Goal: Task Accomplishment & Management: Use online tool/utility

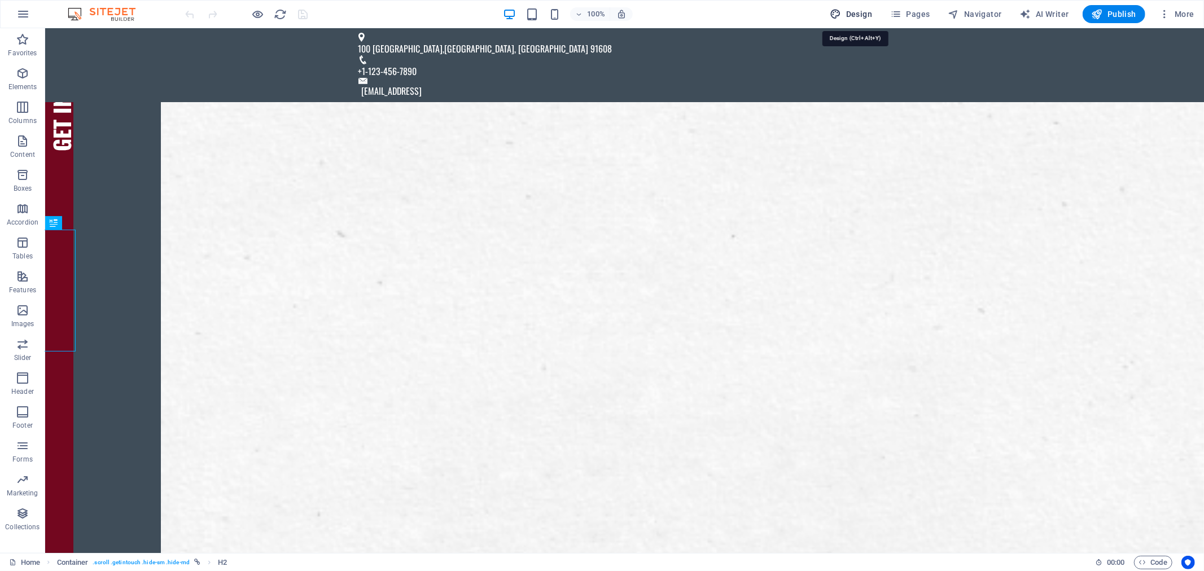
click at [872, 15] on span "Design" at bounding box center [851, 13] width 42 height 11
select select "rem"
select select "300"
select select "px"
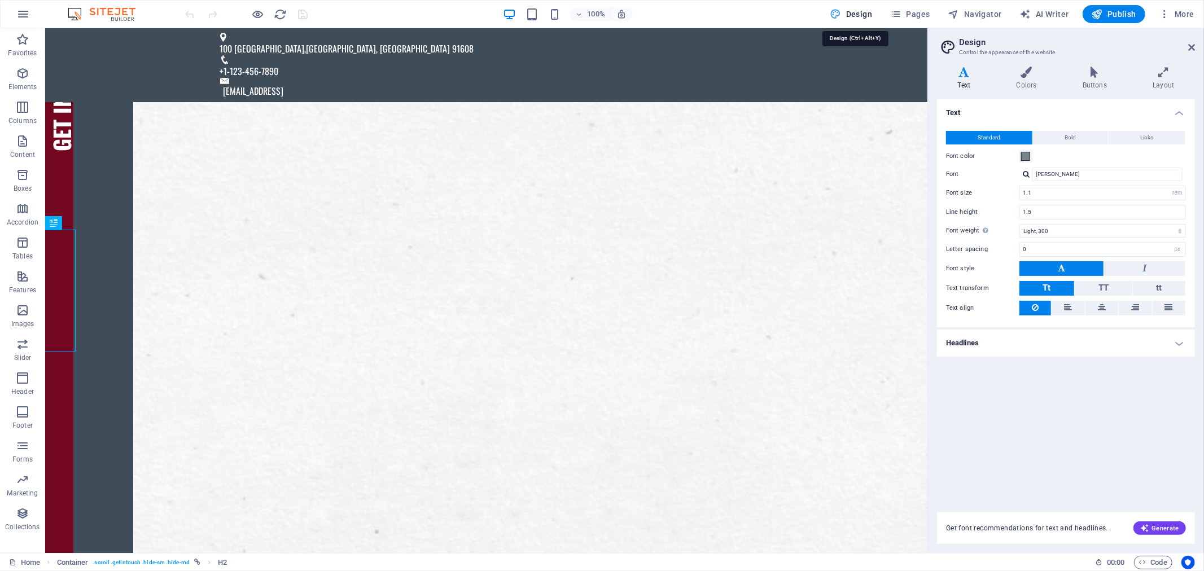
click at [872, 15] on span "Design" at bounding box center [851, 13] width 42 height 11
click at [1193, 48] on icon at bounding box center [1191, 47] width 7 height 9
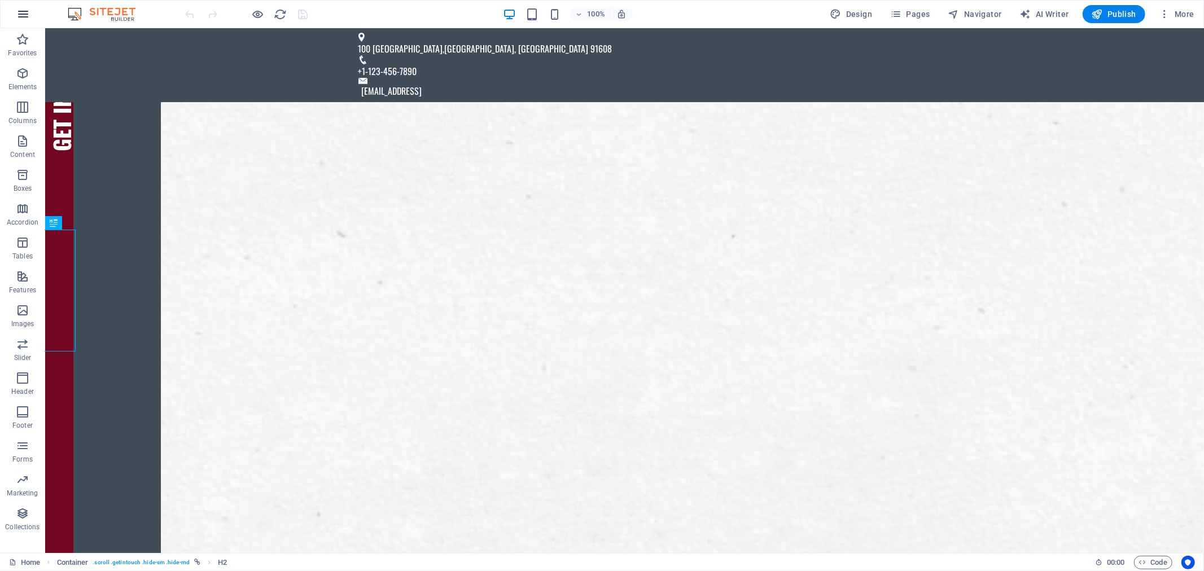
click at [21, 13] on icon "button" at bounding box center [23, 14] width 14 height 14
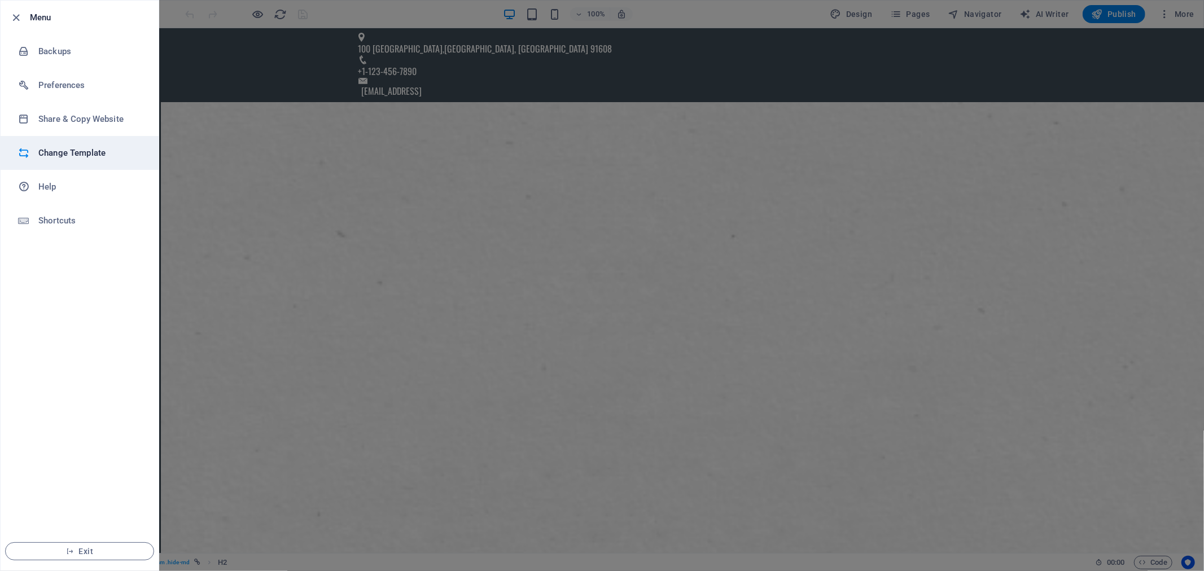
click at [91, 147] on h6 "Change Template" at bounding box center [90, 153] width 104 height 14
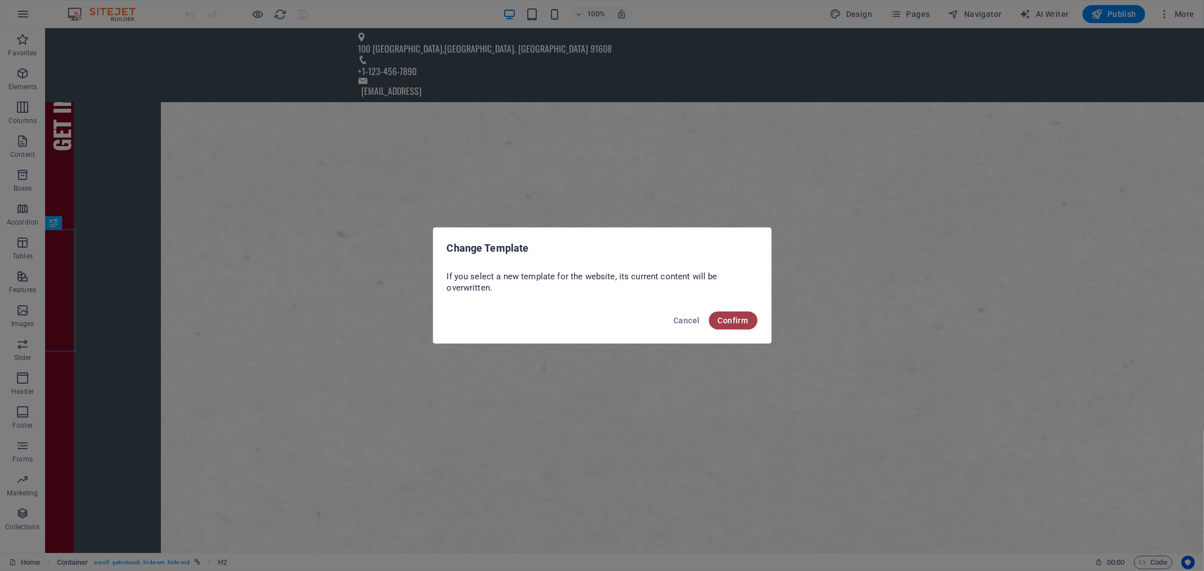
click at [729, 318] on span "Confirm" at bounding box center [733, 320] width 30 height 9
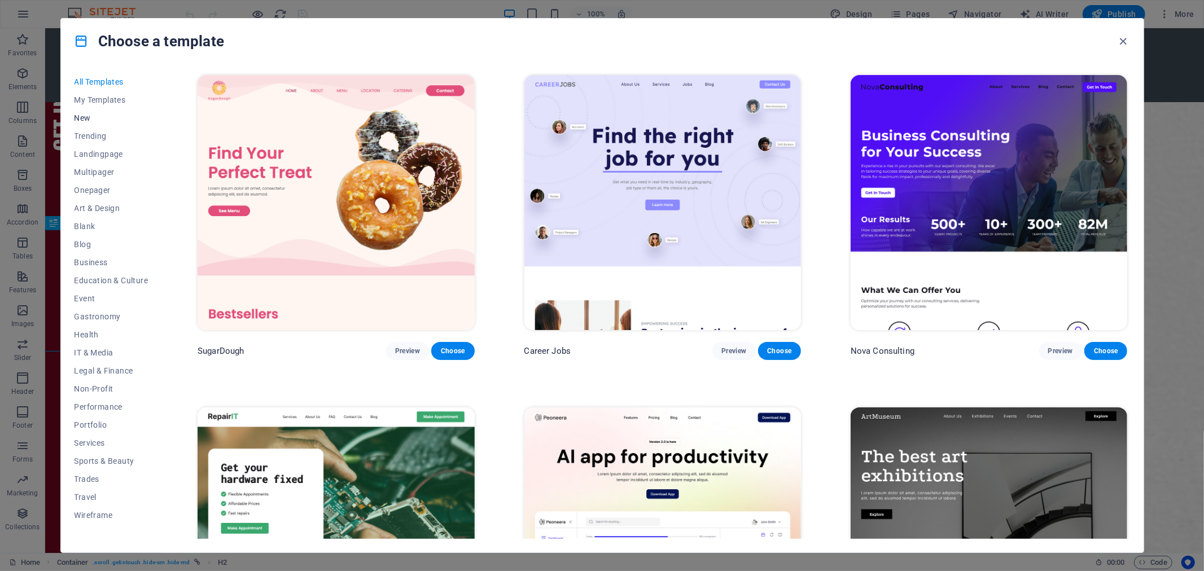
click at [82, 119] on span "New" at bounding box center [111, 117] width 74 height 9
click at [78, 110] on button "New" at bounding box center [111, 118] width 74 height 18
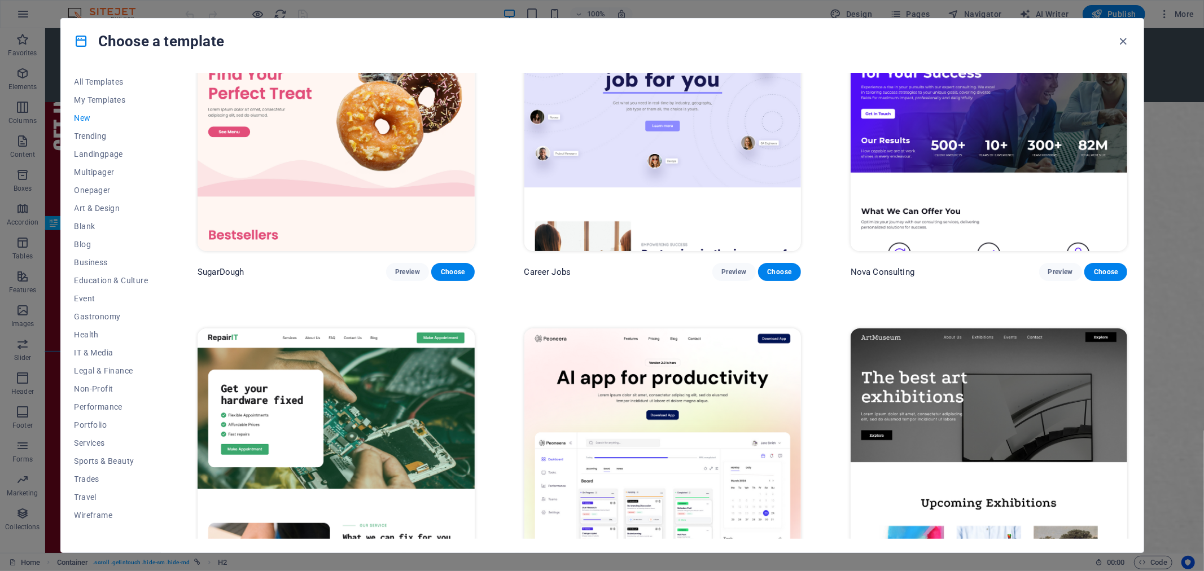
scroll to position [63, 0]
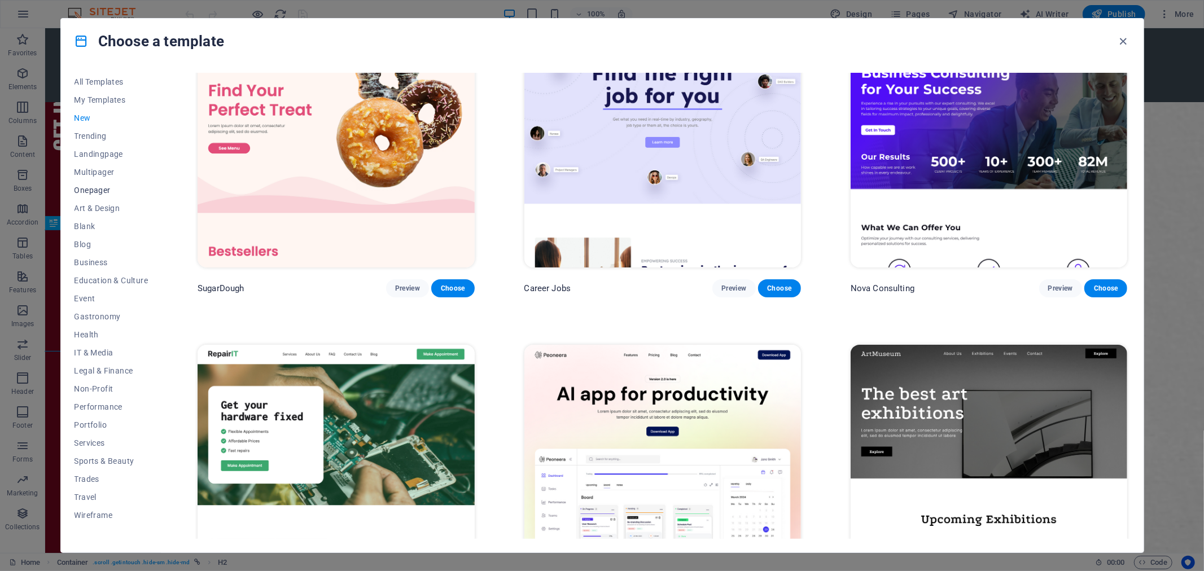
click at [77, 187] on span "Onepager" at bounding box center [111, 190] width 74 height 9
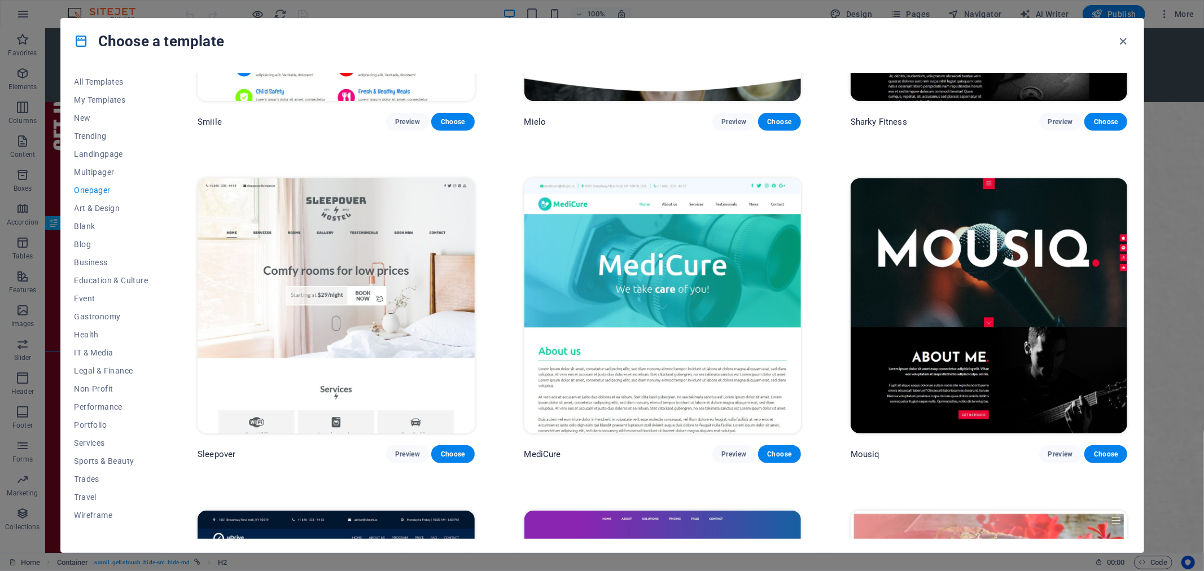
scroll to position [4611, 0]
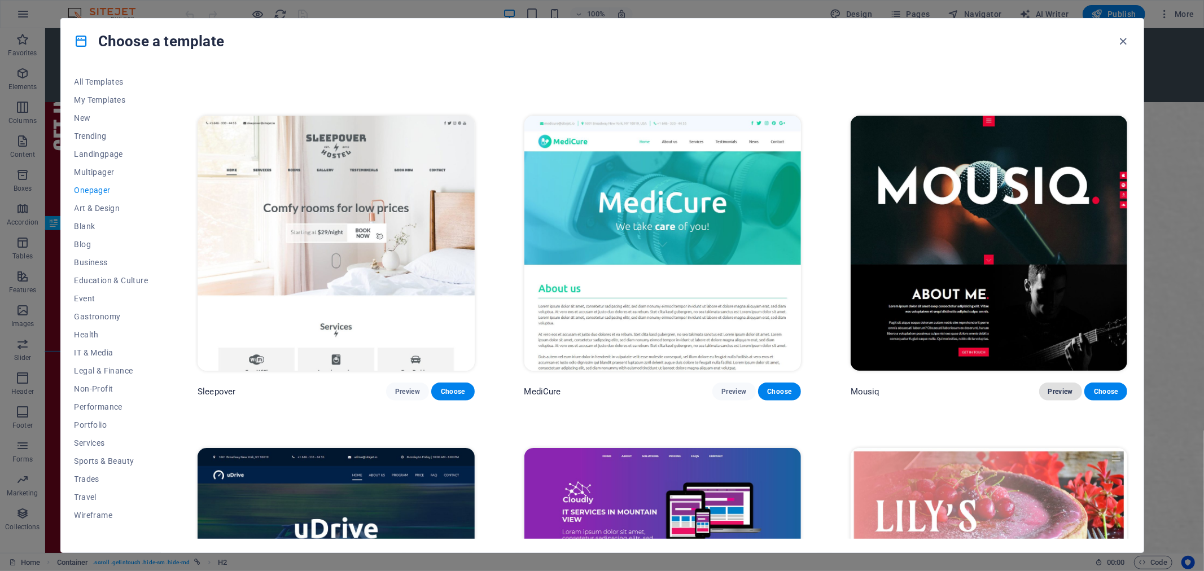
click at [1048, 387] on span "Preview" at bounding box center [1060, 391] width 25 height 9
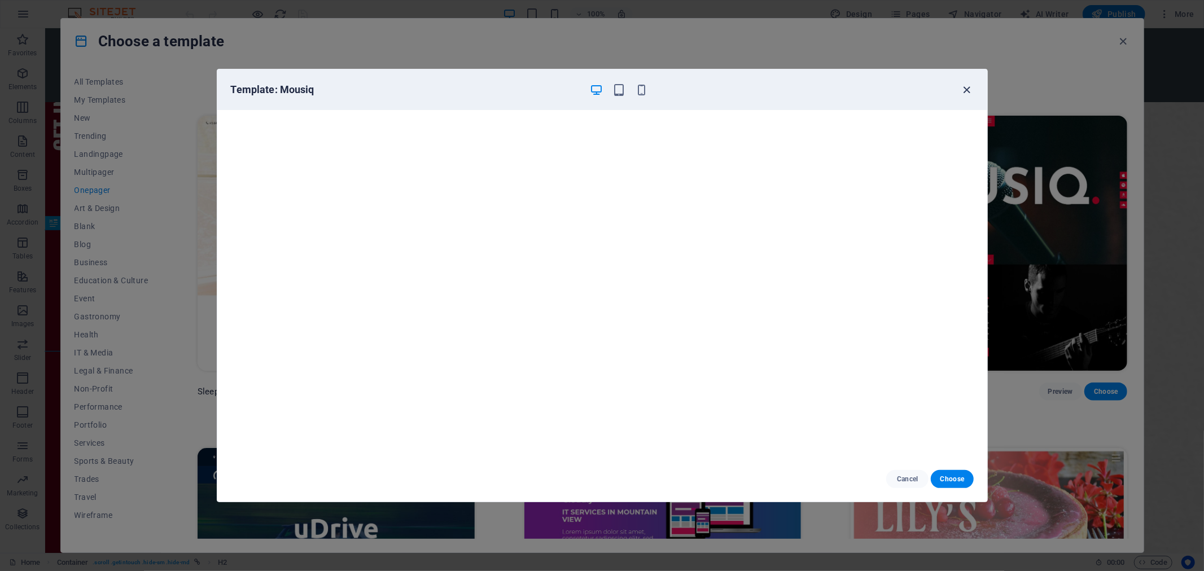
click at [964, 93] on icon "button" at bounding box center [966, 90] width 13 height 13
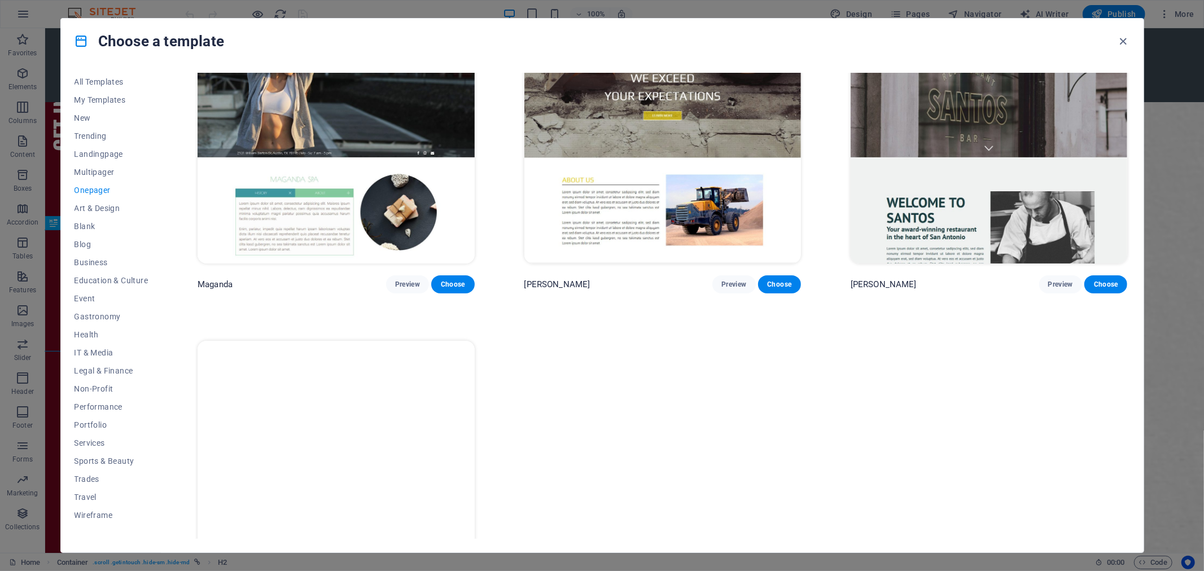
scroll to position [7432, 0]
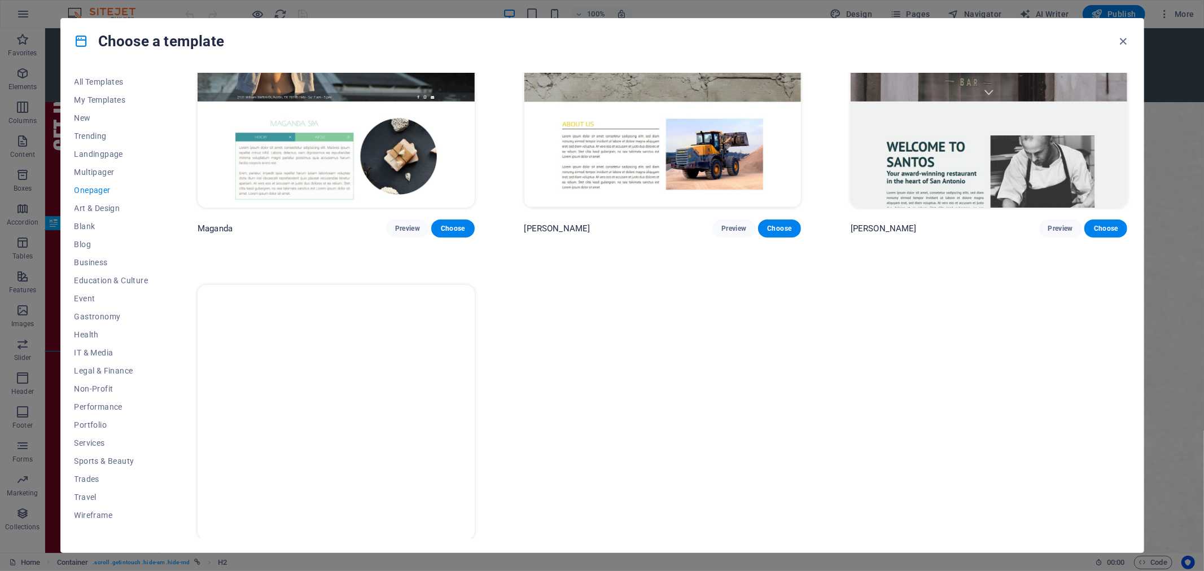
click at [412, 552] on button "Preview" at bounding box center [407, 561] width 43 height 18
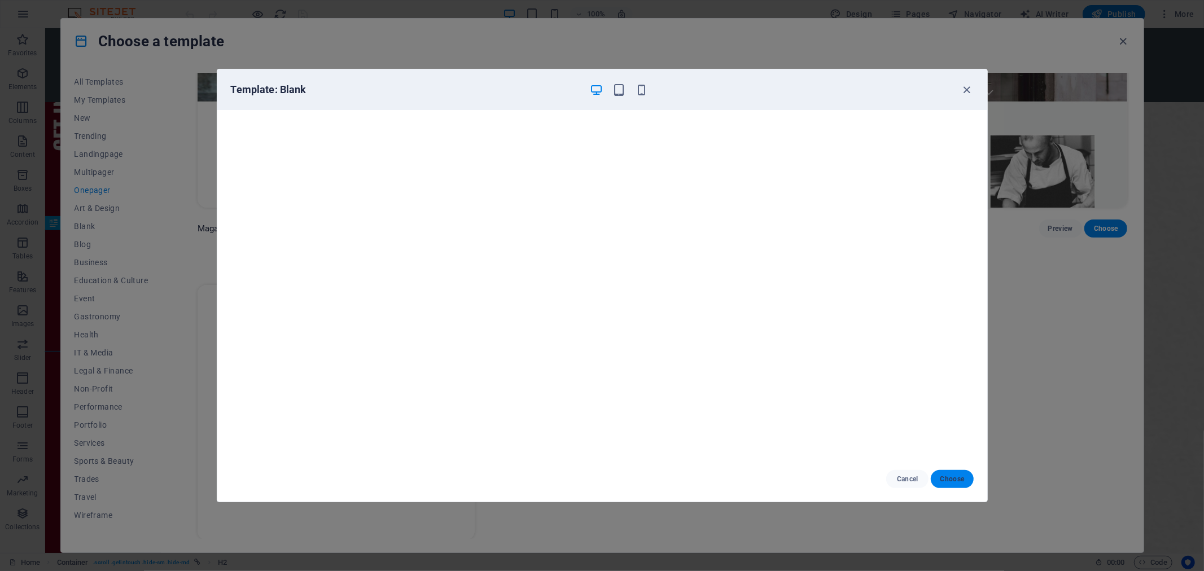
click at [946, 484] on button "Choose" at bounding box center [951, 479] width 42 height 18
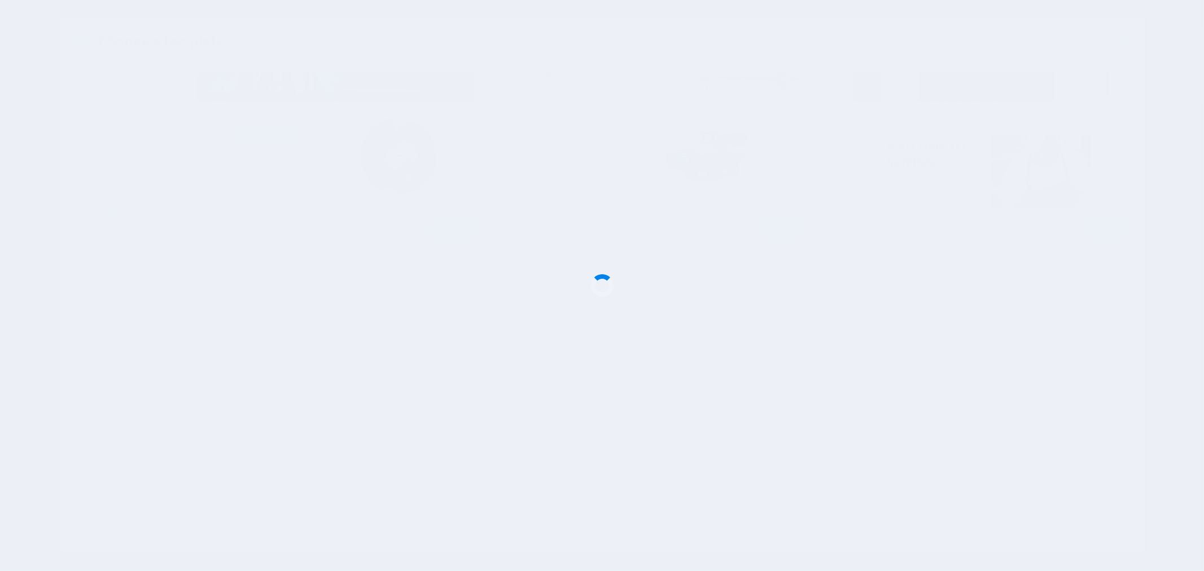
scroll to position [7433, 0]
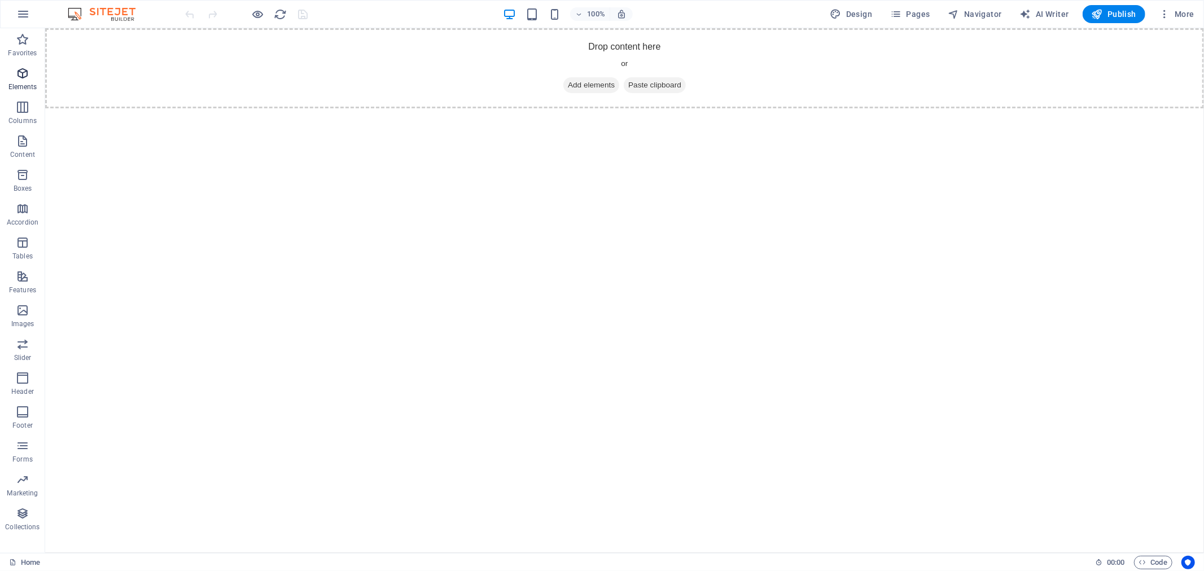
click at [19, 84] on p "Elements" at bounding box center [22, 86] width 29 height 9
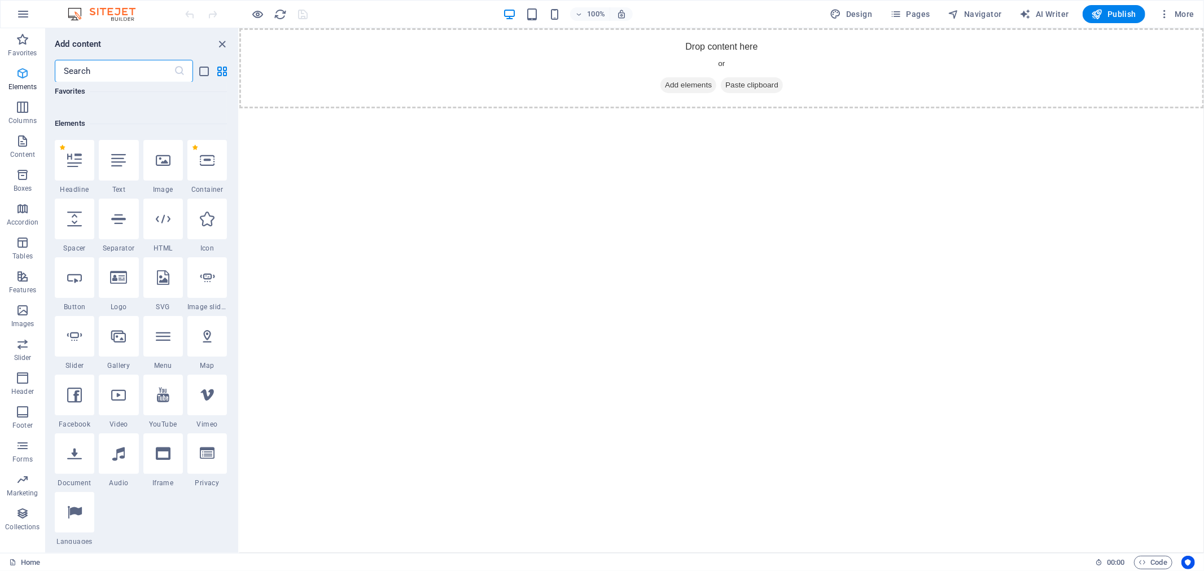
scroll to position [120, 0]
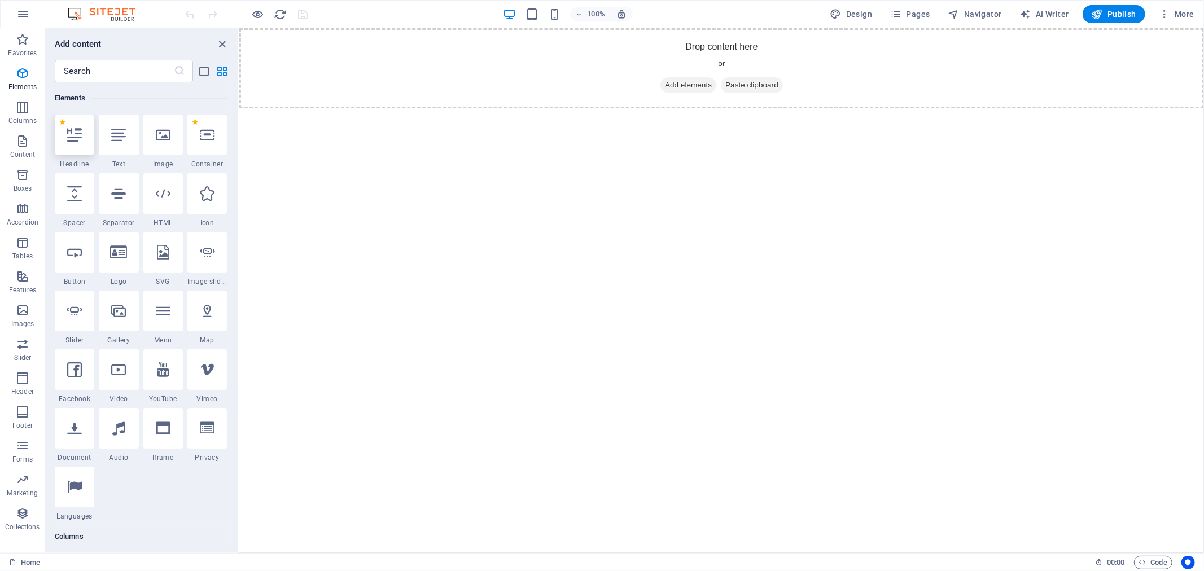
click at [71, 136] on icon at bounding box center [74, 135] width 15 height 15
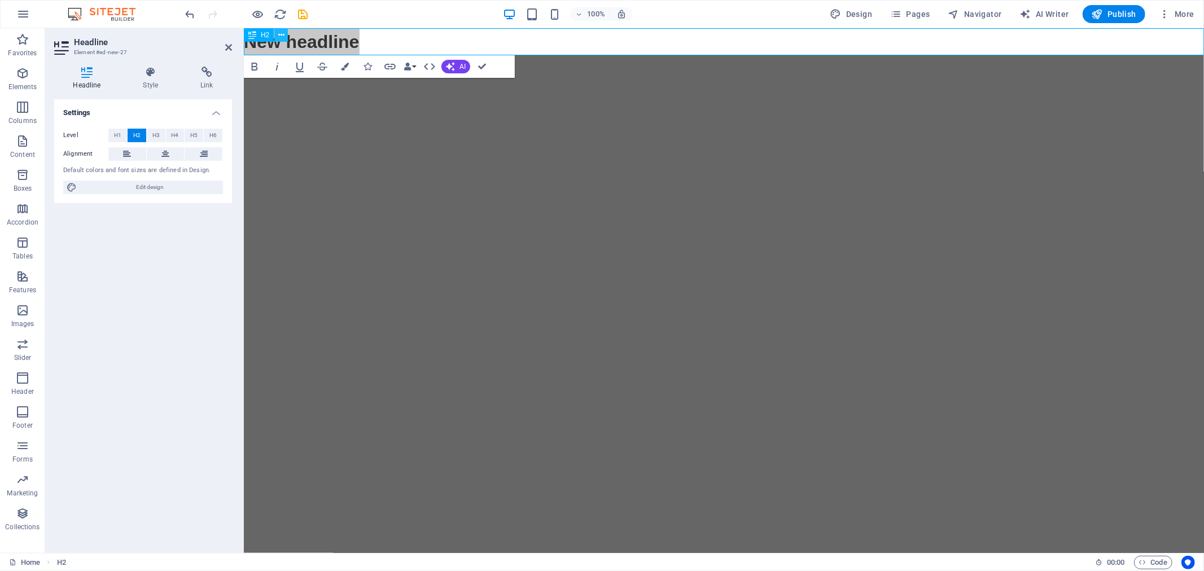
click at [286, 33] on button at bounding box center [281, 35] width 14 height 14
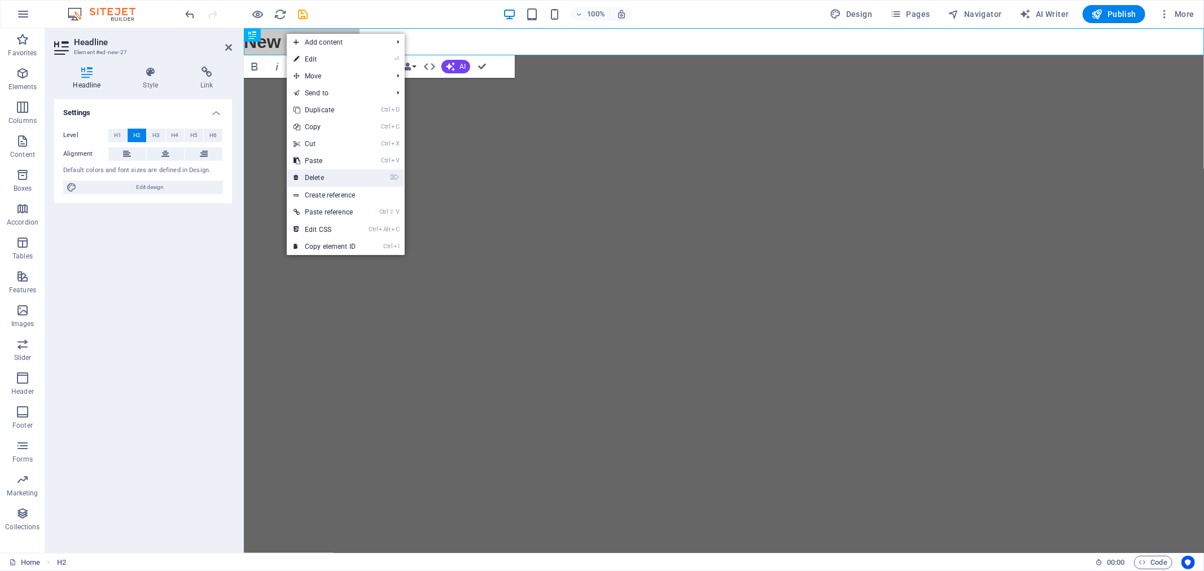
click at [318, 177] on link "⌦ Delete" at bounding box center [325, 177] width 76 height 17
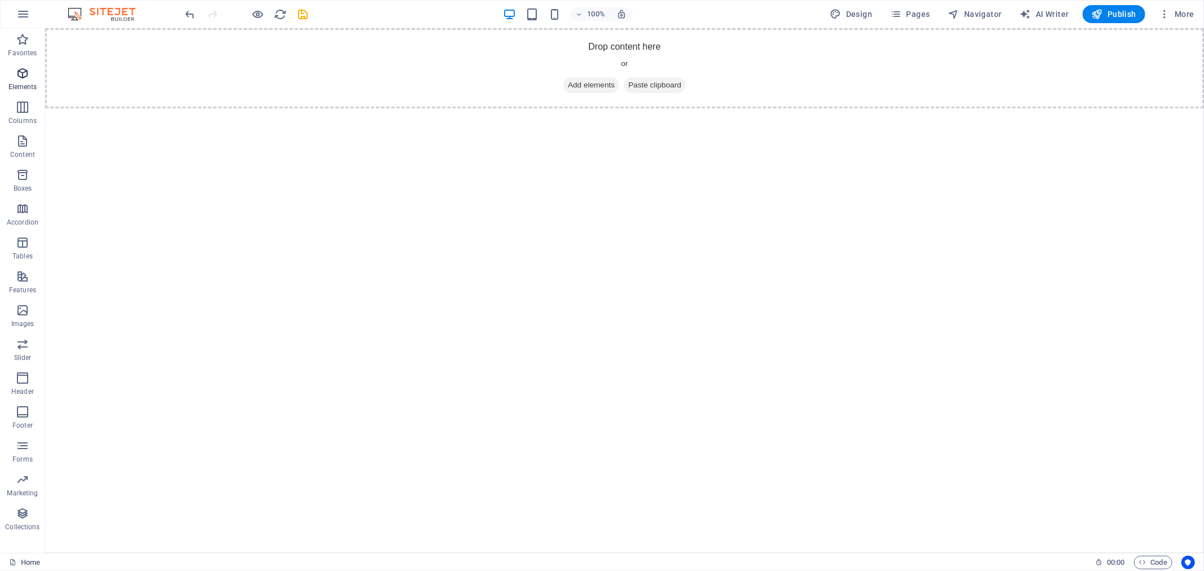
click at [20, 80] on icon "button" at bounding box center [23, 74] width 14 height 14
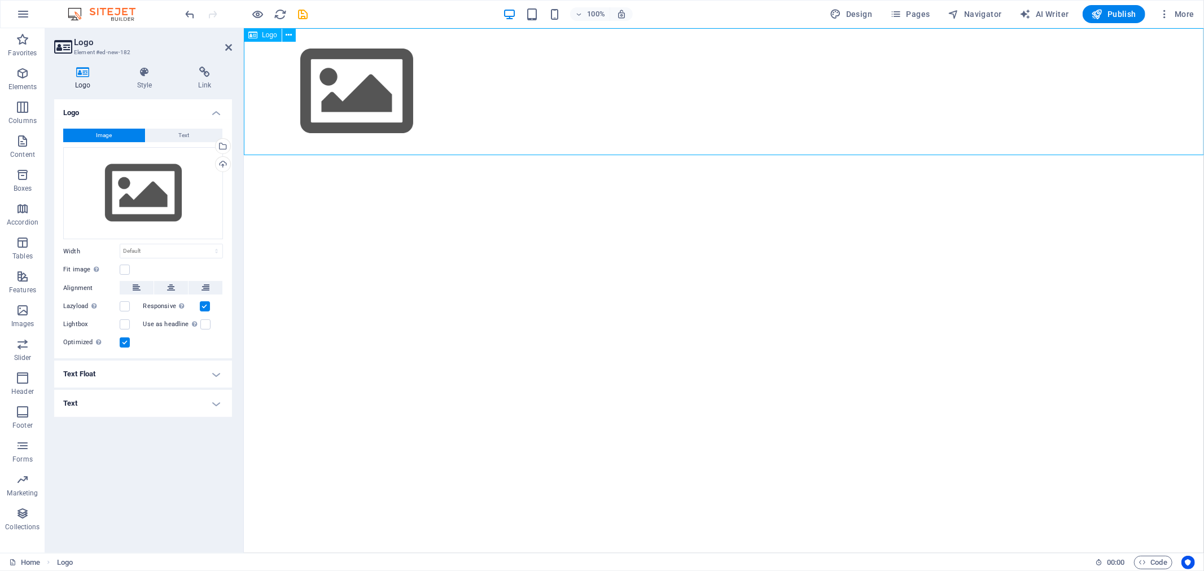
click at [318, 105] on div at bounding box center [723, 91] width 960 height 127
click at [144, 207] on div "Drag files here, click to choose files or select files from Files or our free s…" at bounding box center [143, 193] width 160 height 93
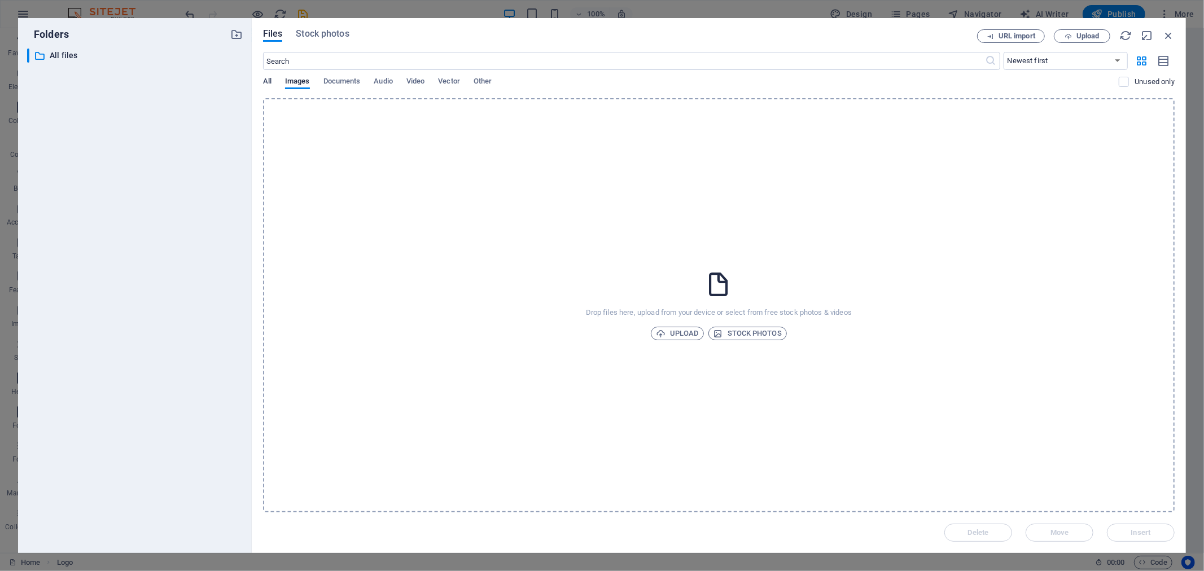
click at [269, 76] on span "All" at bounding box center [267, 82] width 8 height 16
click at [304, 80] on span "Images" at bounding box center [297, 82] width 25 height 16
click at [335, 80] on span "Documents" at bounding box center [341, 82] width 37 height 16
click at [683, 333] on span "Upload" at bounding box center [677, 334] width 43 height 14
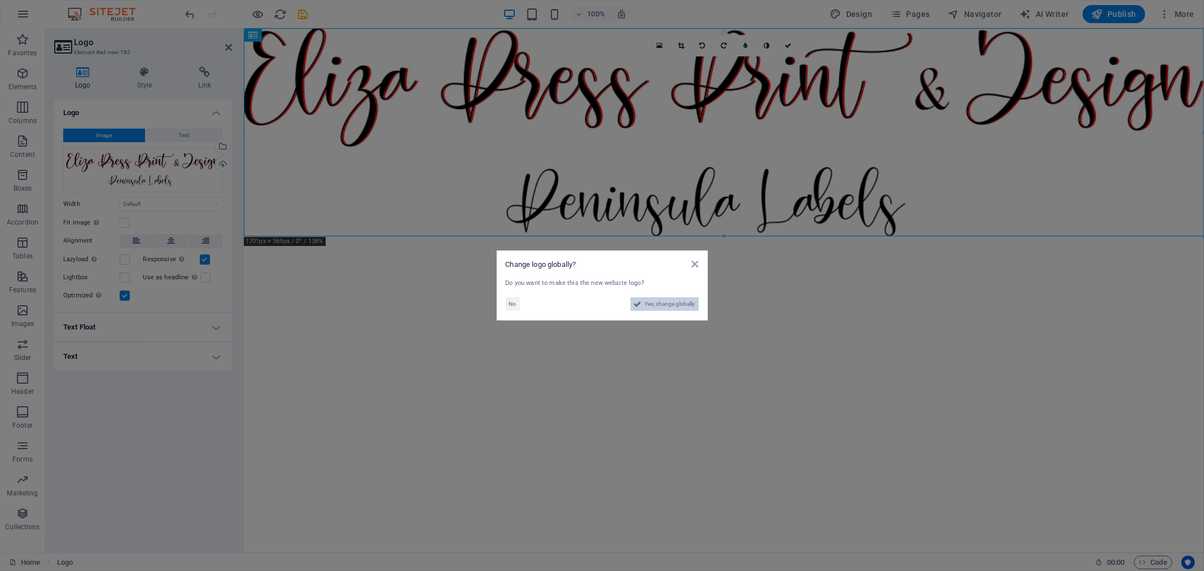
click at [657, 308] on span "Yes, change globally" at bounding box center [670, 304] width 50 height 14
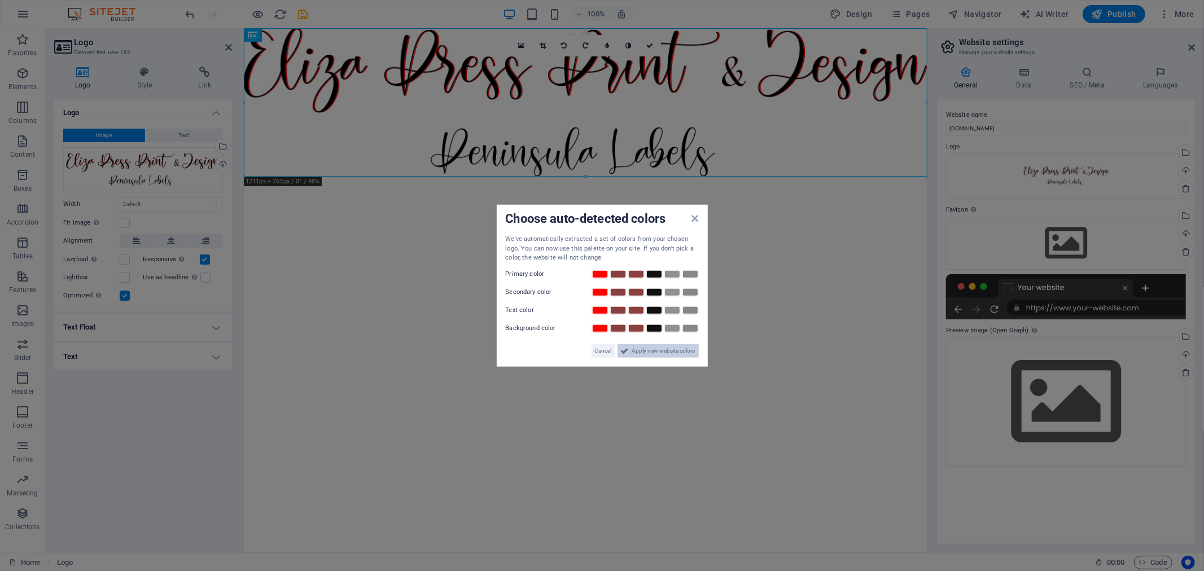
click at [680, 351] on span "Apply new website colors" at bounding box center [663, 351] width 63 height 14
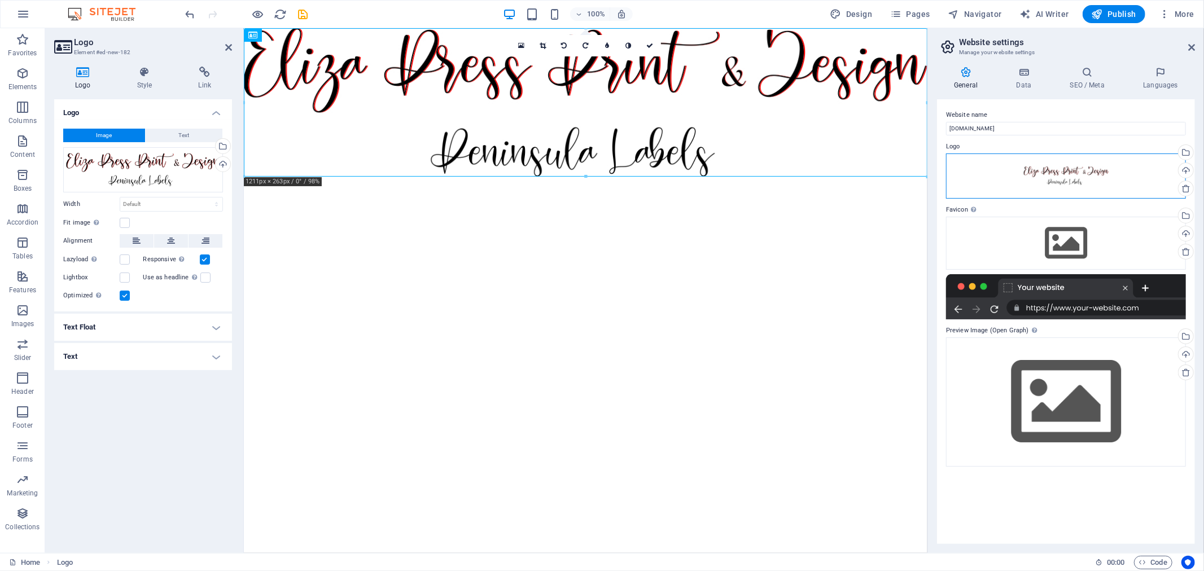
click at [1068, 185] on div "Drag files here, click to choose files or select files from Files or our free s…" at bounding box center [1066, 175] width 240 height 45
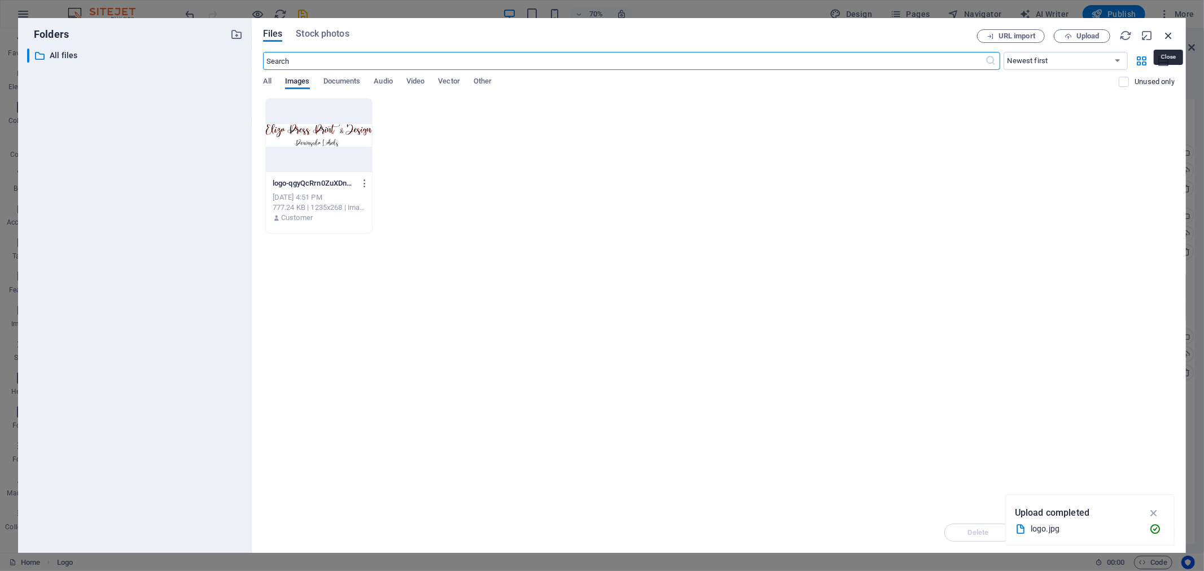
click at [1171, 33] on icon "button" at bounding box center [1168, 35] width 12 height 12
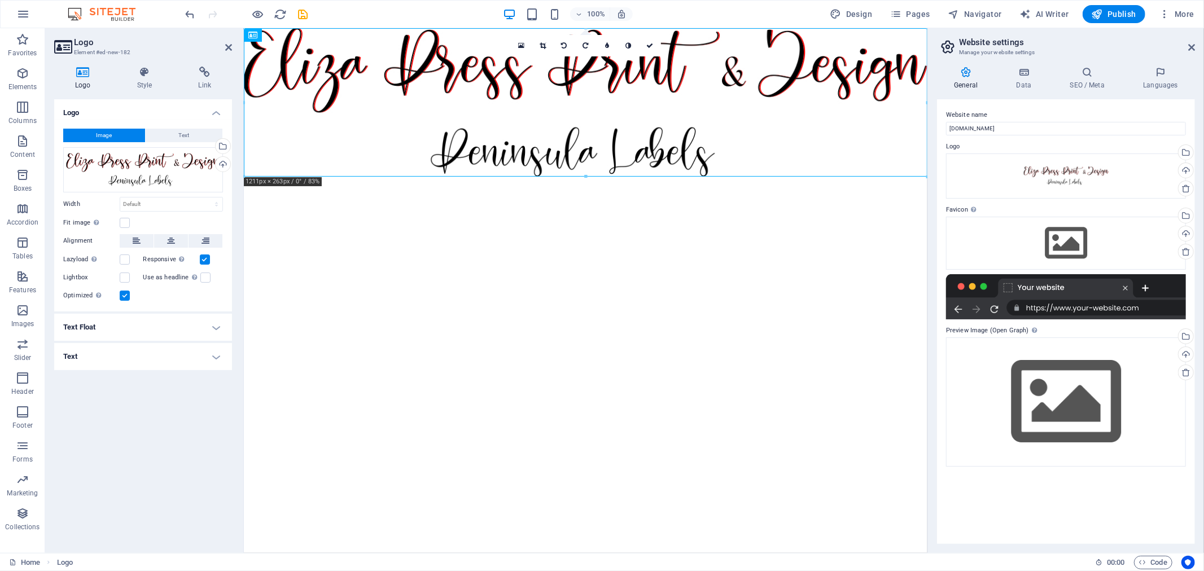
click at [119, 226] on label "Fit image Automatically fit image to a fixed width and height" at bounding box center [91, 223] width 56 height 14
click at [0, 0] on input "Fit image Automatically fit image to a fixed width and height" at bounding box center [0, 0] width 0 height 0
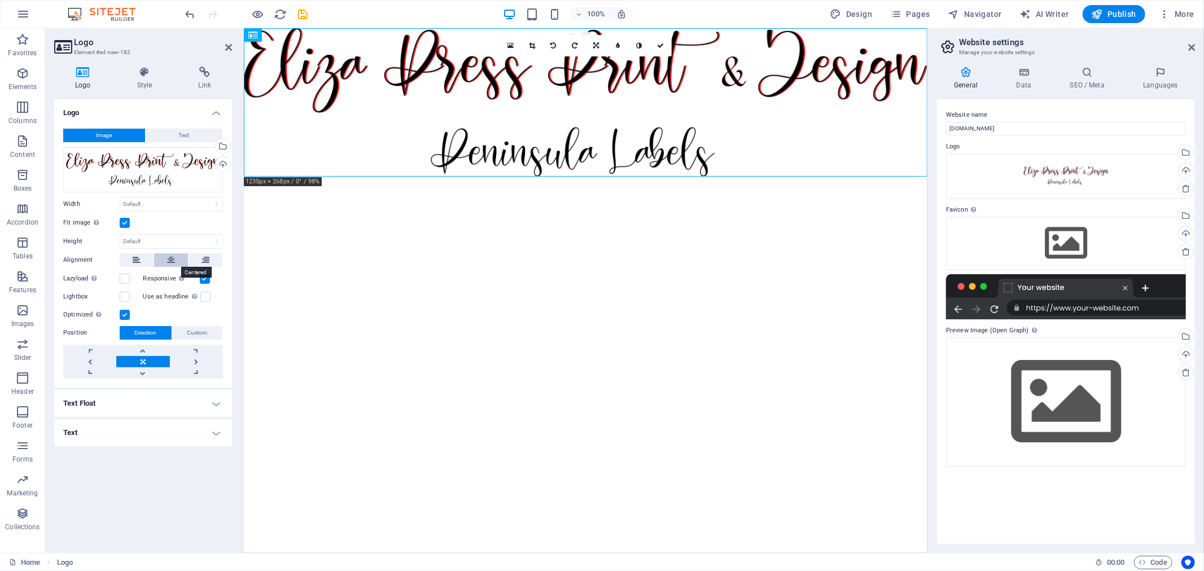
click at [174, 260] on icon at bounding box center [171, 260] width 8 height 14
click at [156, 207] on select "Default auto px rem % em vh vw" at bounding box center [171, 204] width 102 height 14
select select "%"
click at [206, 197] on select "Default auto px rem % em vh vw" at bounding box center [171, 204] width 102 height 14
type input "100"
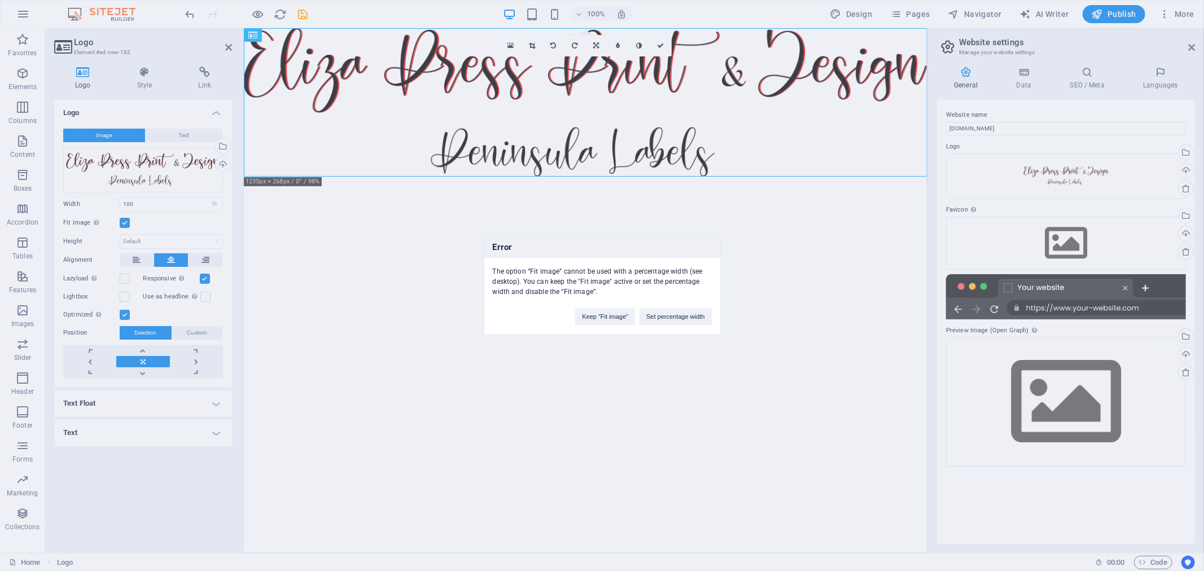
click at [457, 336] on div "Error The option “Fit image” cannot be used with a percentage width (see deskto…" at bounding box center [602, 285] width 1204 height 571
click at [673, 310] on button "Set percentage width" at bounding box center [675, 317] width 72 height 17
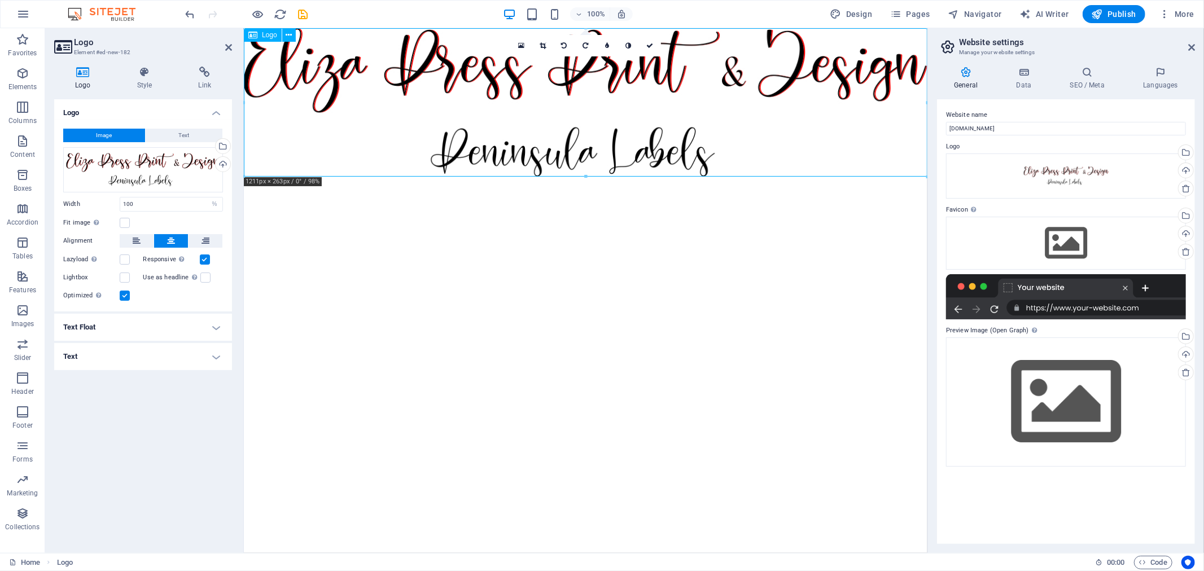
drag, startPoint x: 687, startPoint y: 205, endPoint x: 420, endPoint y: 150, distance: 272.6
click at [420, 150] on div at bounding box center [584, 102] width 683 height 148
click at [278, 150] on div at bounding box center [584, 102] width 683 height 148
click at [225, 43] on icon at bounding box center [228, 47] width 7 height 9
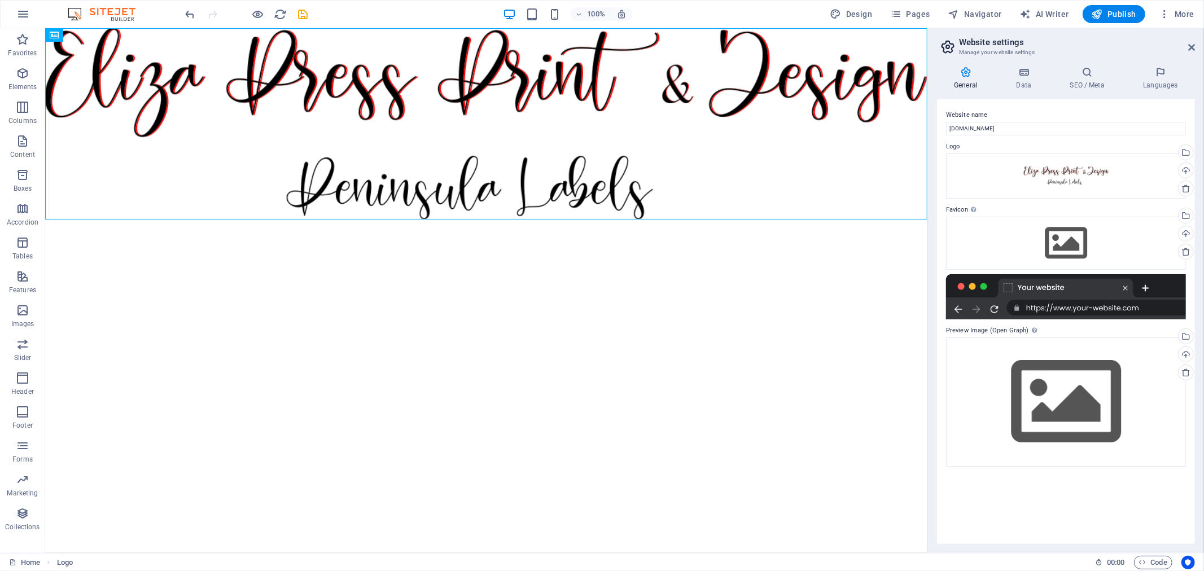
click at [927, 215] on aside "Website settings Manage your website settings General Data SEO / Meta Languages…" at bounding box center [1065, 290] width 276 height 525
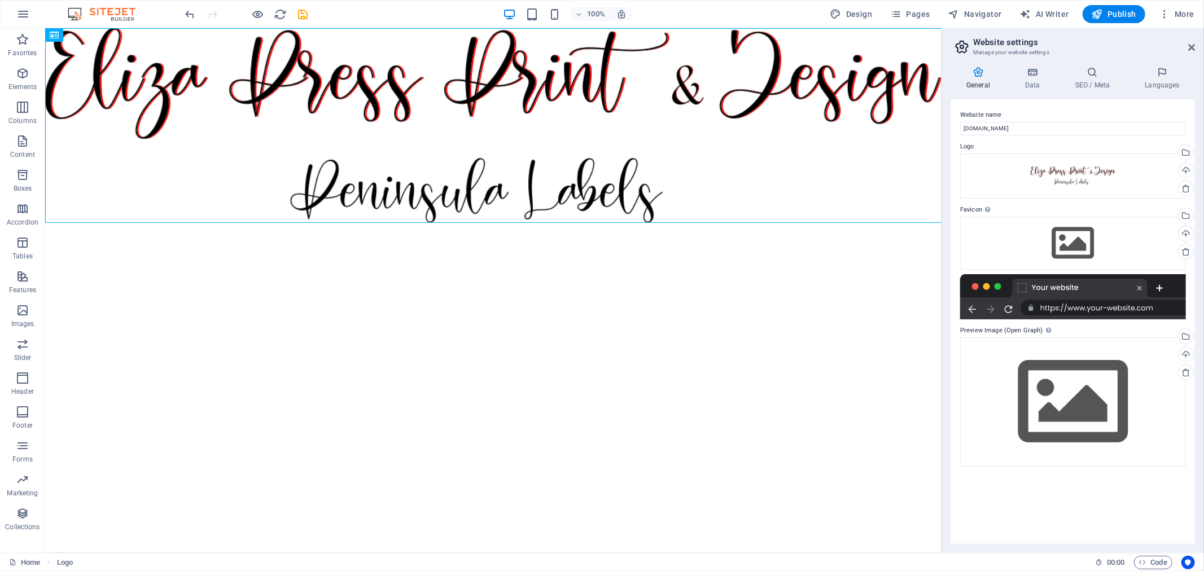
drag, startPoint x: 928, startPoint y: 222, endPoint x: 893, endPoint y: 199, distance: 42.1
click at [939, 229] on div "Home Favorites Elements Columns Content Boxes Accordion Tables Features Images …" at bounding box center [602, 290] width 1204 height 525
click at [95, 37] on button at bounding box center [91, 35] width 14 height 14
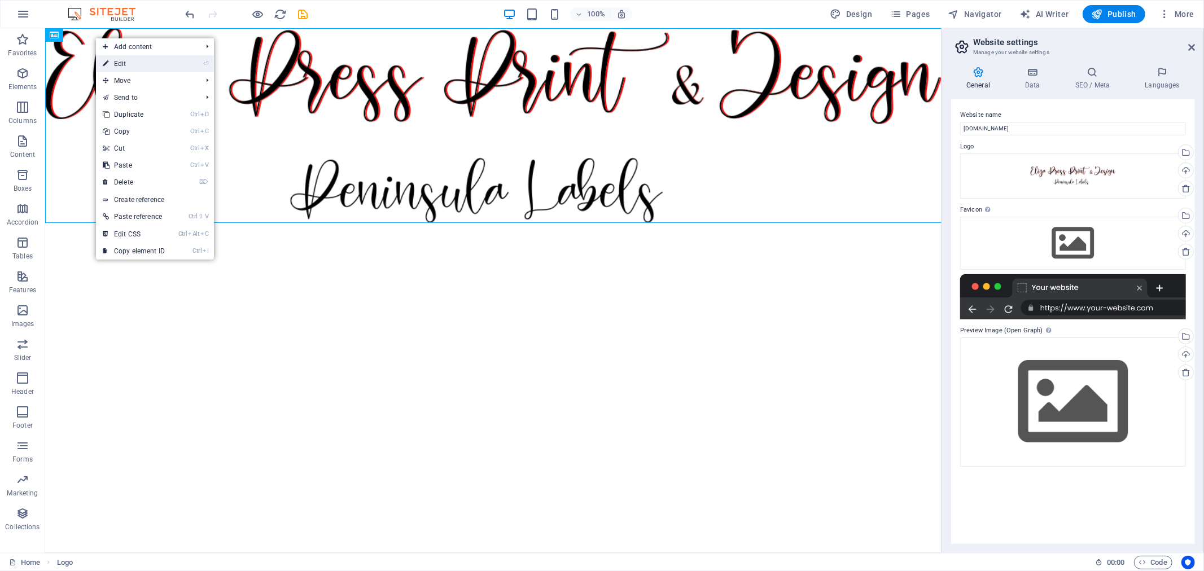
click at [130, 67] on link "⏎ Edit" at bounding box center [134, 63] width 76 height 17
select select "%"
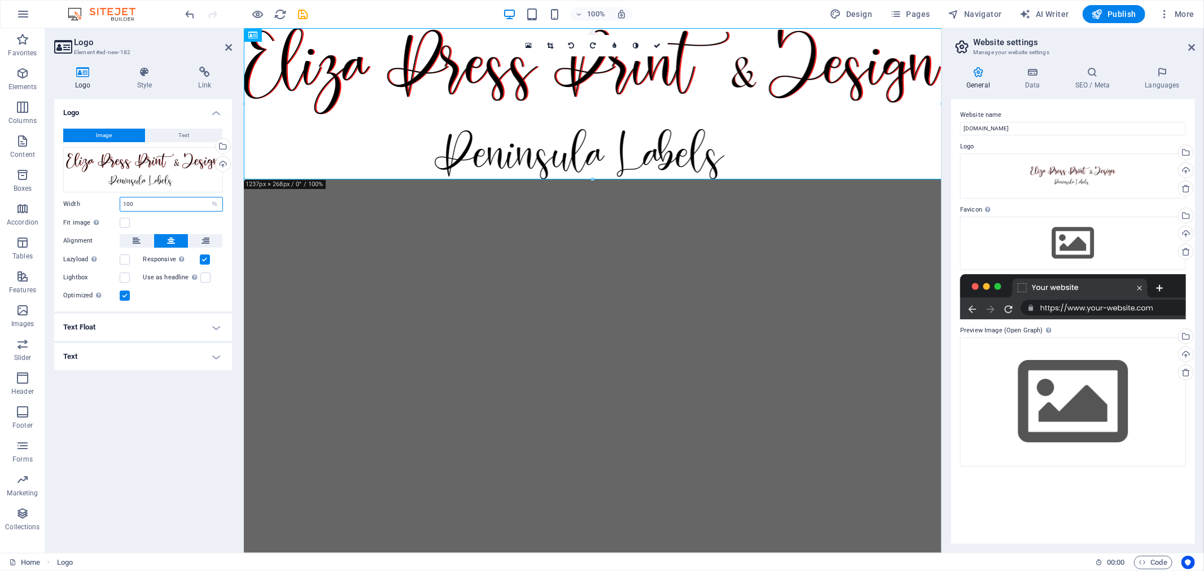
click at [195, 205] on input "100" at bounding box center [171, 204] width 102 height 14
type input "1"
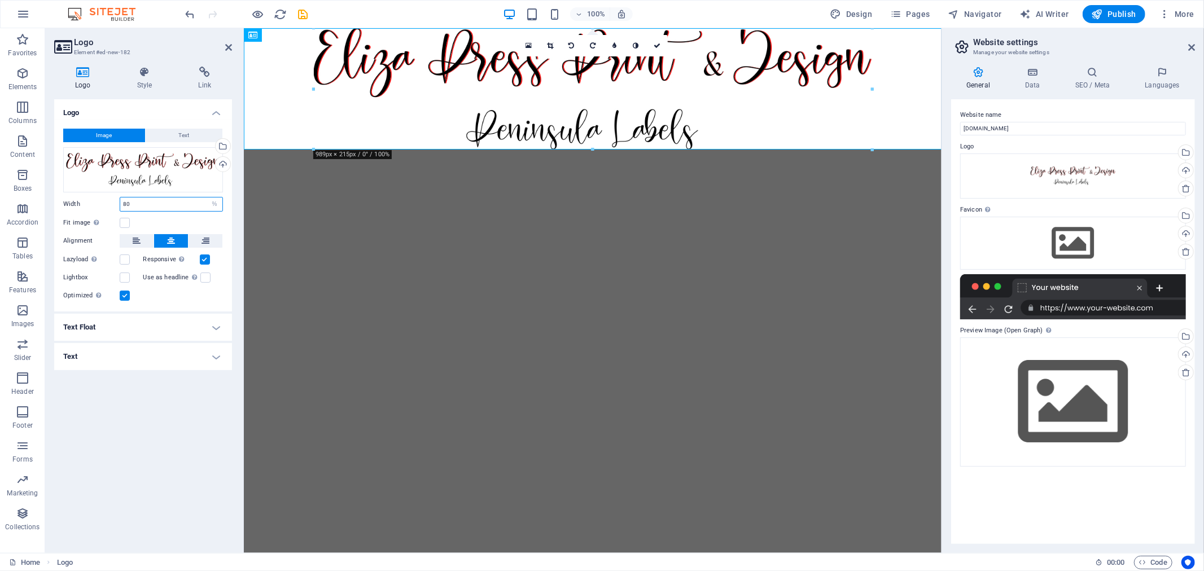
type input "80"
click at [229, 49] on icon at bounding box center [228, 47] width 7 height 9
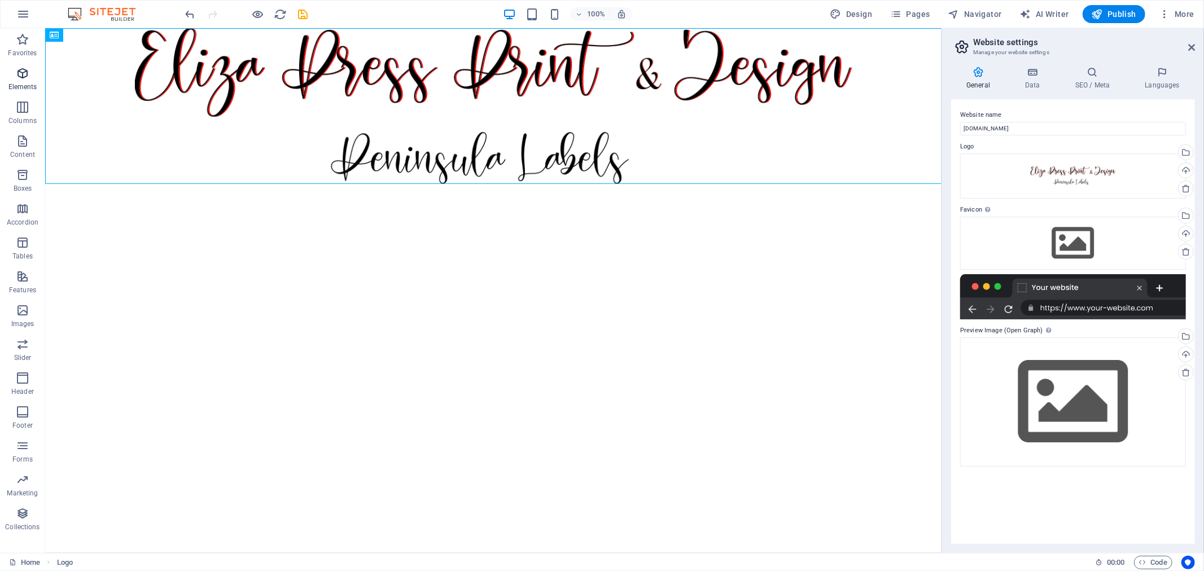
click at [25, 70] on icon "button" at bounding box center [23, 74] width 14 height 14
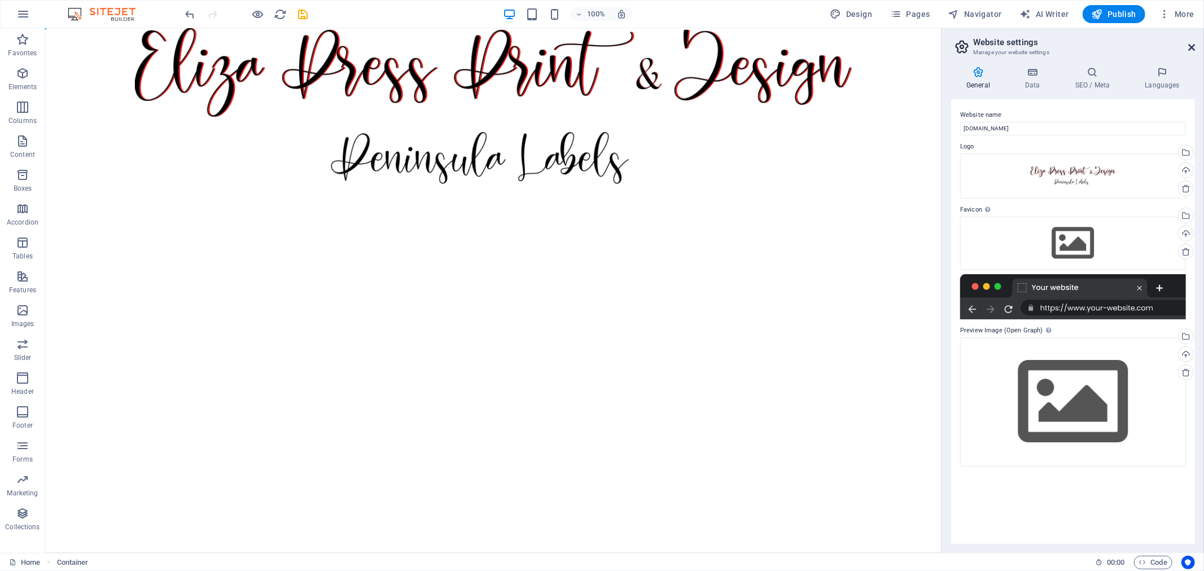
click at [1193, 43] on icon at bounding box center [1191, 47] width 7 height 9
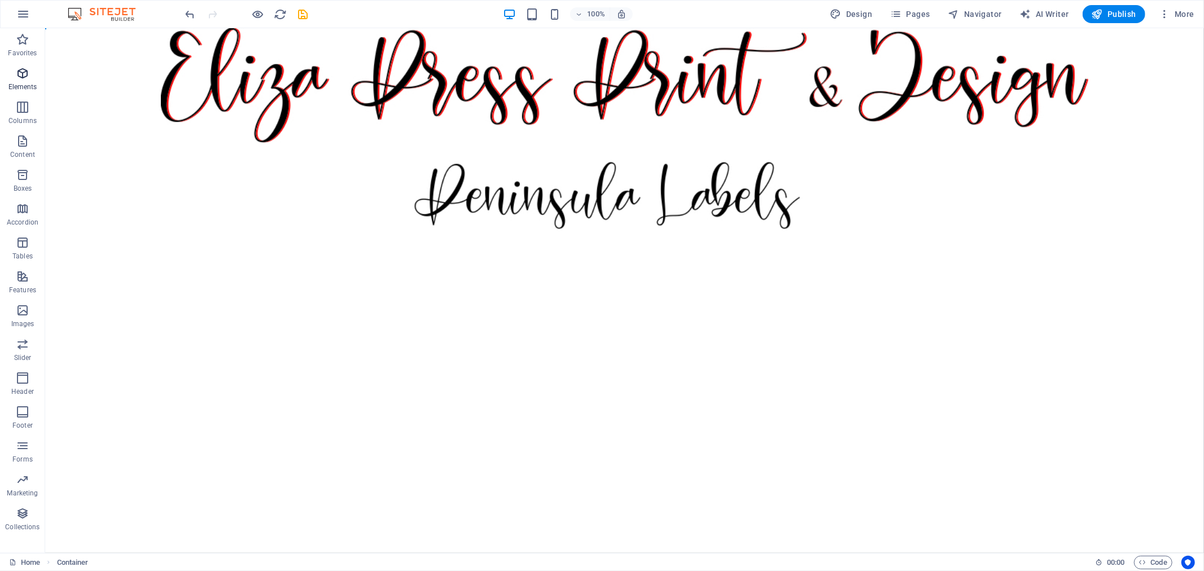
click at [27, 82] on p "Elements" at bounding box center [22, 86] width 29 height 9
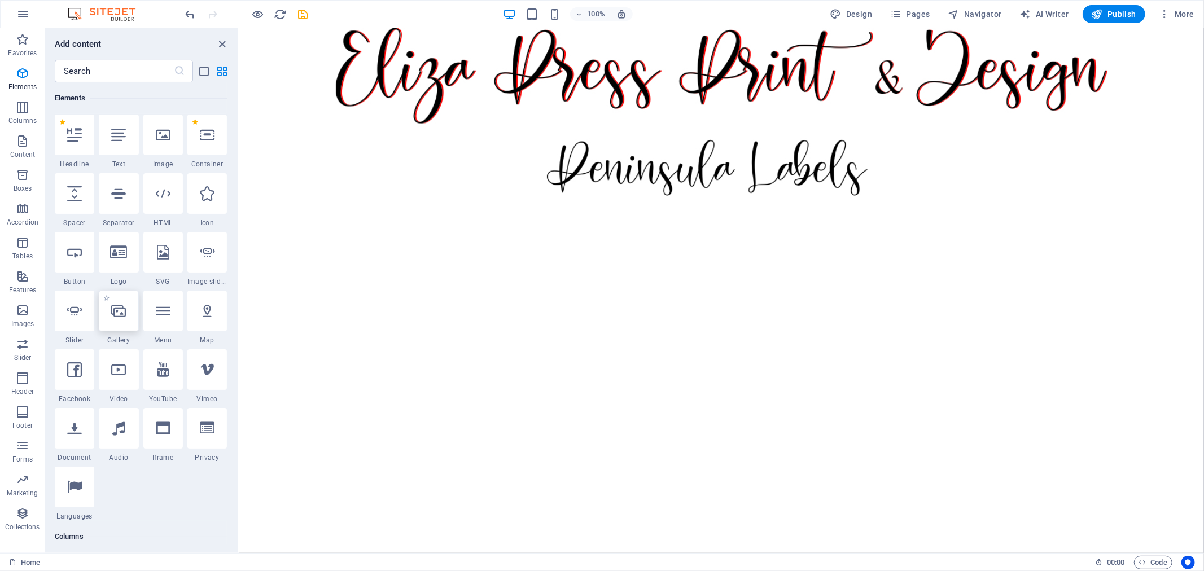
click at [117, 315] on icon at bounding box center [118, 311] width 15 height 15
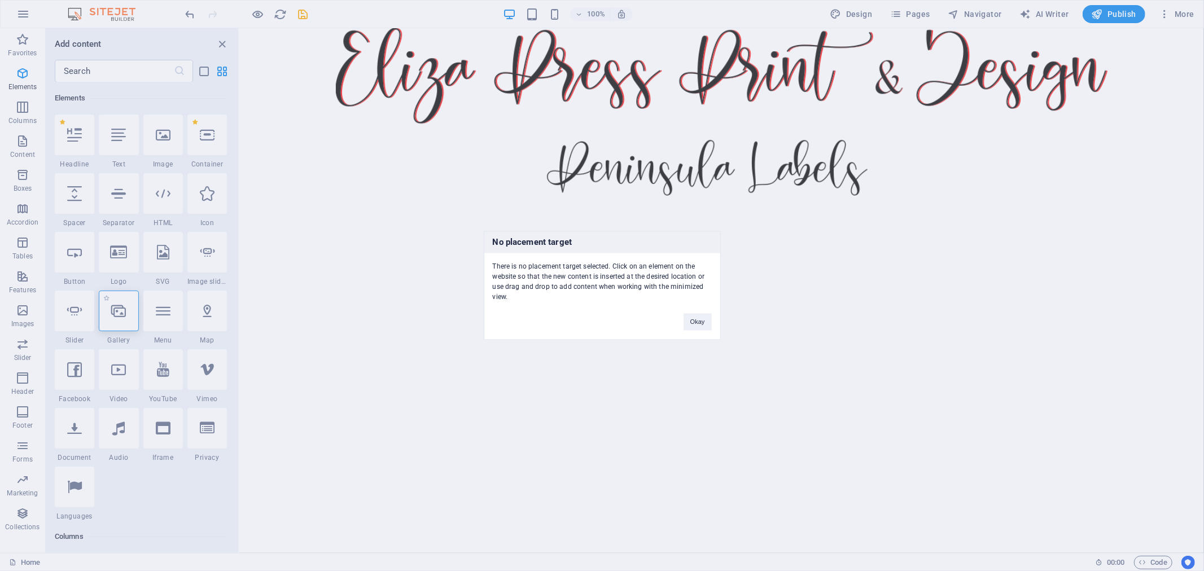
click at [117, 315] on div "No placement target There is no placement target selected. Click on an element …" at bounding box center [602, 285] width 1204 height 571
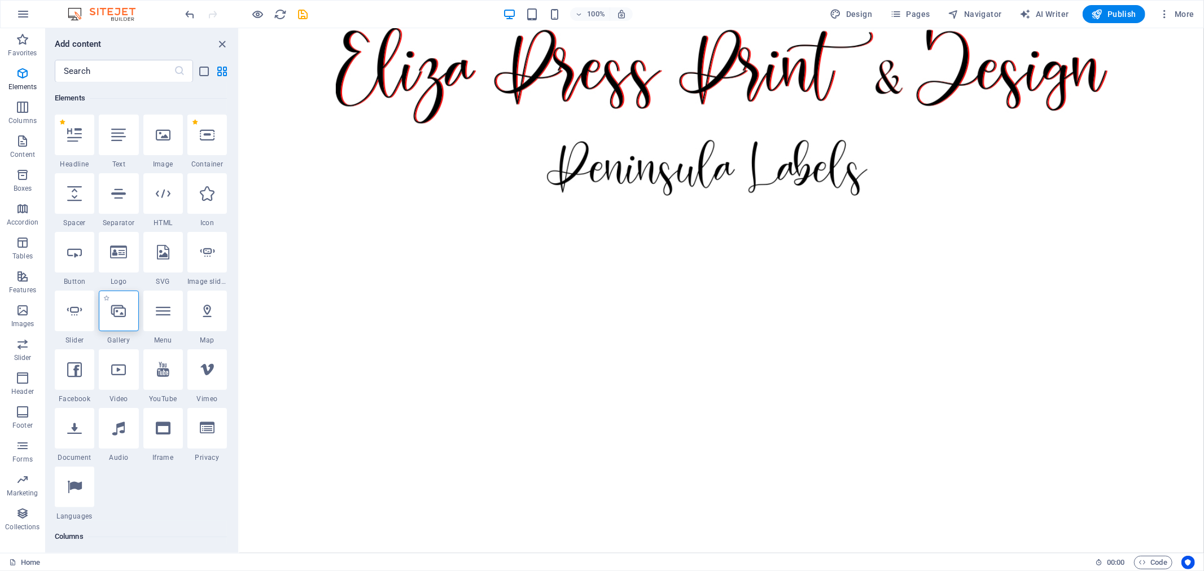
click at [117, 315] on icon at bounding box center [118, 311] width 15 height 15
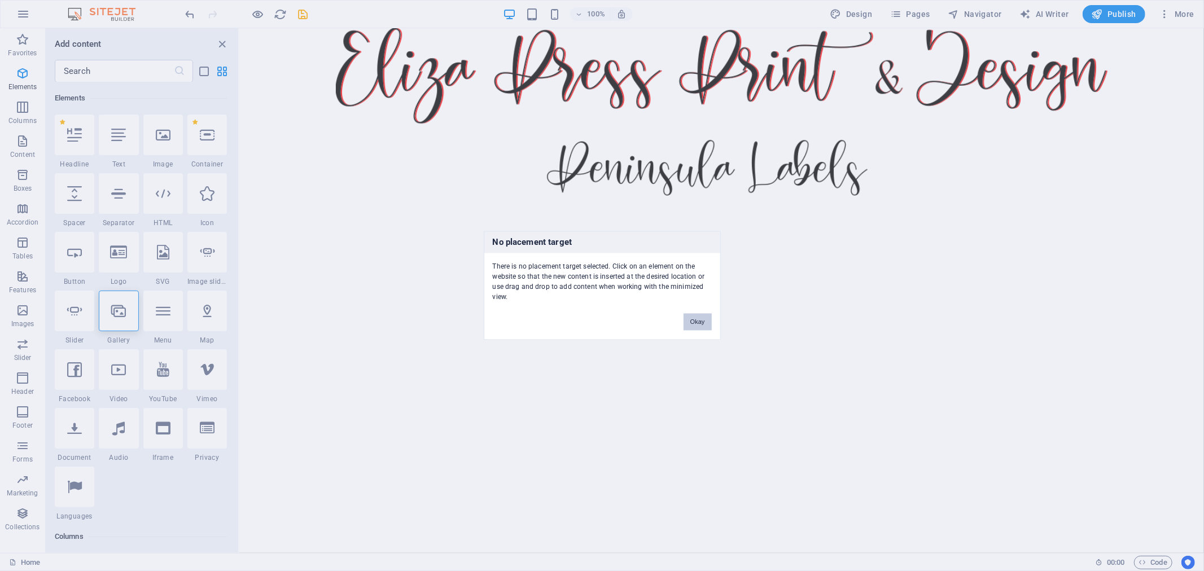
click at [697, 322] on button "Okay" at bounding box center [697, 322] width 28 height 17
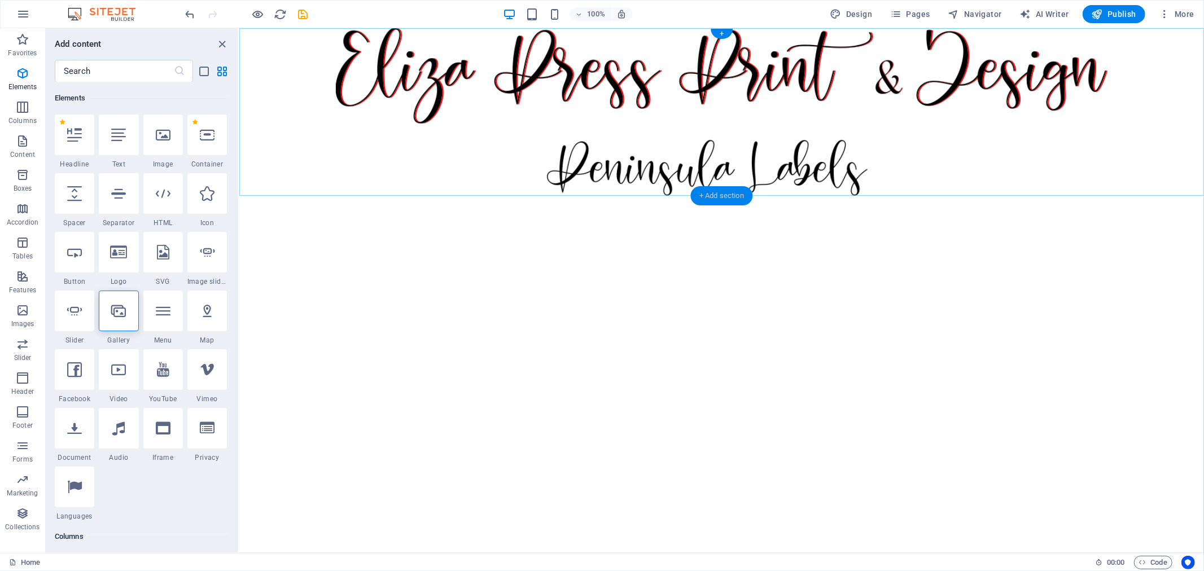
click at [740, 193] on div "+ Add section" at bounding box center [721, 195] width 63 height 19
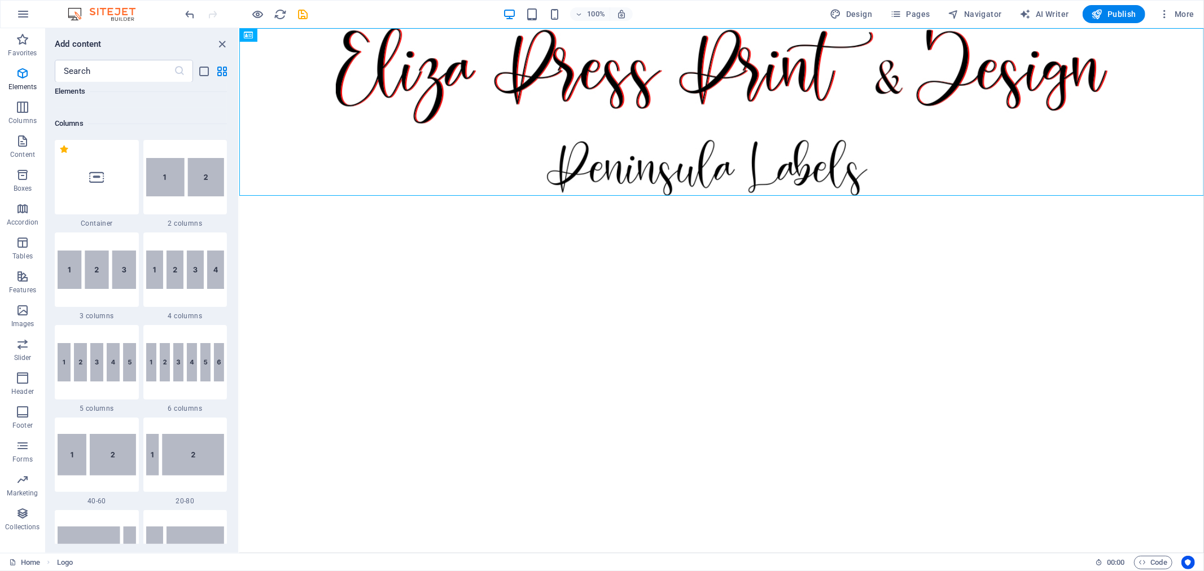
scroll to position [532, 0]
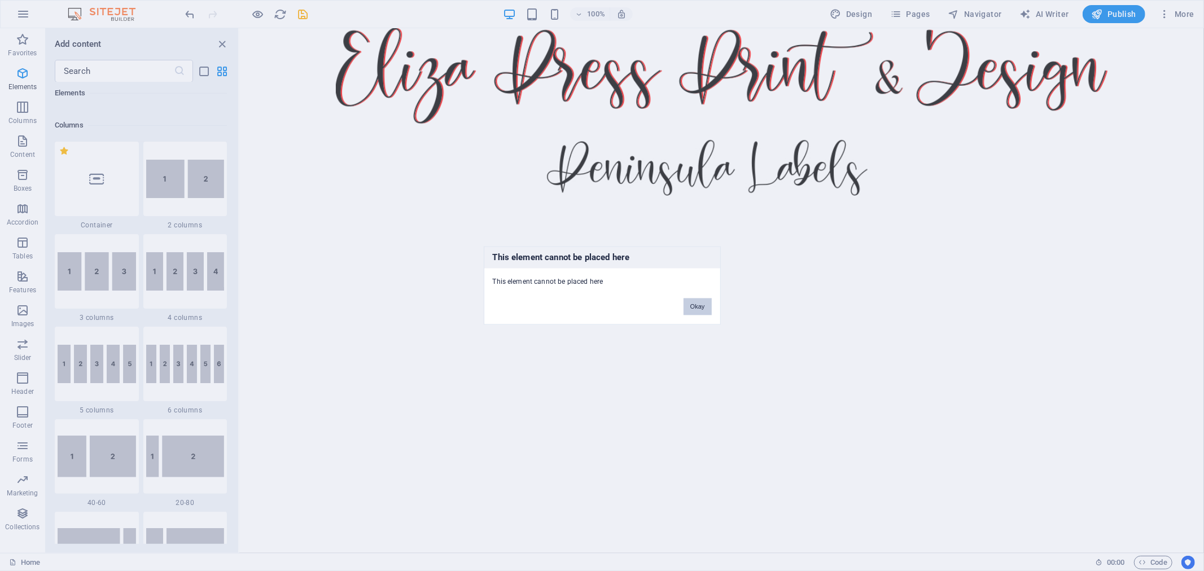
click at [695, 306] on button "Okay" at bounding box center [697, 306] width 28 height 17
click at [691, 302] on button "Okay" at bounding box center [697, 306] width 28 height 17
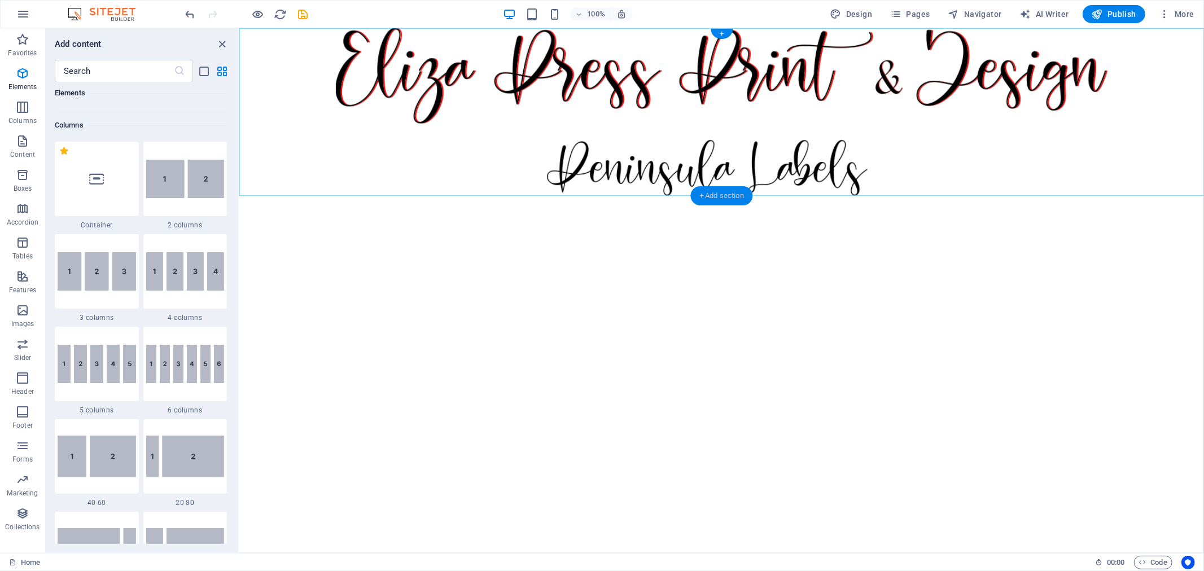
click at [728, 192] on div "+ Add section" at bounding box center [721, 195] width 63 height 19
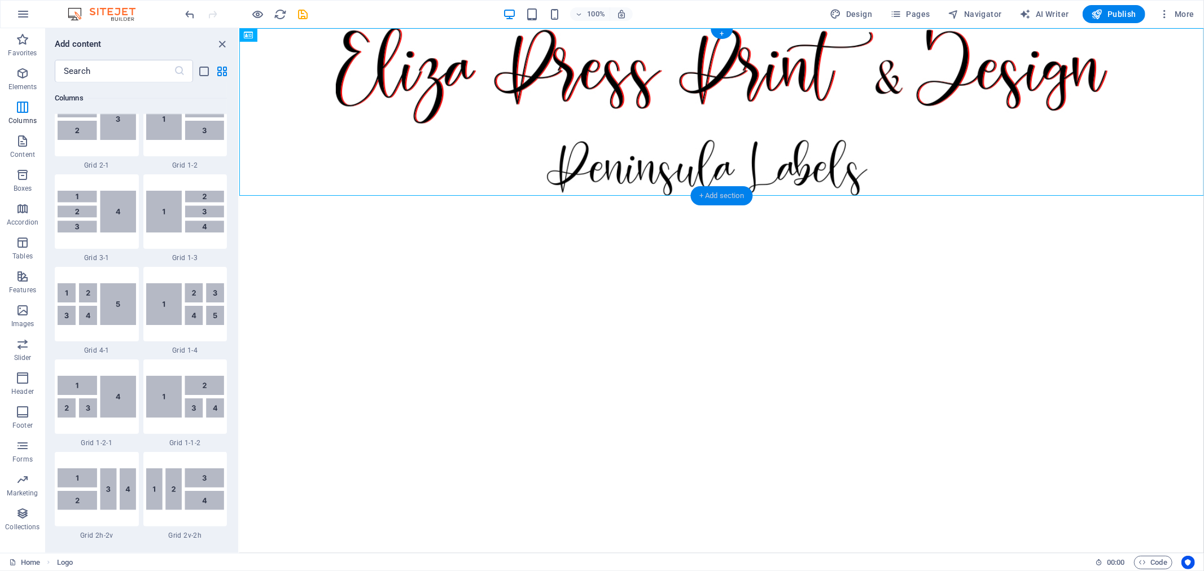
scroll to position [1973, 0]
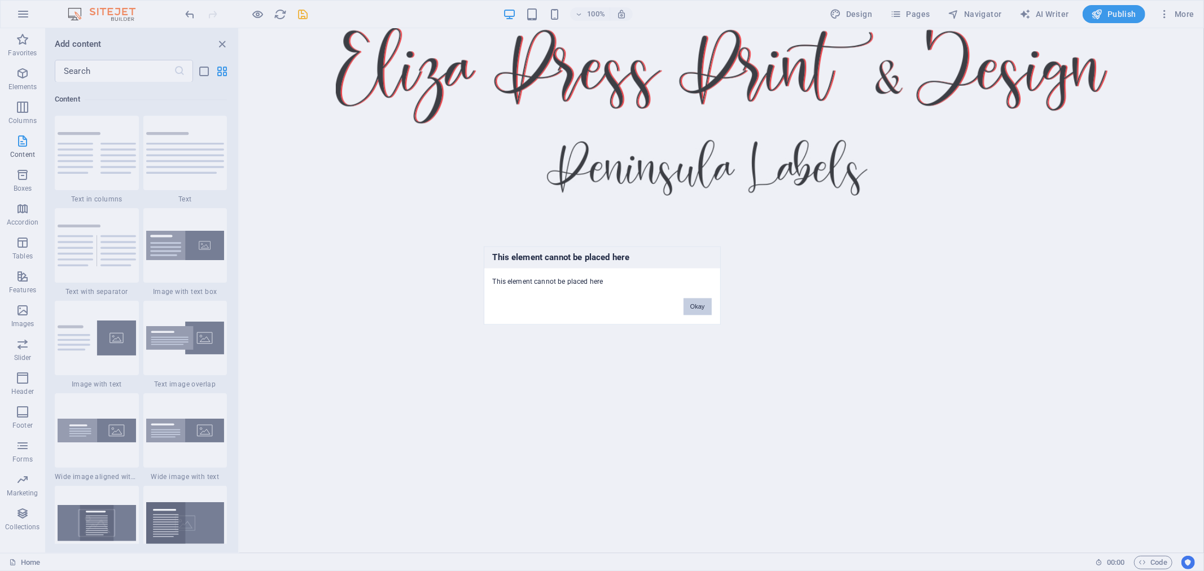
click at [704, 306] on button "Okay" at bounding box center [697, 306] width 28 height 17
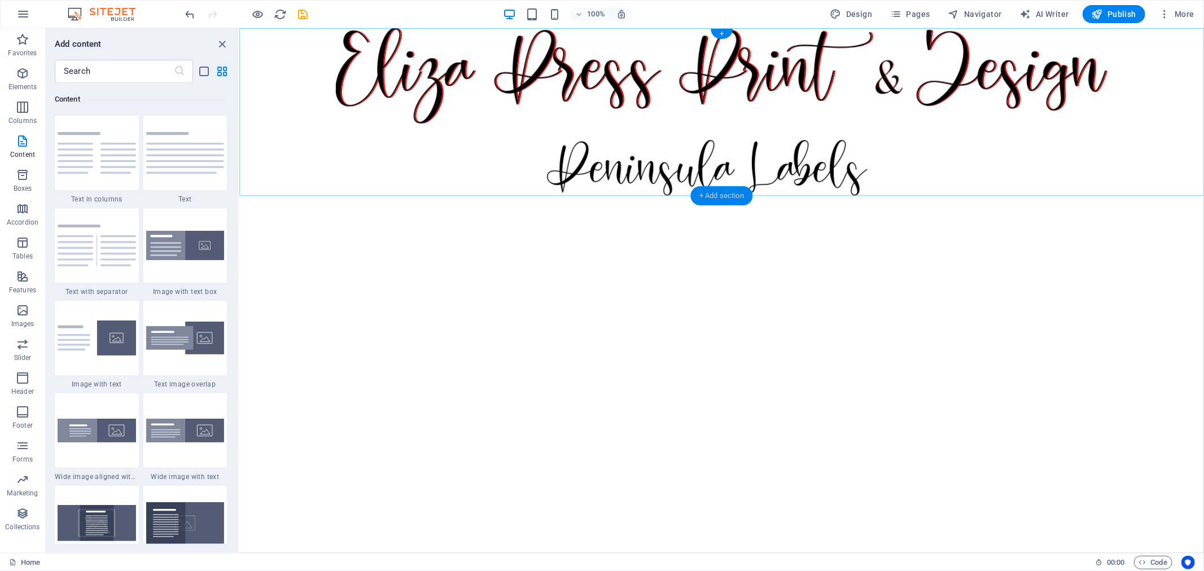
click at [742, 195] on div "+ Add section" at bounding box center [721, 195] width 63 height 19
click at [188, 265] on div at bounding box center [185, 245] width 84 height 74
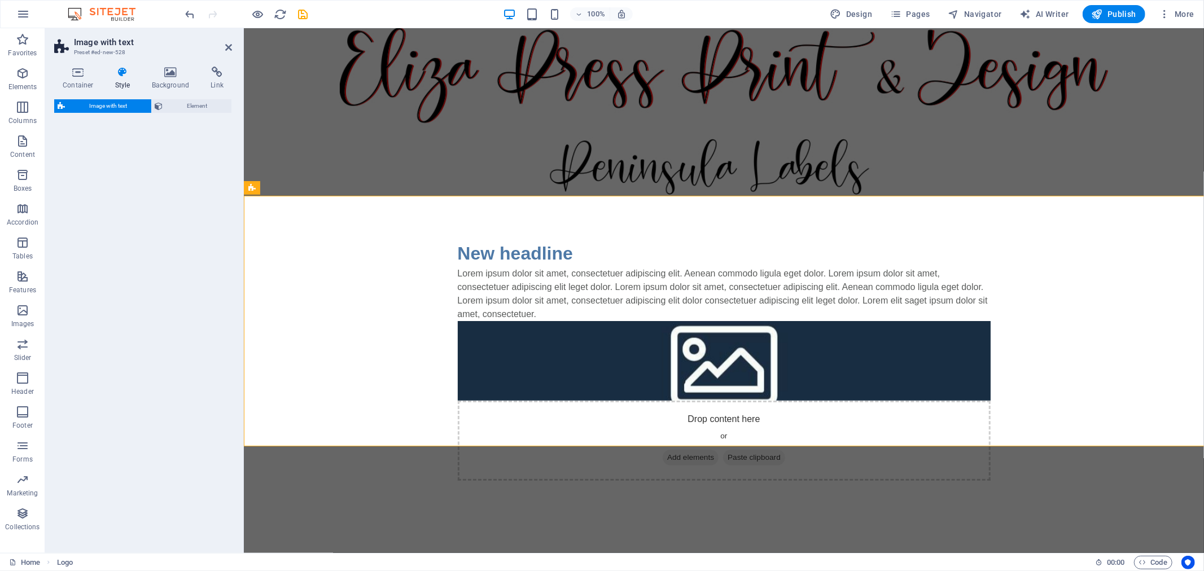
select select "rem"
select select "px"
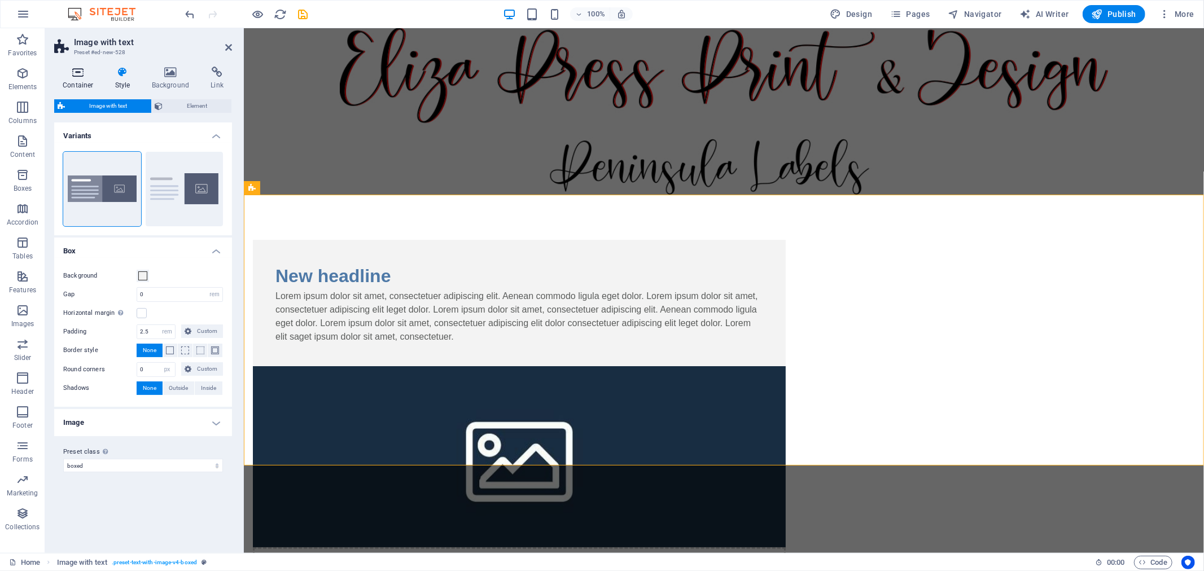
click at [77, 72] on icon at bounding box center [78, 72] width 48 height 11
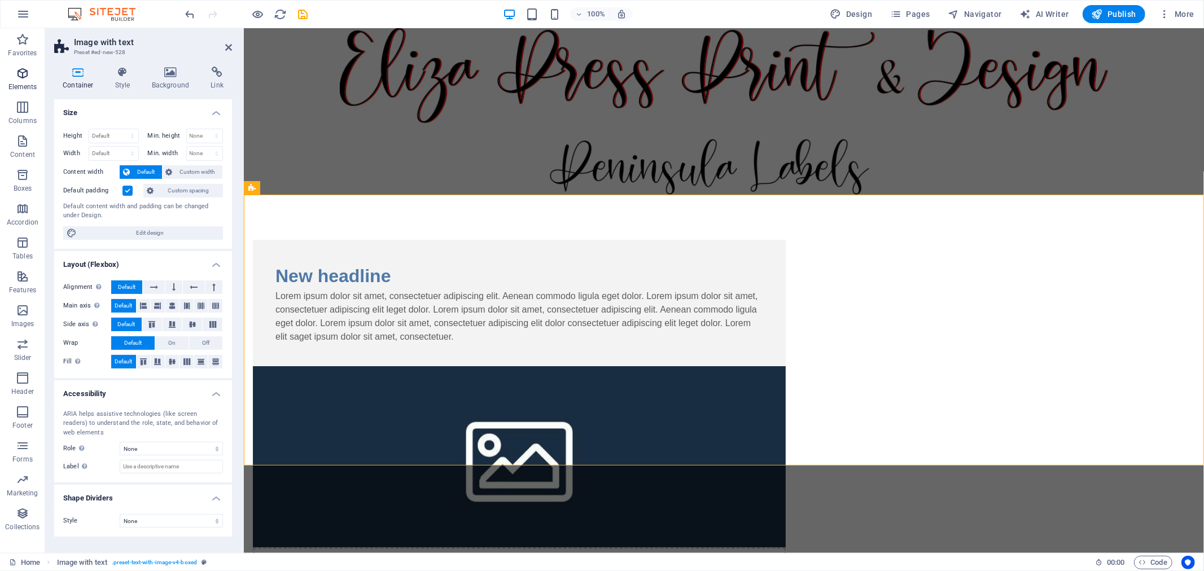
click at [28, 82] on p "Elements" at bounding box center [22, 86] width 29 height 9
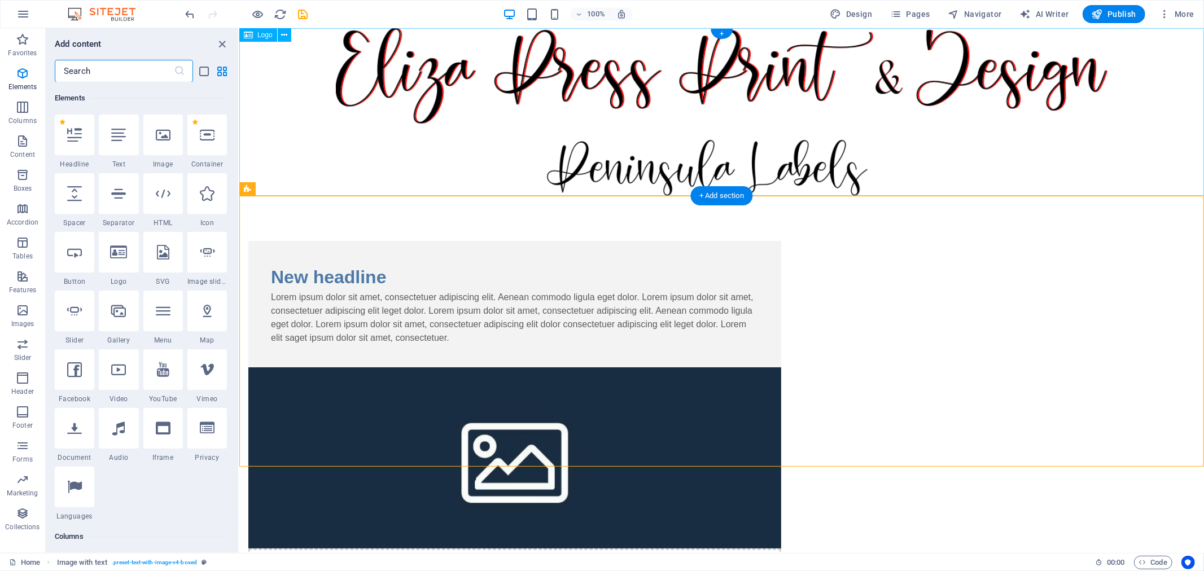
scroll to position [120, 0]
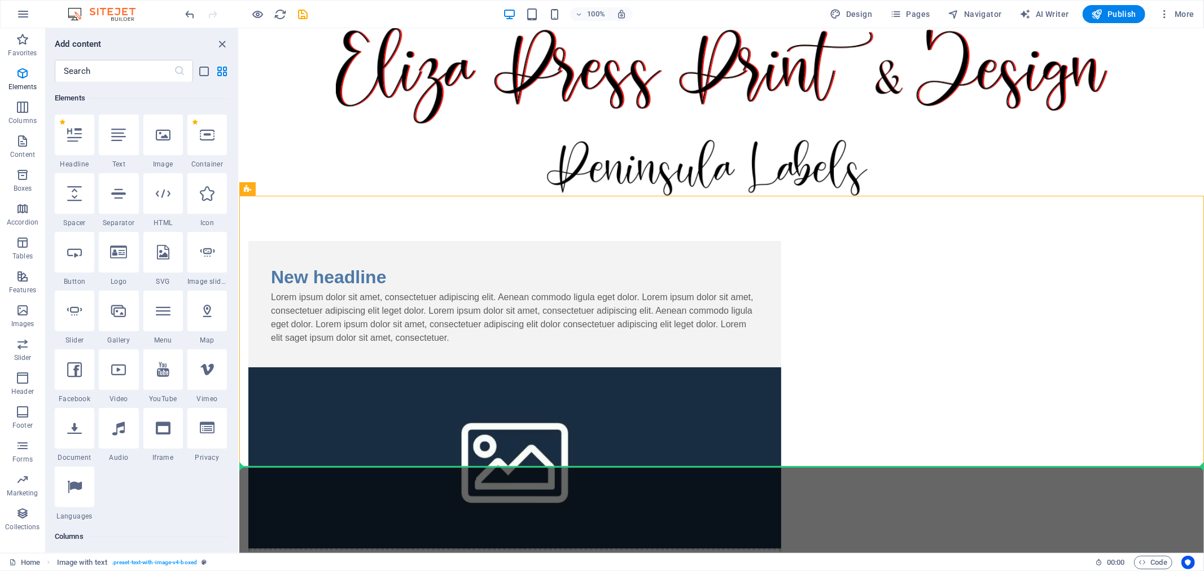
select select "4"
select select "%"
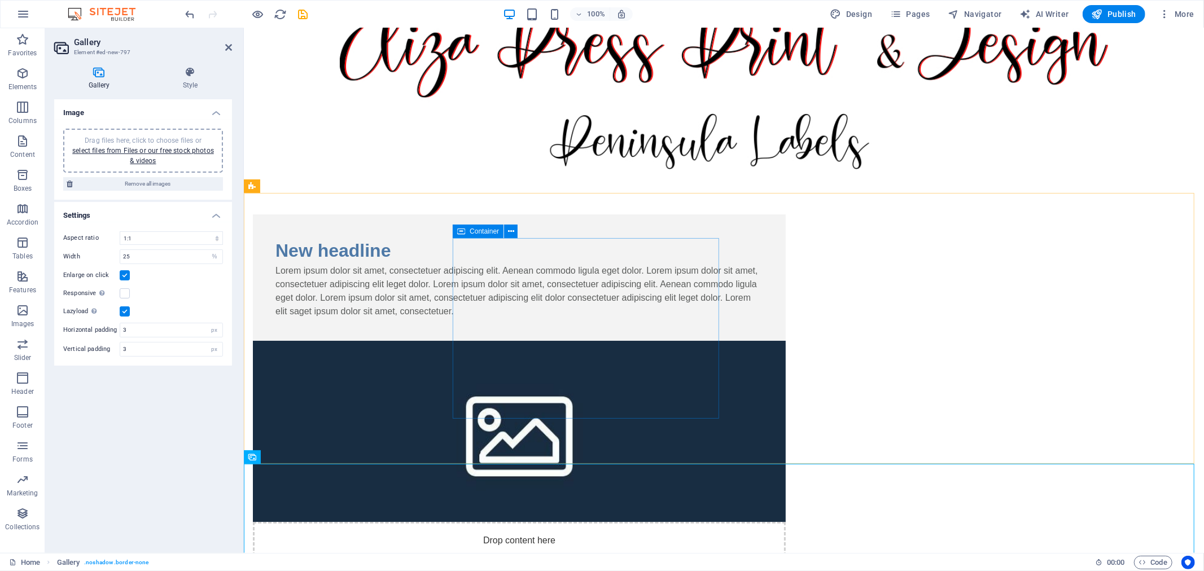
scroll to position [38, 0]
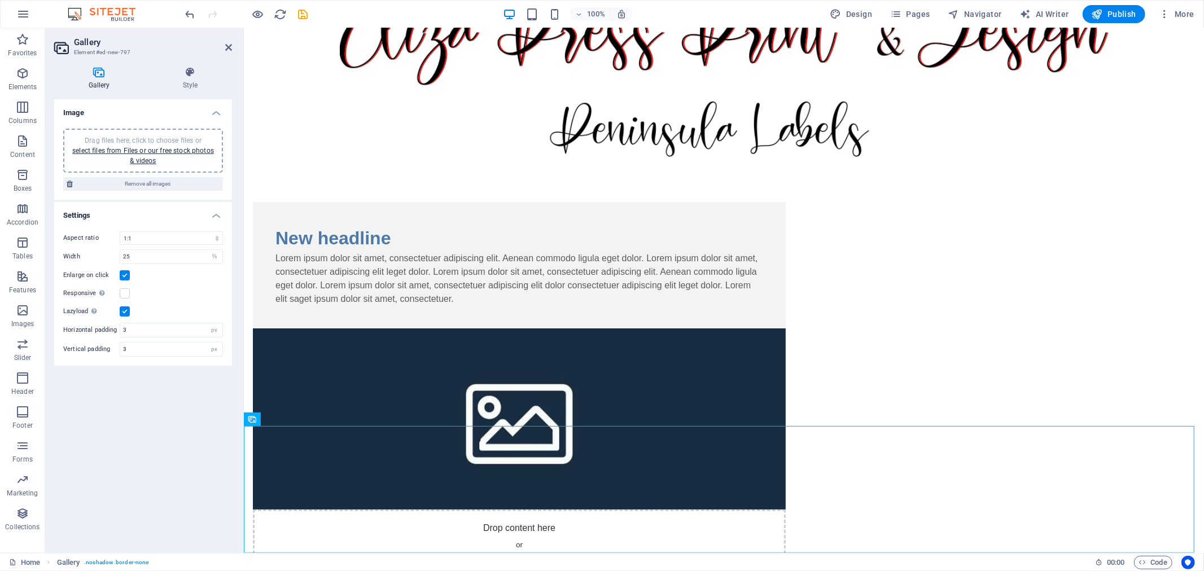
click at [94, 74] on icon at bounding box center [99, 72] width 90 height 11
click at [188, 77] on icon at bounding box center [190, 72] width 84 height 11
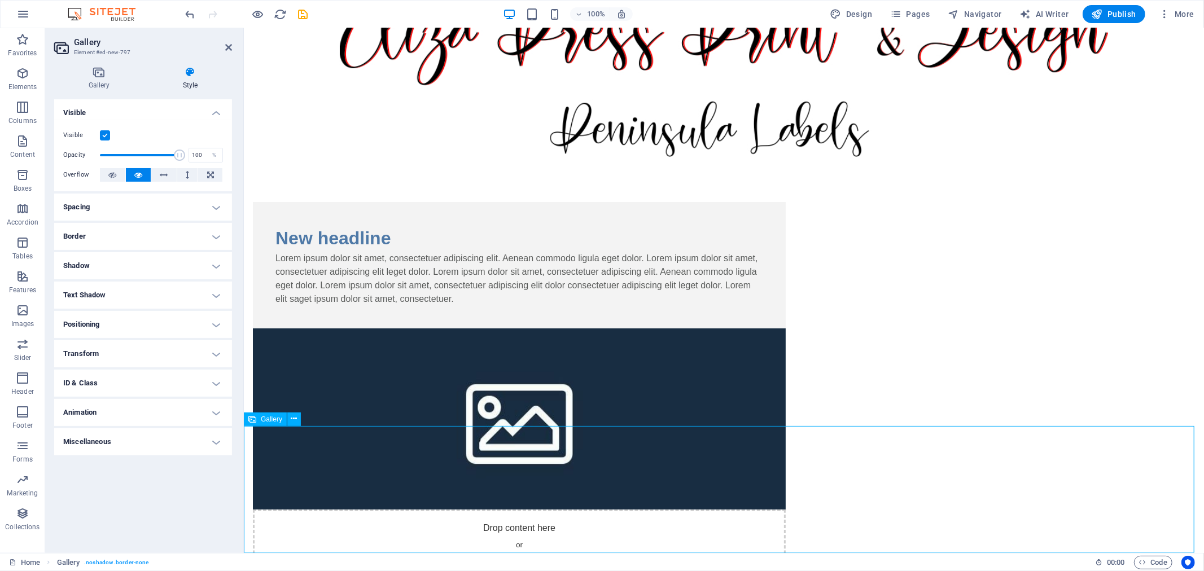
click at [298, 420] on button at bounding box center [294, 419] width 14 height 14
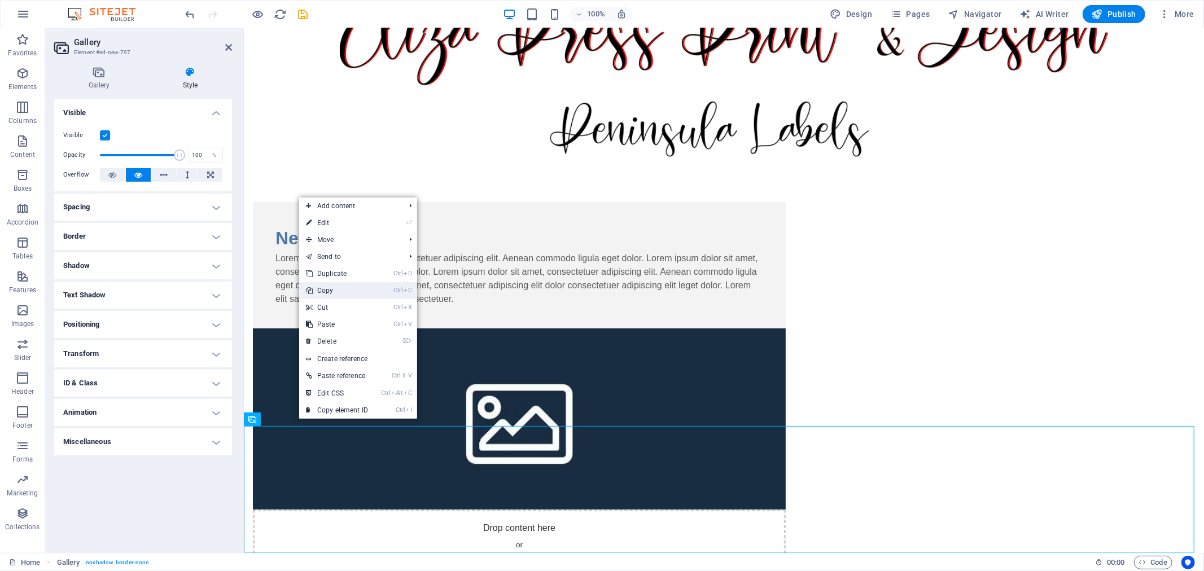
click at [346, 292] on link "Ctrl C Copy" at bounding box center [337, 290] width 76 height 17
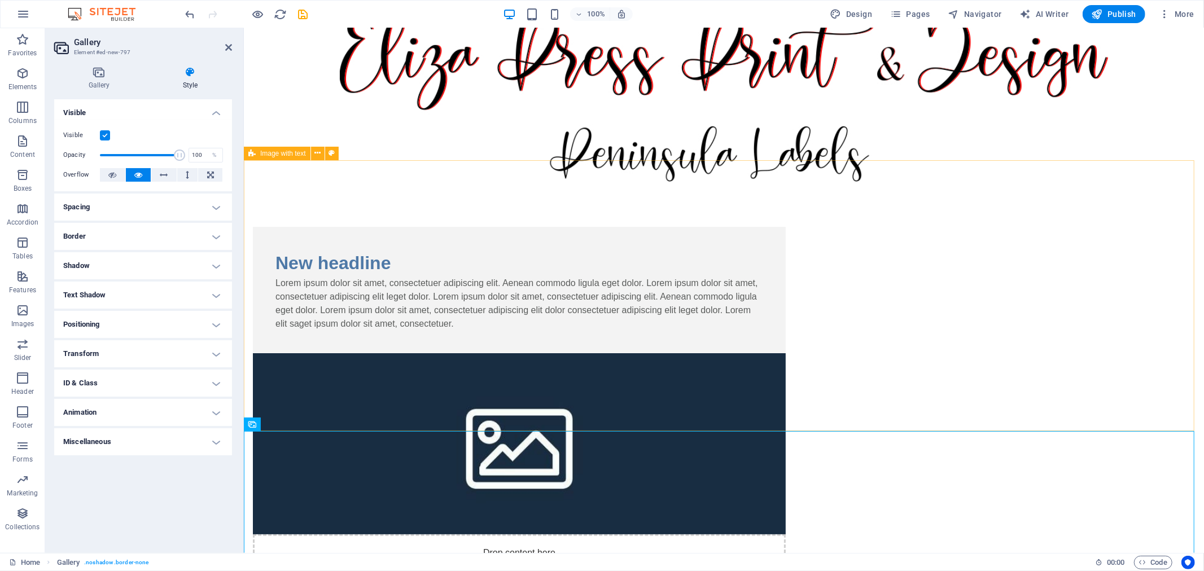
scroll to position [0, 0]
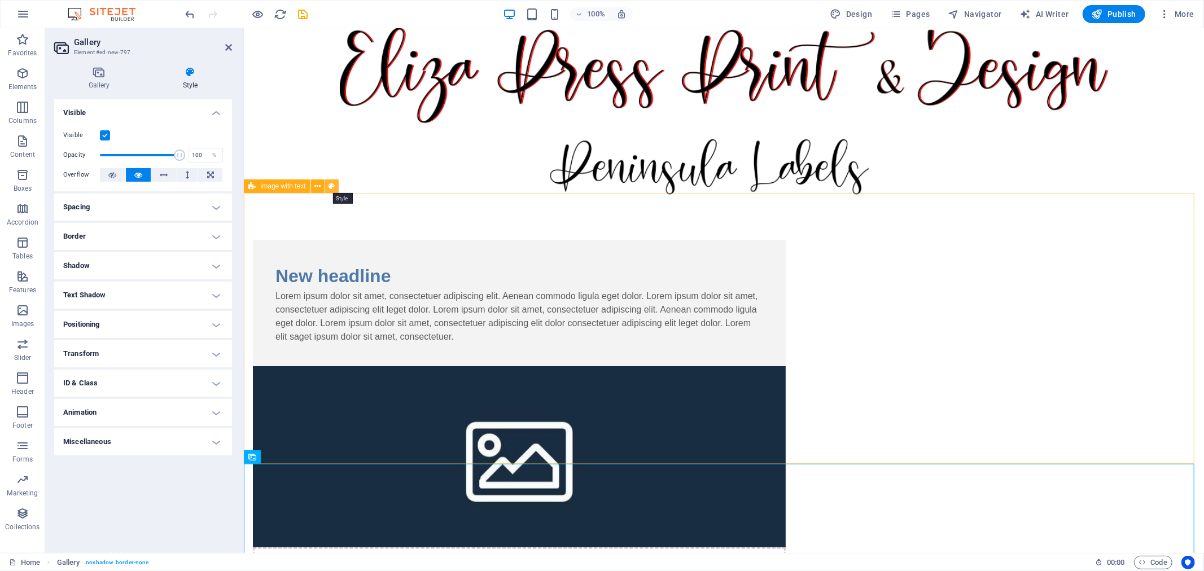
click at [330, 189] on icon at bounding box center [331, 187] width 6 height 12
select select "rem"
select select "px"
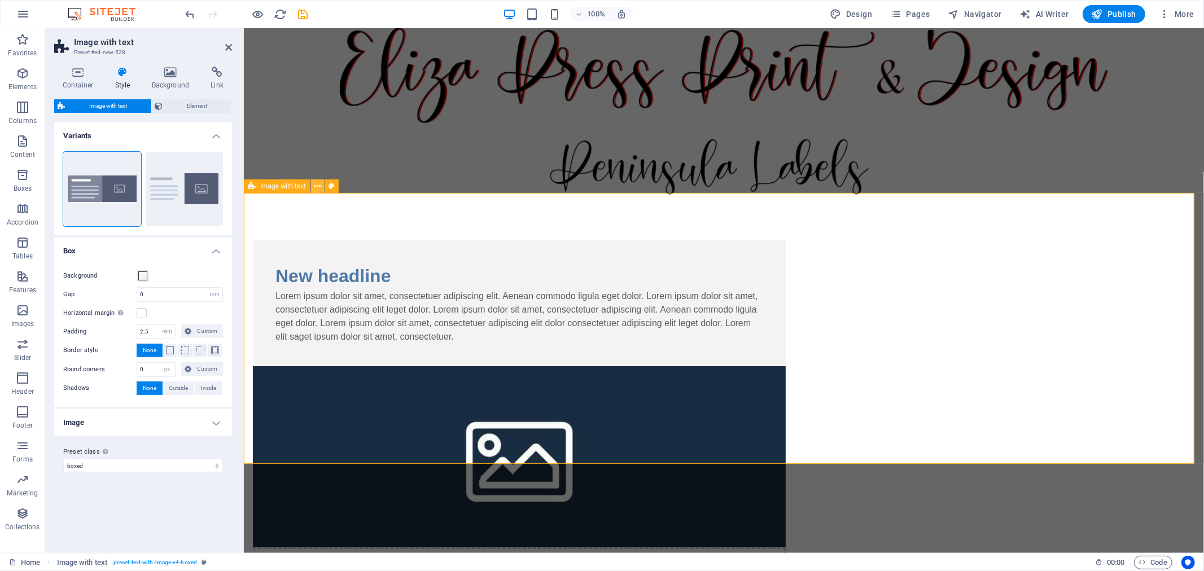
click at [319, 184] on icon at bounding box center [317, 187] width 6 height 12
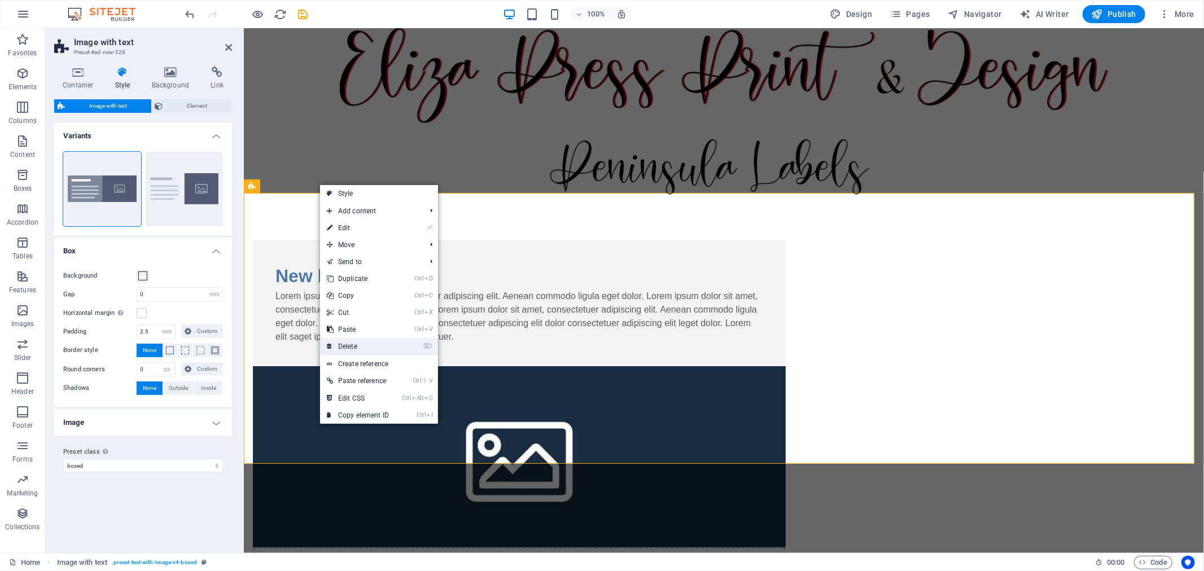
click at [355, 344] on link "⌦ Delete" at bounding box center [358, 346] width 76 height 17
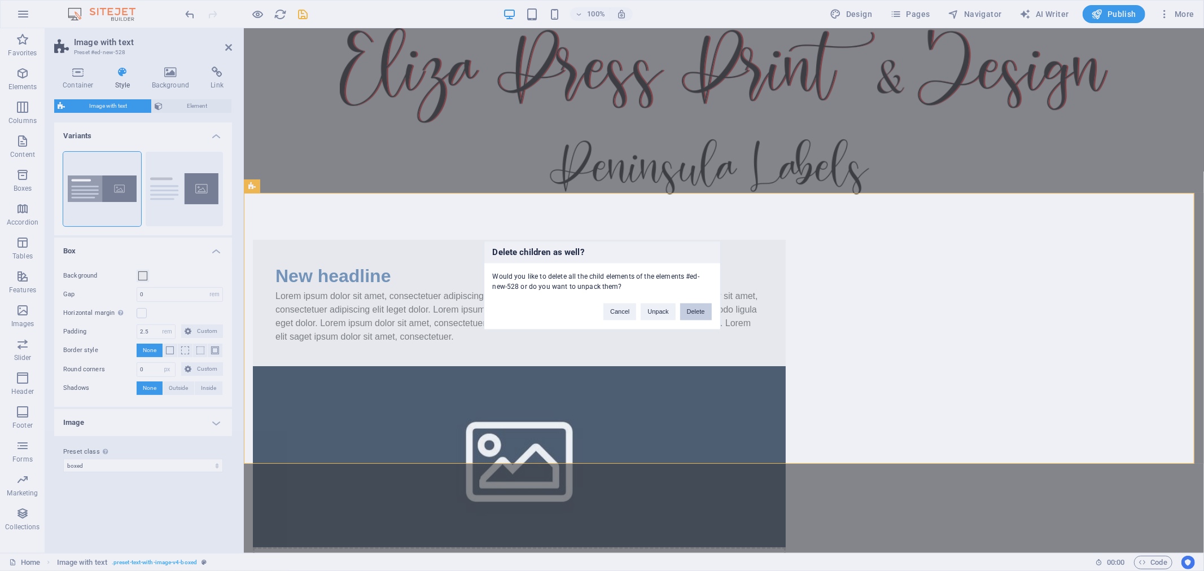
click at [696, 313] on button "Delete" at bounding box center [696, 312] width 32 height 17
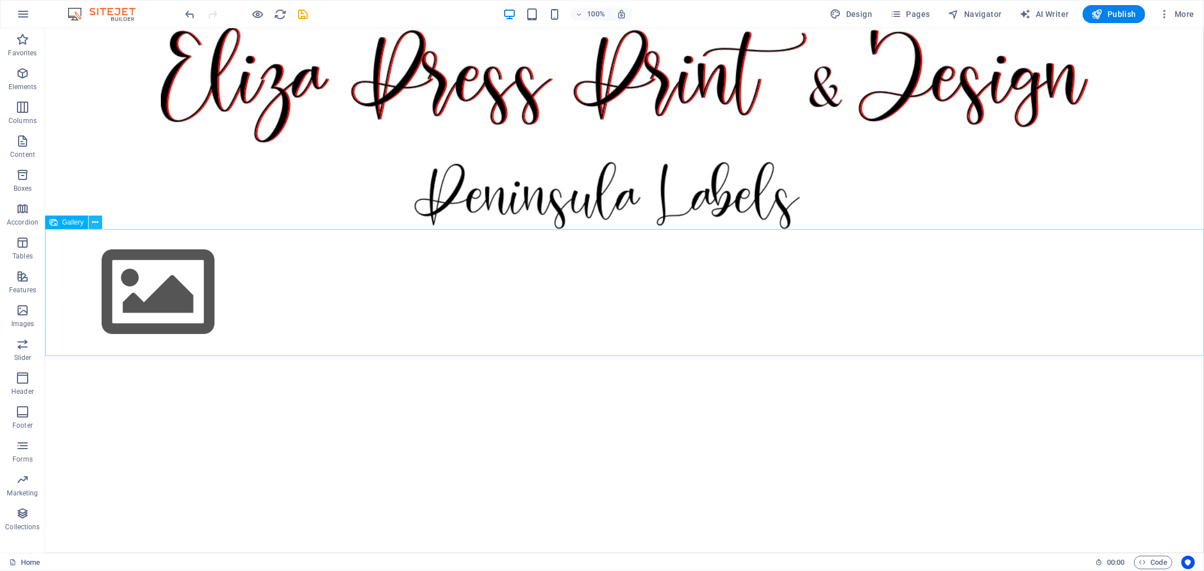
click at [91, 223] on button at bounding box center [96, 223] width 14 height 14
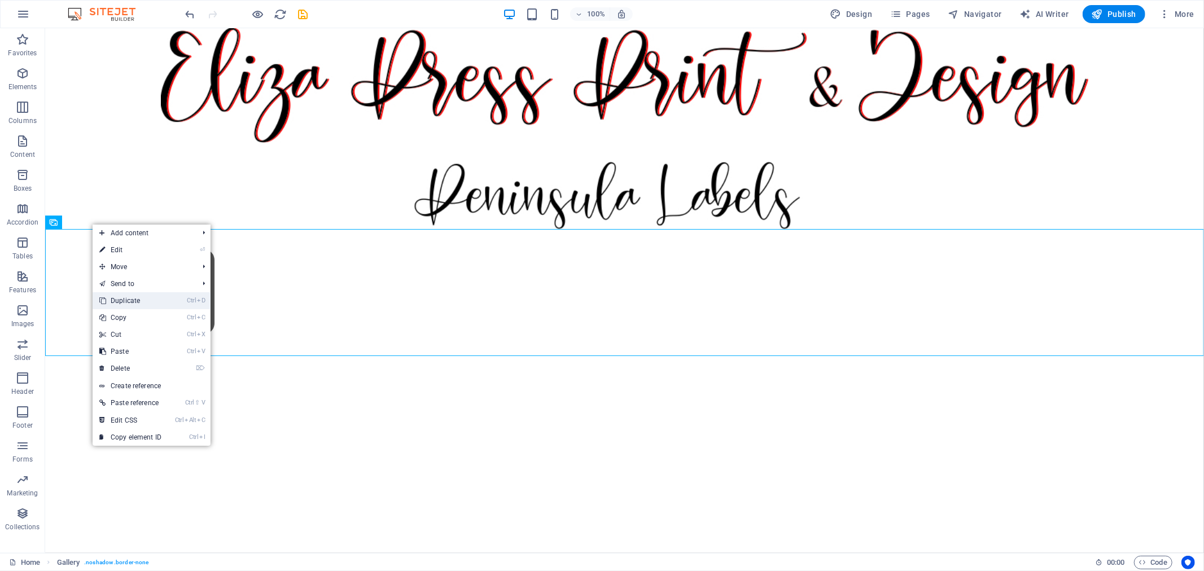
click at [129, 293] on link "Ctrl D Duplicate" at bounding box center [131, 300] width 76 height 17
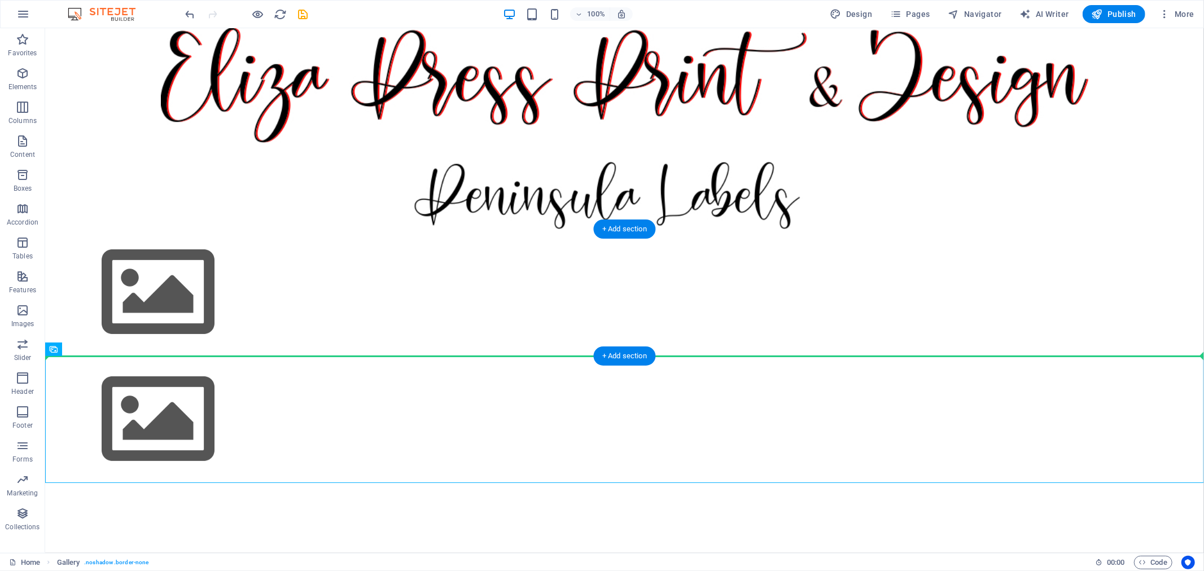
drag, startPoint x: 98, startPoint y: 378, endPoint x: 352, endPoint y: 294, distance: 267.5
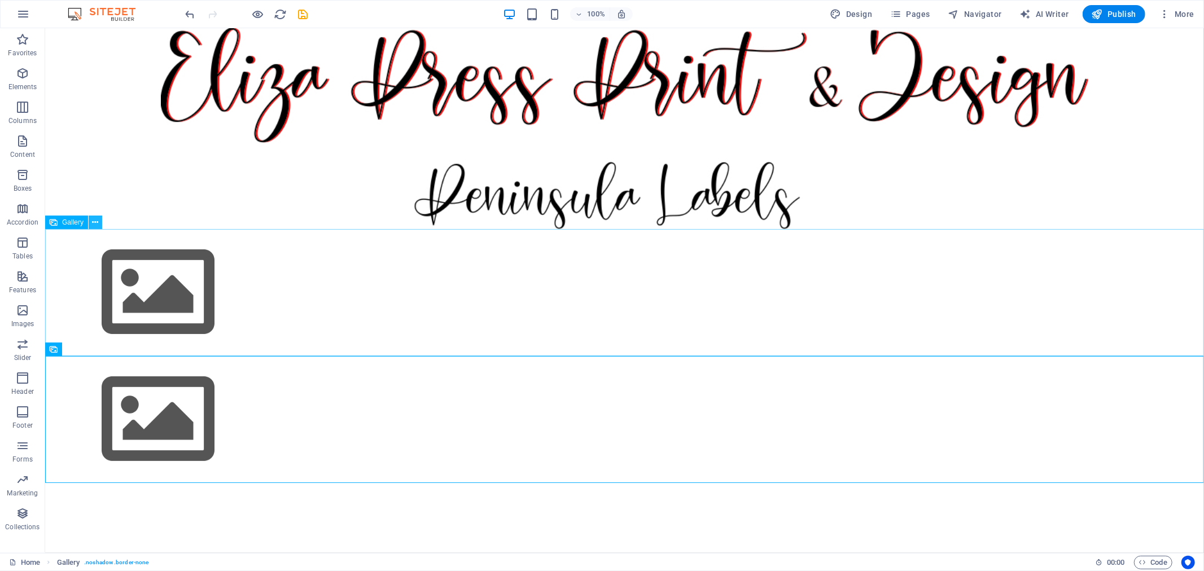
click at [91, 222] on button at bounding box center [96, 223] width 14 height 14
click at [381, 431] on div at bounding box center [624, 418] width 1158 height 127
click at [21, 77] on icon "button" at bounding box center [23, 74] width 14 height 14
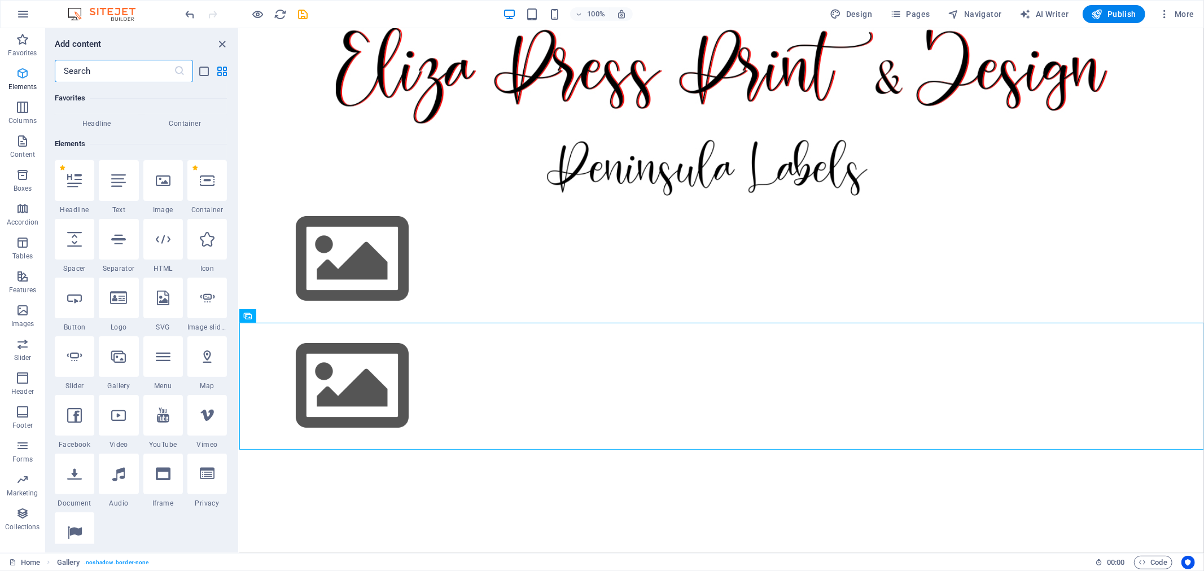
scroll to position [120, 0]
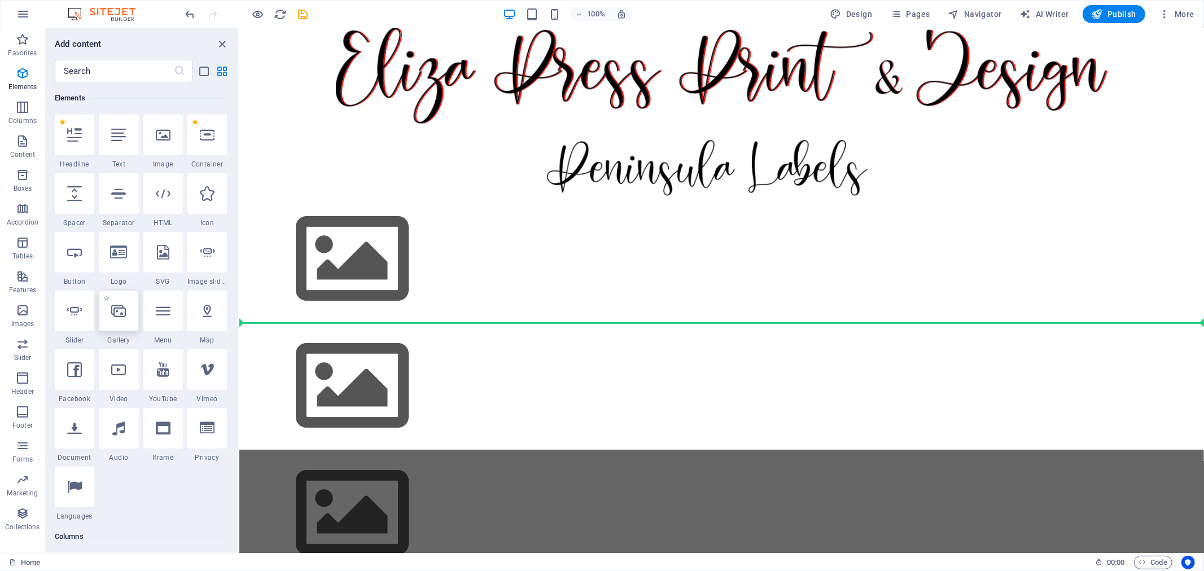
select select "4"
select select "%"
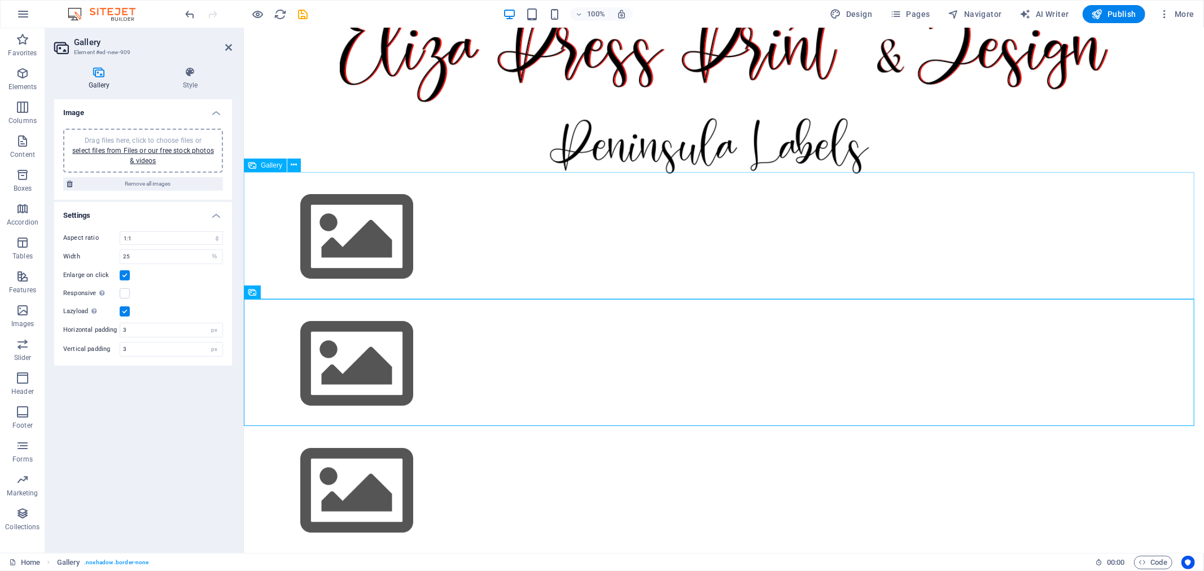
scroll to position [0, 0]
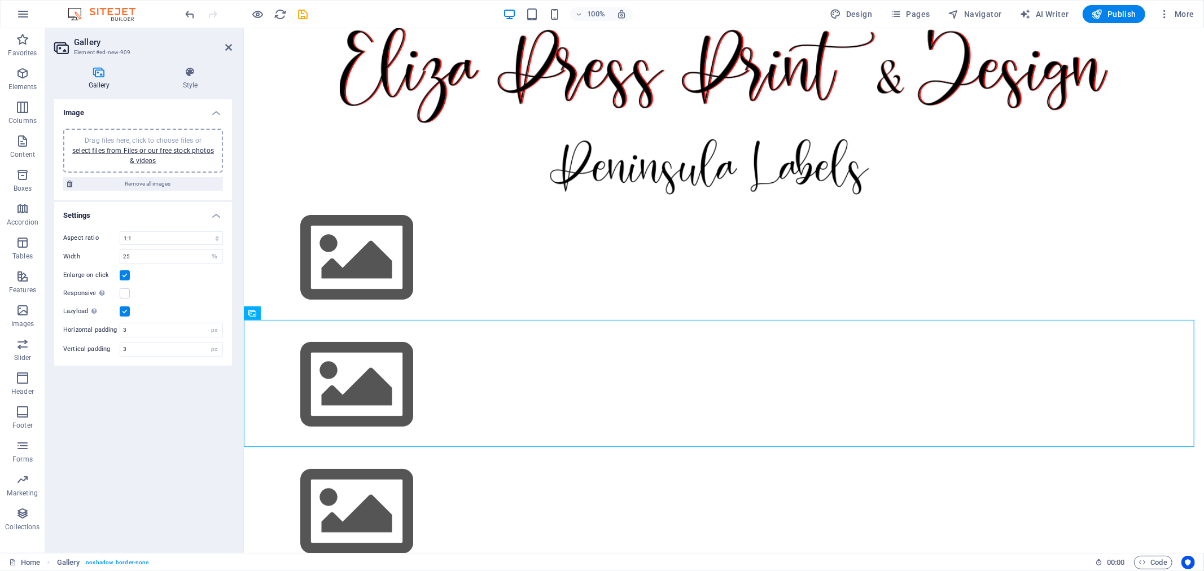
click at [105, 77] on icon at bounding box center [99, 72] width 90 height 11
click at [229, 46] on icon at bounding box center [228, 47] width 7 height 9
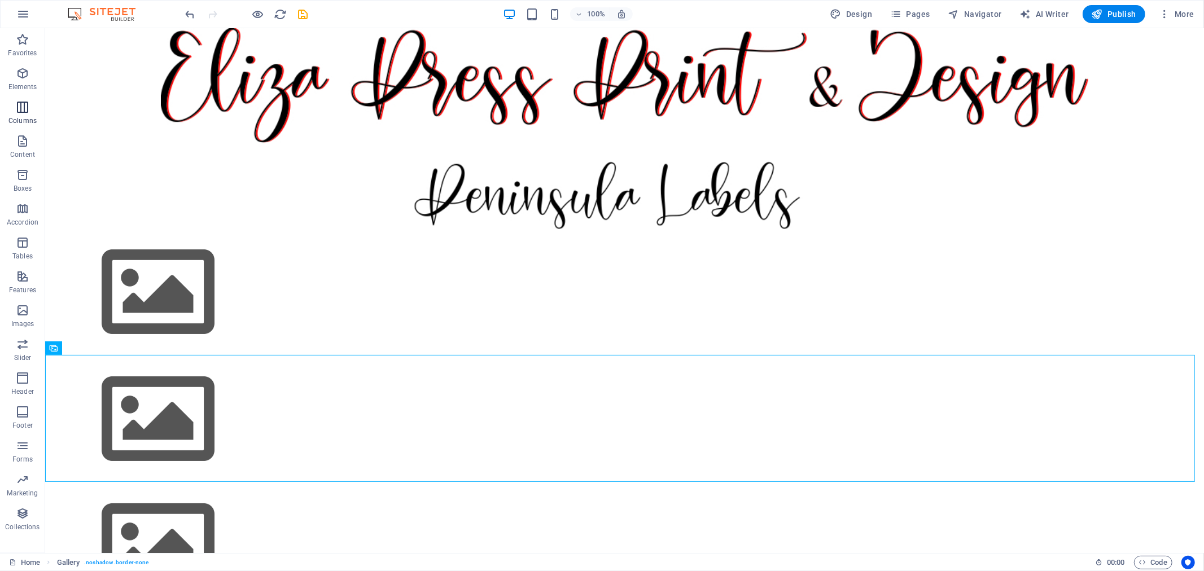
click at [25, 111] on icon "button" at bounding box center [23, 107] width 14 height 14
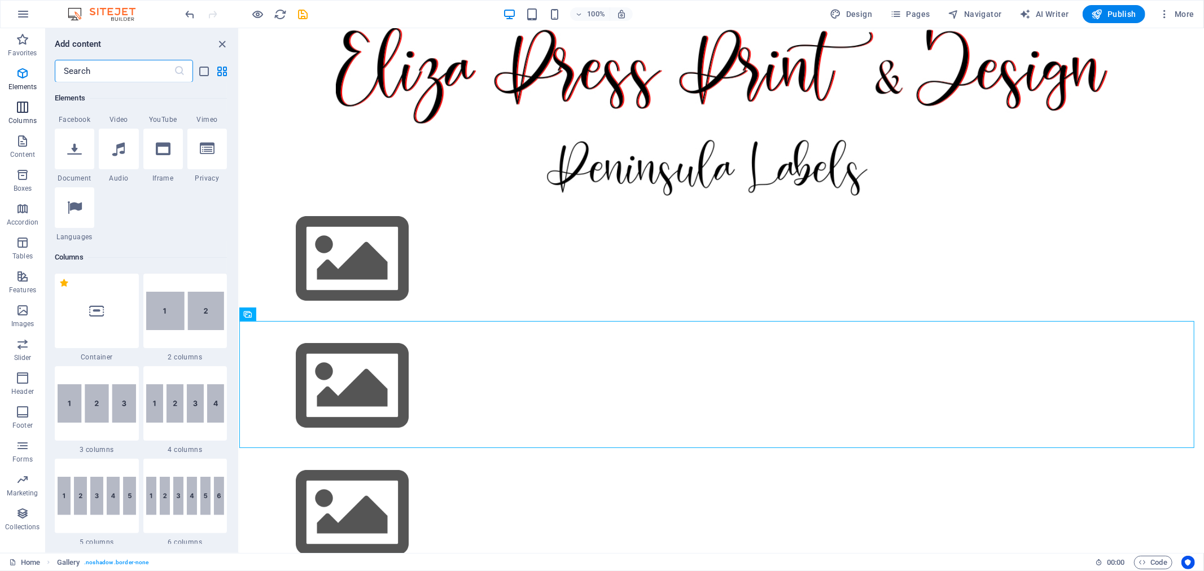
scroll to position [559, 0]
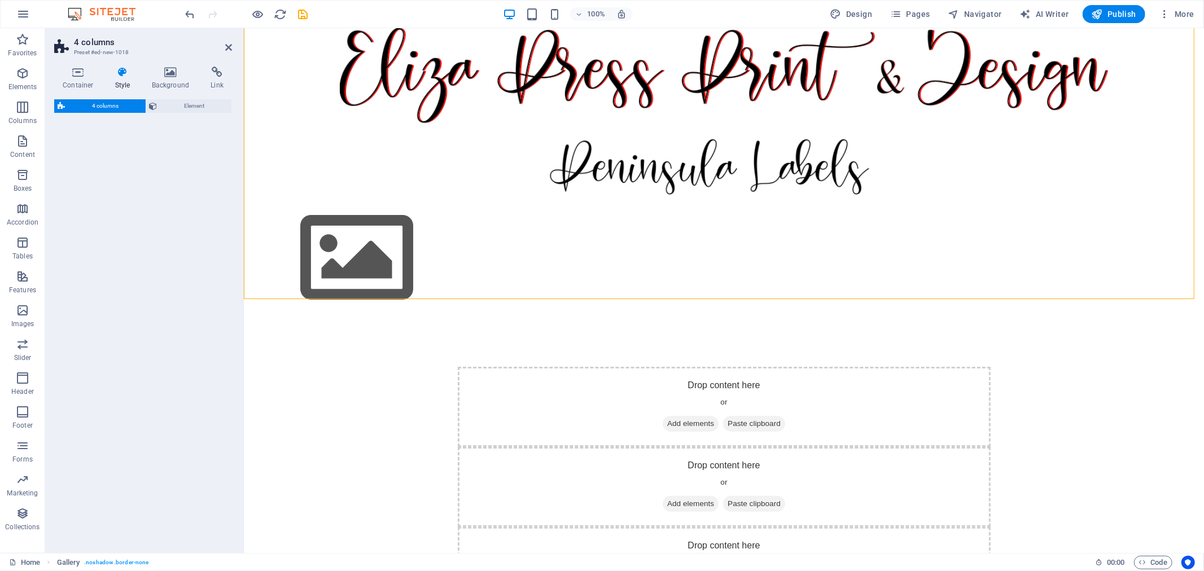
select select "rem"
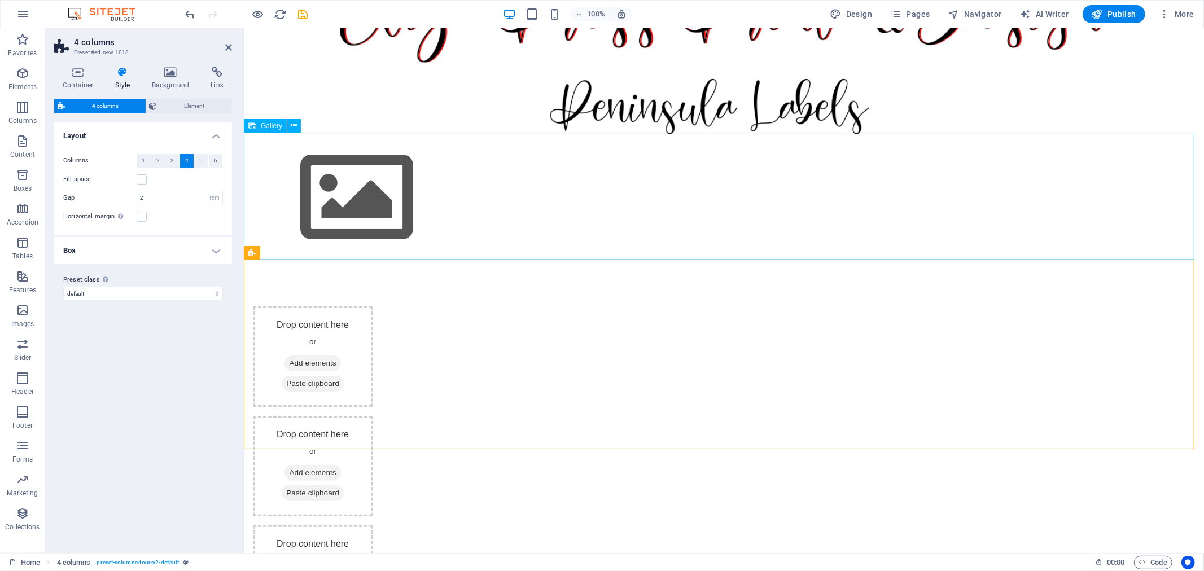
scroll to position [23, 0]
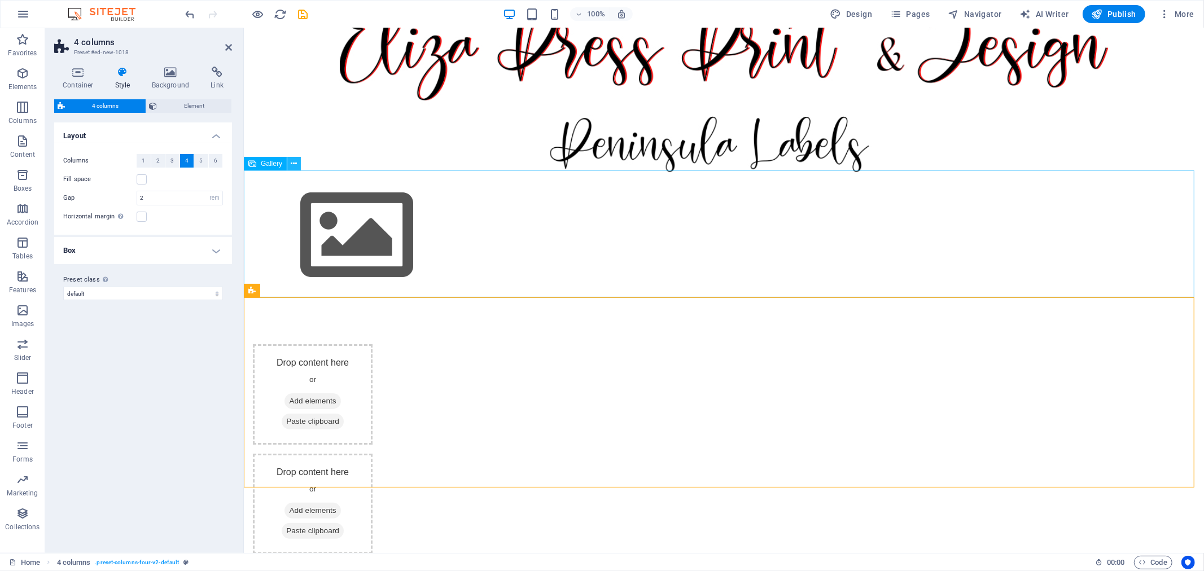
click at [295, 162] on icon at bounding box center [294, 164] width 6 height 12
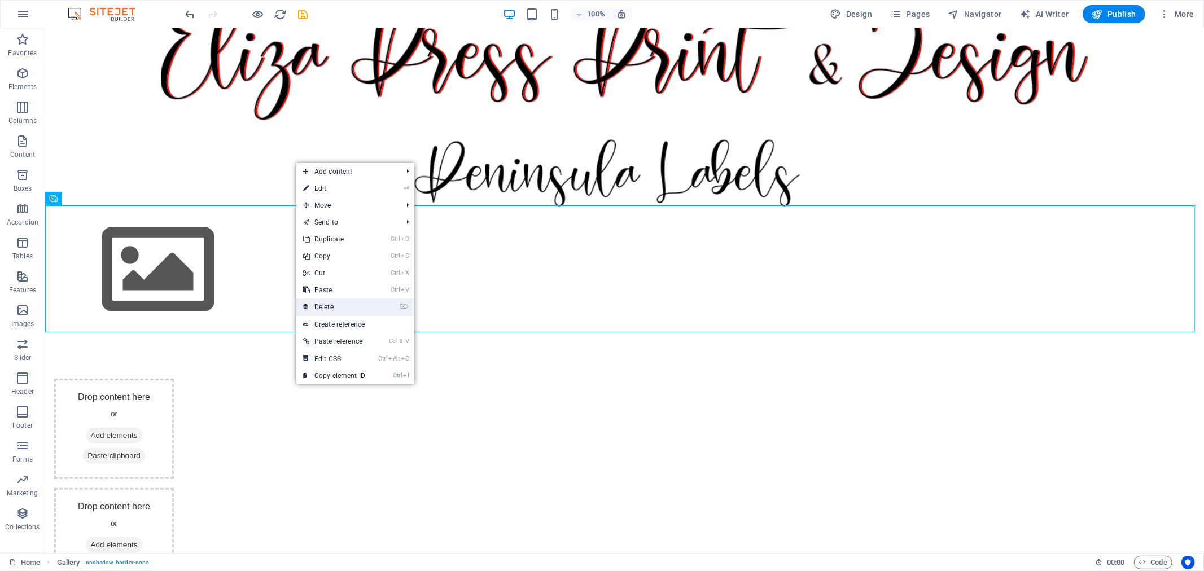
click at [350, 308] on link "⌦ Delete" at bounding box center [334, 306] width 76 height 17
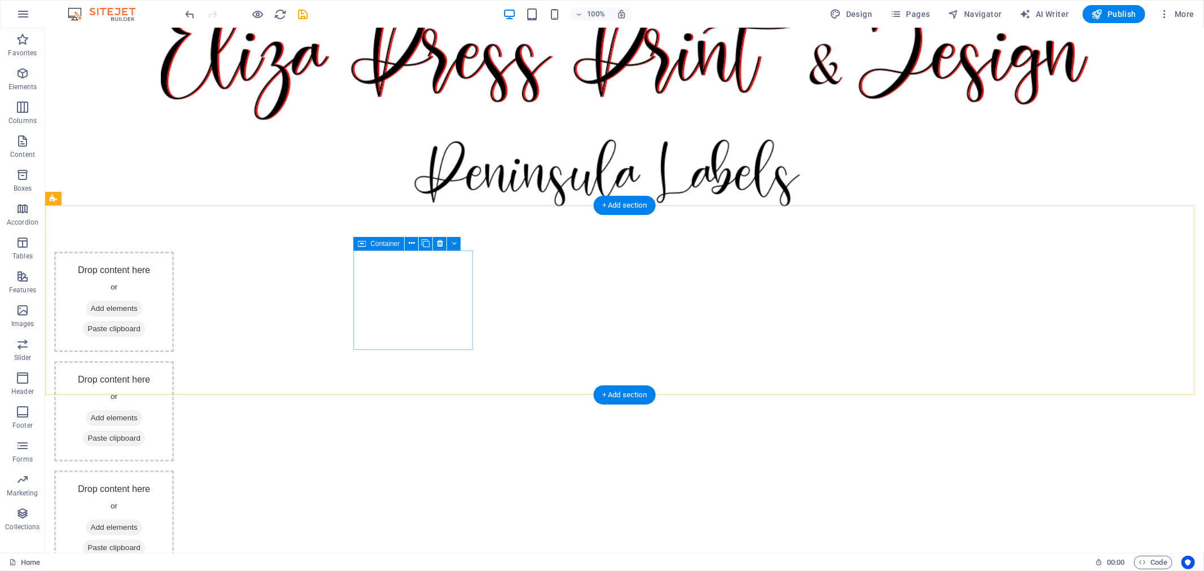
click at [141, 311] on span "Add elements" at bounding box center [113, 308] width 56 height 16
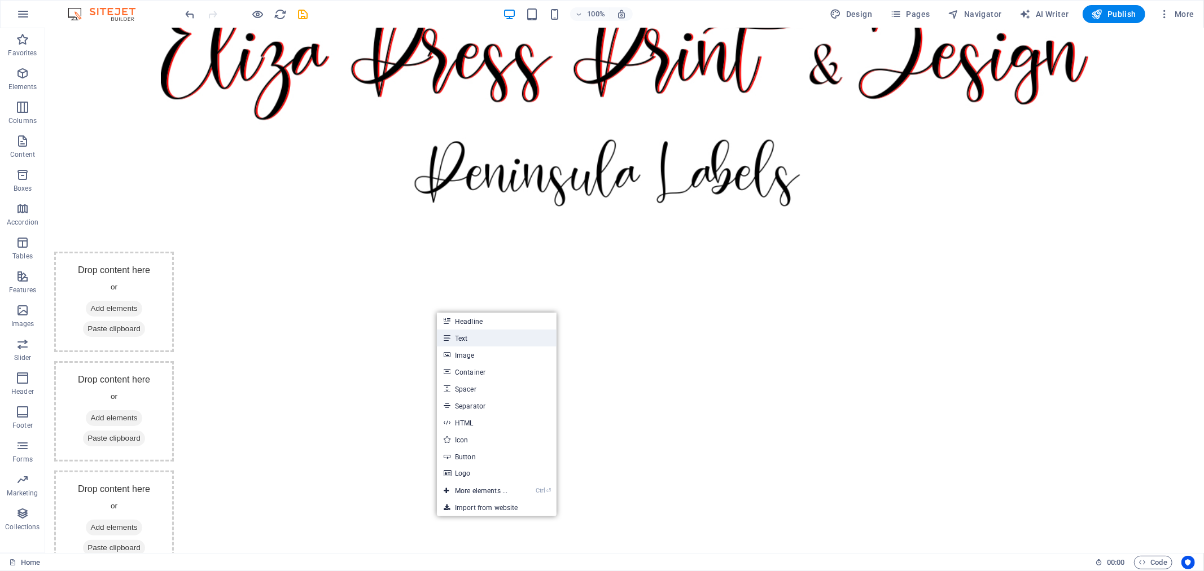
click at [469, 339] on link "Text" at bounding box center [497, 338] width 120 height 17
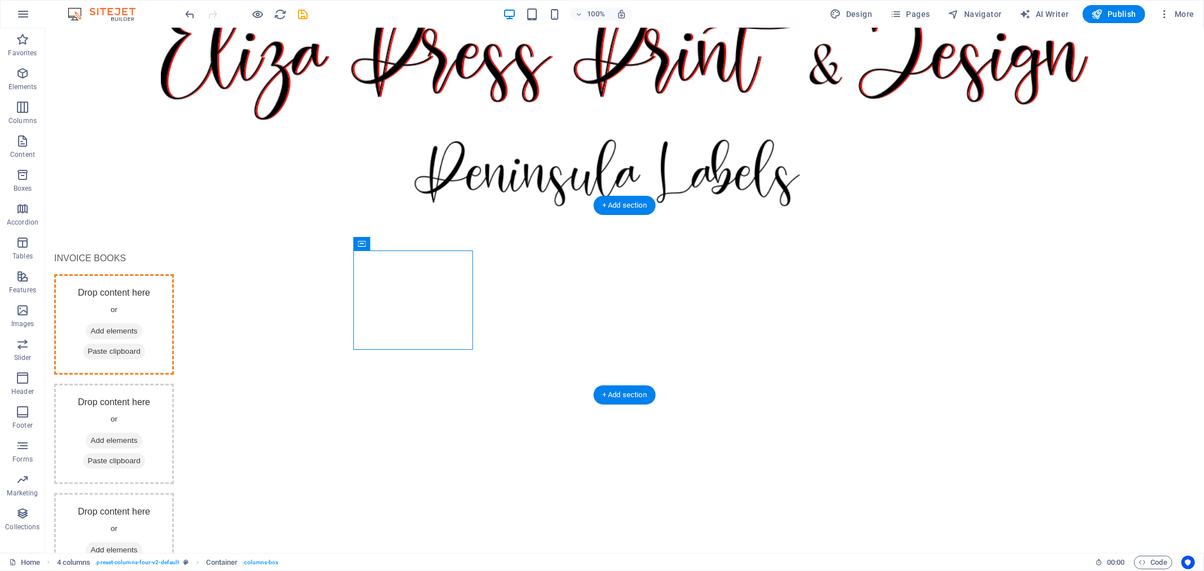
drag, startPoint x: 411, startPoint y: 273, endPoint x: 539, endPoint y: 282, distance: 127.8
drag, startPoint x: 406, startPoint y: 274, endPoint x: 548, endPoint y: 303, distance: 145.2
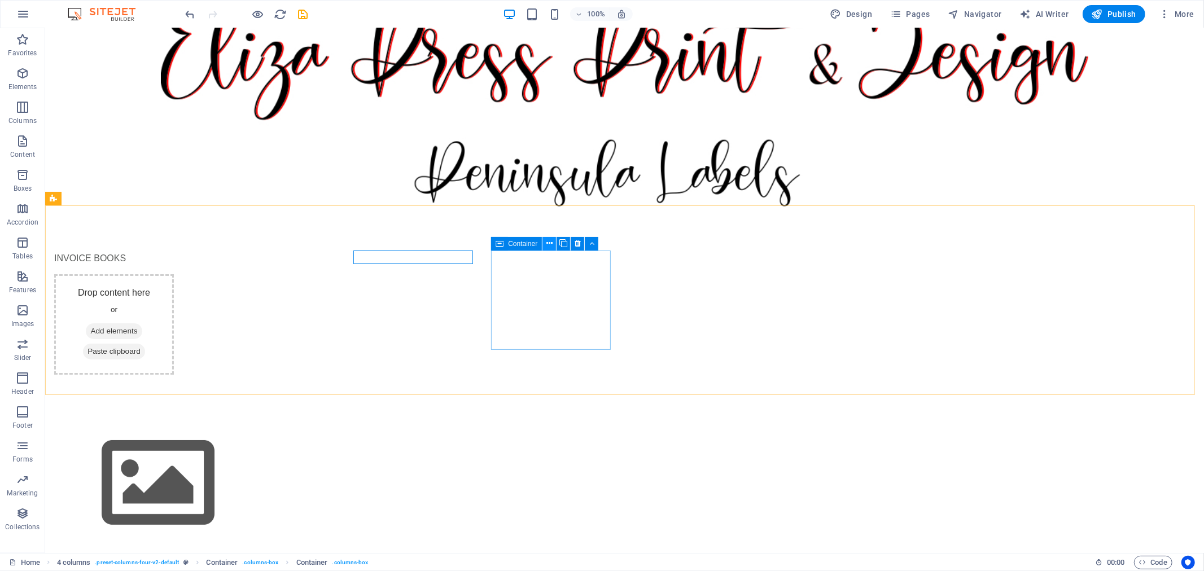
click at [551, 241] on icon at bounding box center [549, 244] width 6 height 12
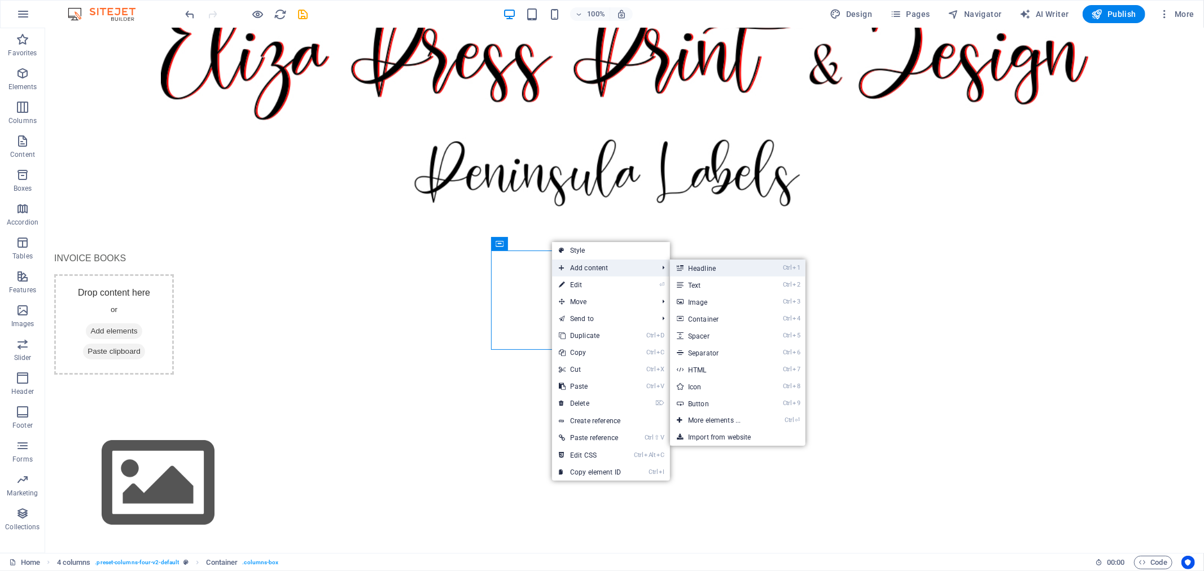
click at [725, 273] on link "Ctrl 1 Headline" at bounding box center [716, 268] width 93 height 17
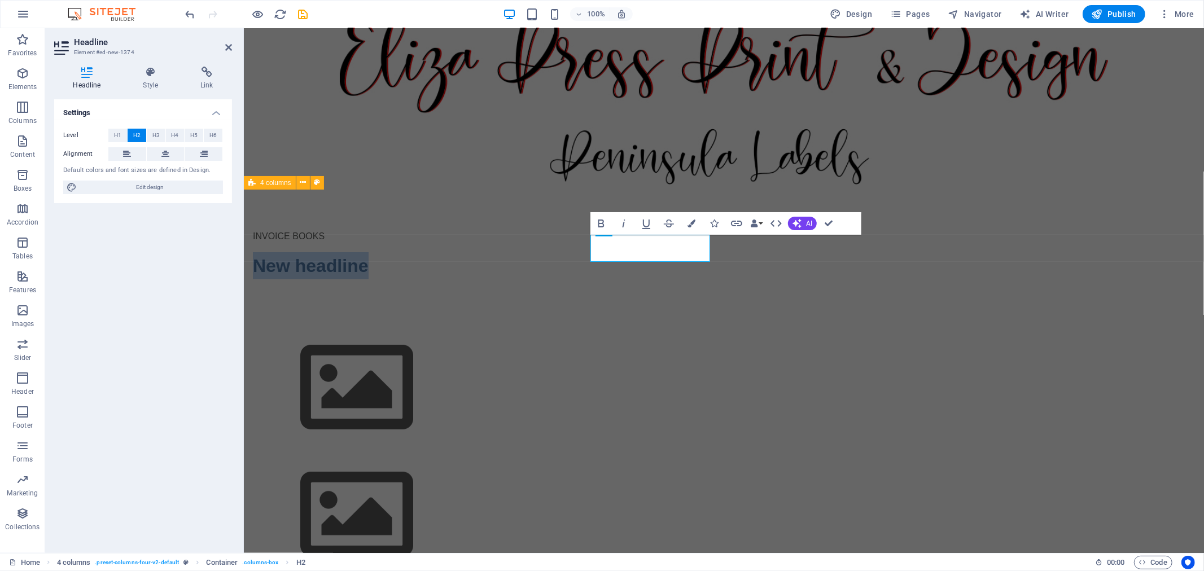
scroll to position [11, 0]
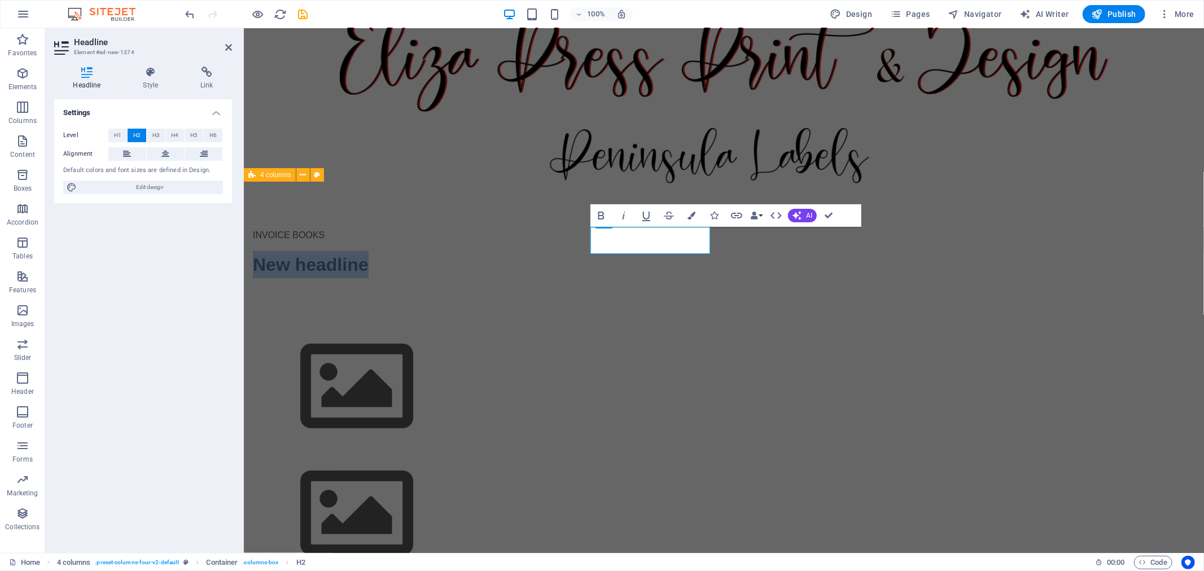
click at [748, 298] on div "INVOICE BOOKS New headline" at bounding box center [723, 253] width 960 height 140
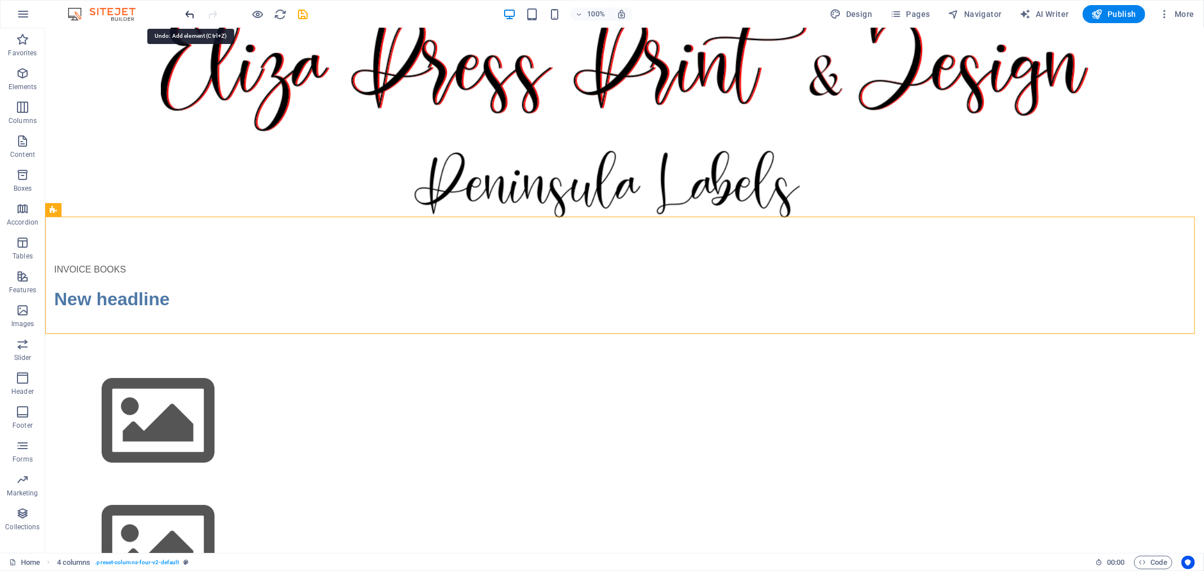
click at [194, 12] on icon "undo" at bounding box center [190, 14] width 13 height 13
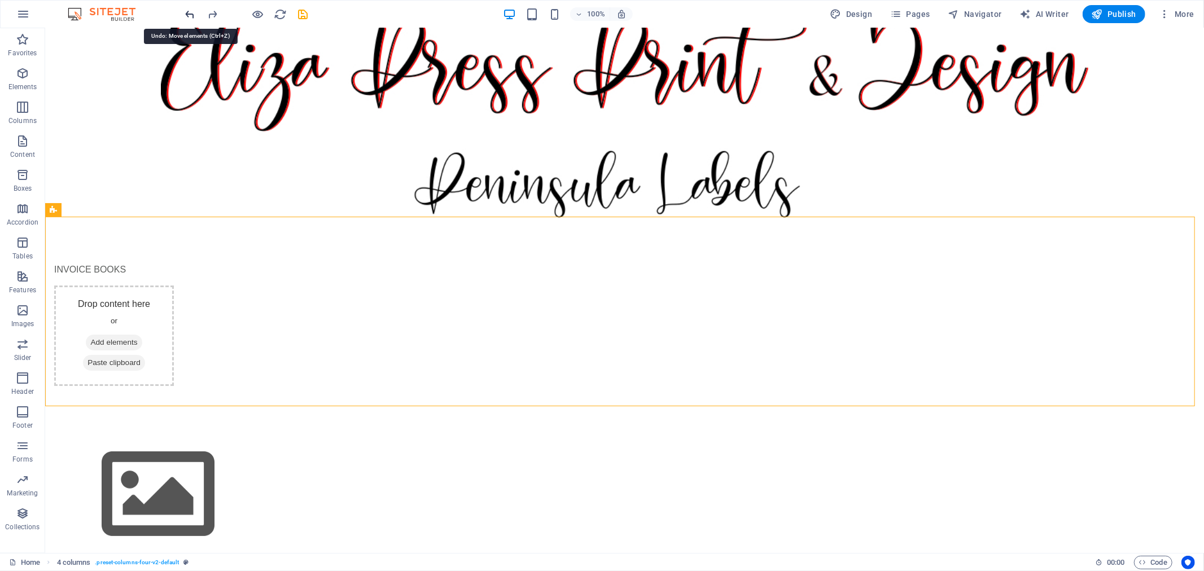
click at [194, 12] on icon "undo" at bounding box center [190, 14] width 13 height 13
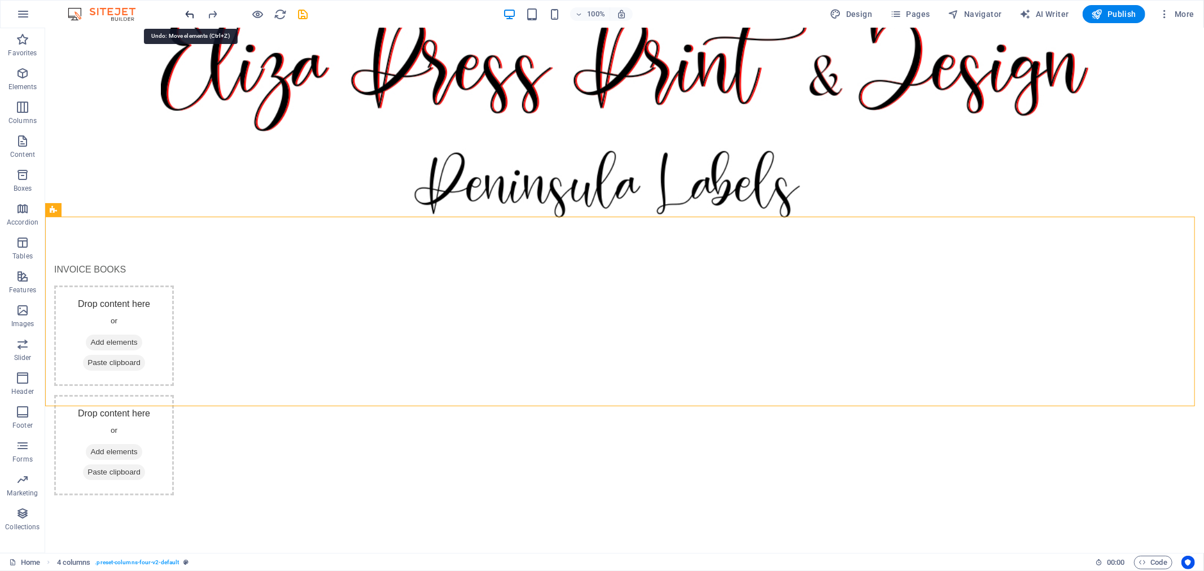
click at [194, 12] on icon "undo" at bounding box center [190, 14] width 13 height 13
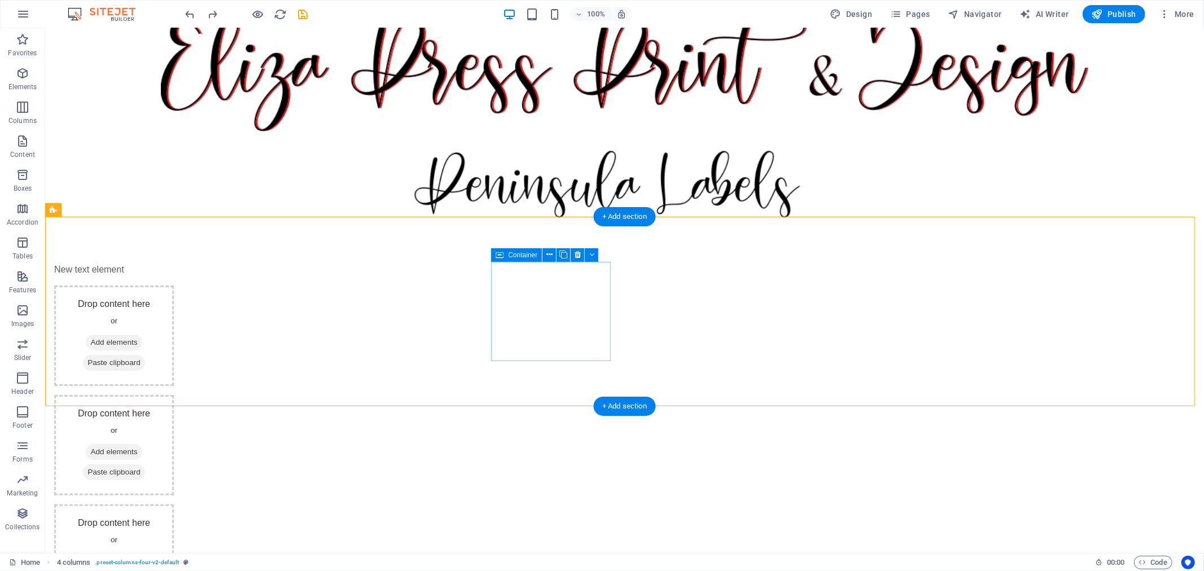
click at [144, 354] on span "Paste clipboard" at bounding box center [113, 362] width 62 height 16
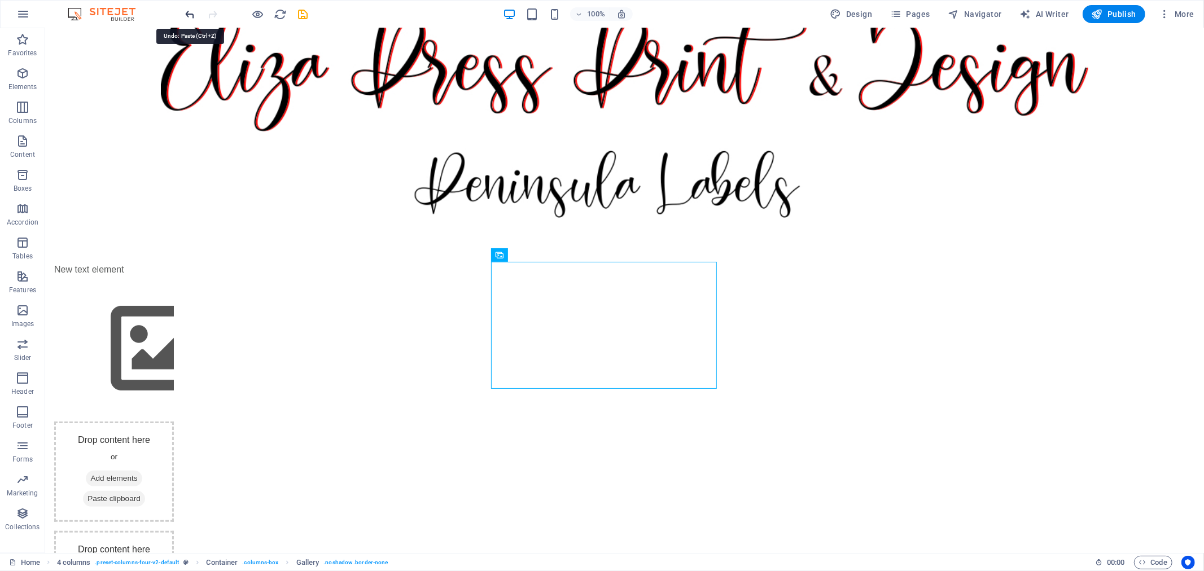
click at [189, 12] on icon "undo" at bounding box center [190, 14] width 13 height 13
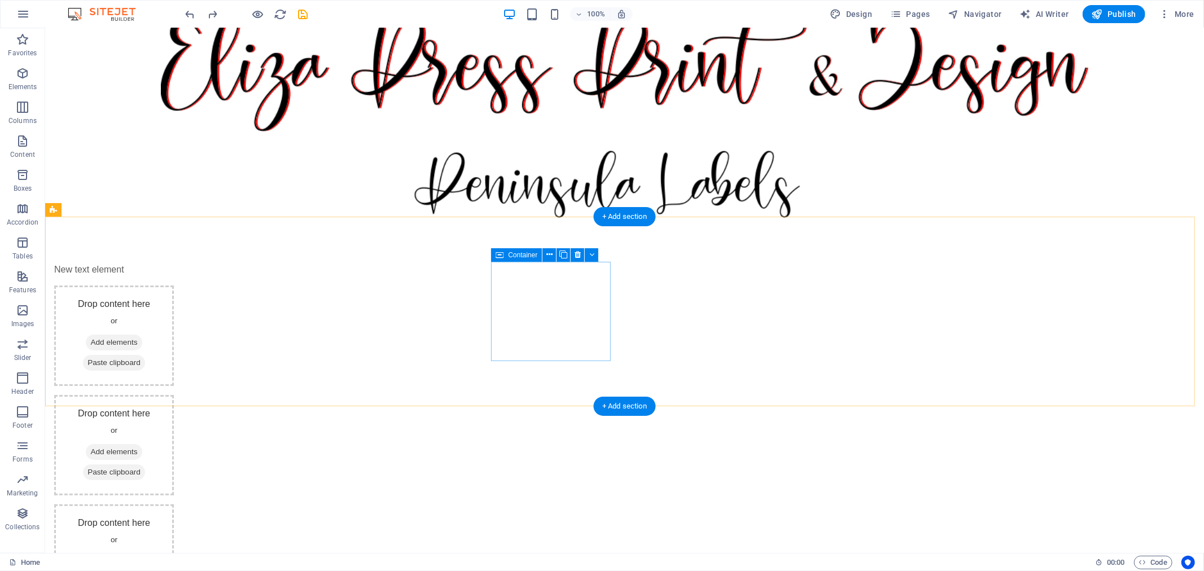
click at [141, 334] on span "Add elements" at bounding box center [113, 342] width 56 height 16
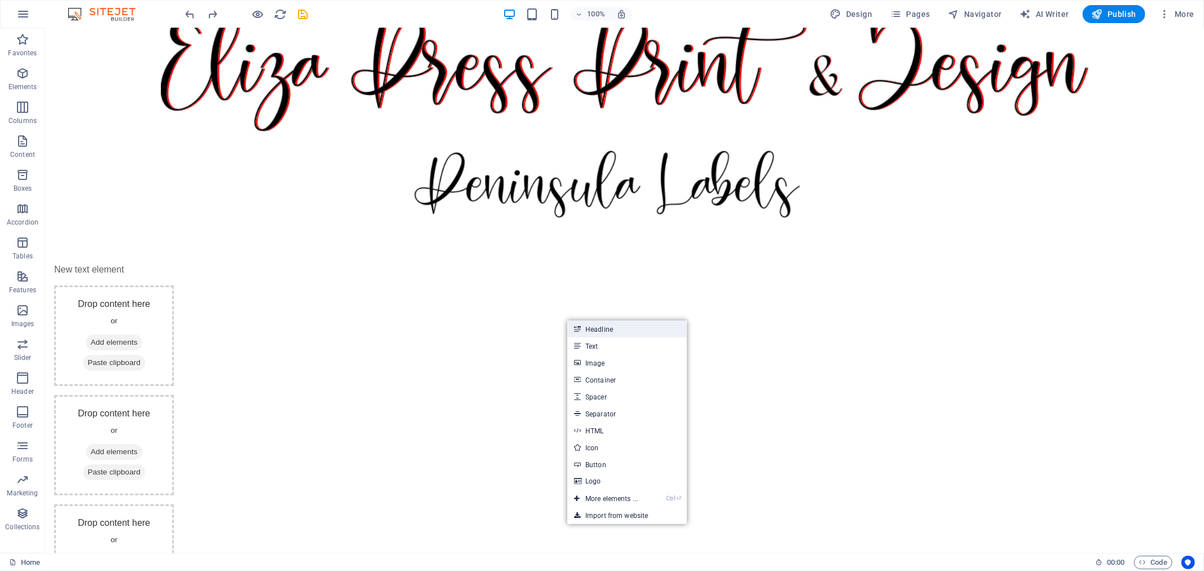
click at [610, 330] on link "Headline" at bounding box center [627, 328] width 120 height 17
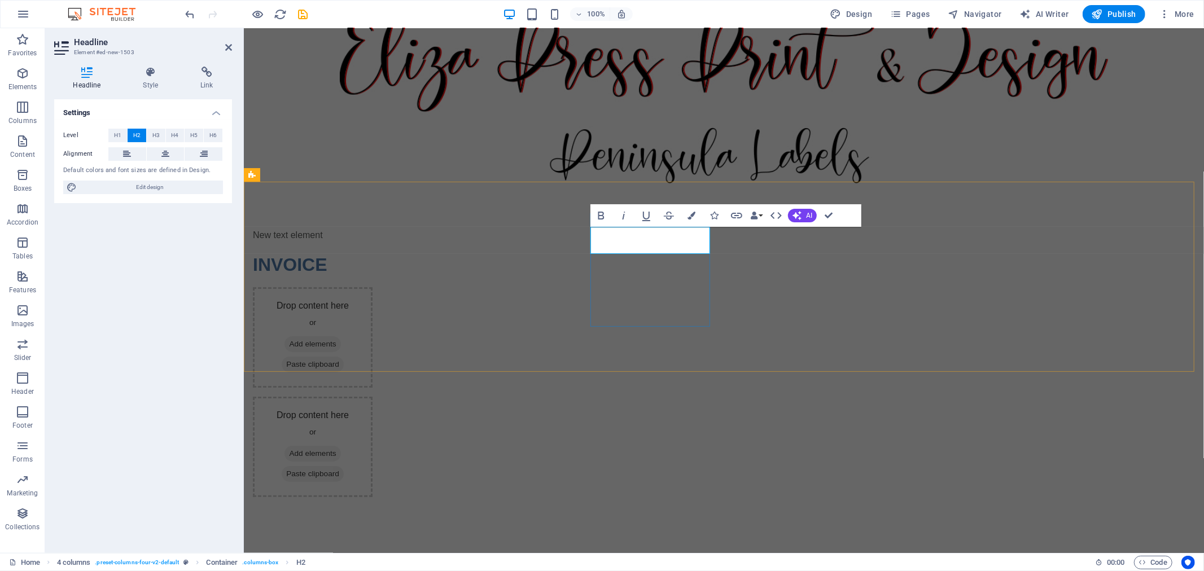
click at [372, 272] on div "INVOICE" at bounding box center [312, 264] width 120 height 27
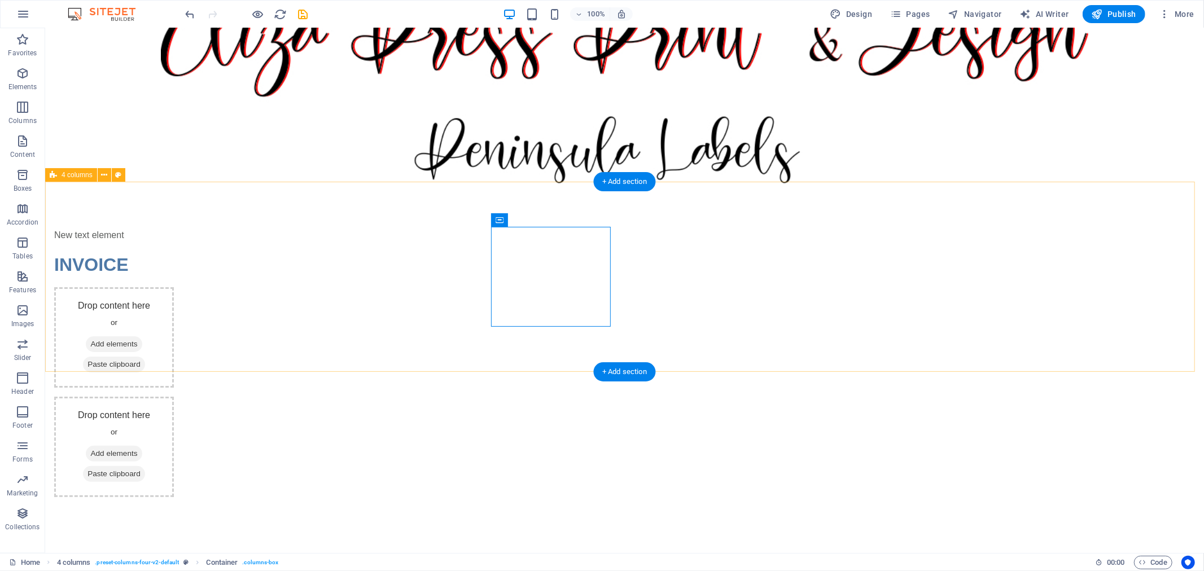
click at [390, 359] on div "New text element INVOICE Drop content here or Add elements Paste clipboard Drop…" at bounding box center [624, 362] width 1158 height 359
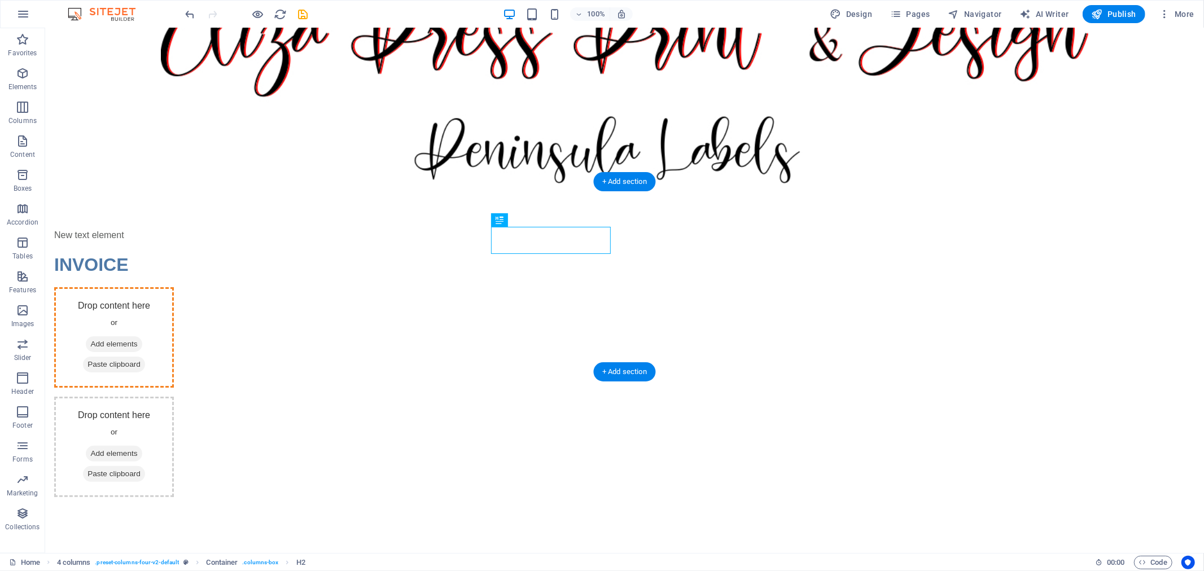
drag, startPoint x: 537, startPoint y: 230, endPoint x: 711, endPoint y: 251, distance: 175.0
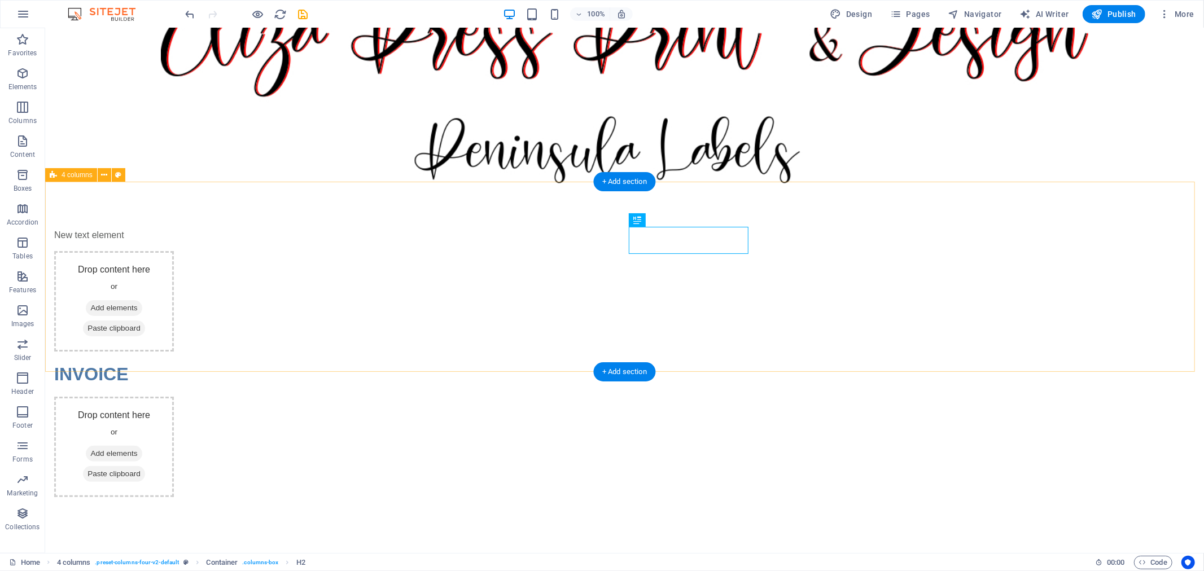
click at [709, 369] on div "New text element Drop content here or Add elements Paste clipboard INVOICE Drop…" at bounding box center [624, 362] width 1158 height 359
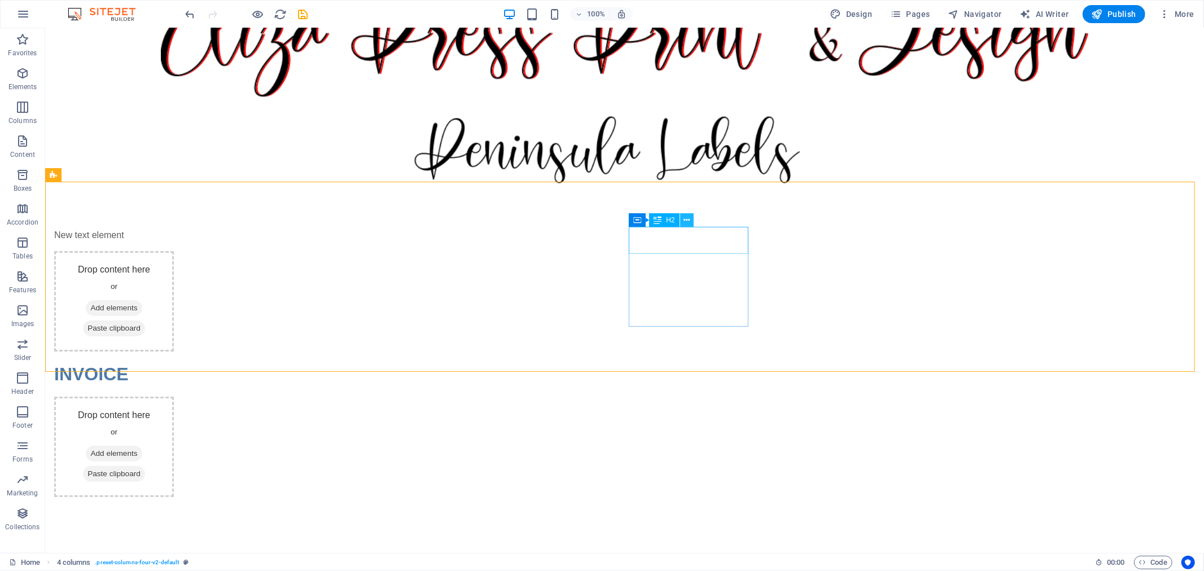
click at [684, 217] on icon at bounding box center [686, 220] width 6 height 12
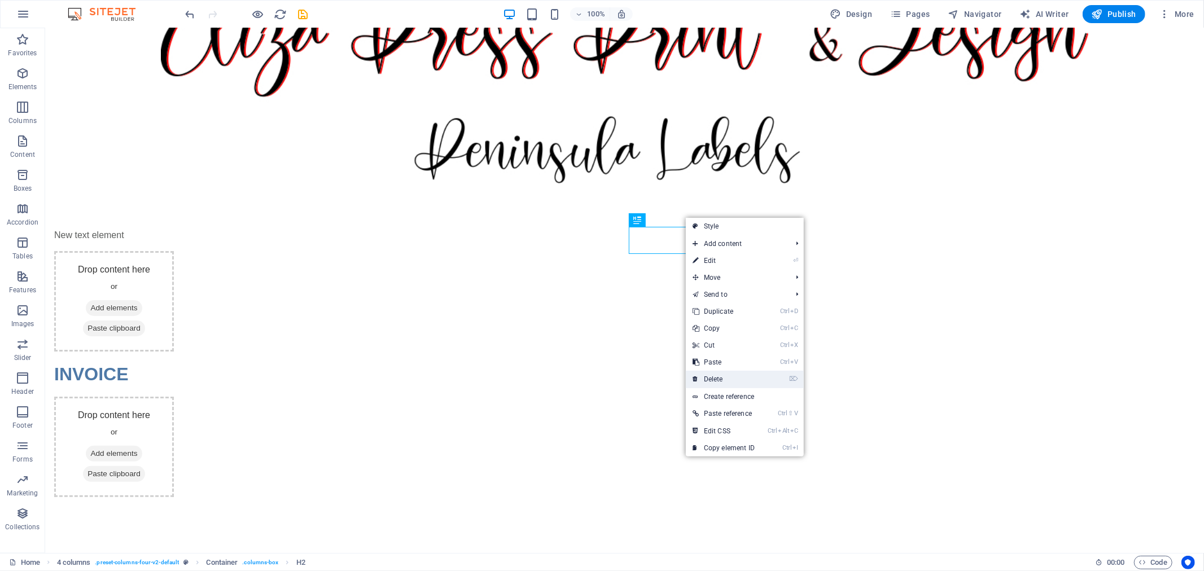
click at [724, 380] on link "⌦ Delete" at bounding box center [724, 379] width 76 height 17
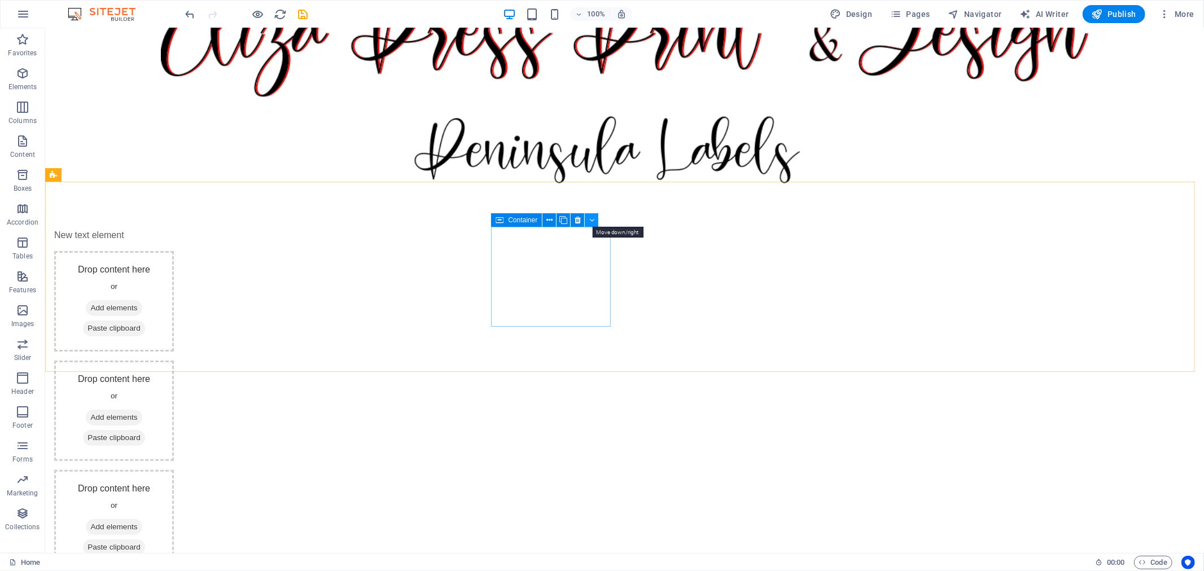
click at [594, 220] on icon at bounding box center [591, 220] width 5 height 12
click at [563, 219] on icon at bounding box center [563, 220] width 8 height 12
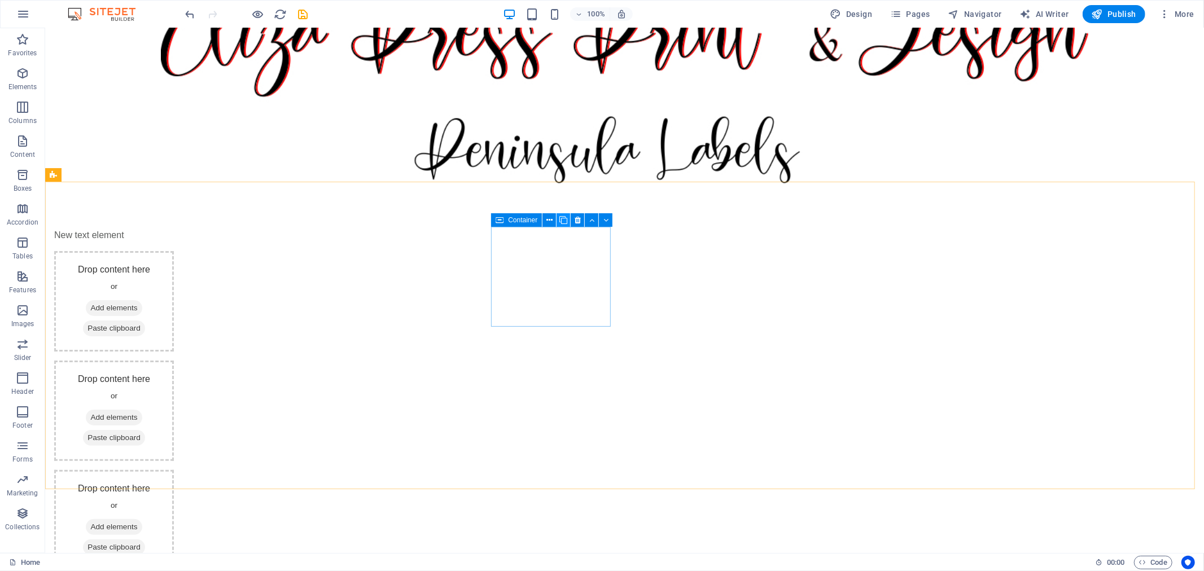
click at [563, 219] on icon at bounding box center [563, 220] width 8 height 12
click at [438, 457] on icon at bounding box center [440, 456] width 6 height 12
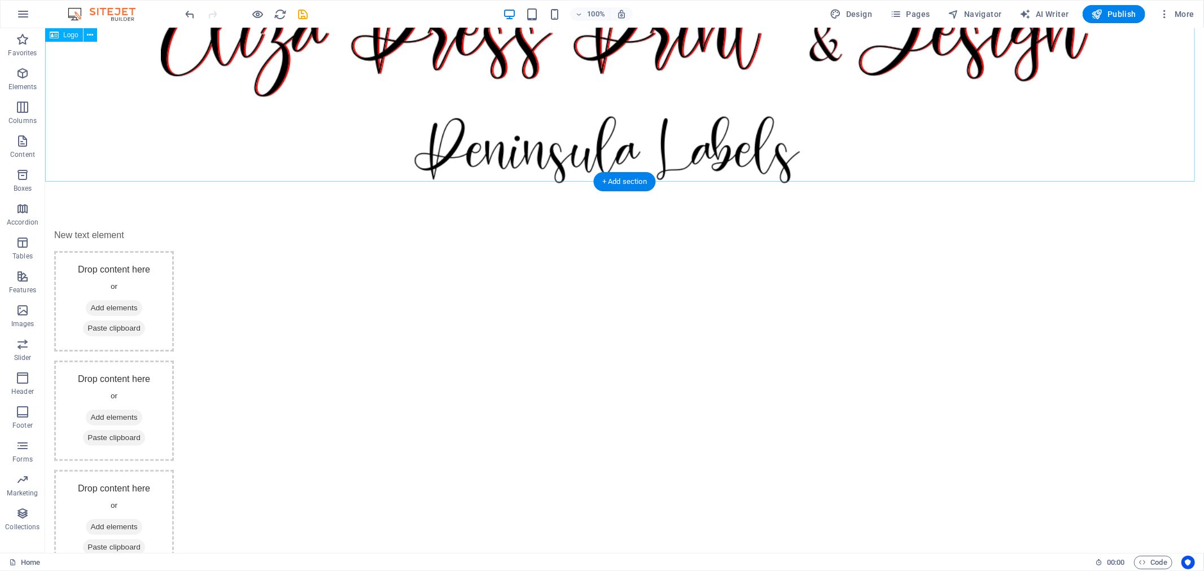
click at [457, 137] on div at bounding box center [624, 82] width 1158 height 201
select select "%"
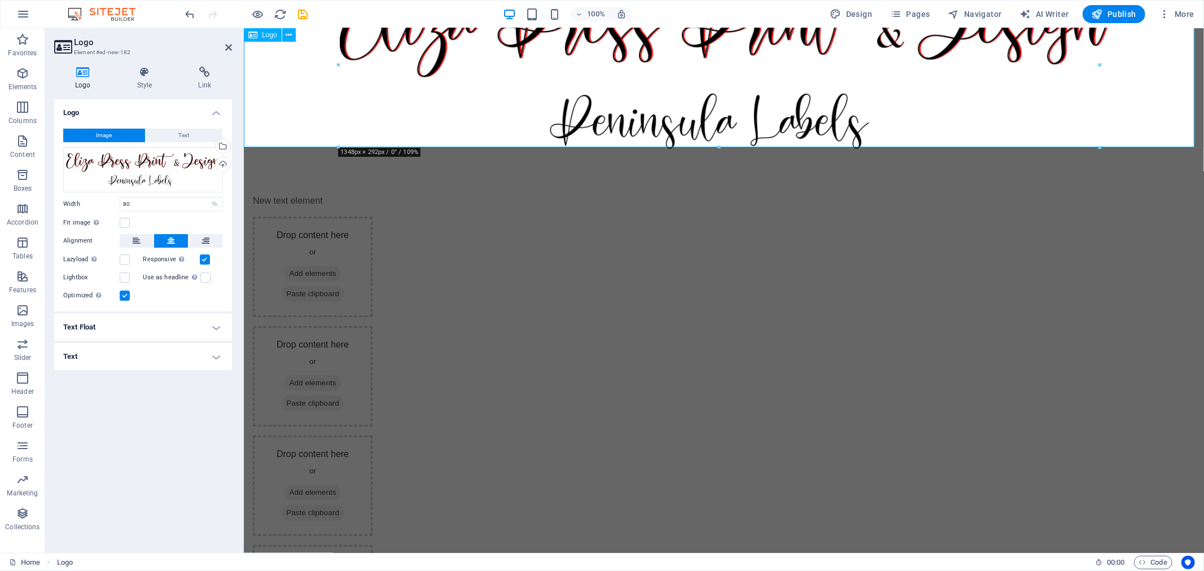
click at [850, 137] on div at bounding box center [723, 65] width 960 height 166
click at [372, 326] on div "Drop content here or Add elements Paste clipboard" at bounding box center [312, 376] width 120 height 100
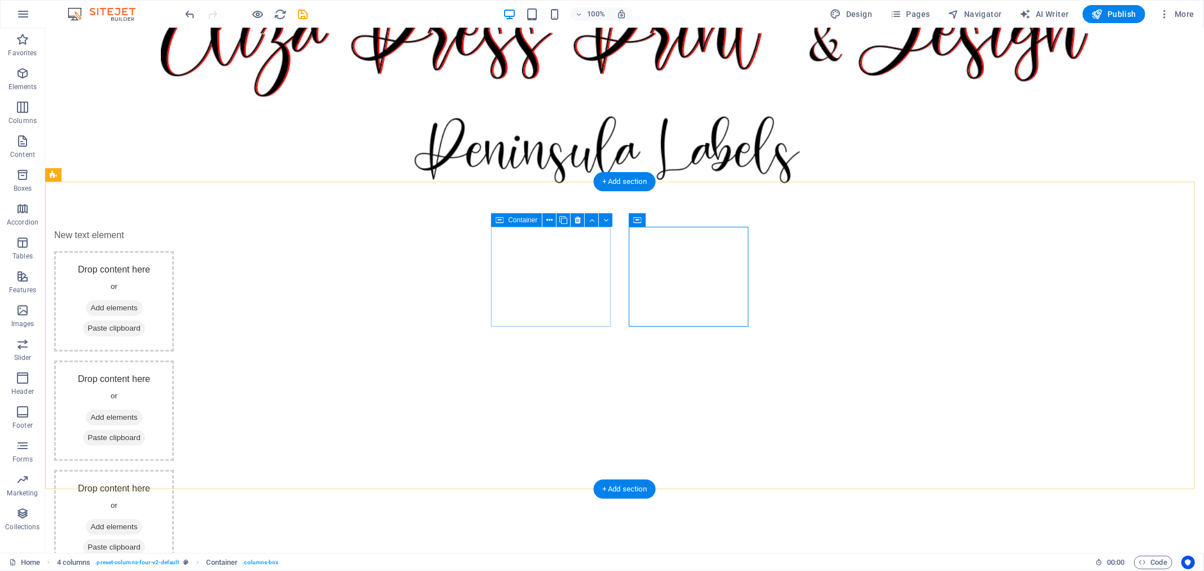
click at [141, 300] on span "Add elements" at bounding box center [113, 308] width 56 height 16
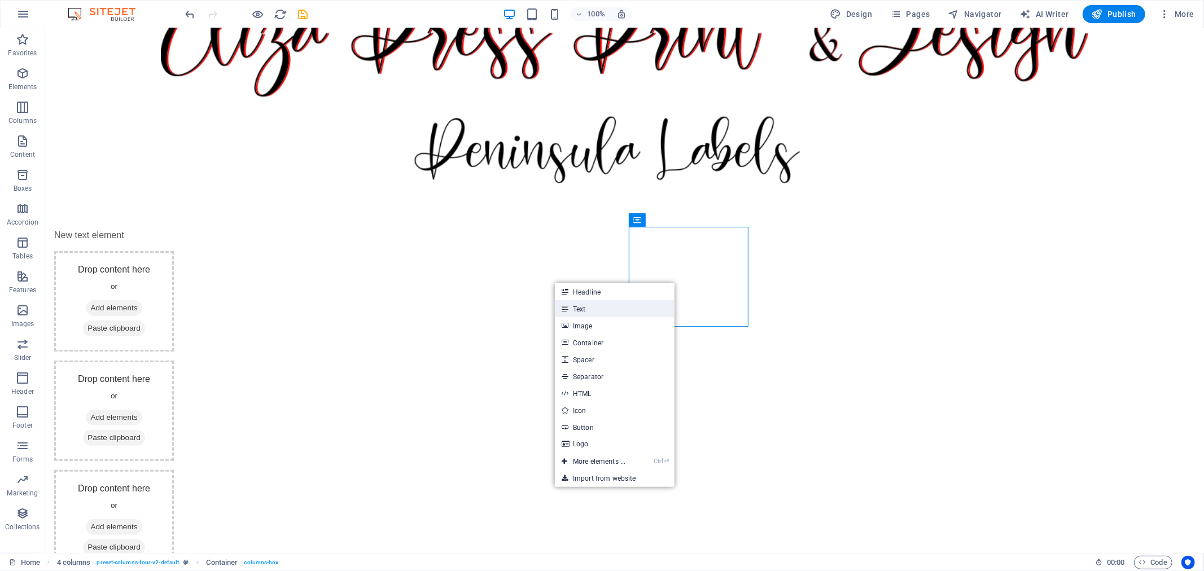
click at [597, 313] on link "Text" at bounding box center [615, 308] width 120 height 17
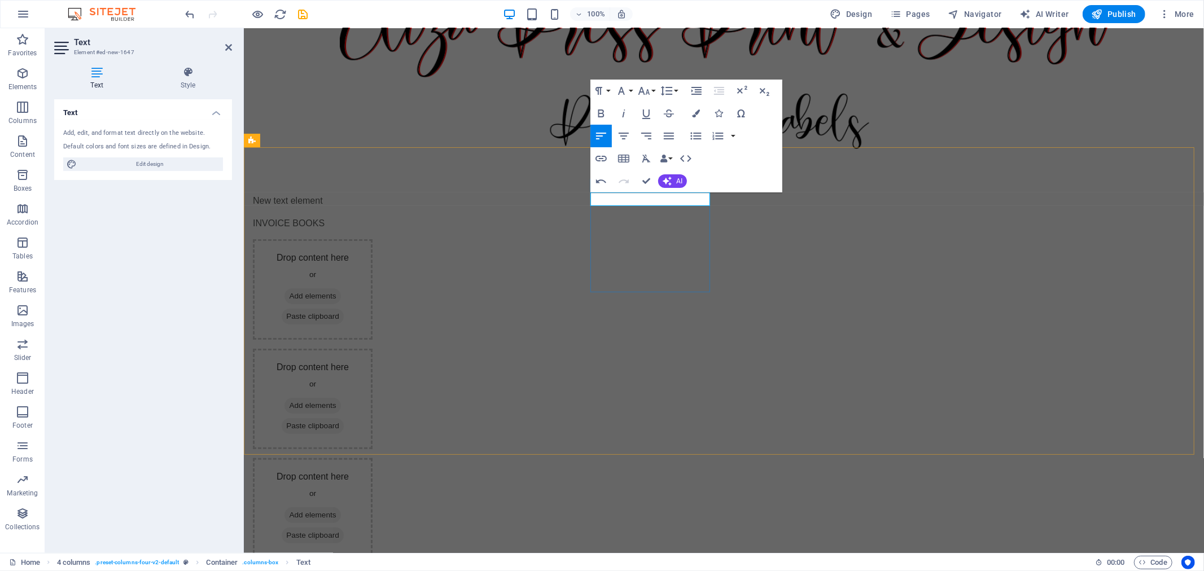
click at [372, 230] on div "INVOICE BOOKS" at bounding box center [312, 223] width 120 height 14
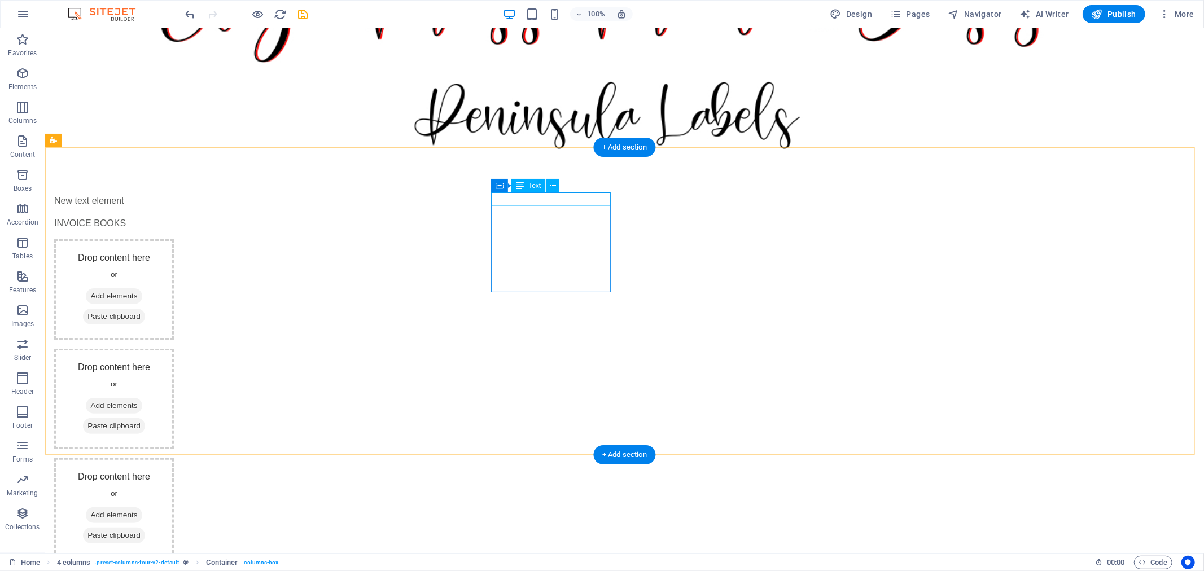
click at [173, 216] on div "INVOICE BOOKS" at bounding box center [114, 223] width 120 height 14
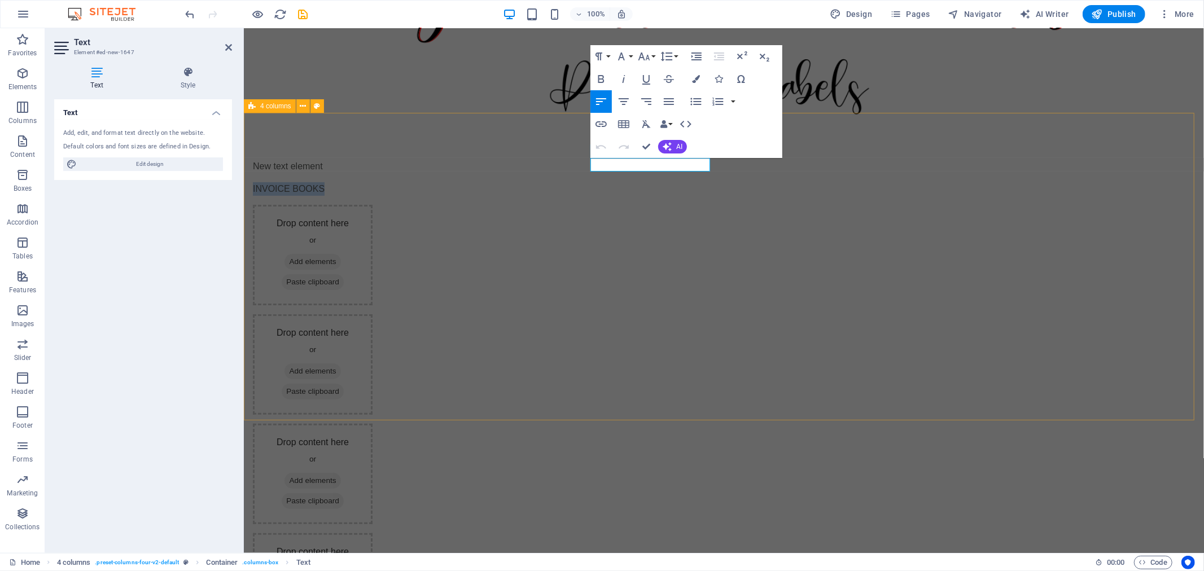
drag, startPoint x: 667, startPoint y: 161, endPoint x: 587, endPoint y: 159, distance: 80.2
click at [587, 159] on div "New text element INVOICE BOOKS Drop content here or Add elements Paste clipboar…" at bounding box center [723, 505] width 960 height 783
click at [643, 52] on icon "button" at bounding box center [644, 57] width 14 height 14
click at [664, 195] on link "24" at bounding box center [655, 196] width 41 height 17
click at [604, 78] on icon "button" at bounding box center [601, 79] width 14 height 14
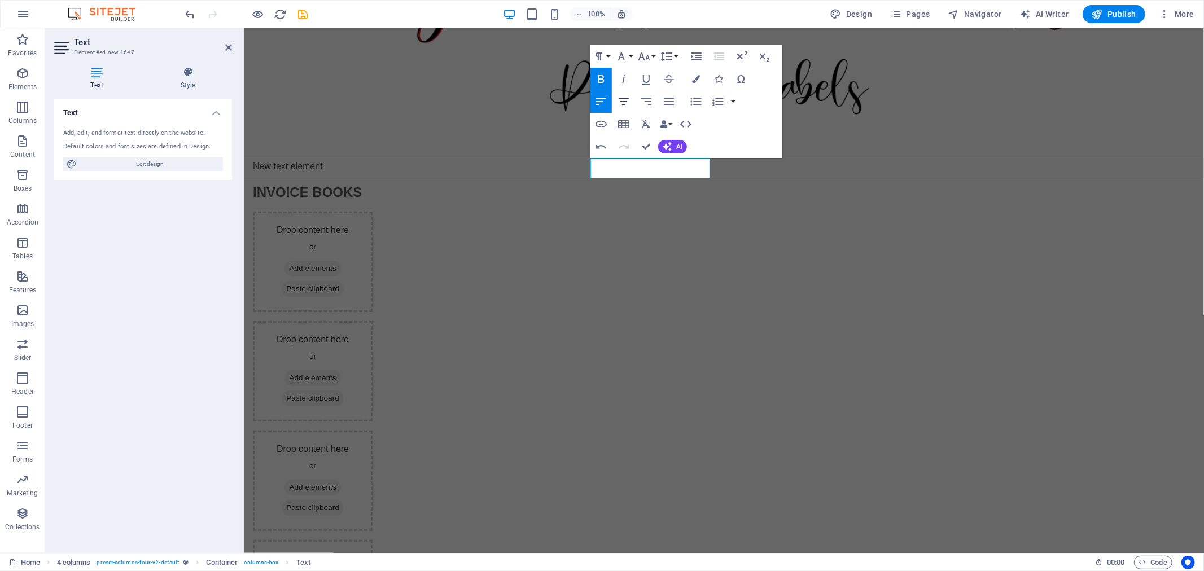
click at [628, 103] on icon "button" at bounding box center [624, 102] width 14 height 14
click at [507, 124] on div "New text element INVOICE BOOKS Drop content here or Add elements Paste clipboar…" at bounding box center [723, 509] width 960 height 790
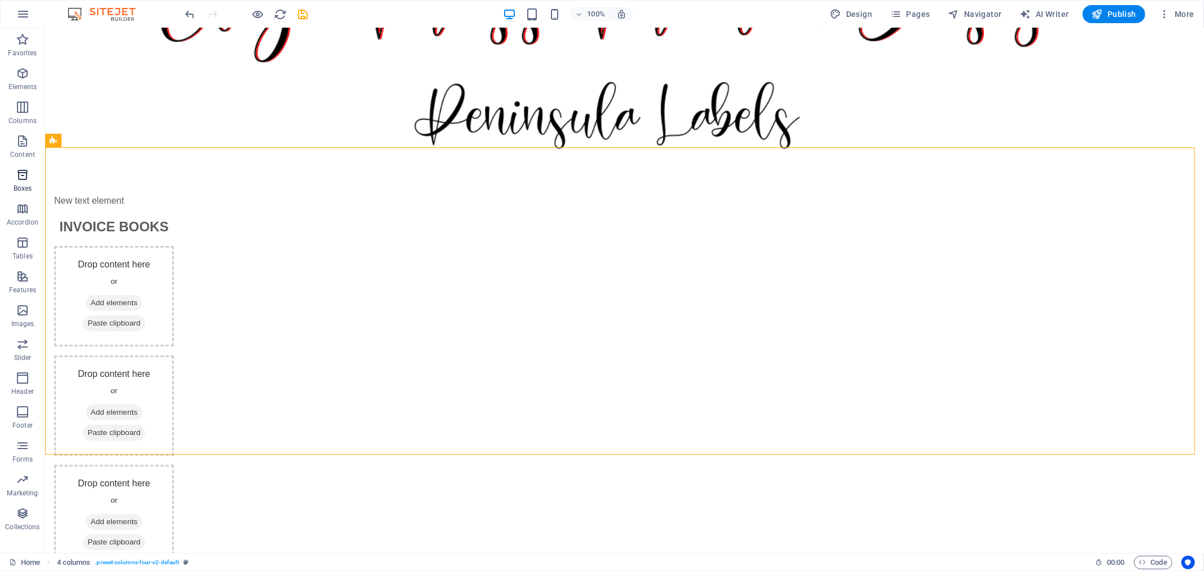
click at [24, 179] on icon "button" at bounding box center [23, 175] width 14 height 14
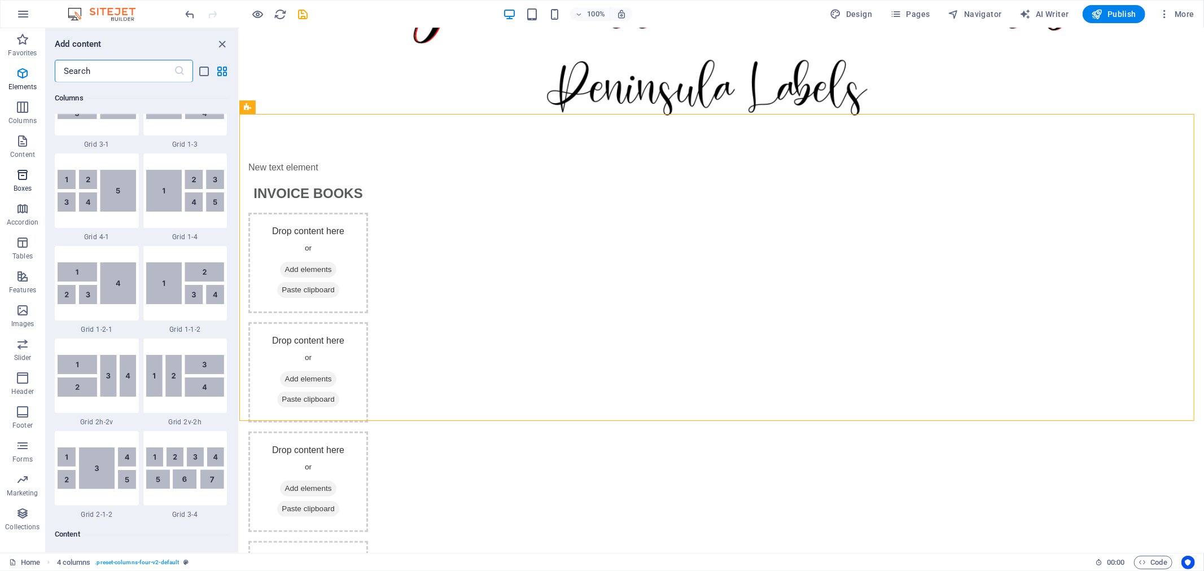
scroll to position [3112, 0]
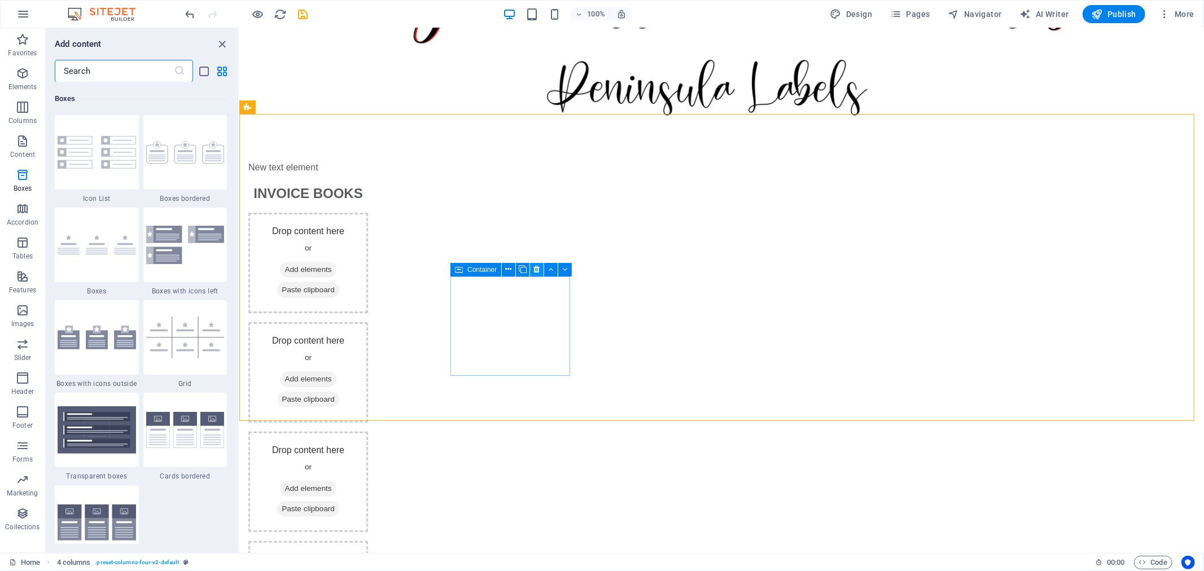
click at [532, 264] on button at bounding box center [537, 270] width 14 height 14
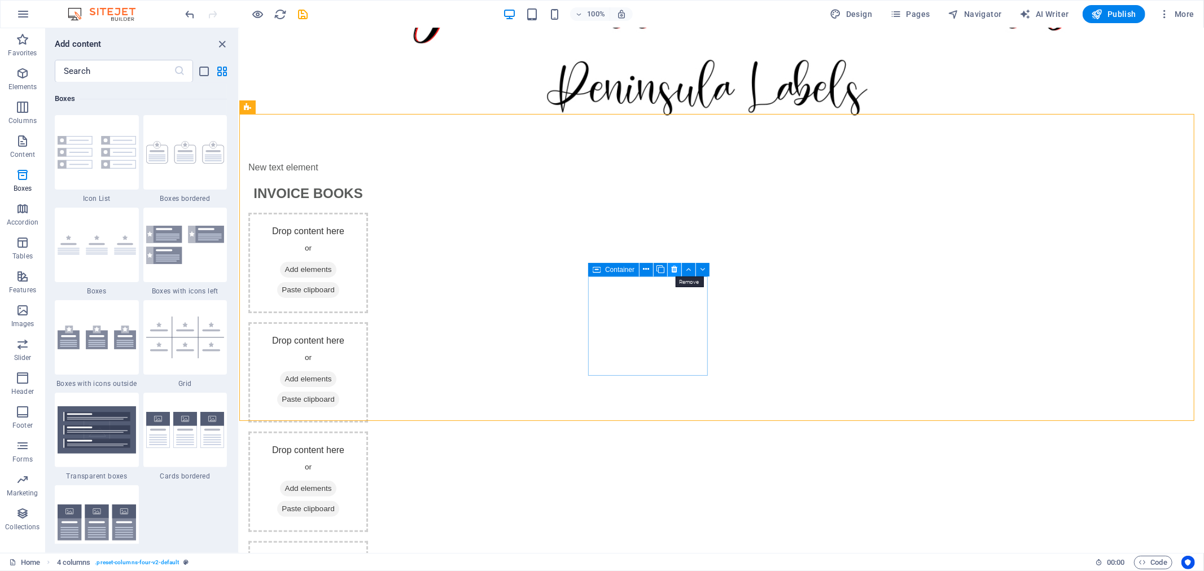
click at [676, 271] on icon at bounding box center [674, 270] width 6 height 12
click at [673, 270] on icon at bounding box center [674, 270] width 6 height 12
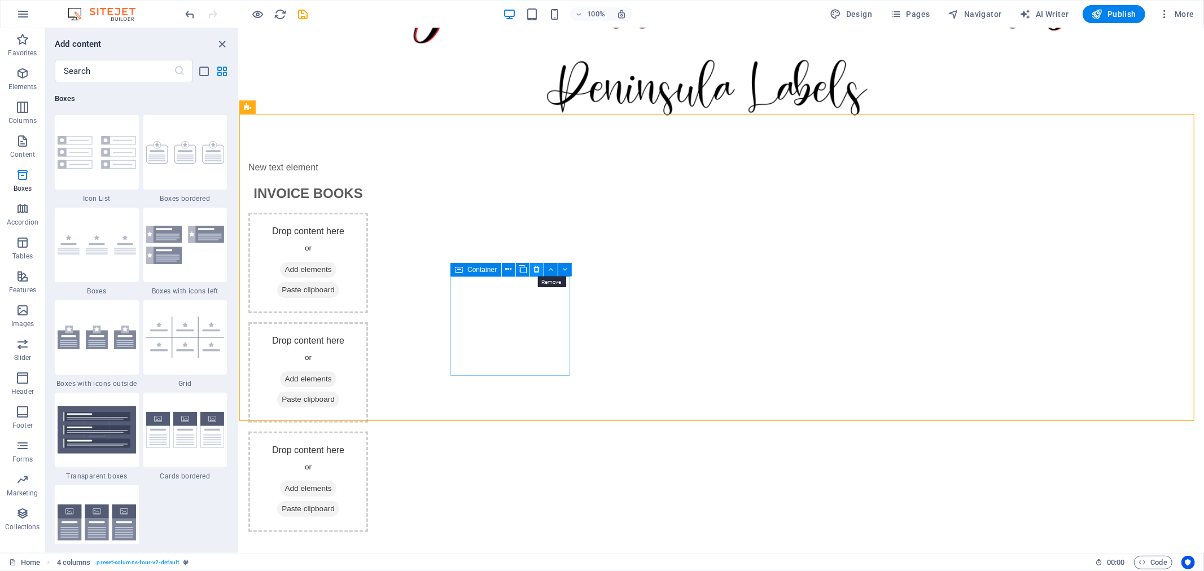
click at [535, 266] on icon at bounding box center [537, 270] width 6 height 12
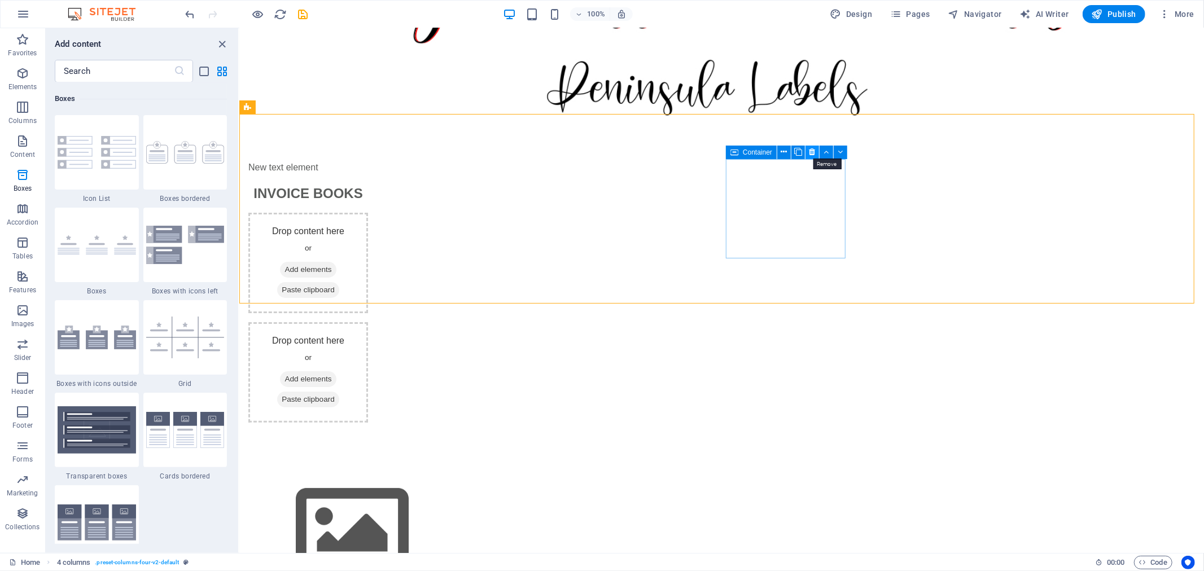
click at [813, 151] on icon at bounding box center [812, 152] width 6 height 12
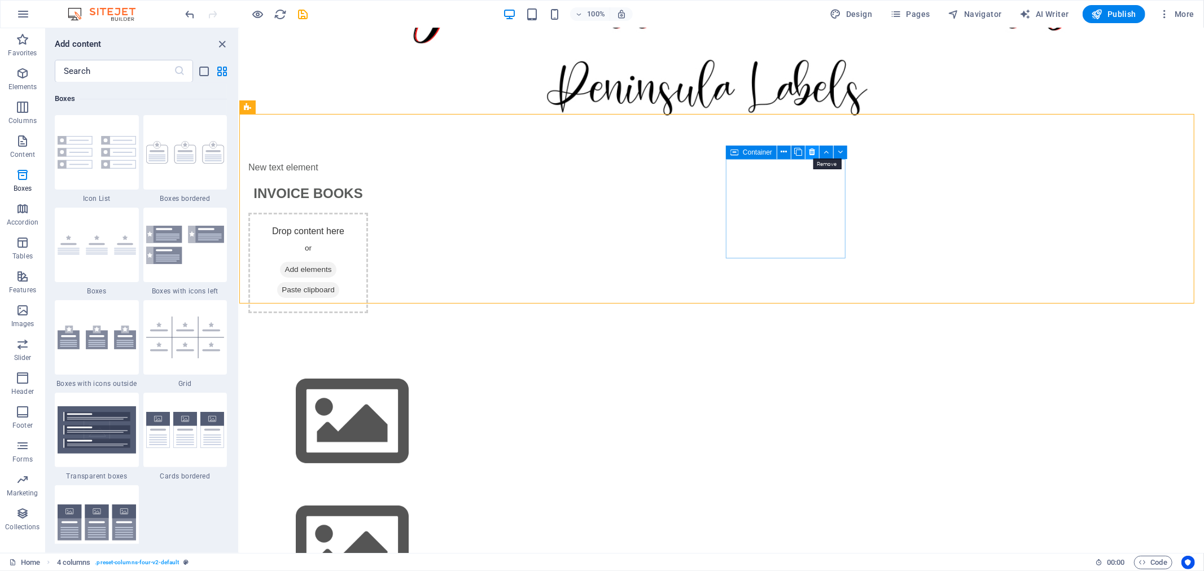
click at [811, 150] on icon at bounding box center [812, 152] width 6 height 12
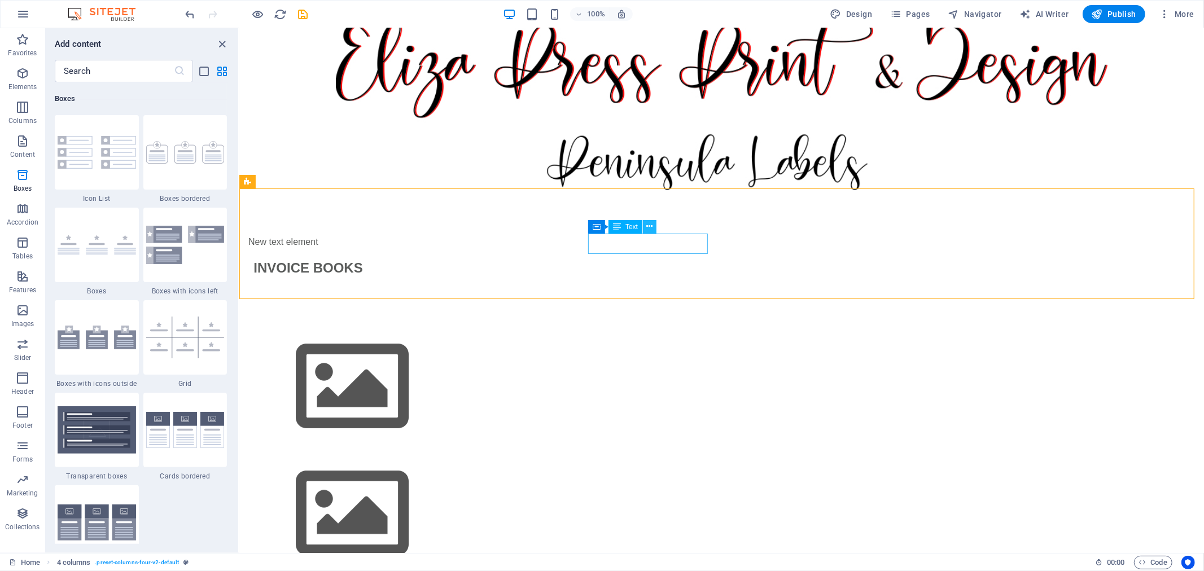
click at [648, 229] on icon at bounding box center [650, 227] width 6 height 12
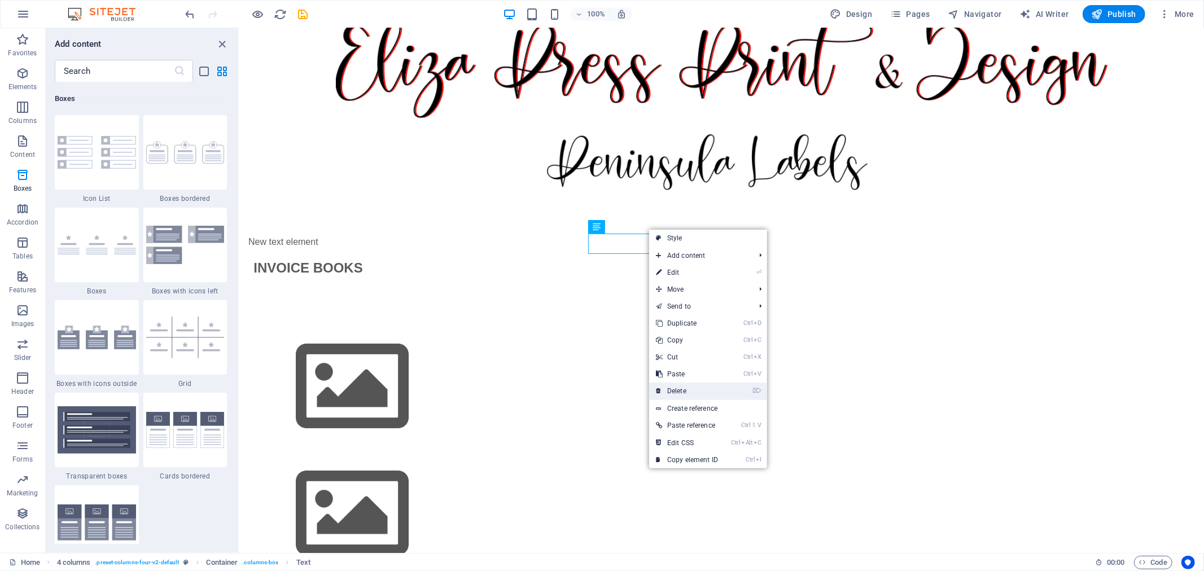
click at [687, 385] on link "⌦ Delete" at bounding box center [687, 391] width 76 height 17
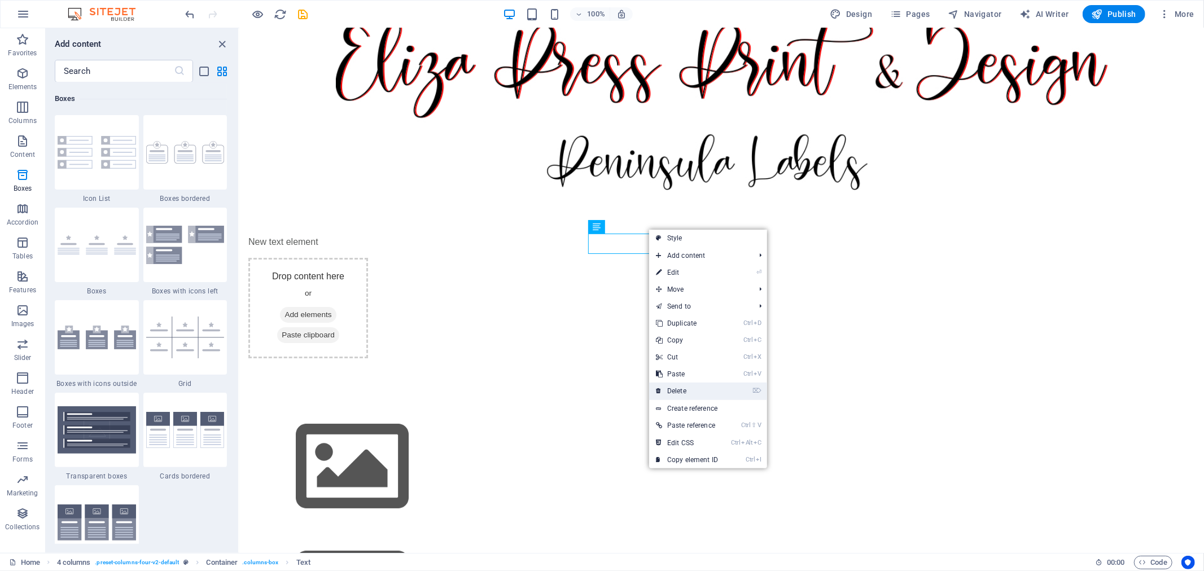
scroll to position [80, 0]
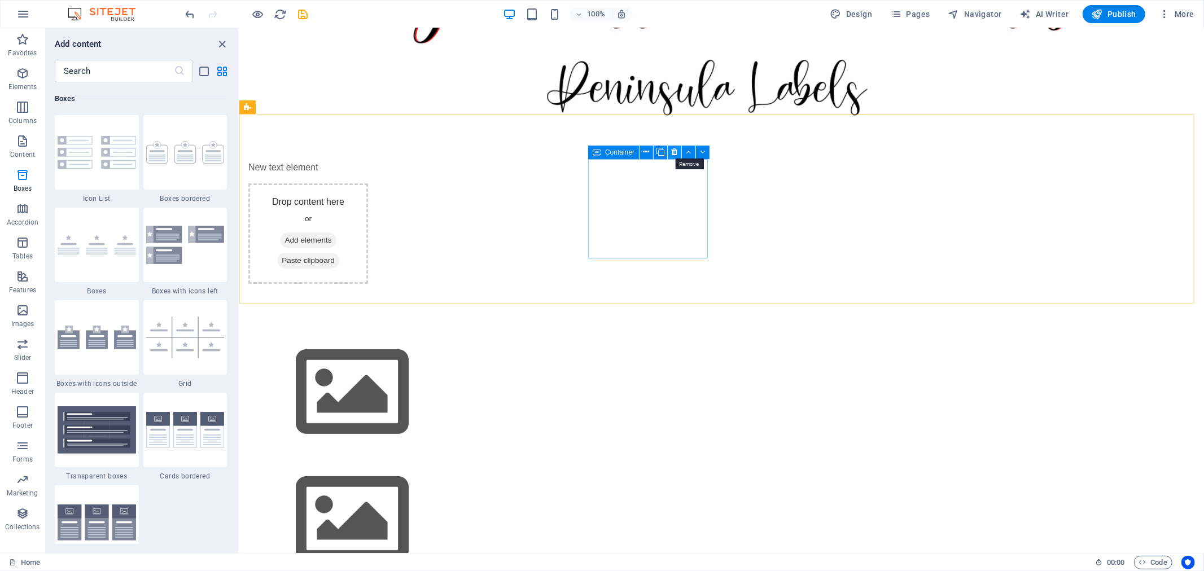
click at [670, 148] on button at bounding box center [675, 153] width 14 height 14
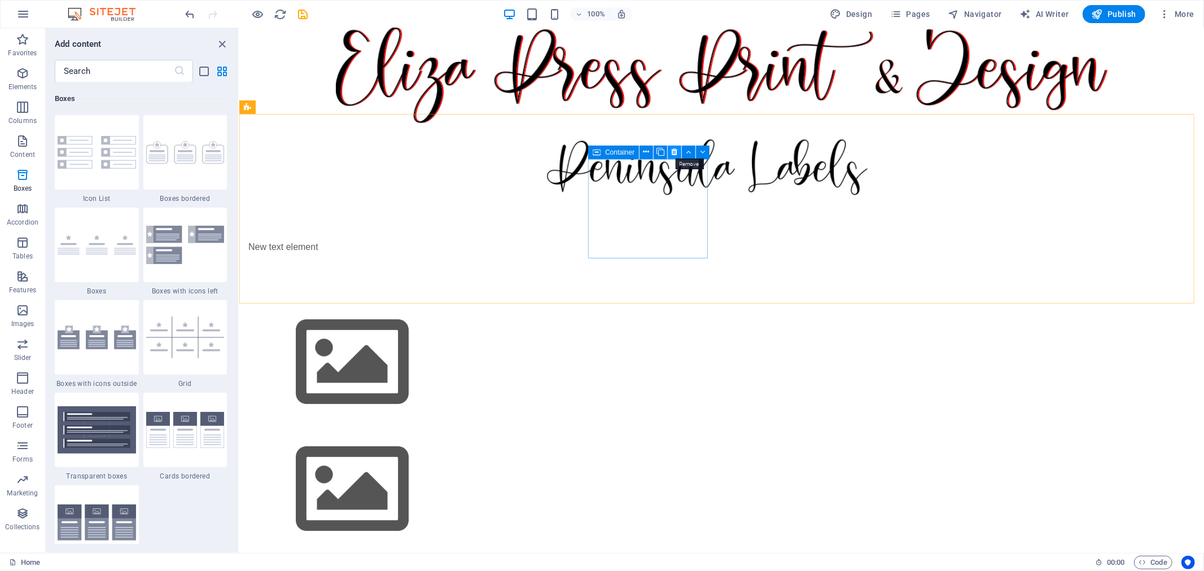
scroll to position [0, 0]
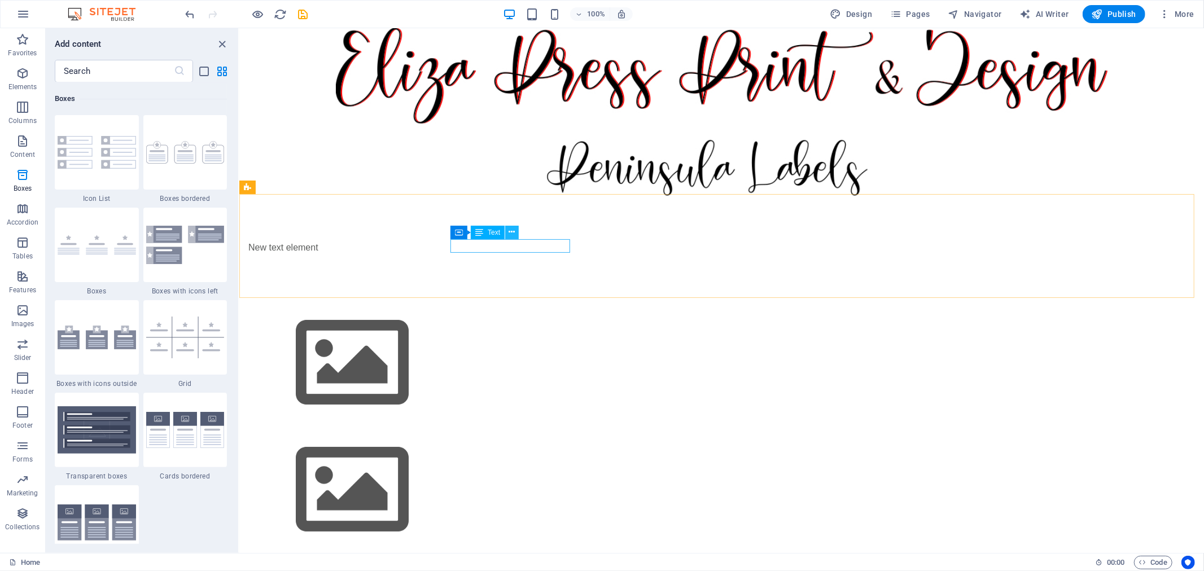
click at [511, 232] on icon at bounding box center [512, 232] width 6 height 12
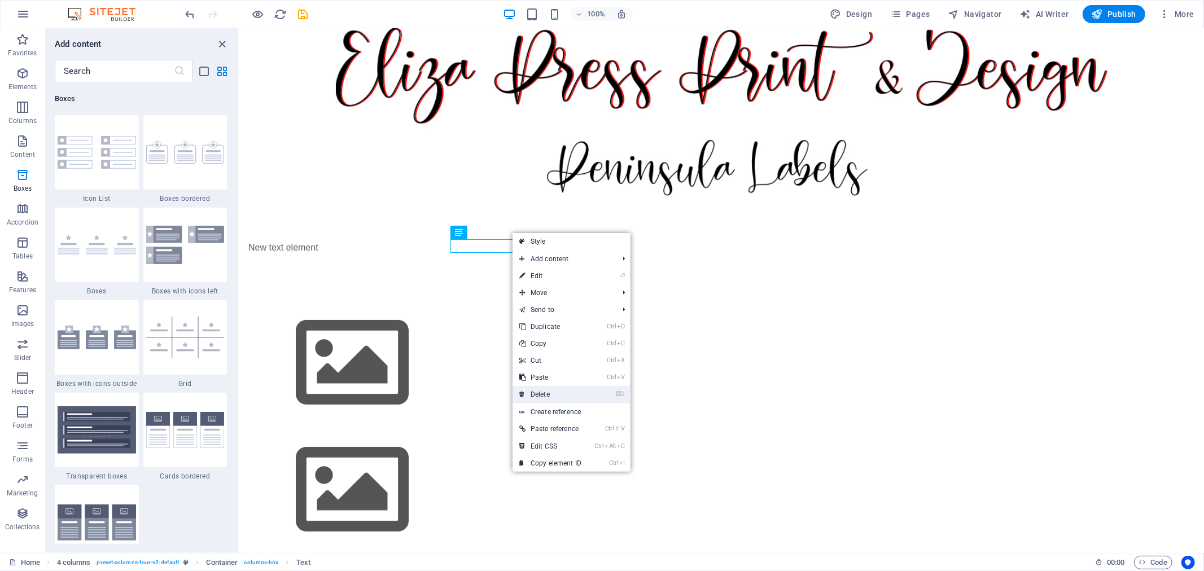
click at [544, 390] on link "⌦ Delete" at bounding box center [550, 394] width 76 height 17
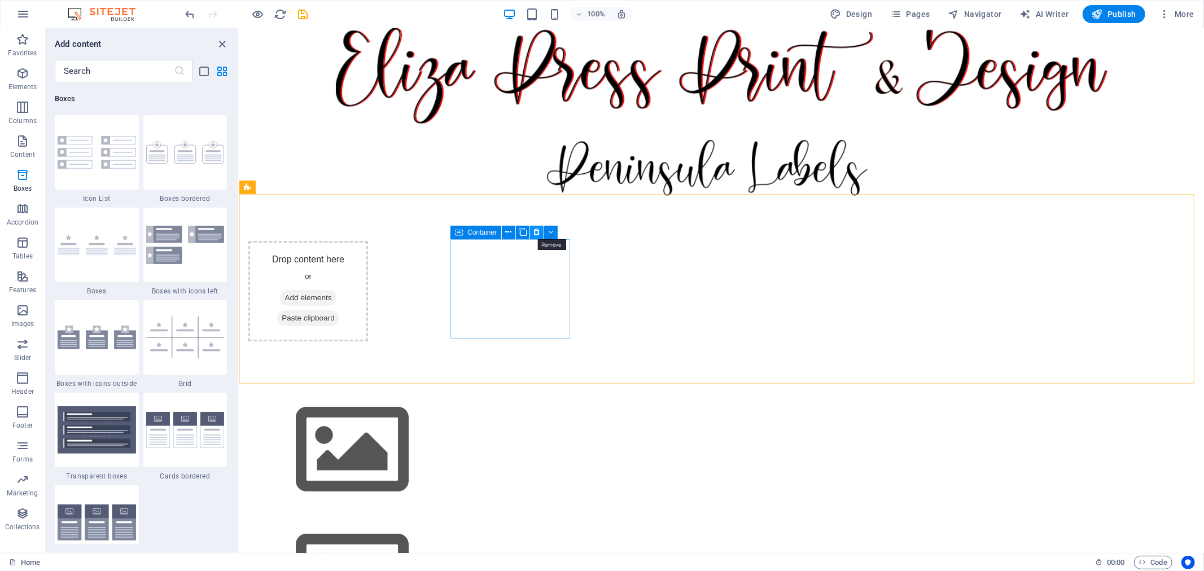
click at [535, 232] on icon at bounding box center [537, 232] width 6 height 12
click at [367, 244] on div "Drop content here or Add elements Paste clipboard" at bounding box center [308, 290] width 120 height 100
click at [535, 231] on icon at bounding box center [537, 232] width 6 height 12
click at [367, 279] on div "Drop content here or Add elements Paste clipboard" at bounding box center [308, 290] width 120 height 100
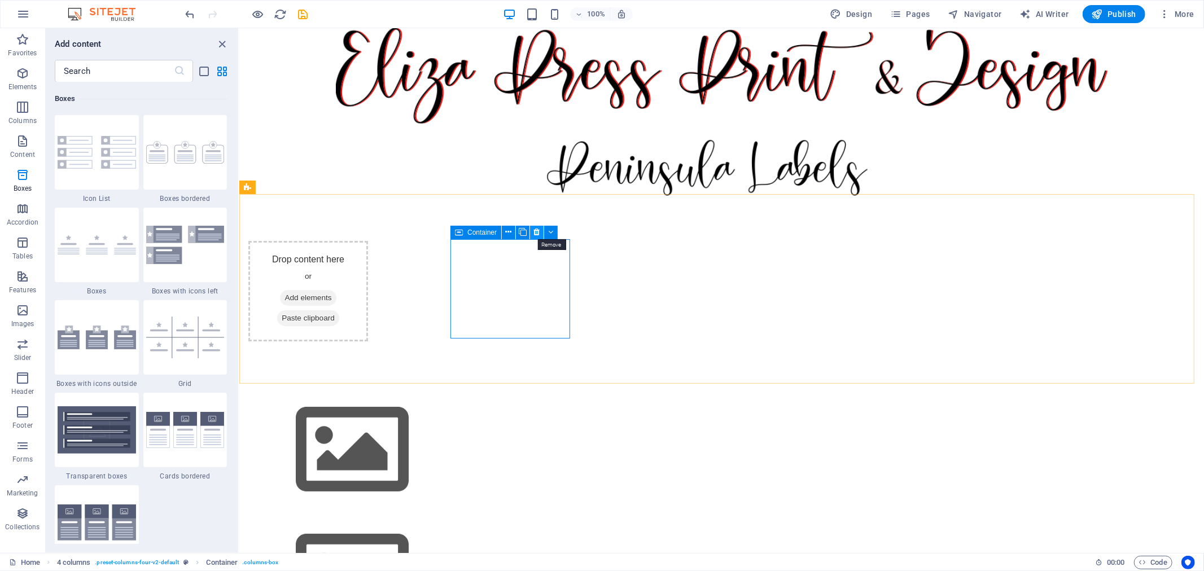
click at [535, 234] on icon at bounding box center [537, 232] width 6 height 12
click at [548, 233] on icon at bounding box center [550, 232] width 5 height 12
click at [549, 226] on icon at bounding box center [550, 232] width 5 height 12
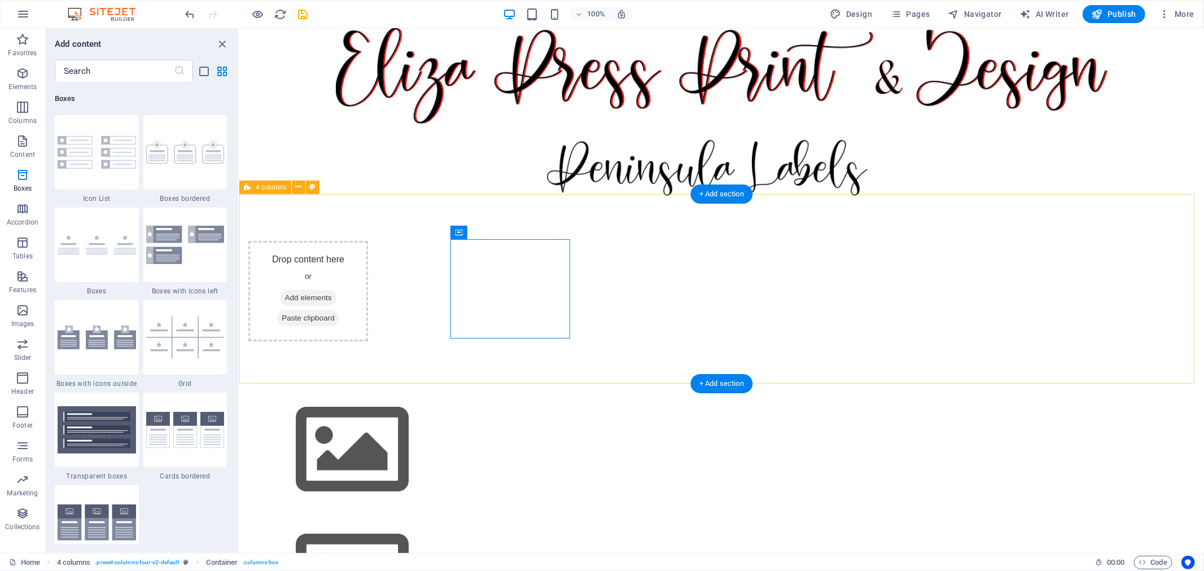
click at [403, 279] on div "Drop content here or Add elements Paste clipboard" at bounding box center [721, 290] width 964 height 191
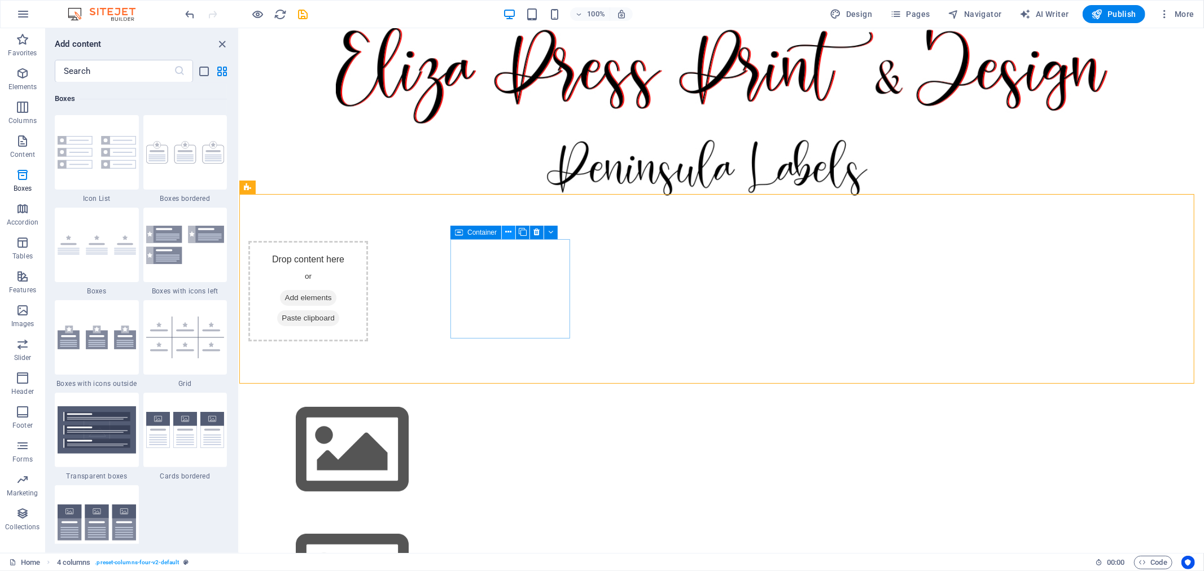
click at [508, 230] on icon at bounding box center [509, 232] width 6 height 12
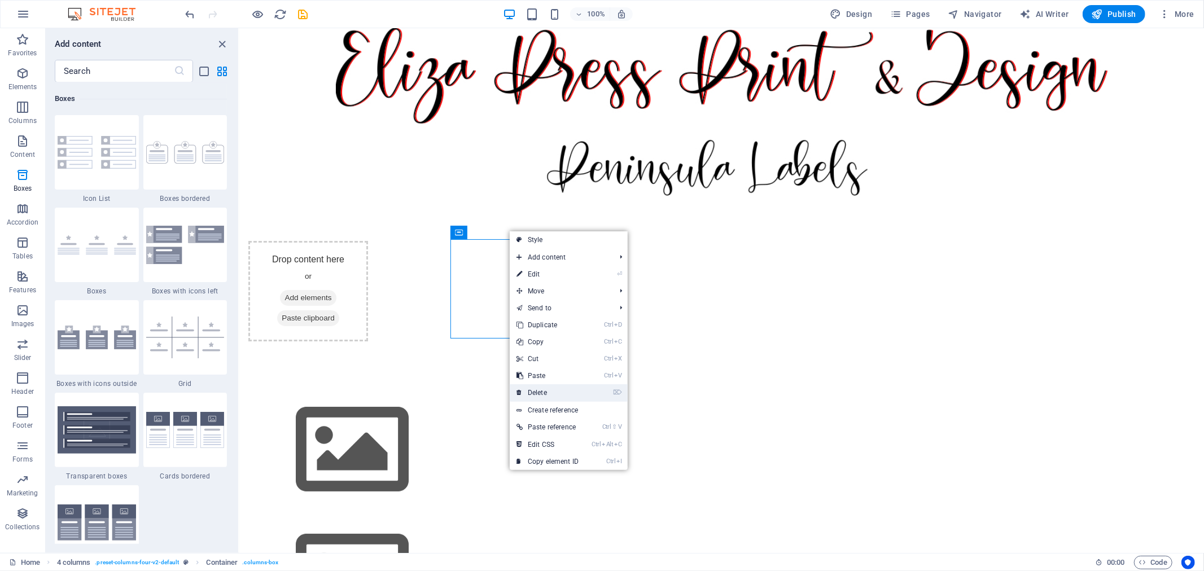
click at [540, 390] on link "⌦ Delete" at bounding box center [548, 392] width 76 height 17
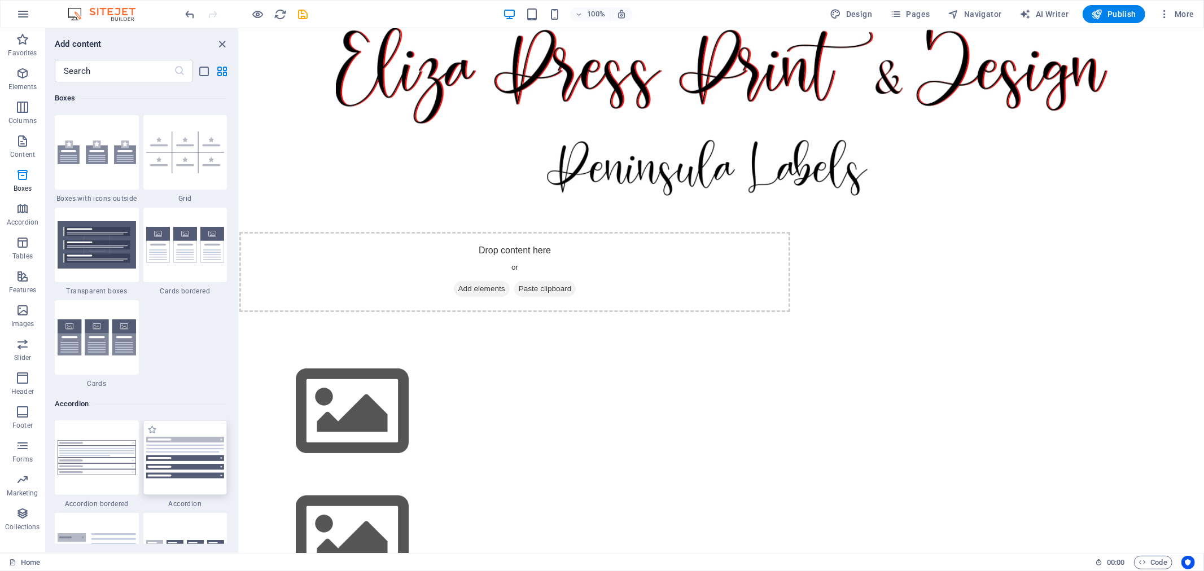
scroll to position [3363, 0]
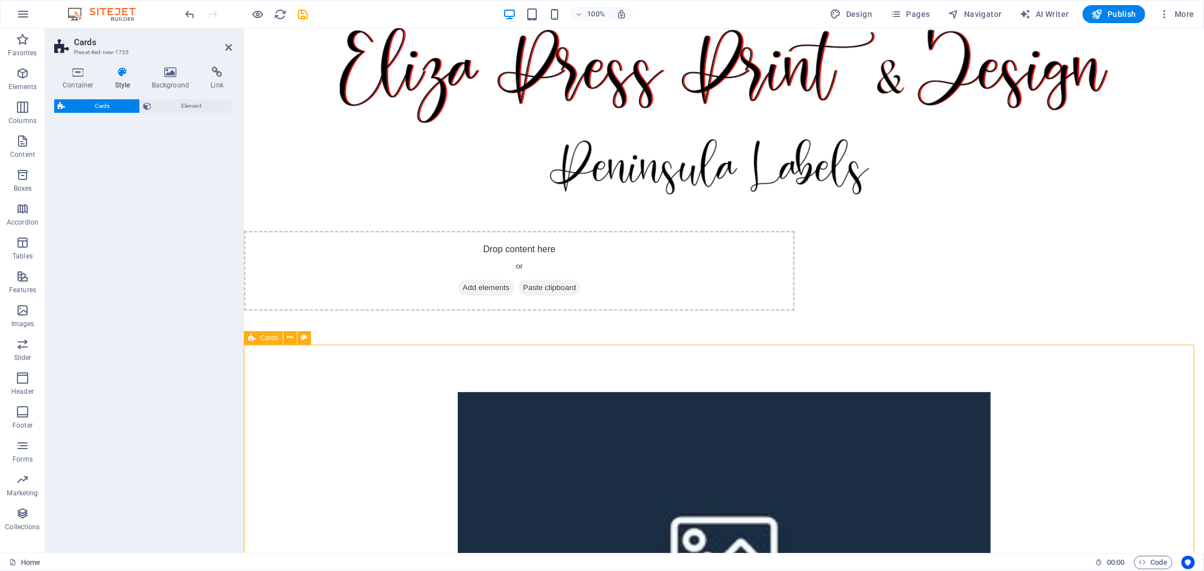
select select "rem"
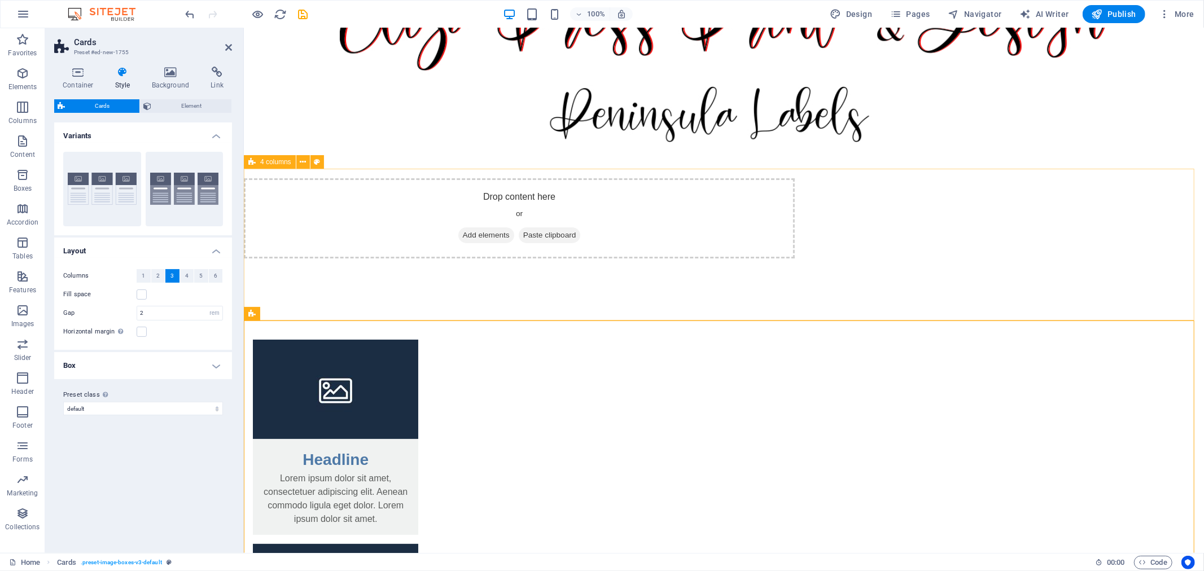
scroll to position [17, 0]
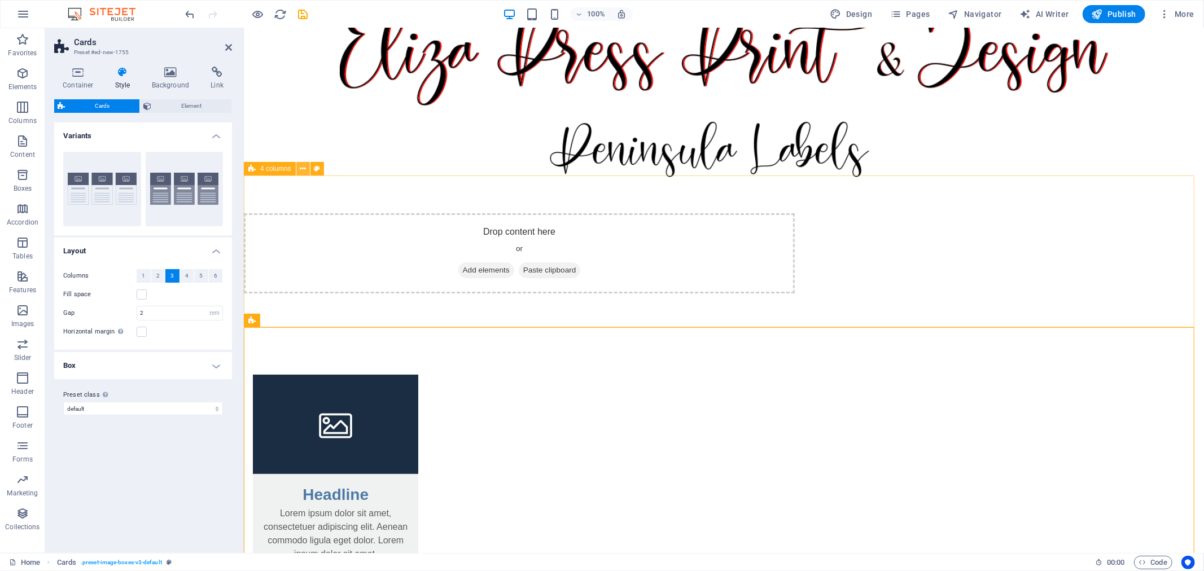
click at [302, 166] on icon at bounding box center [303, 169] width 6 height 12
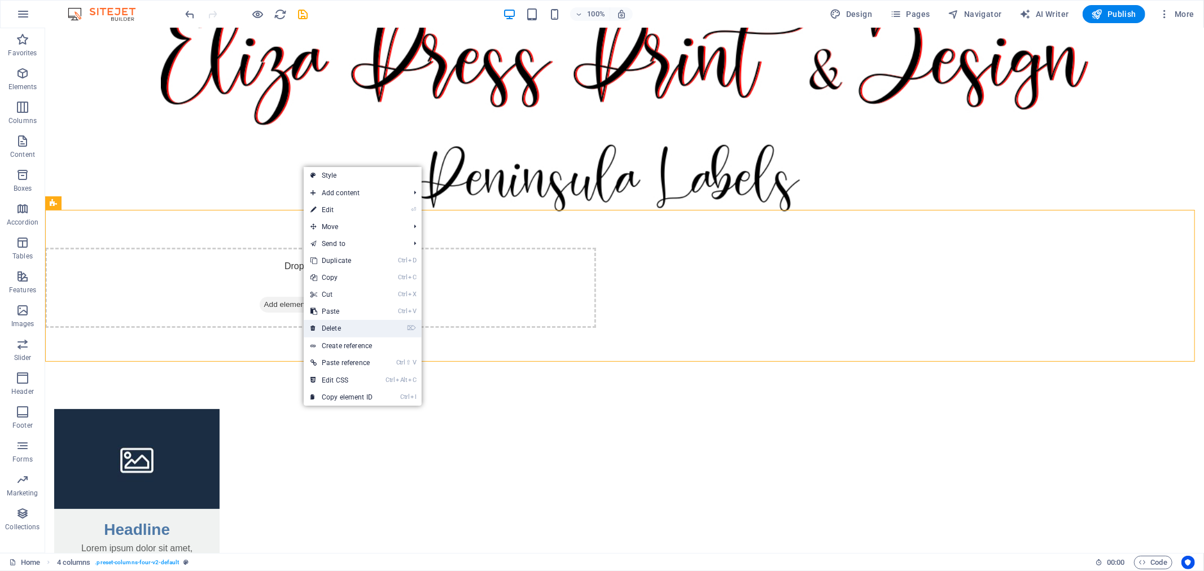
click at [351, 322] on link "⌦ Delete" at bounding box center [342, 328] width 76 height 17
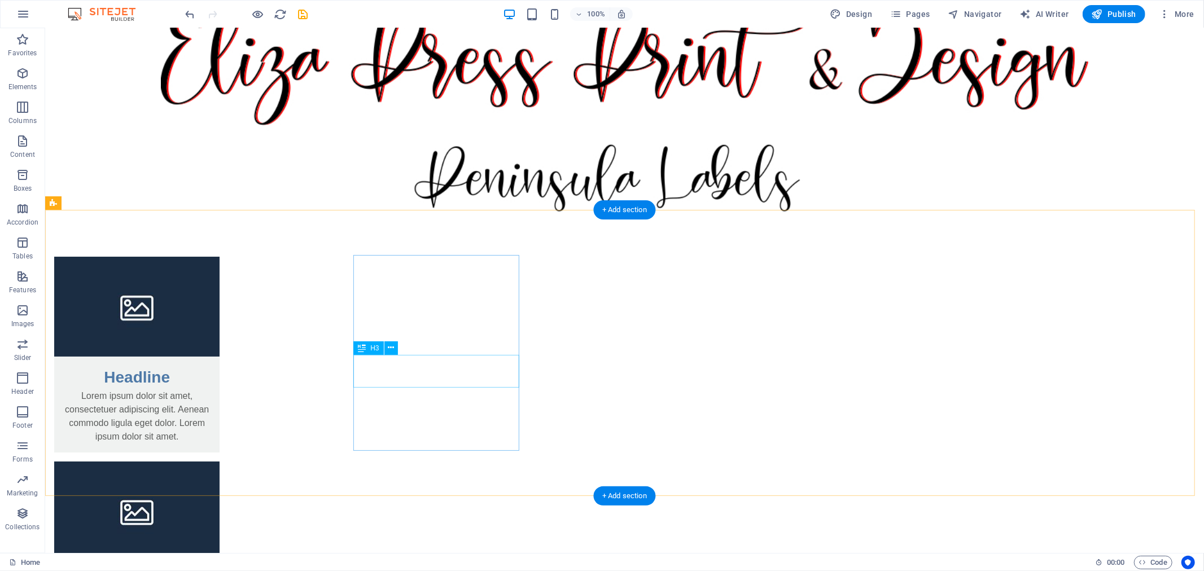
click at [219, 375] on div "Headline" at bounding box center [136, 372] width 165 height 33
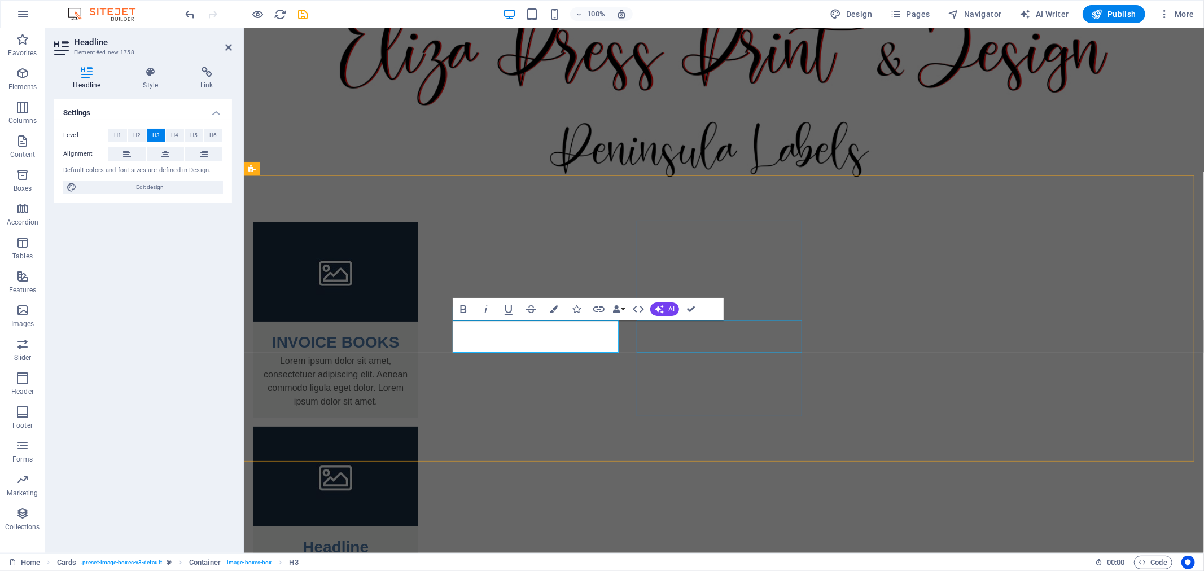
click at [418, 526] on div "Headline" at bounding box center [334, 542] width 165 height 33
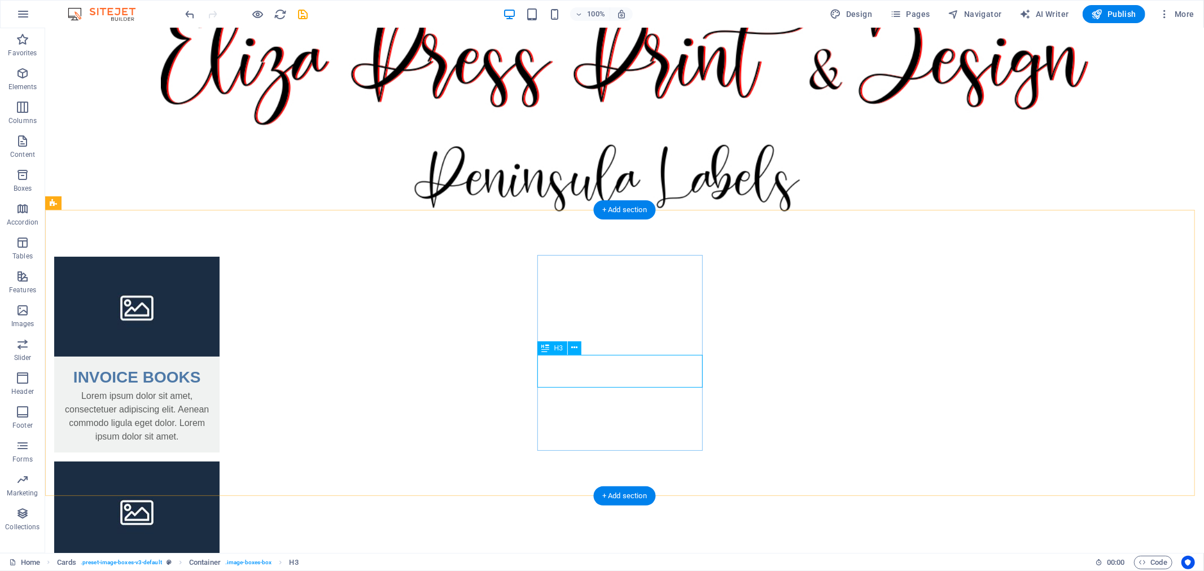
click at [219, 560] on div "Headline" at bounding box center [136, 576] width 165 height 33
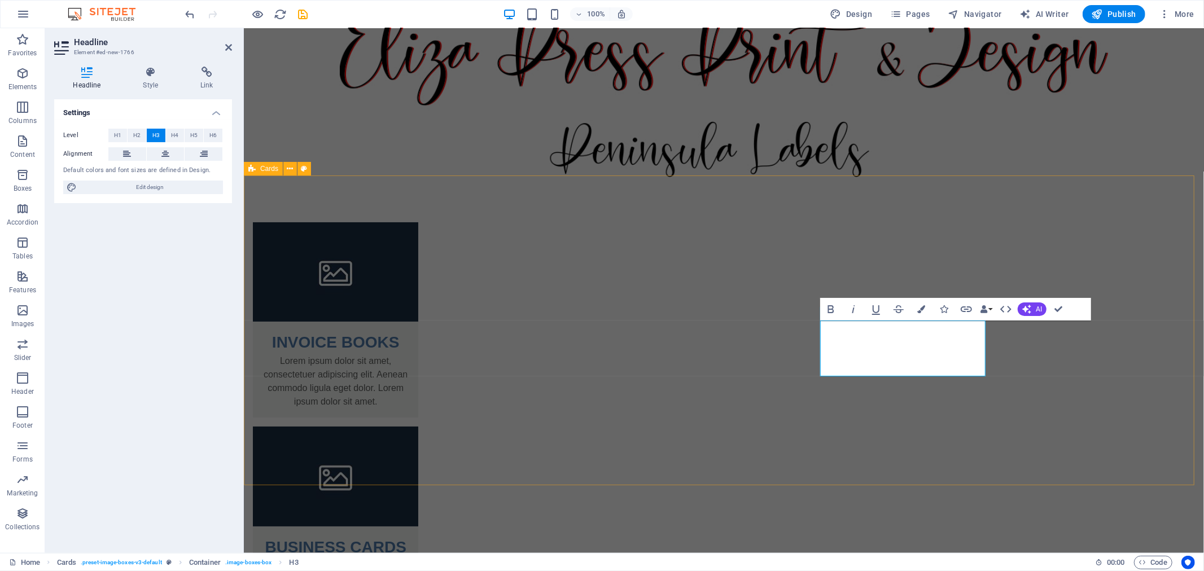
click at [1048, 383] on div "INVOICE BOOKS Lorem ipsum dolor sit amet, consectetuer adipiscing elit. Aenean …" at bounding box center [723, 536] width 960 height 718
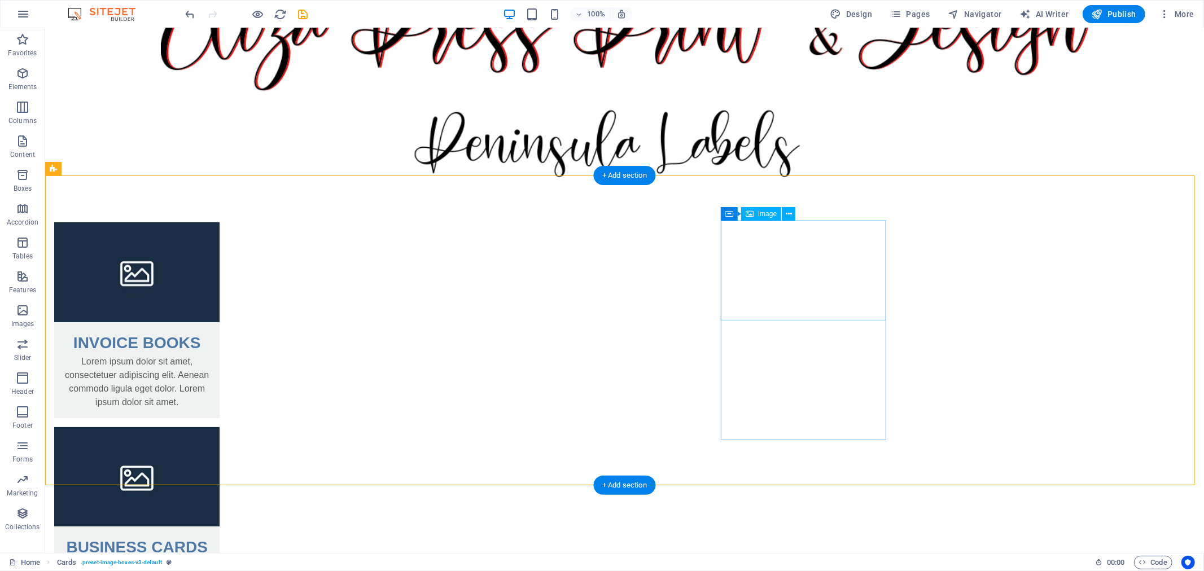
click at [787, 212] on icon at bounding box center [788, 214] width 6 height 12
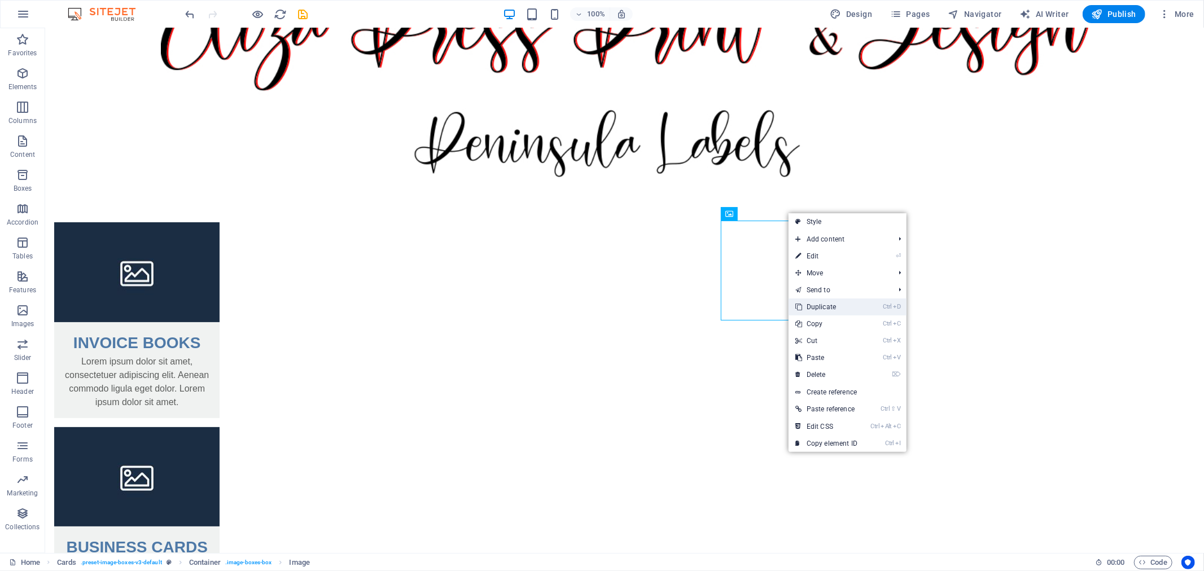
click at [836, 309] on link "Ctrl D Duplicate" at bounding box center [826, 306] width 76 height 17
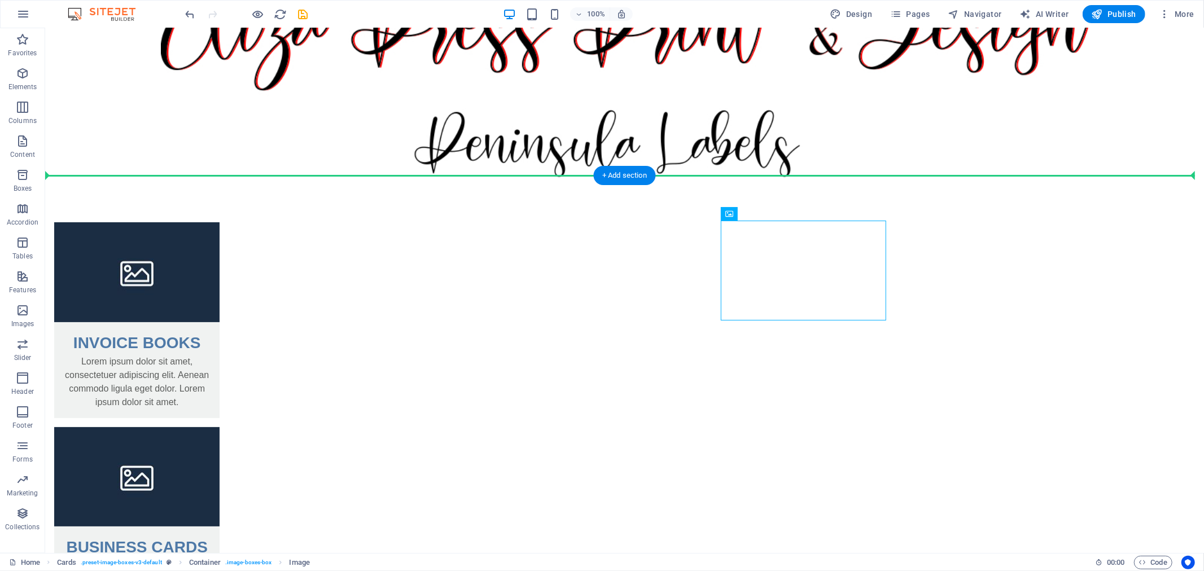
drag, startPoint x: 799, startPoint y: 235, endPoint x: 976, endPoint y: 254, distance: 178.2
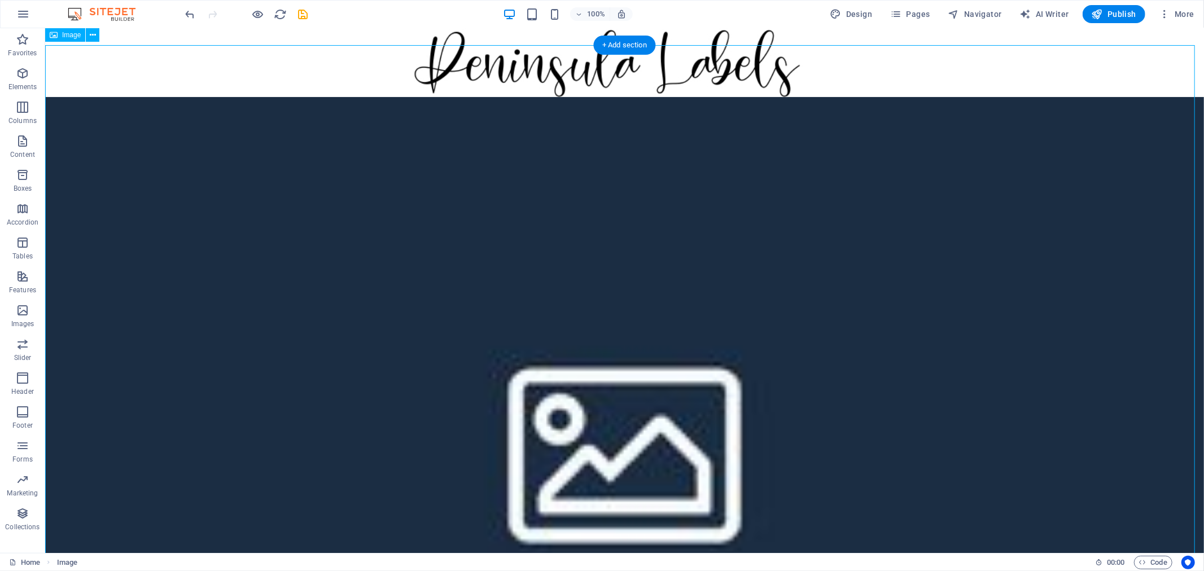
scroll to position [115, 0]
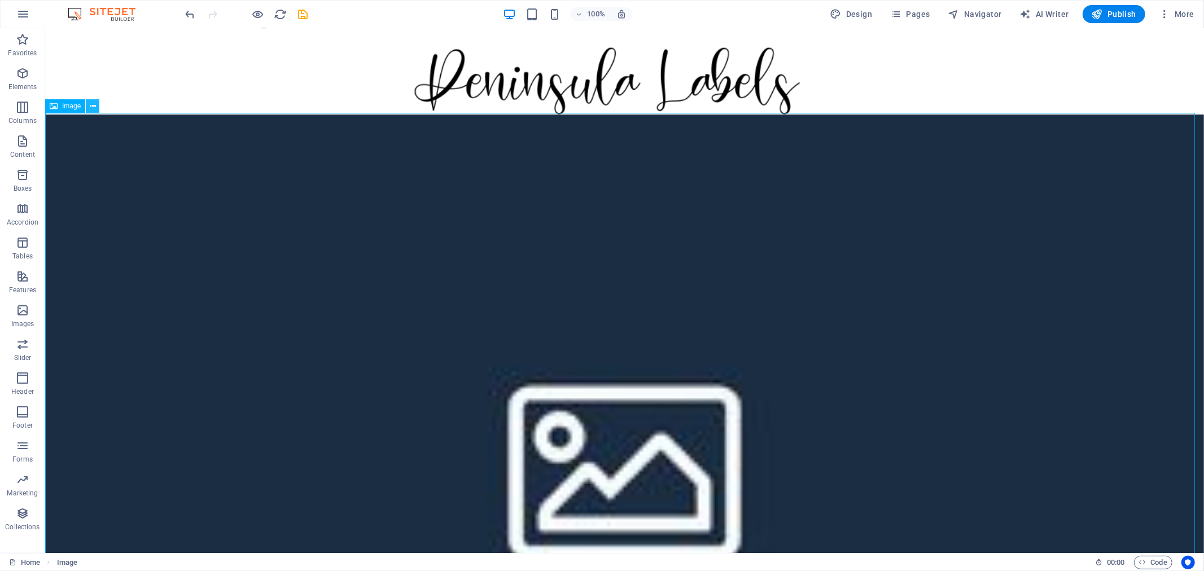
click at [97, 105] on button at bounding box center [93, 106] width 14 height 14
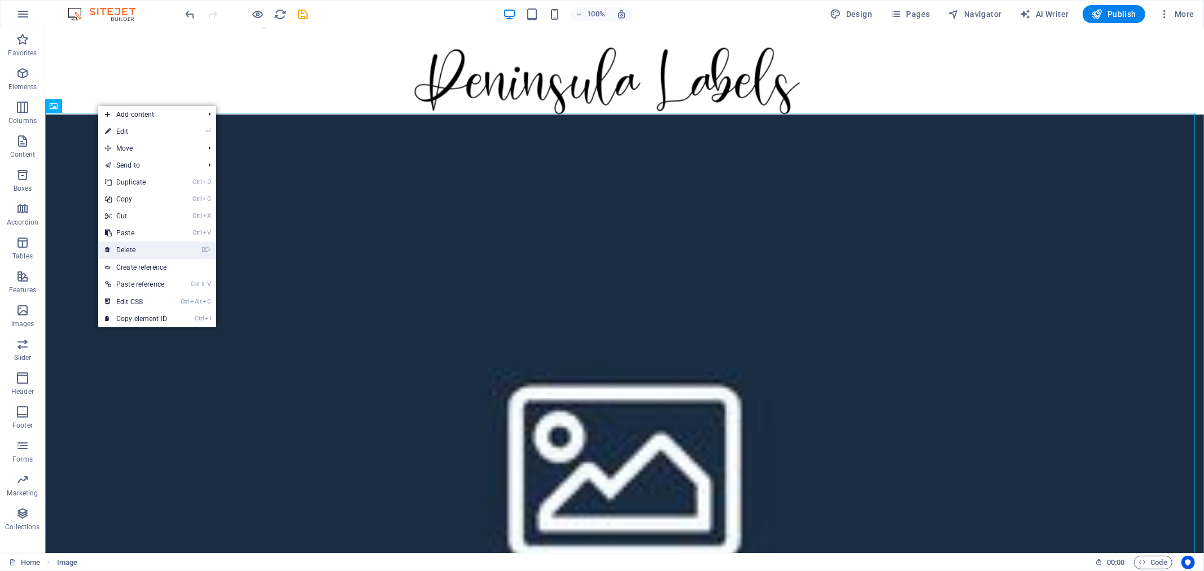
click at [144, 244] on link "⌦ Delete" at bounding box center [136, 250] width 76 height 17
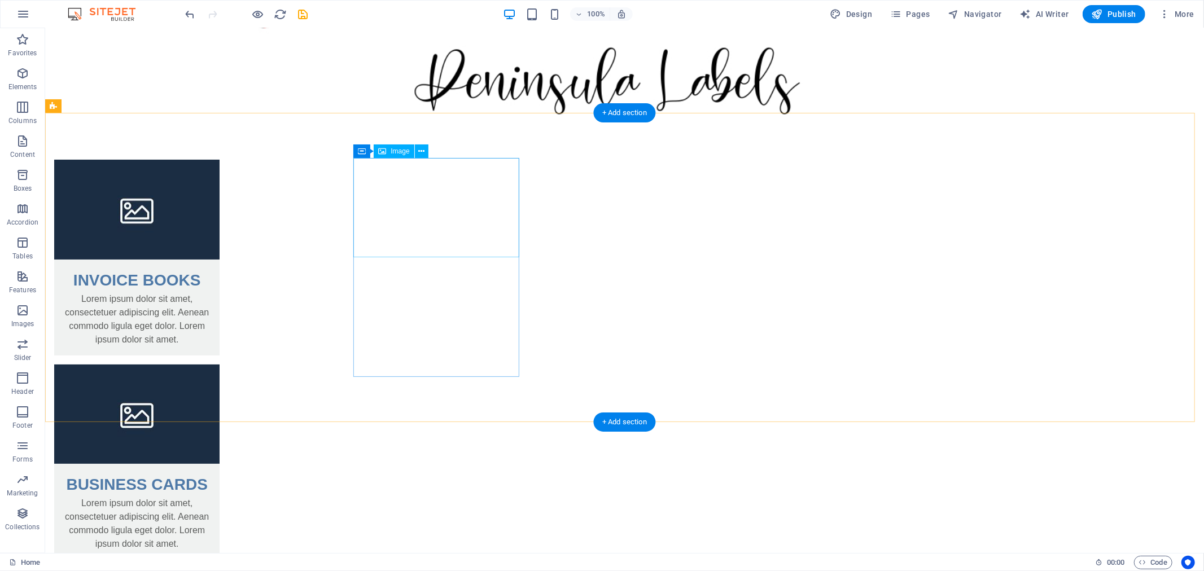
click at [219, 204] on figure at bounding box center [136, 208] width 165 height 99
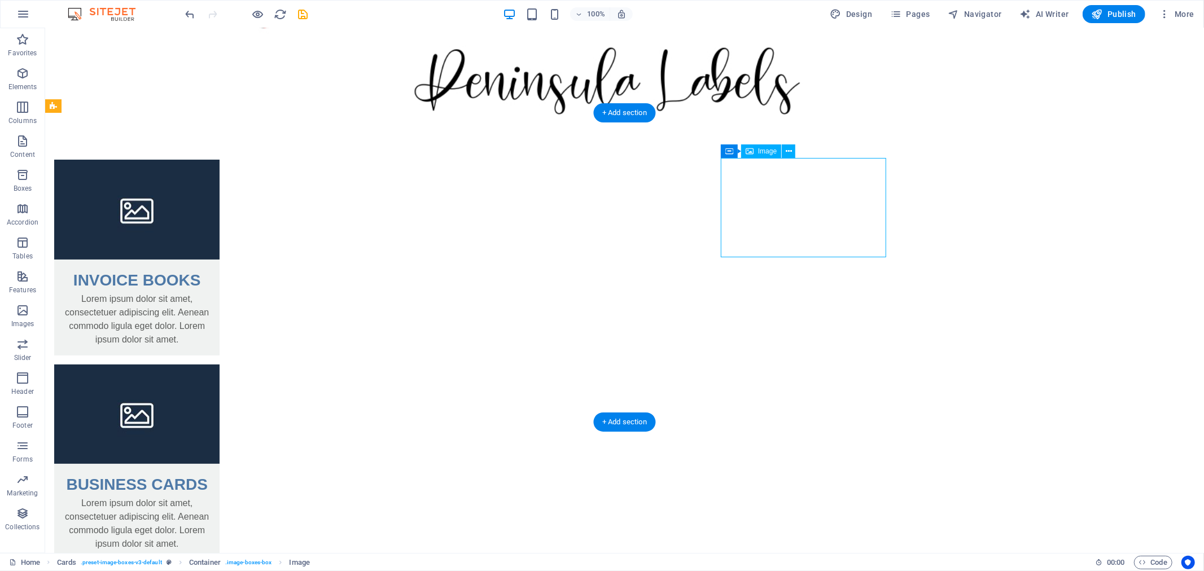
select select "%"
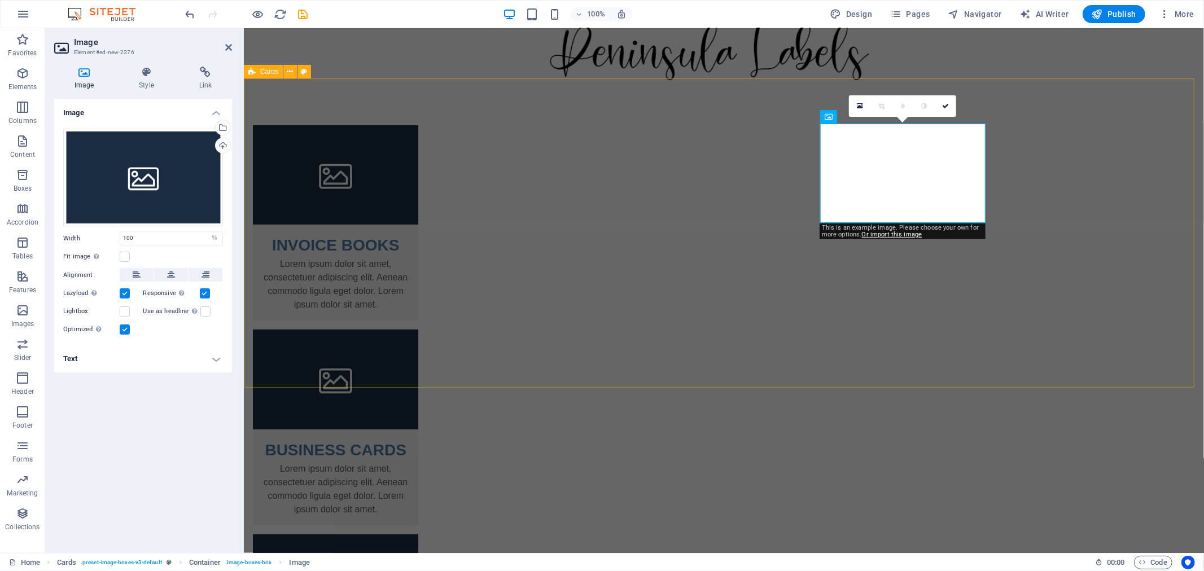
click at [1085, 161] on div "INVOICE BOOKS Lorem ipsum dolor sit amet, consectetuer adipiscing elit. Aenean …" at bounding box center [723, 439] width 960 height 718
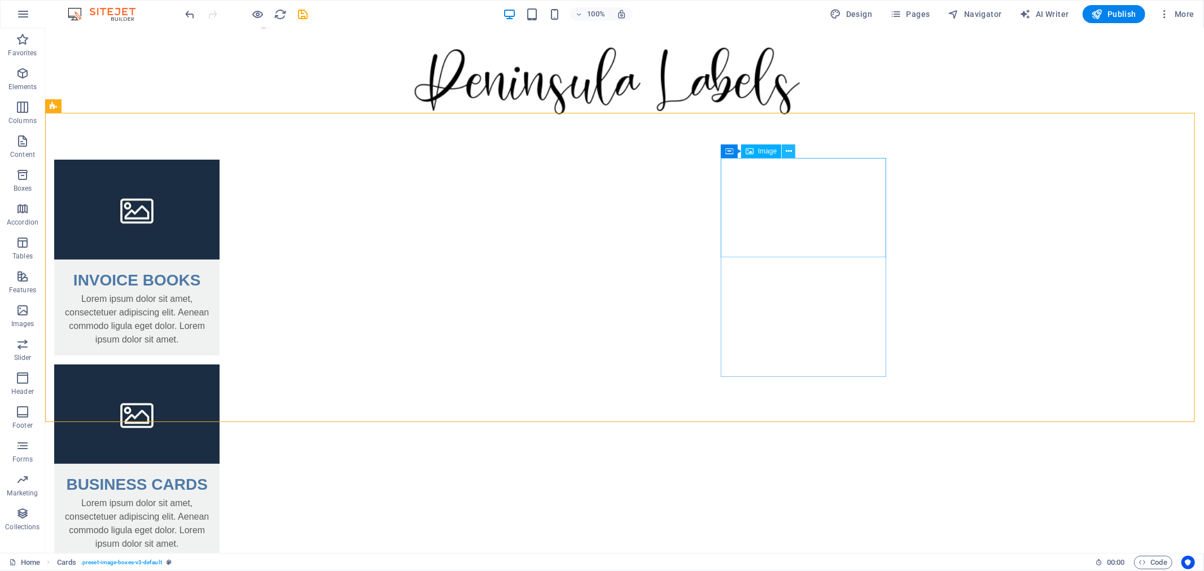
click at [785, 151] on icon at bounding box center [788, 152] width 6 height 12
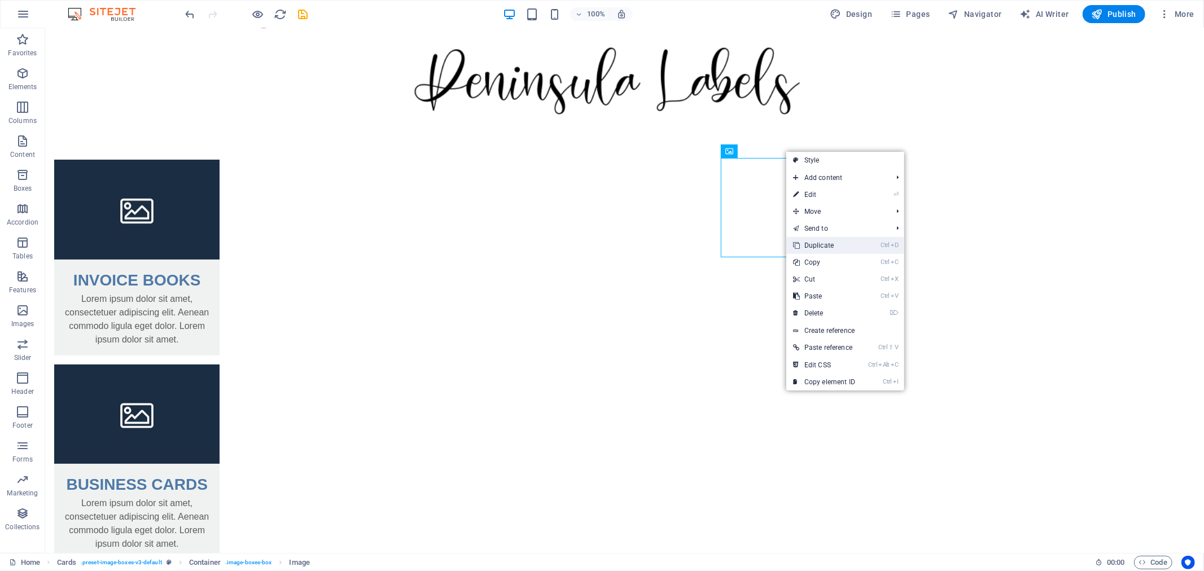
click at [809, 242] on link "Ctrl D Duplicate" at bounding box center [824, 245] width 76 height 17
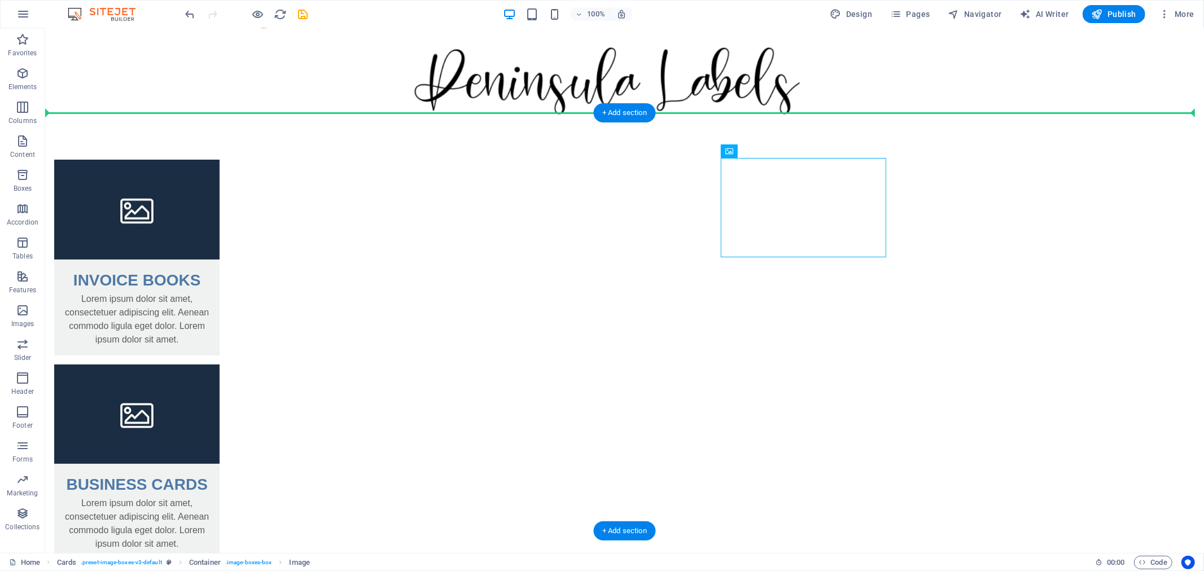
drag, startPoint x: 792, startPoint y: 181, endPoint x: 964, endPoint y: 192, distance: 172.5
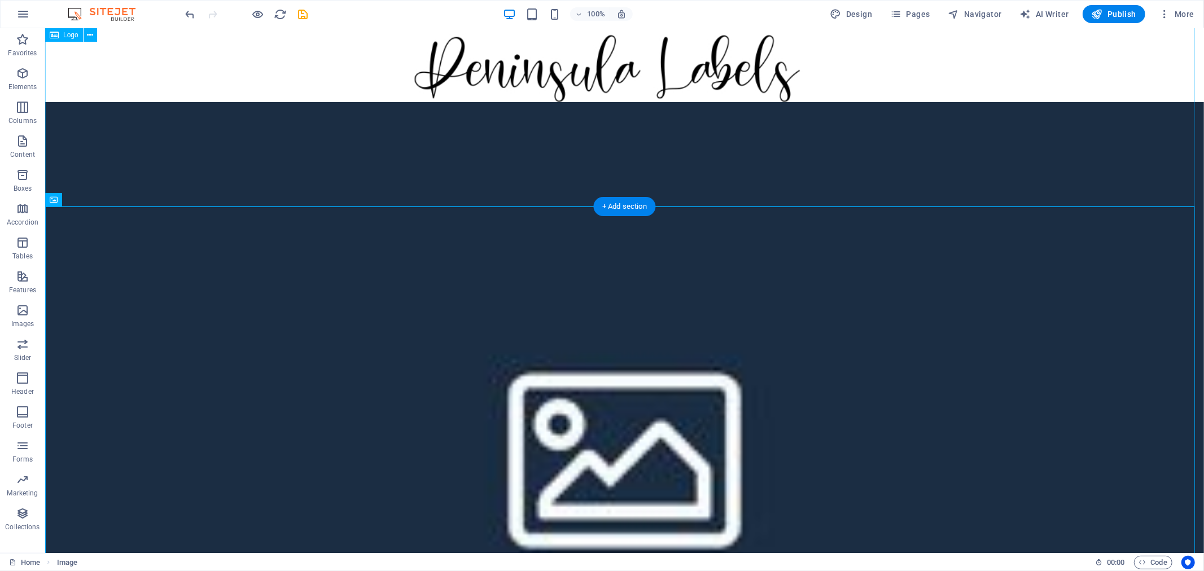
scroll to position [0, 0]
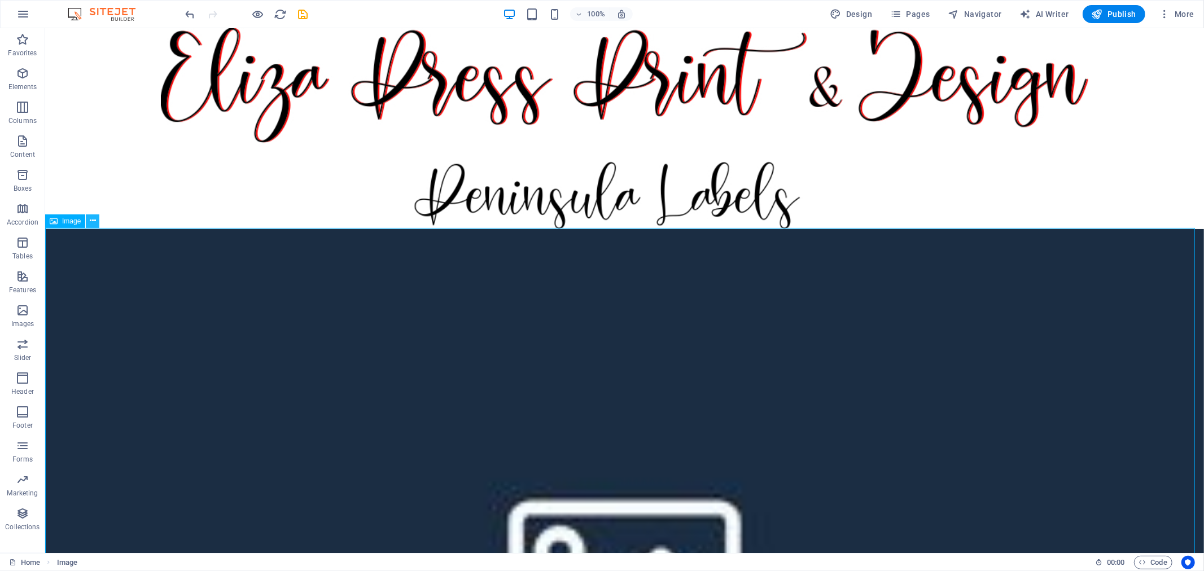
click at [95, 224] on icon at bounding box center [93, 221] width 6 height 12
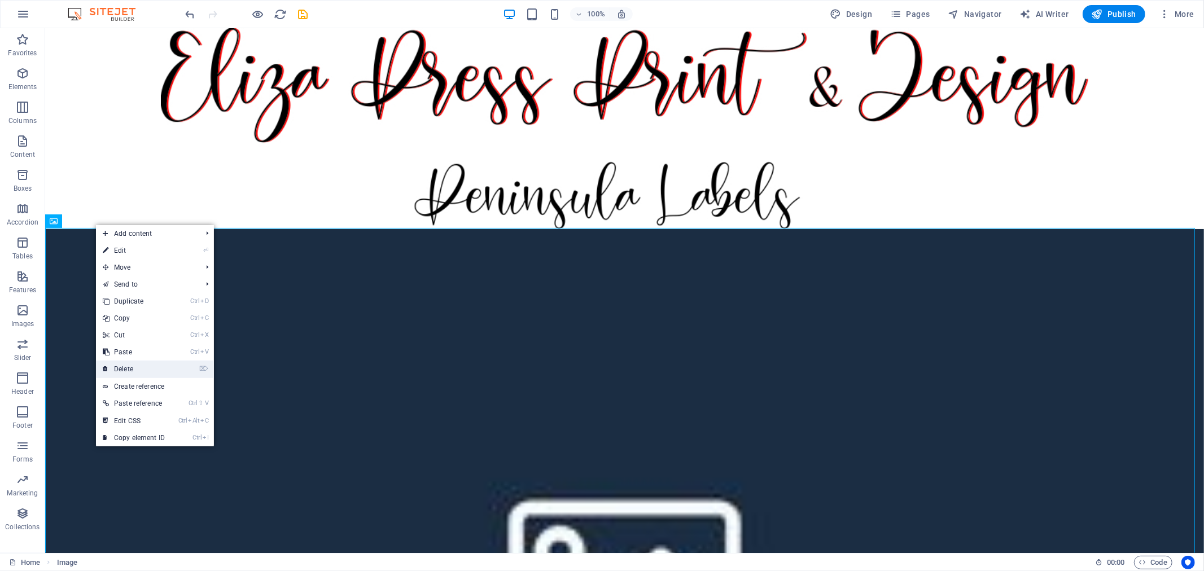
click at [142, 363] on link "⌦ Delete" at bounding box center [134, 369] width 76 height 17
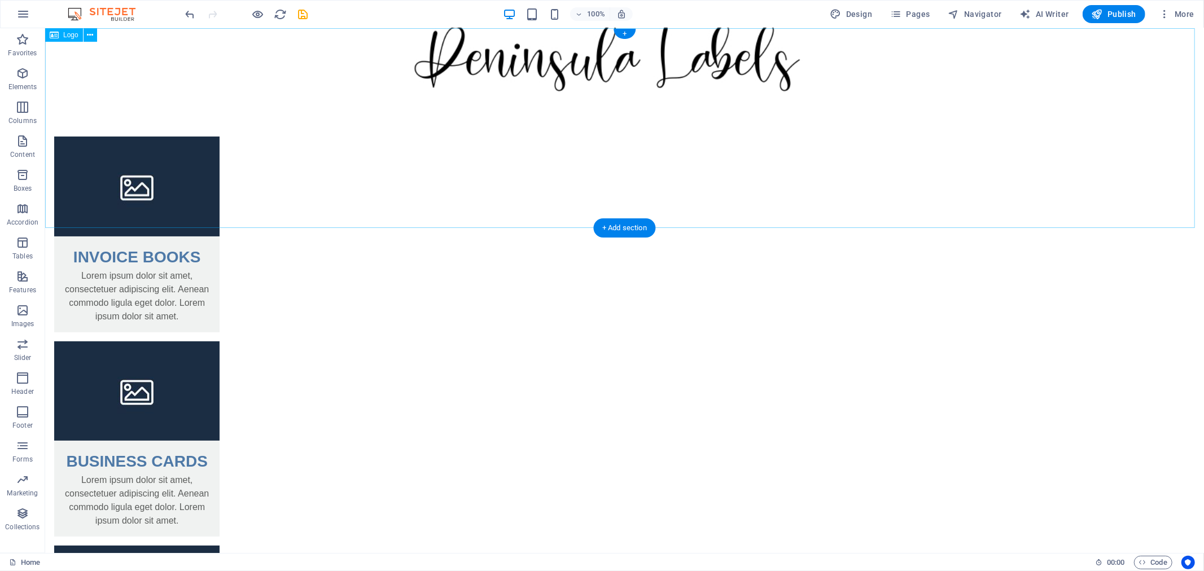
scroll to position [238, 0]
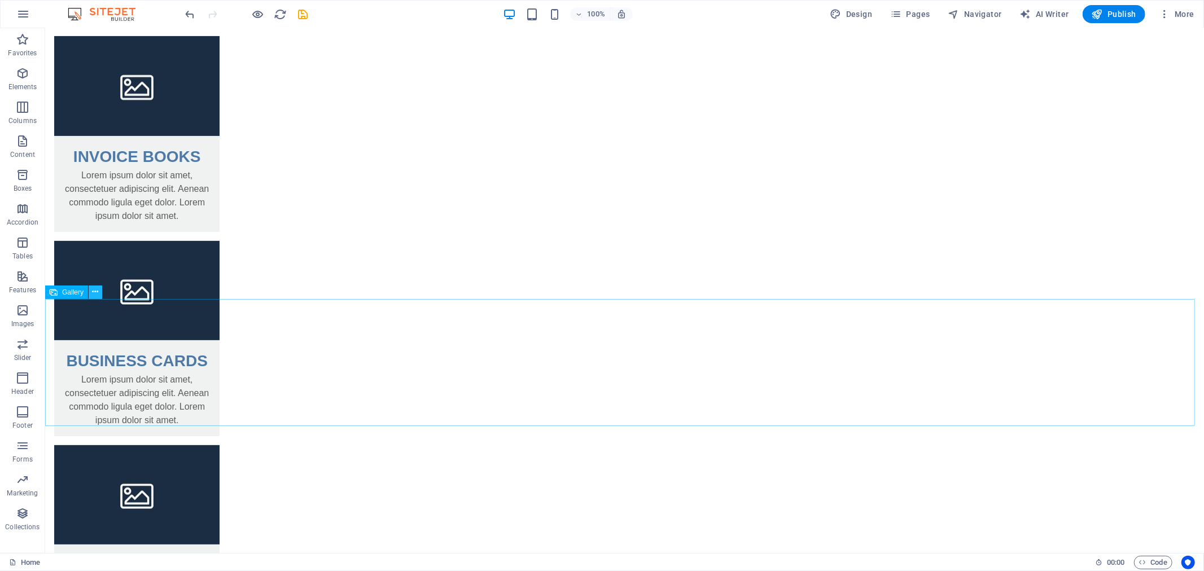
click at [98, 296] on icon at bounding box center [96, 292] width 6 height 12
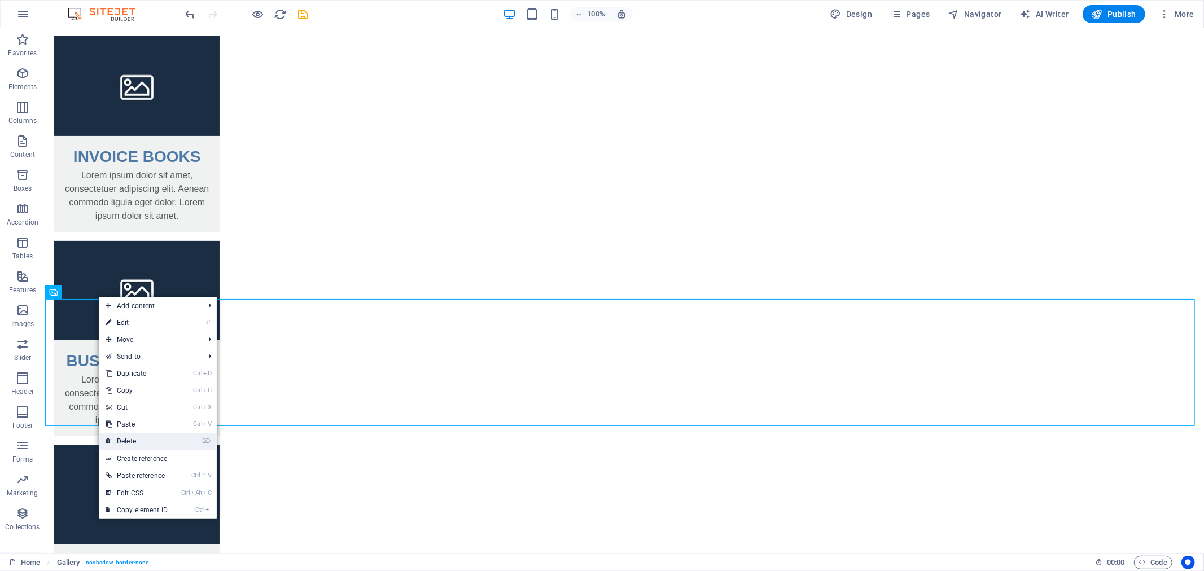
click at [141, 441] on link "⌦ Delete" at bounding box center [137, 441] width 76 height 17
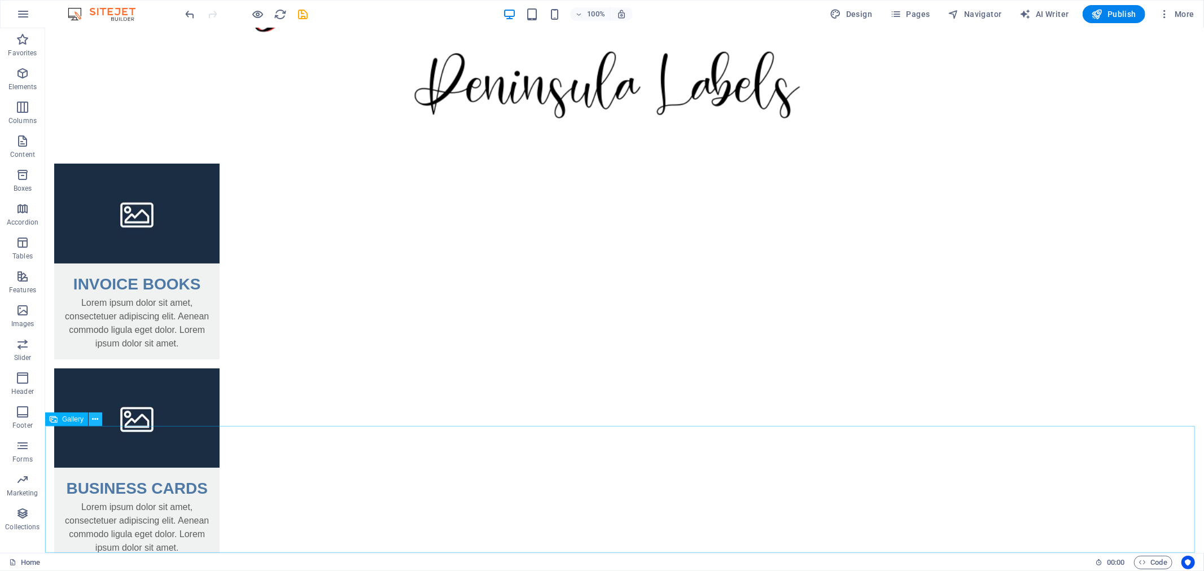
click at [90, 416] on button at bounding box center [96, 419] width 14 height 14
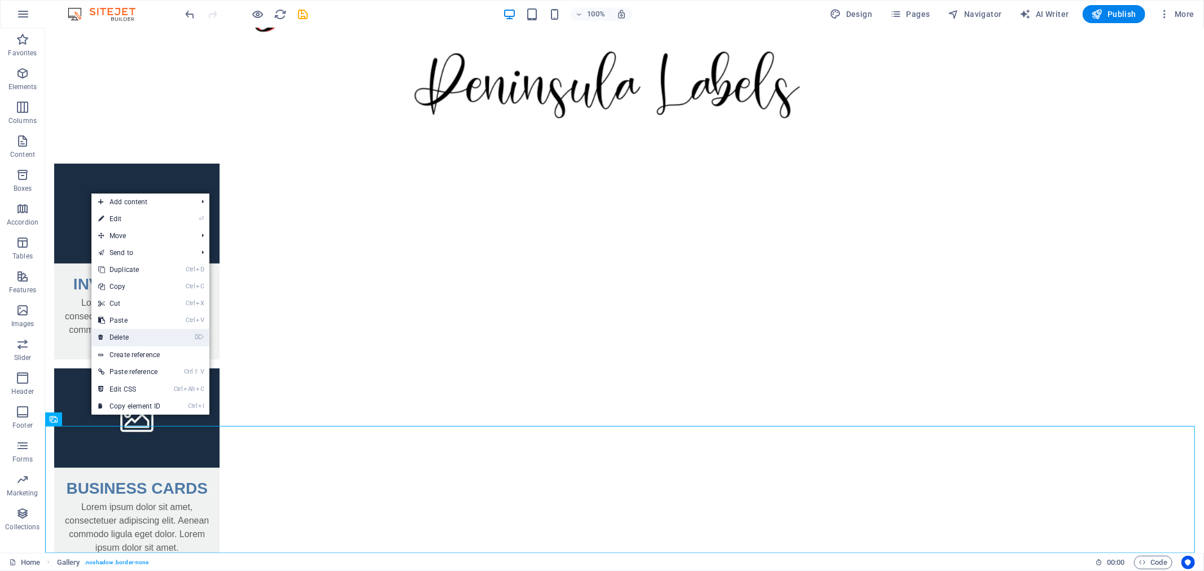
click at [107, 329] on link "⌦ Delete" at bounding box center [129, 337] width 76 height 17
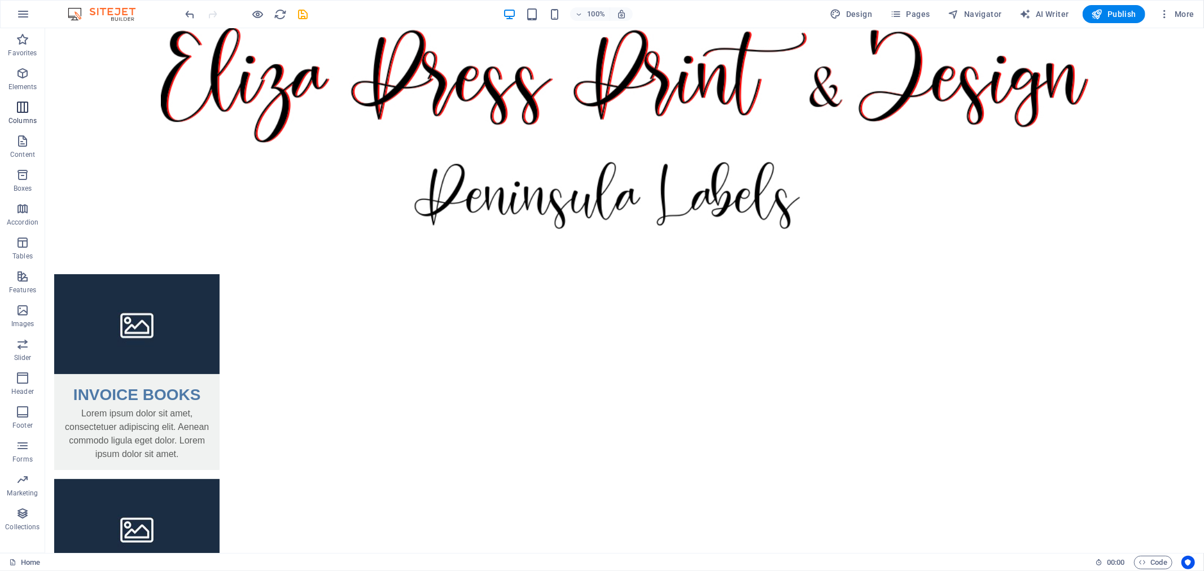
click at [20, 102] on icon "button" at bounding box center [23, 107] width 14 height 14
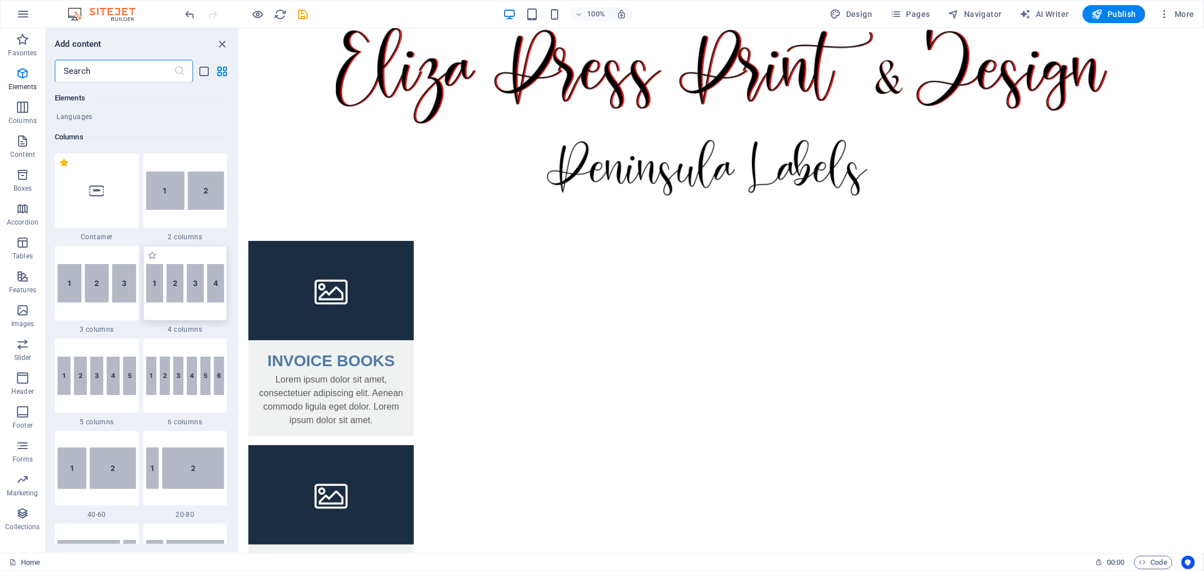
scroll to position [433, 0]
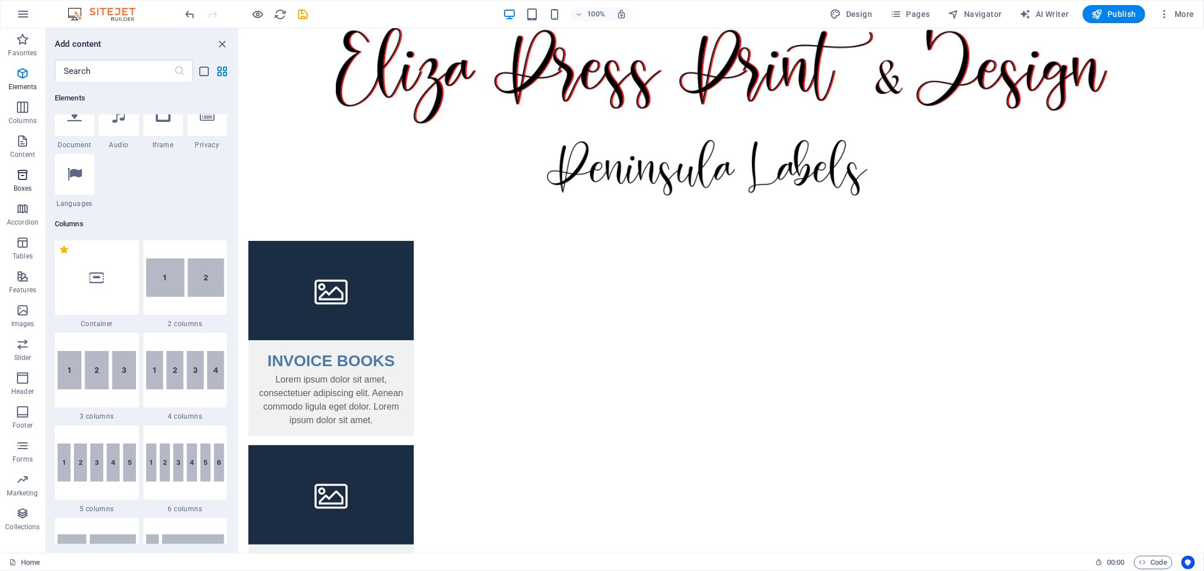
click at [20, 185] on p "Boxes" at bounding box center [23, 188] width 19 height 9
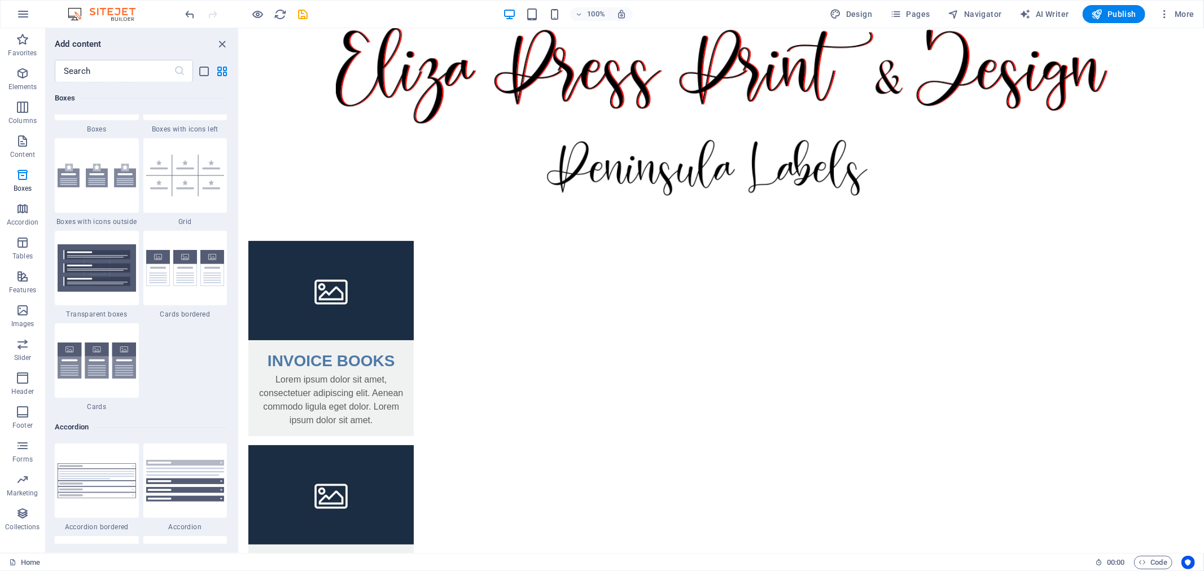
scroll to position [3299, 0]
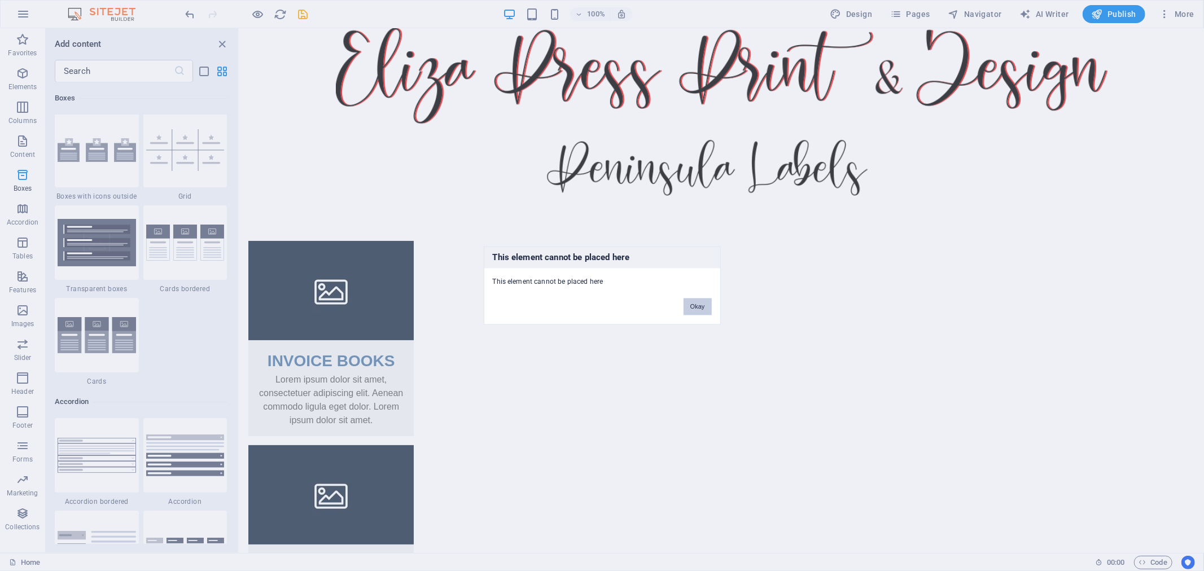
click at [703, 308] on button "Okay" at bounding box center [697, 306] width 28 height 17
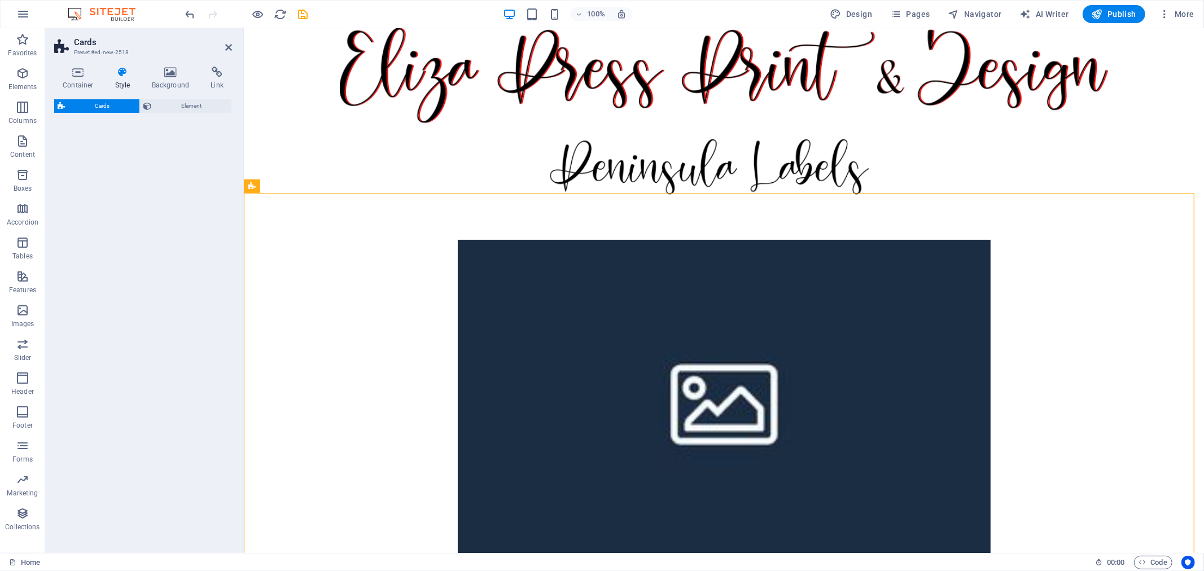
select select "rem"
select select "preset-image-boxes-v3-border"
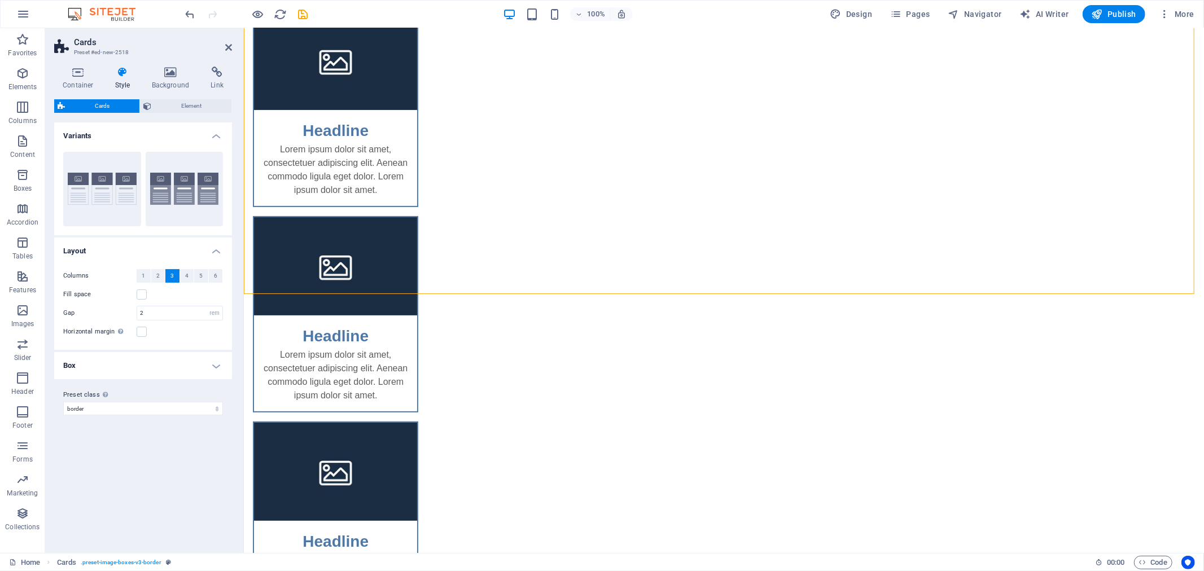
scroll to position [235, 0]
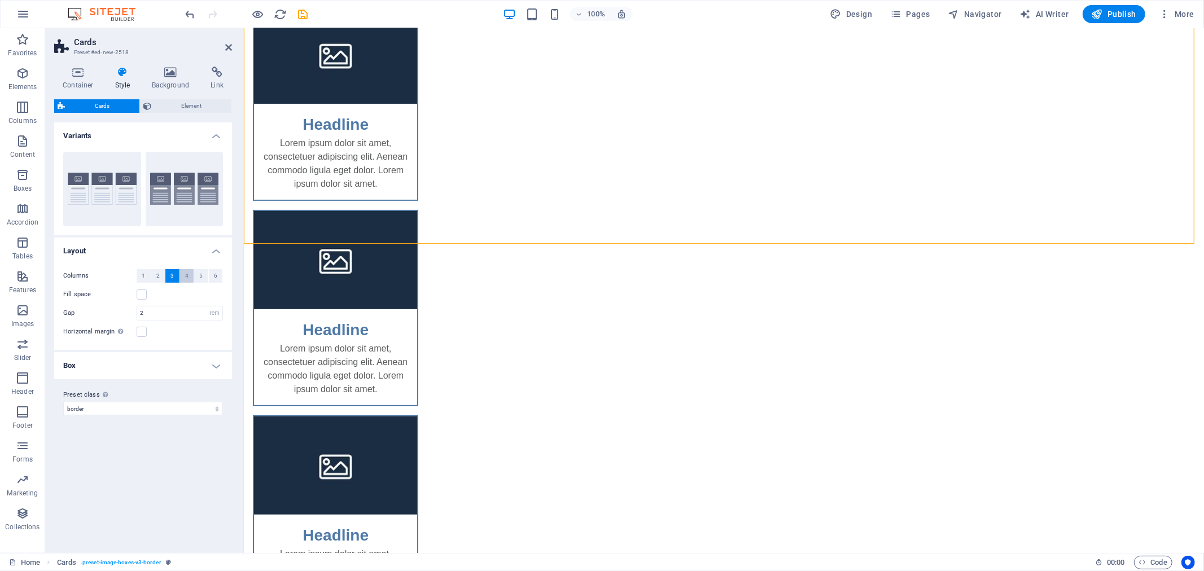
click at [183, 273] on button "4" at bounding box center [187, 276] width 14 height 14
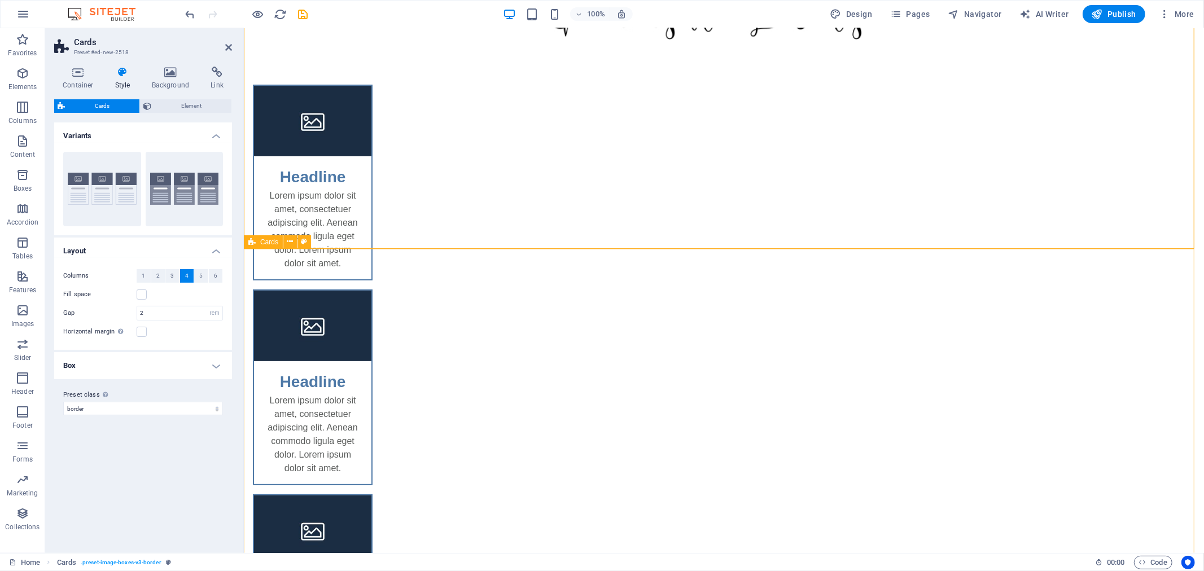
scroll to position [47, 0]
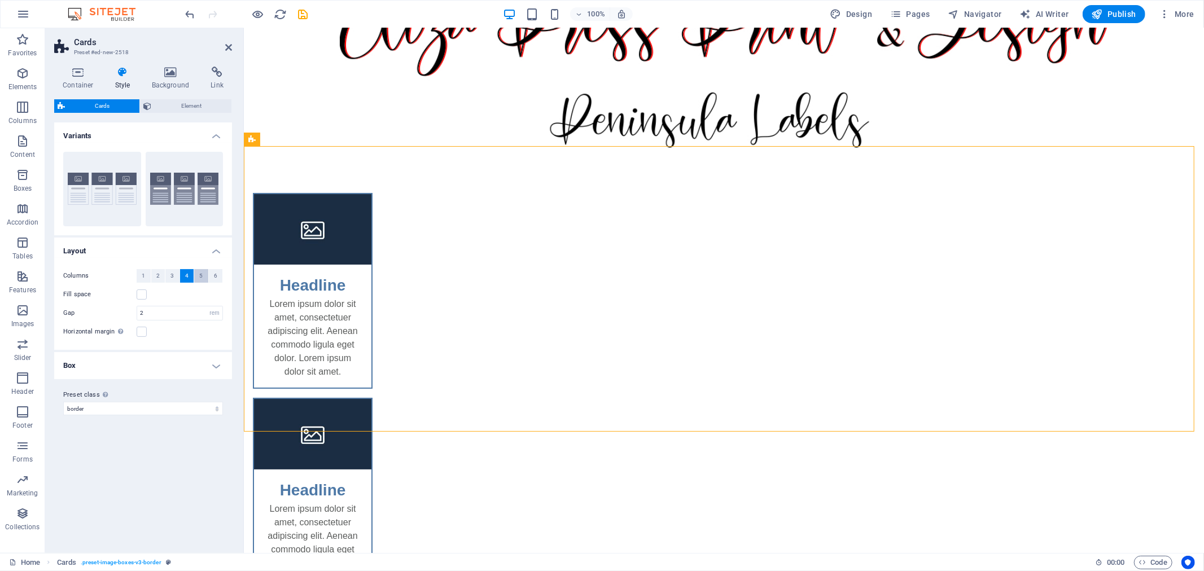
click at [196, 280] on button "5" at bounding box center [201, 276] width 14 height 14
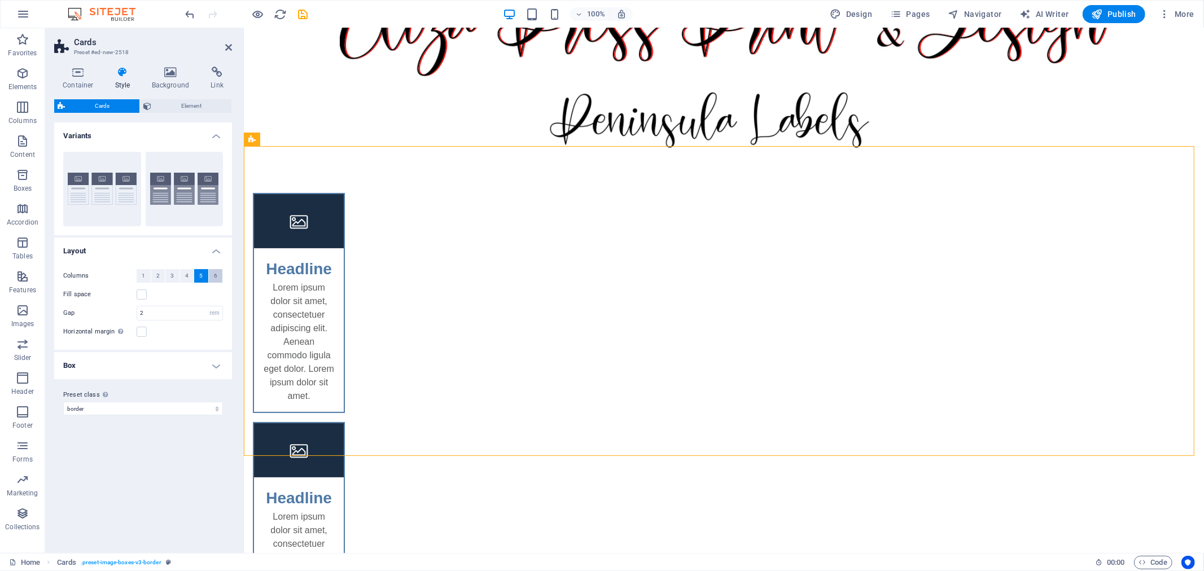
click at [214, 274] on span "6" at bounding box center [215, 276] width 3 height 14
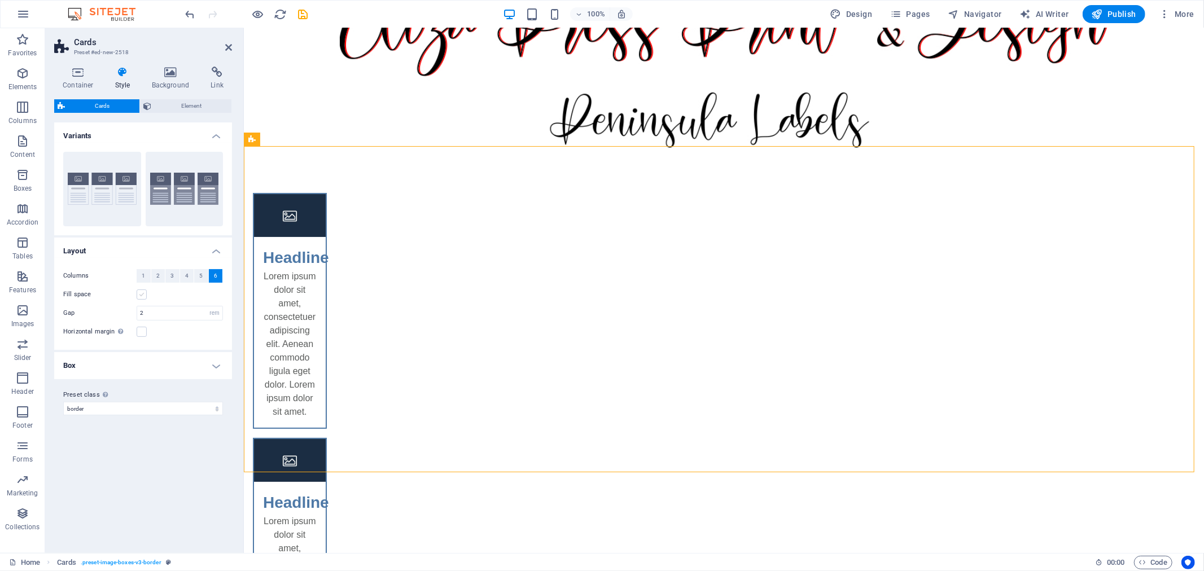
click at [143, 297] on label at bounding box center [142, 294] width 10 height 10
click at [0, 0] on input "Fill space" at bounding box center [0, 0] width 0 height 0
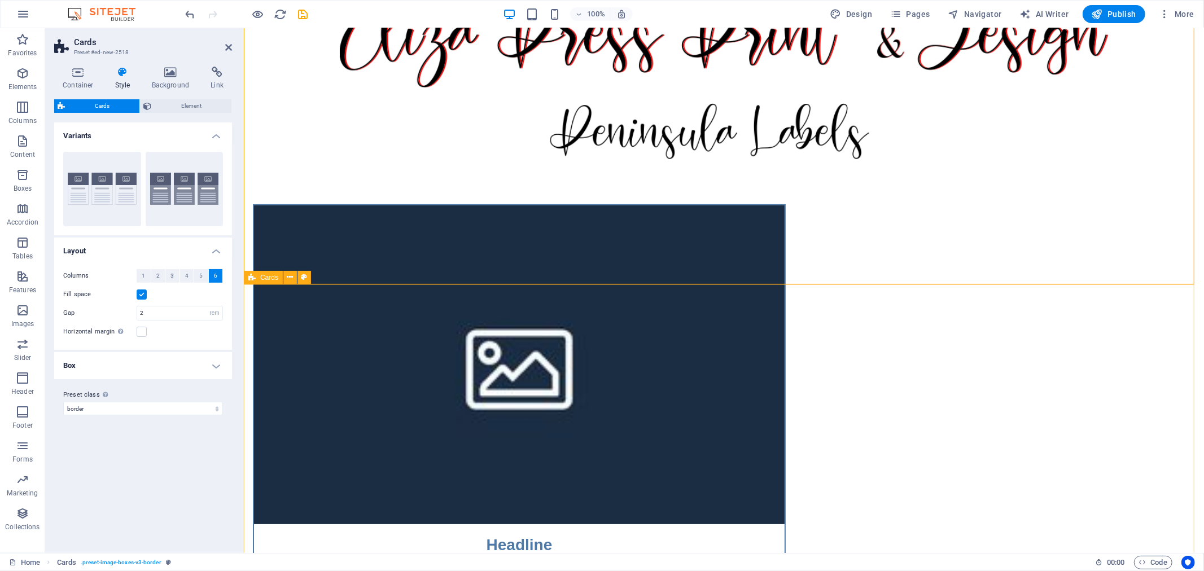
scroll to position [0, 0]
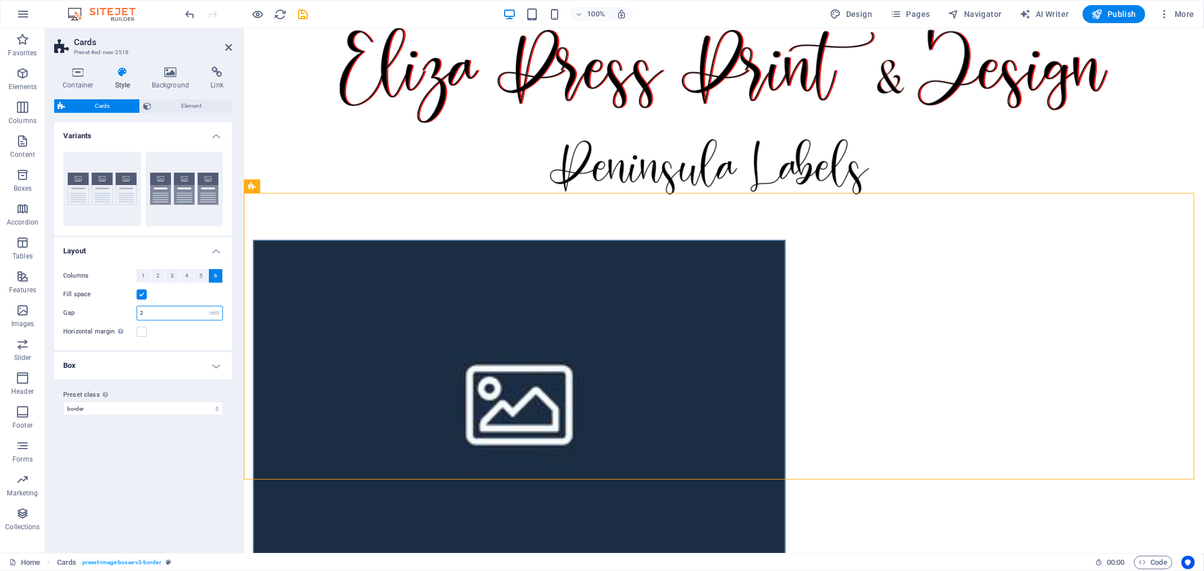
click at [187, 314] on input "2" at bounding box center [179, 313] width 85 height 14
click at [196, 358] on h4 "Box" at bounding box center [143, 365] width 178 height 27
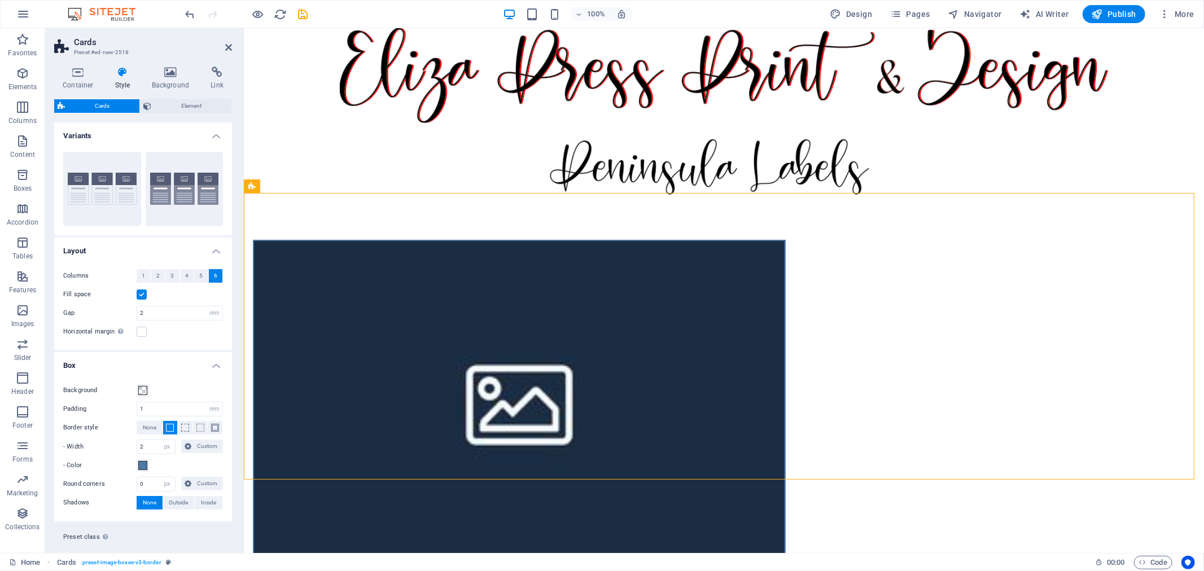
click at [216, 273] on button "6" at bounding box center [216, 276] width 14 height 14
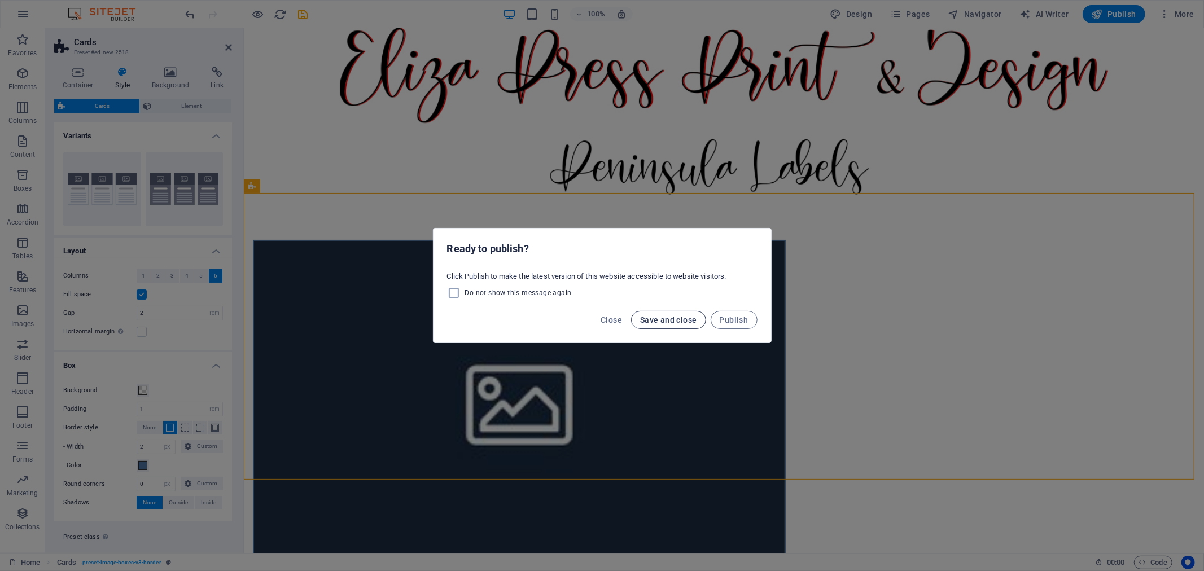
click at [666, 323] on span "Save and close" at bounding box center [668, 319] width 57 height 9
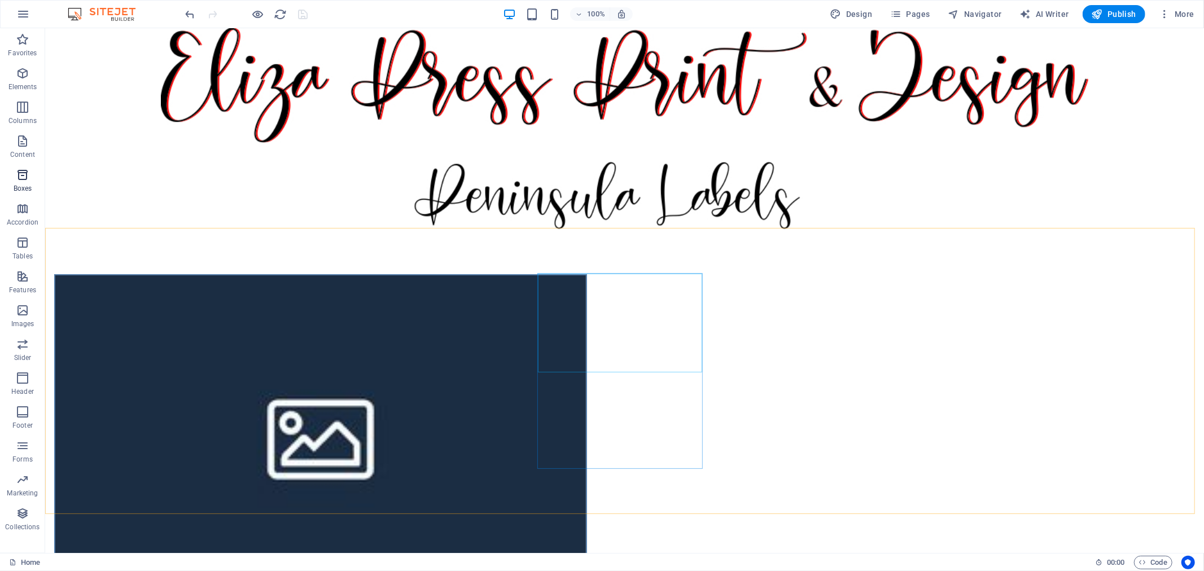
click at [23, 182] on span "Boxes" at bounding box center [22, 181] width 45 height 27
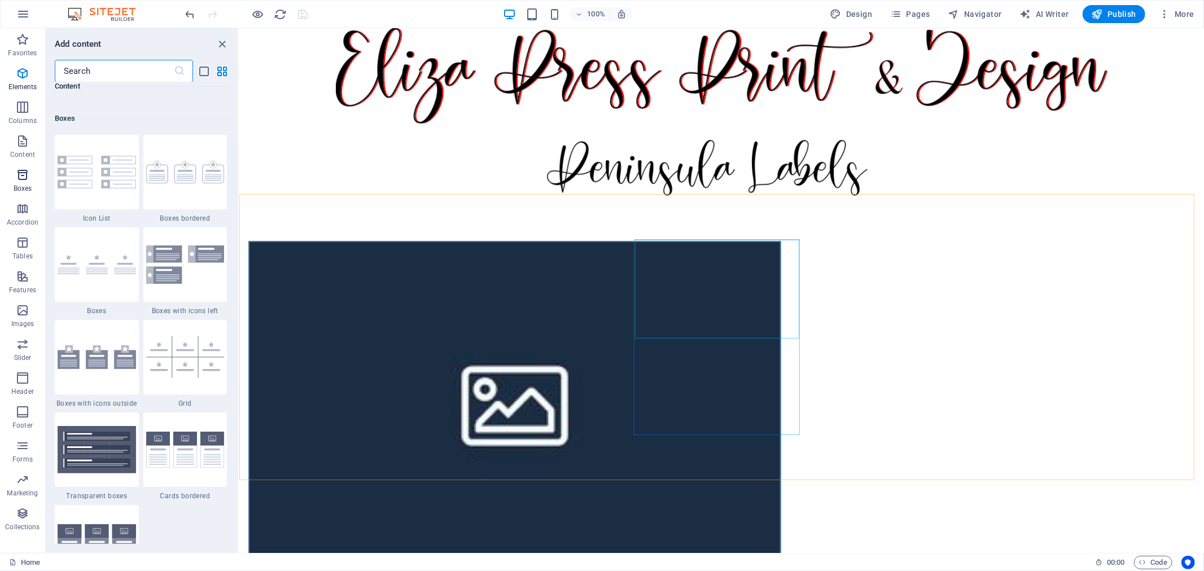
scroll to position [3112, 0]
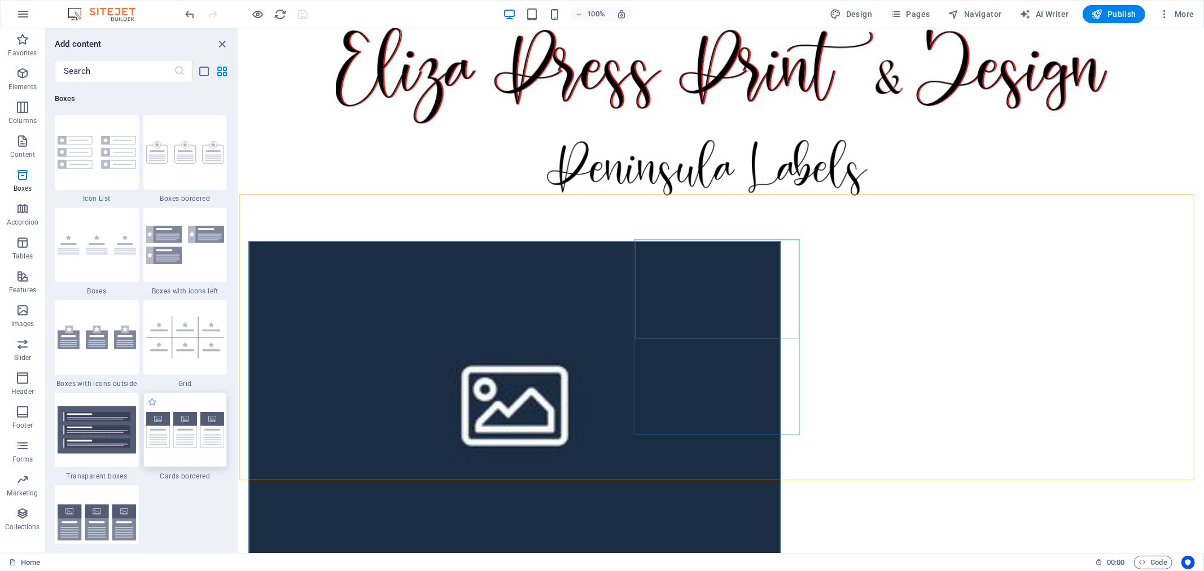
click at [173, 440] on img at bounding box center [185, 430] width 78 height 37
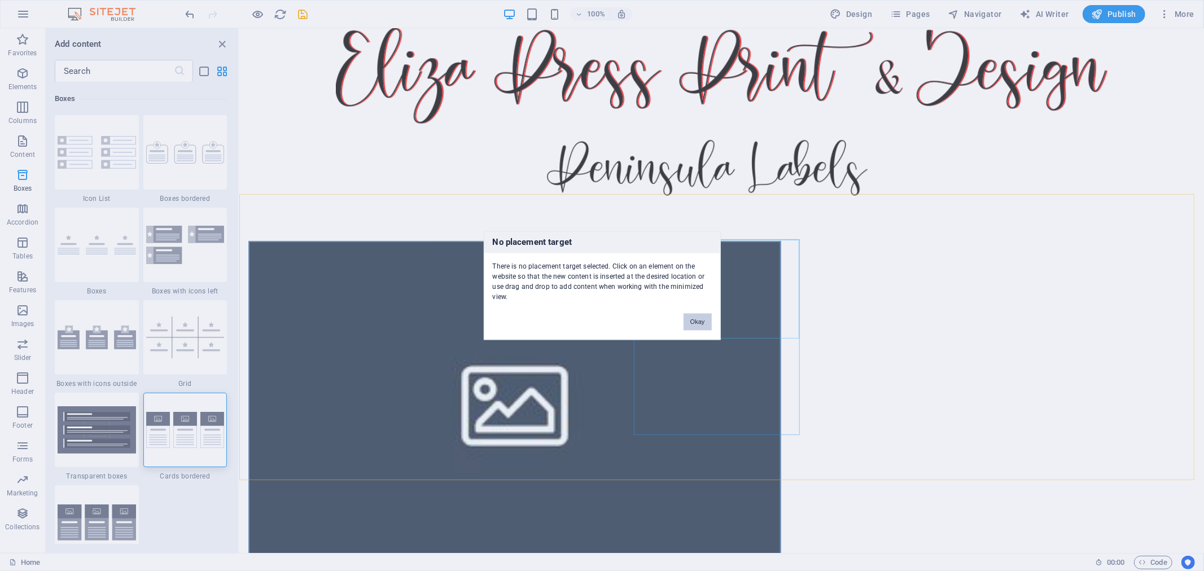
click at [686, 320] on button "Okay" at bounding box center [697, 322] width 28 height 17
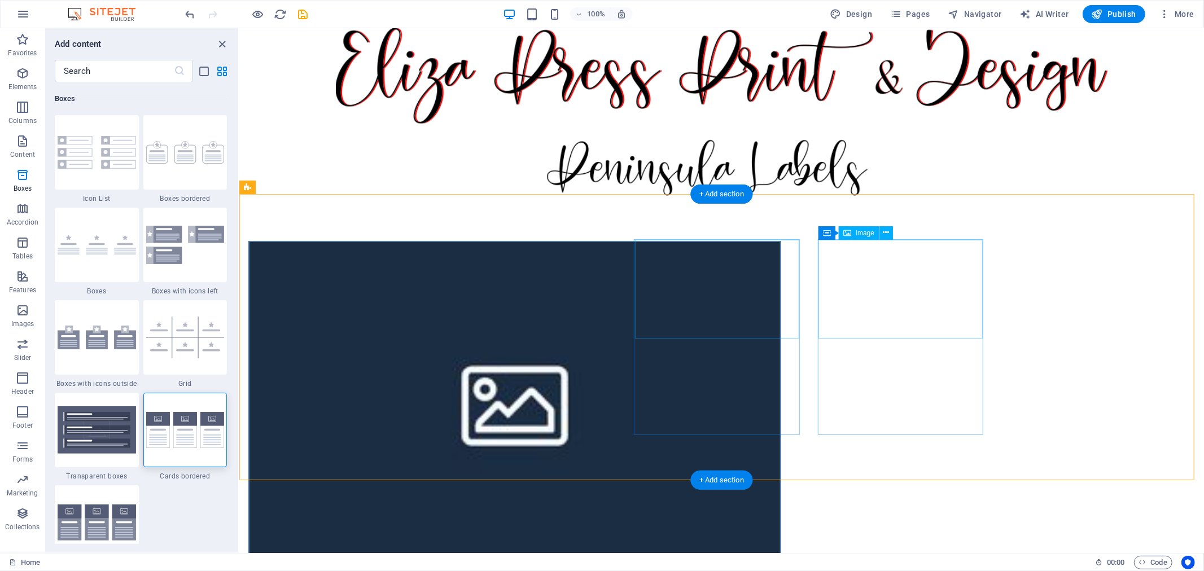
select select "%"
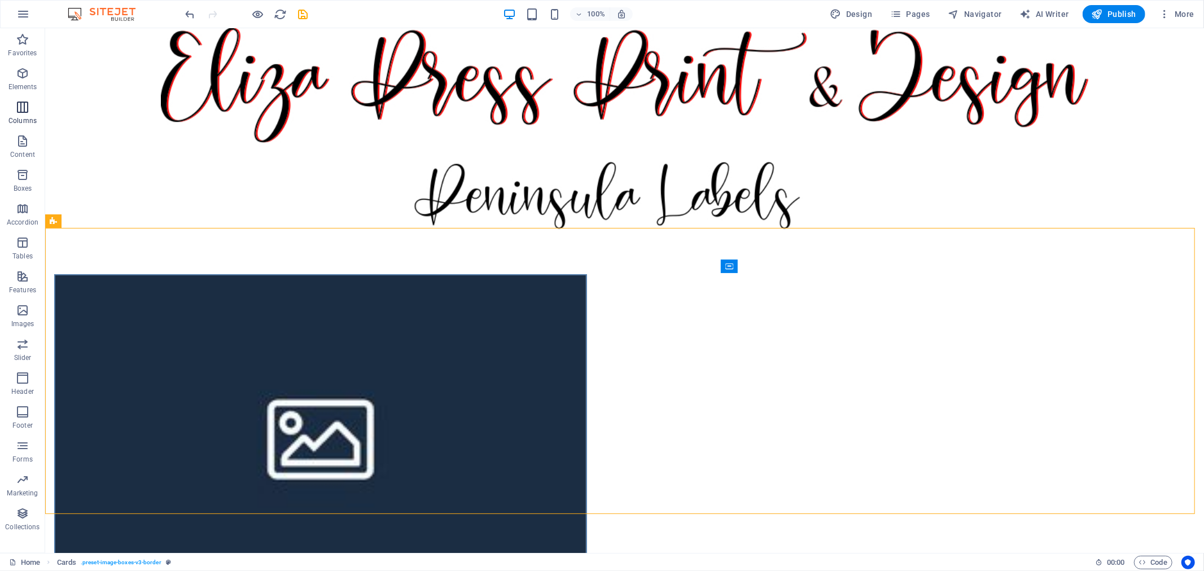
click at [25, 117] on p "Columns" at bounding box center [22, 120] width 28 height 9
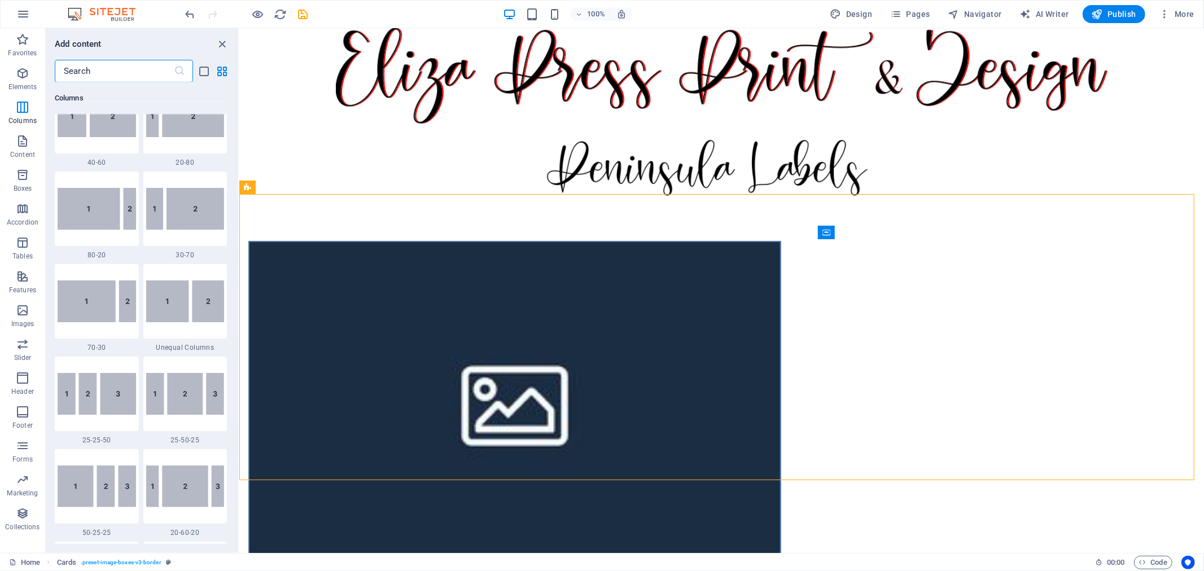
scroll to position [1248, 0]
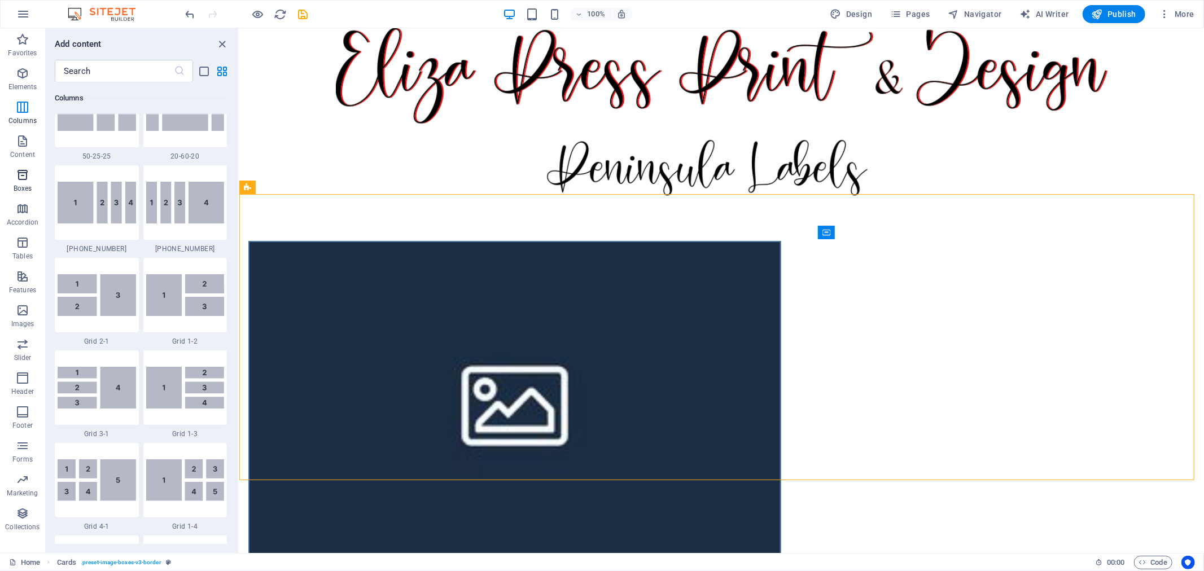
click at [29, 181] on span "Boxes" at bounding box center [22, 181] width 45 height 27
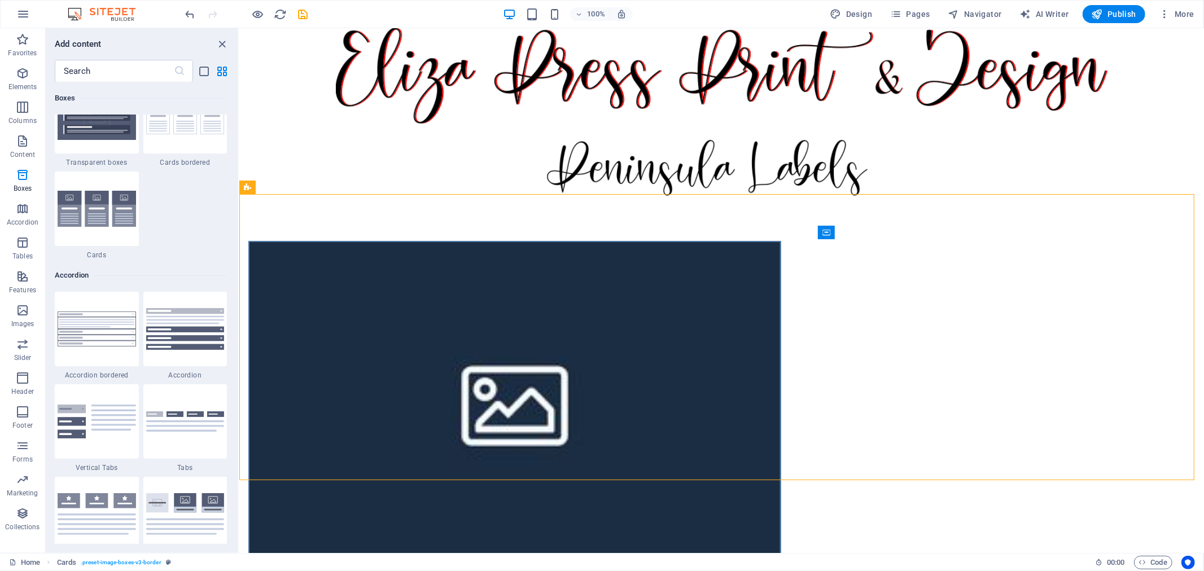
scroll to position [3237, 0]
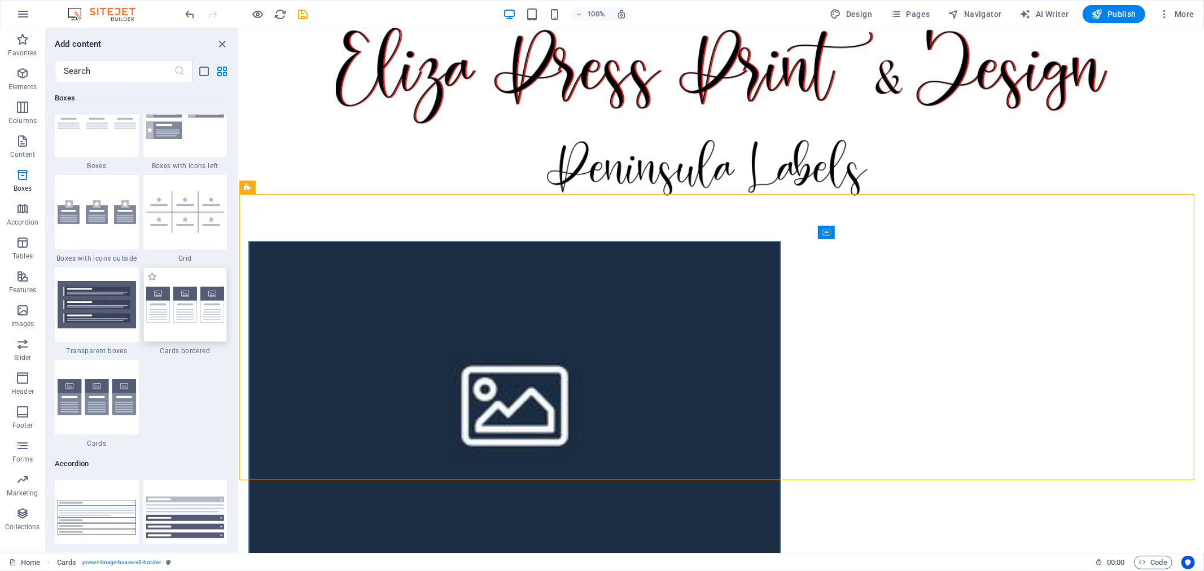
click at [192, 333] on div at bounding box center [185, 304] width 84 height 74
select select "rem"
select select "preset-image-boxes-v3-border"
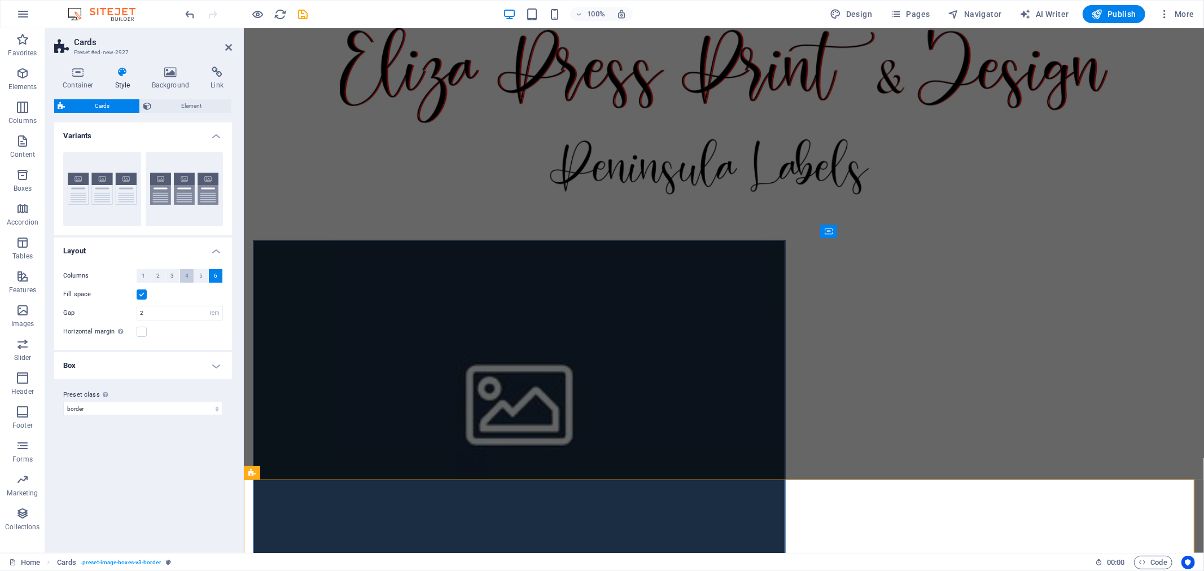
click at [190, 275] on button "4" at bounding box center [187, 276] width 14 height 14
click at [195, 275] on button "5" at bounding box center [201, 276] width 14 height 14
click at [216, 275] on span "6" at bounding box center [215, 276] width 3 height 14
click at [102, 103] on span "Cards" at bounding box center [102, 106] width 68 height 14
click at [149, 103] on icon at bounding box center [147, 106] width 8 height 14
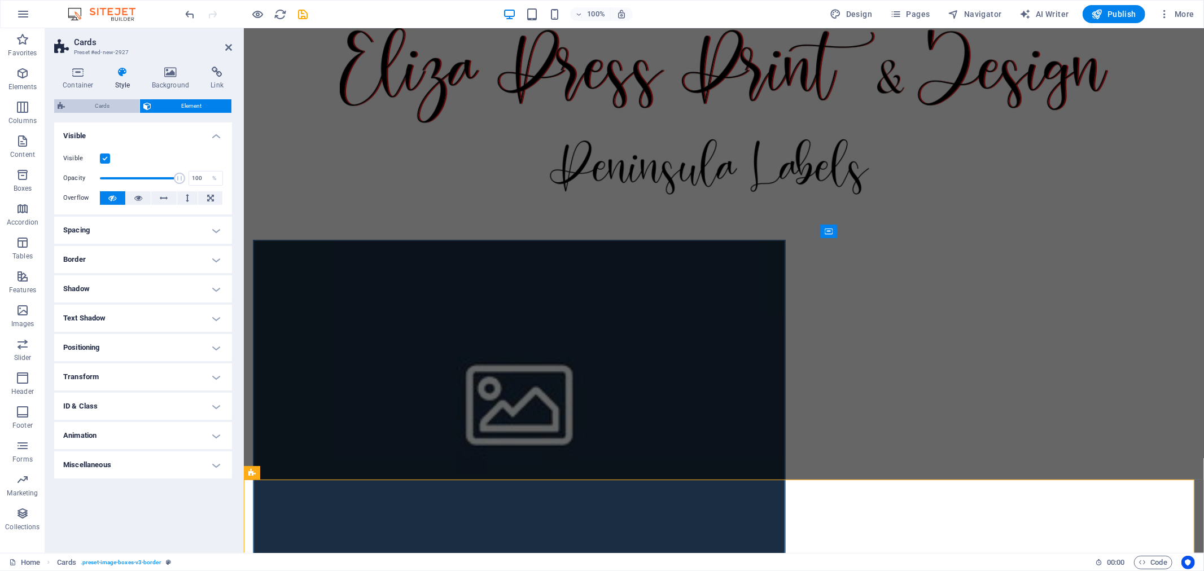
click at [96, 103] on span "Cards" at bounding box center [102, 106] width 68 height 14
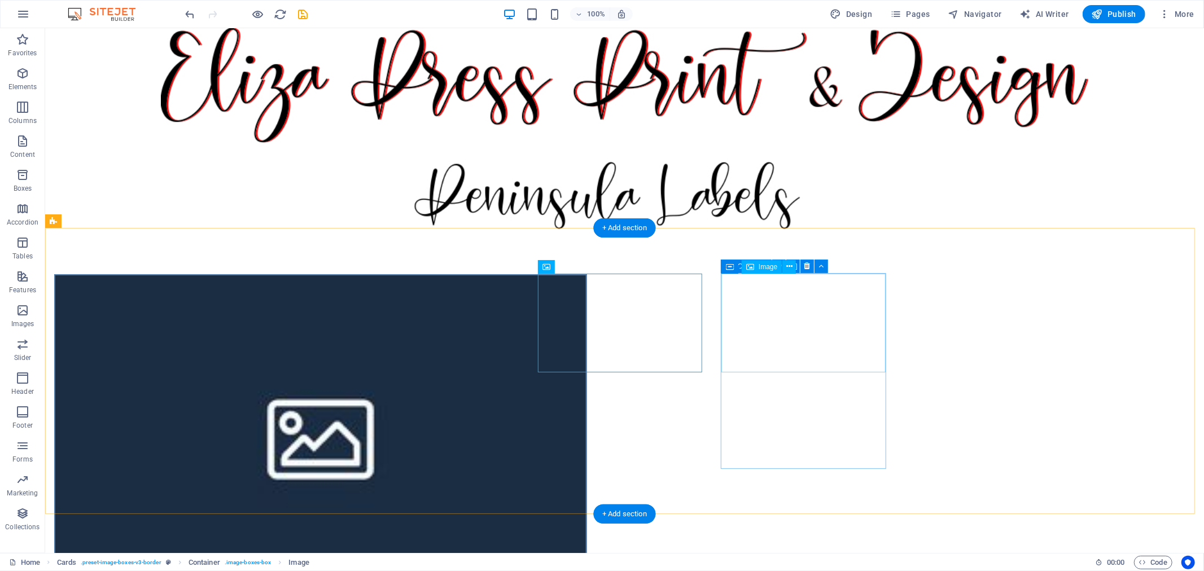
select select "%"
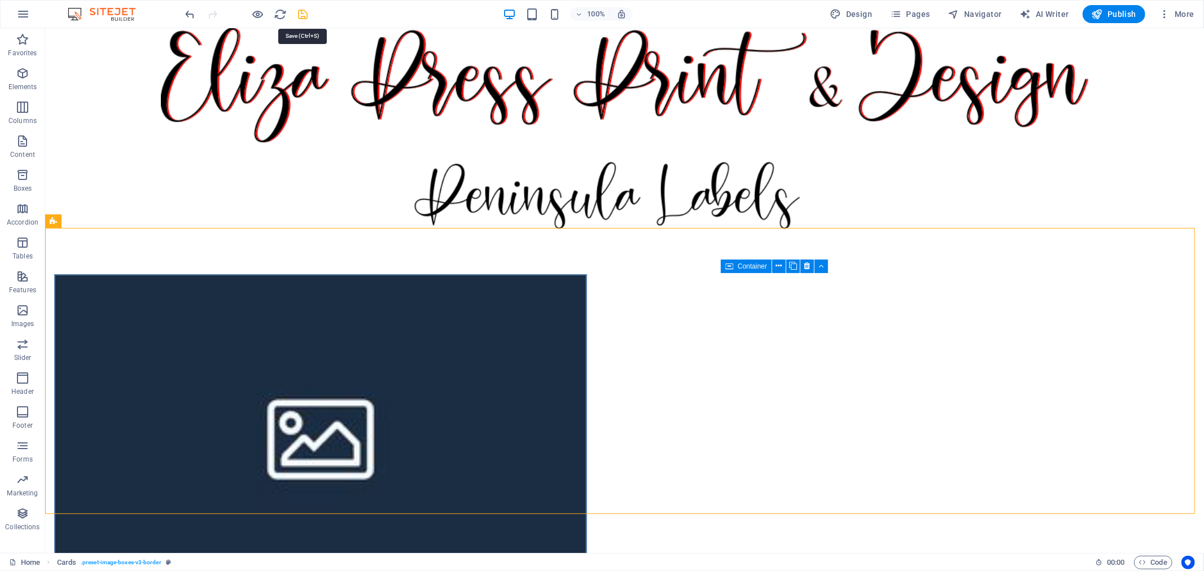
click at [307, 10] on icon "save" at bounding box center [303, 14] width 13 height 13
click at [424, 266] on icon at bounding box center [422, 267] width 6 height 12
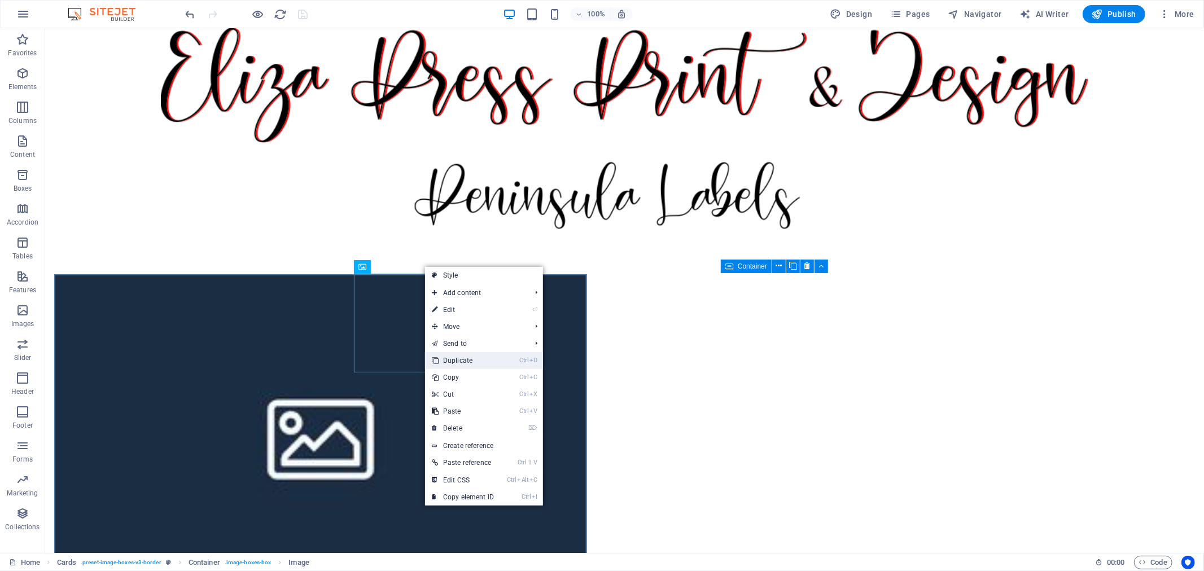
click at [455, 359] on link "Ctrl D Duplicate" at bounding box center [463, 360] width 76 height 17
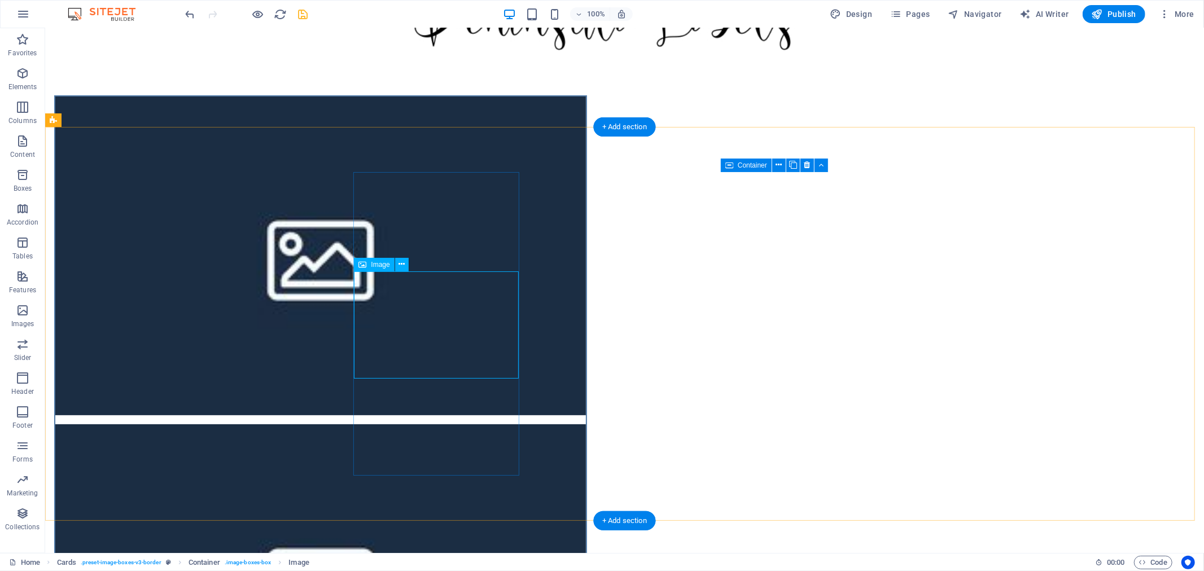
scroll to position [188, 0]
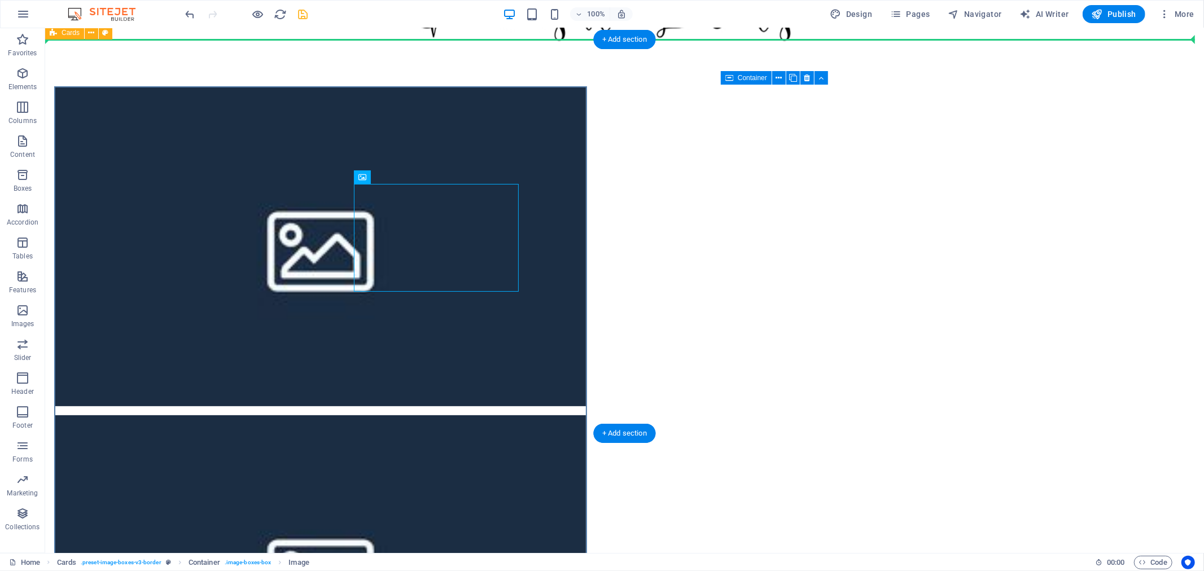
drag, startPoint x: 326, startPoint y: 166, endPoint x: 260, endPoint y: 116, distance: 82.6
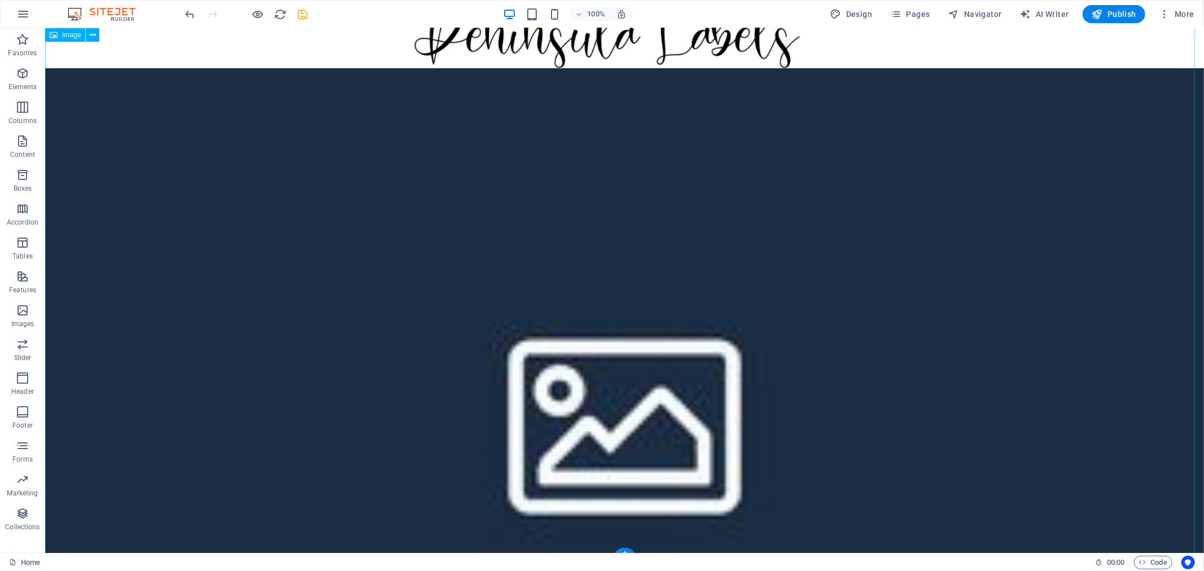
scroll to position [55, 0]
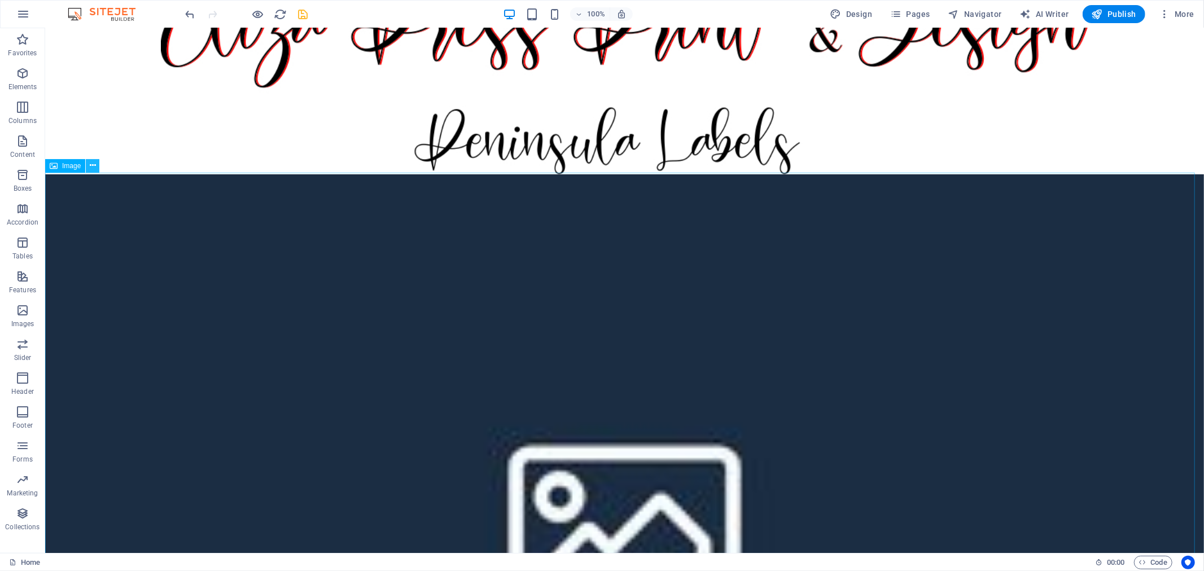
click at [91, 168] on icon at bounding box center [93, 166] width 6 height 12
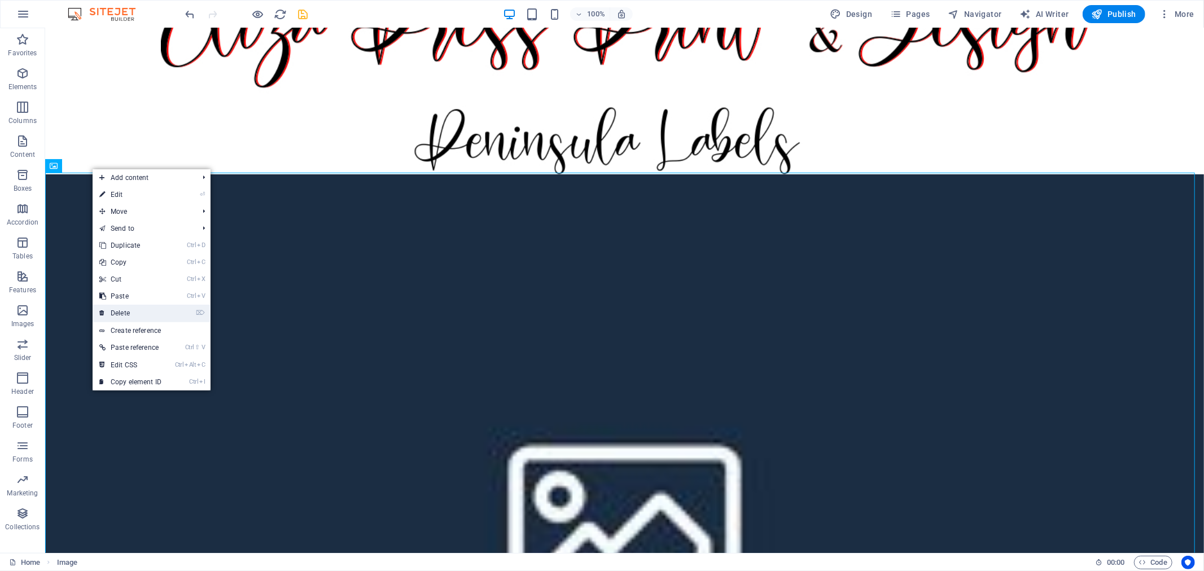
click at [152, 314] on link "⌦ Delete" at bounding box center [131, 313] width 76 height 17
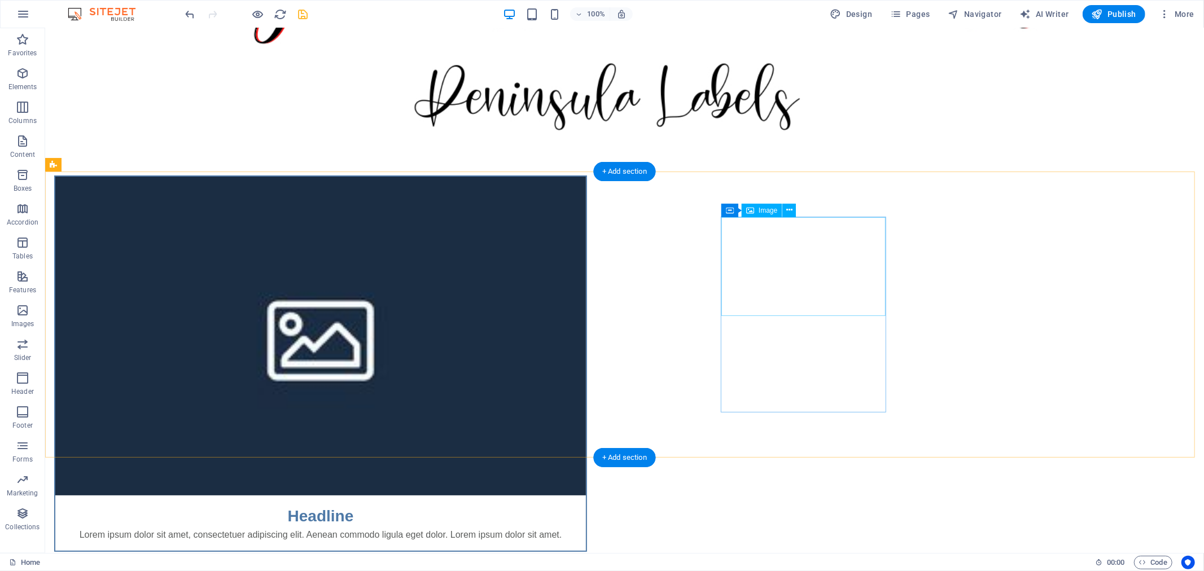
scroll to position [117, 0]
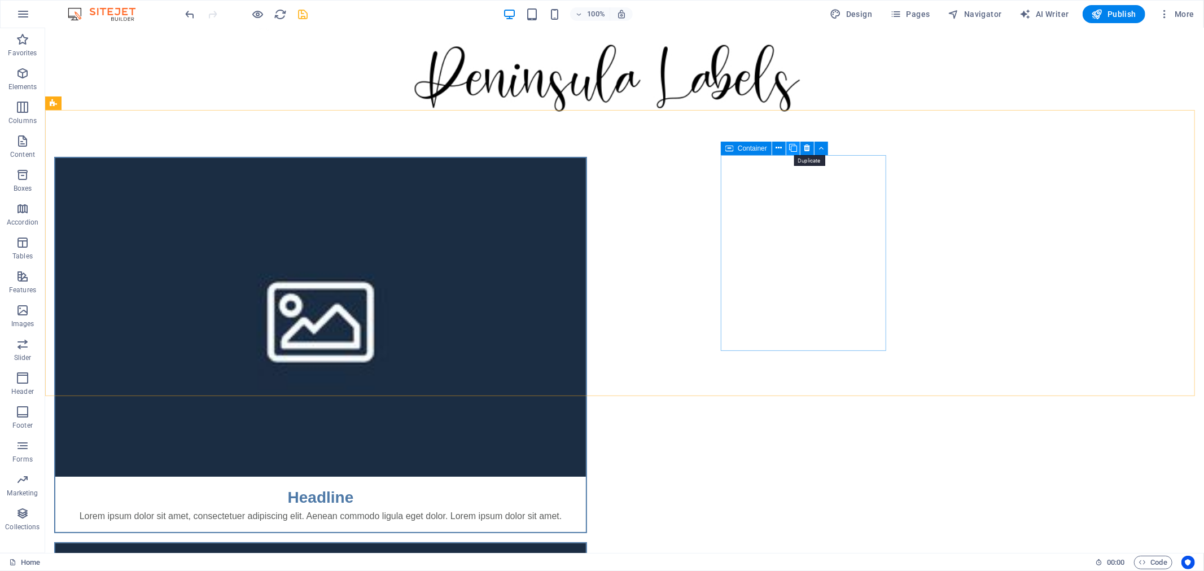
click at [790, 144] on icon at bounding box center [793, 148] width 8 height 12
click at [836, 149] on icon at bounding box center [835, 149] width 6 height 12
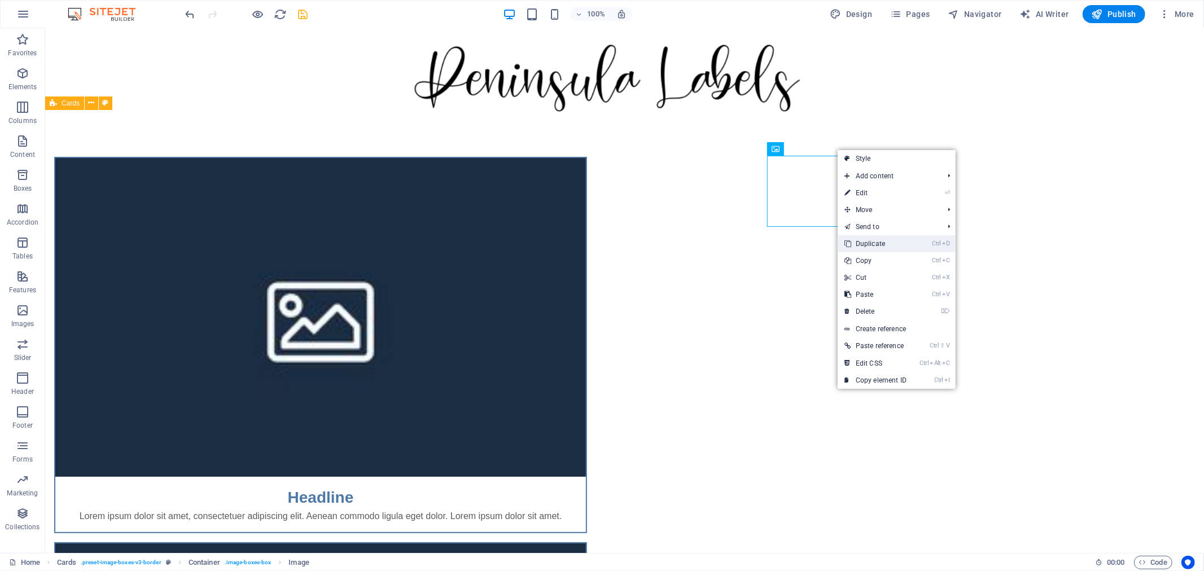
click at [845, 240] on icon at bounding box center [847, 243] width 6 height 17
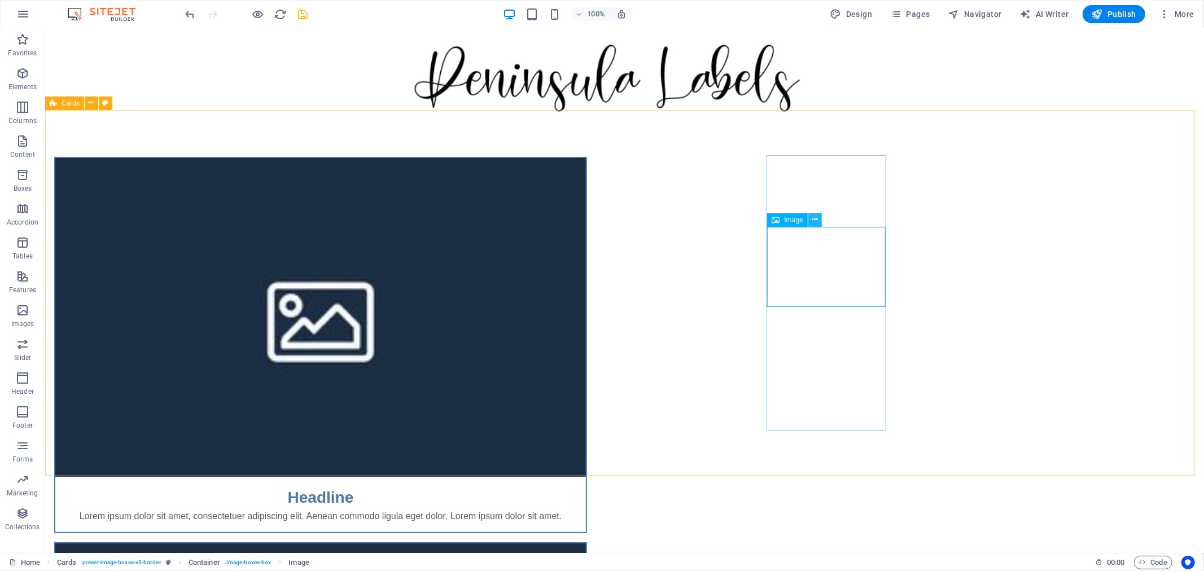
click at [815, 216] on icon at bounding box center [814, 220] width 6 height 12
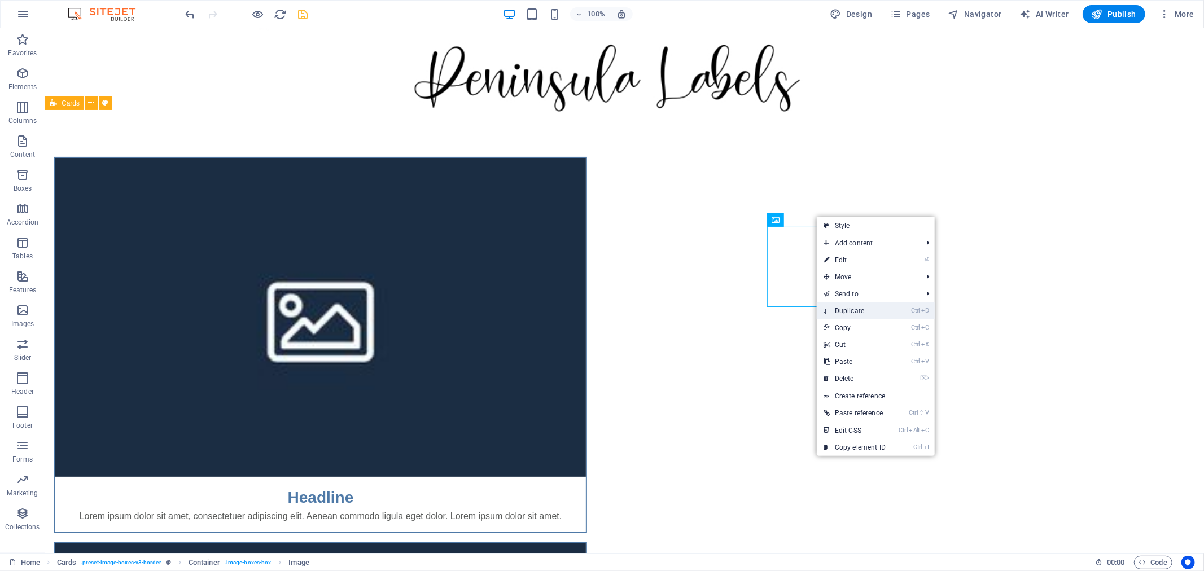
click at [842, 308] on link "Ctrl D Duplicate" at bounding box center [854, 310] width 76 height 17
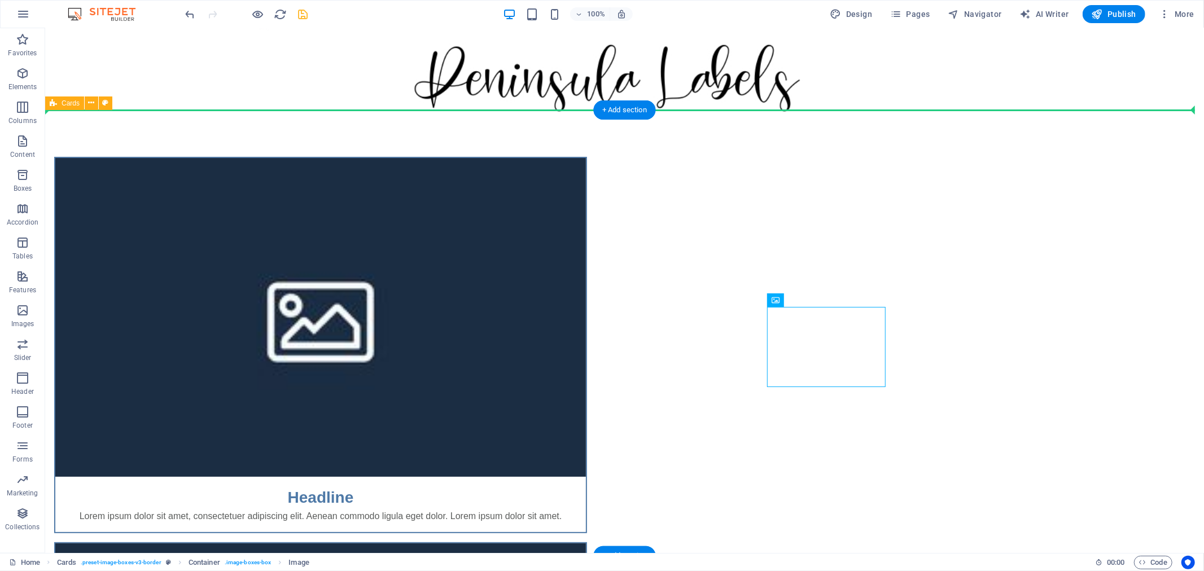
drag, startPoint x: 831, startPoint y: 328, endPoint x: 934, endPoint y: 295, distance: 108.7
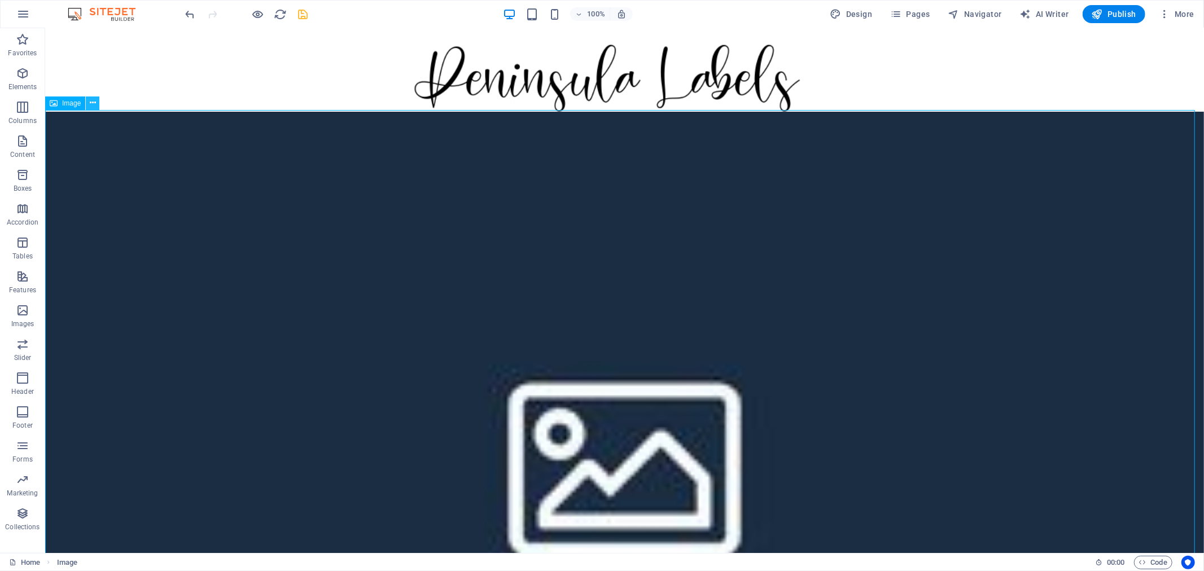
click at [96, 100] on button at bounding box center [93, 103] width 14 height 14
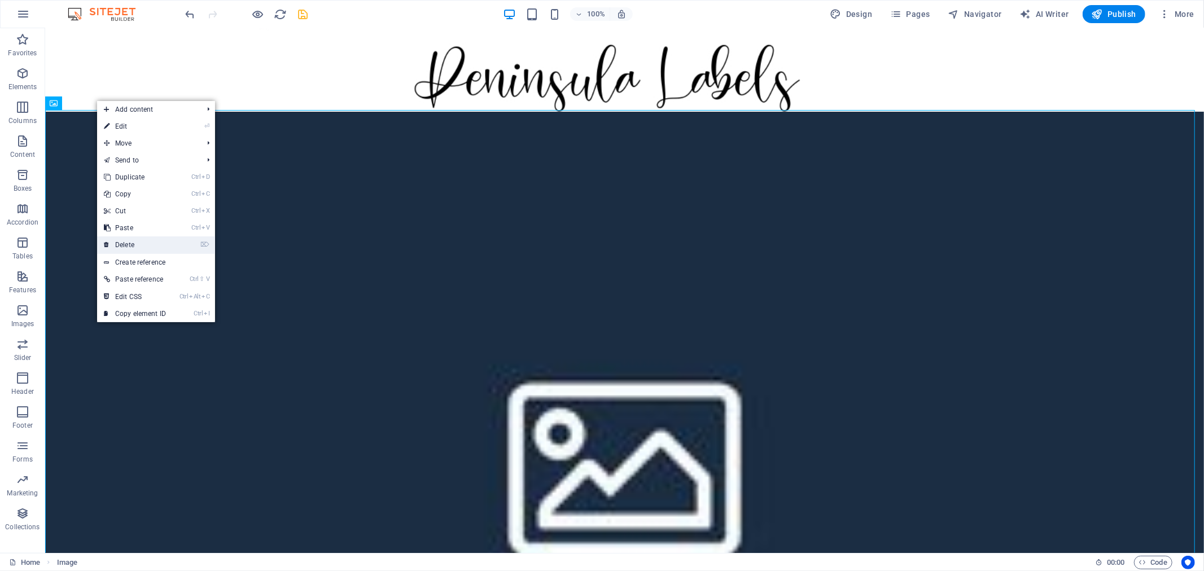
drag, startPoint x: 154, startPoint y: 244, endPoint x: 709, endPoint y: 253, distance: 555.3
click at [154, 244] on link "⌦ Delete" at bounding box center [135, 244] width 76 height 17
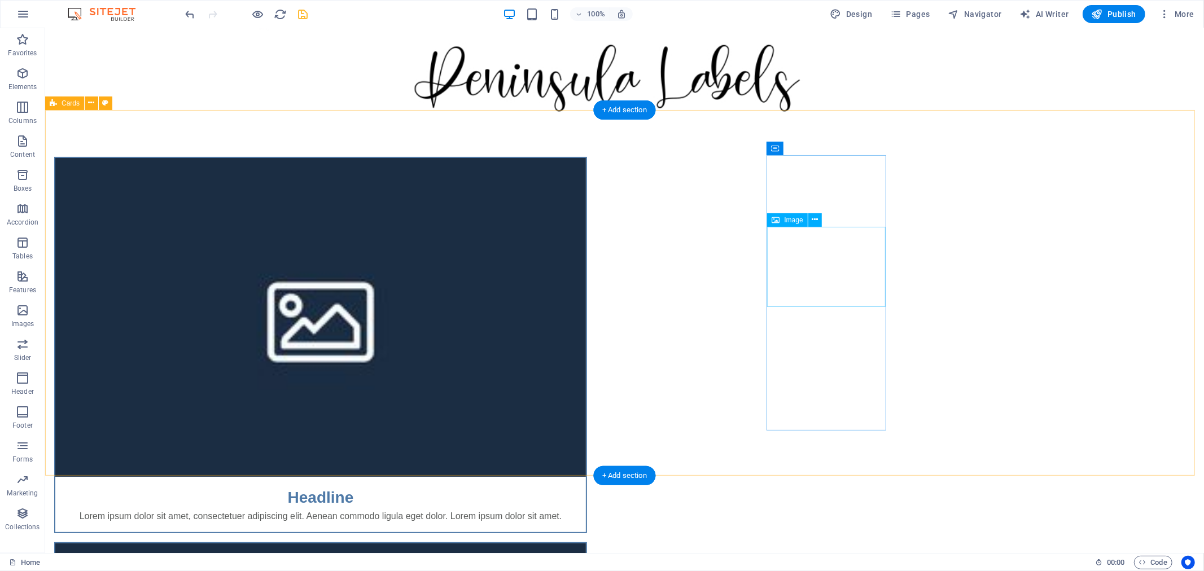
click at [811, 218] on icon at bounding box center [814, 220] width 6 height 12
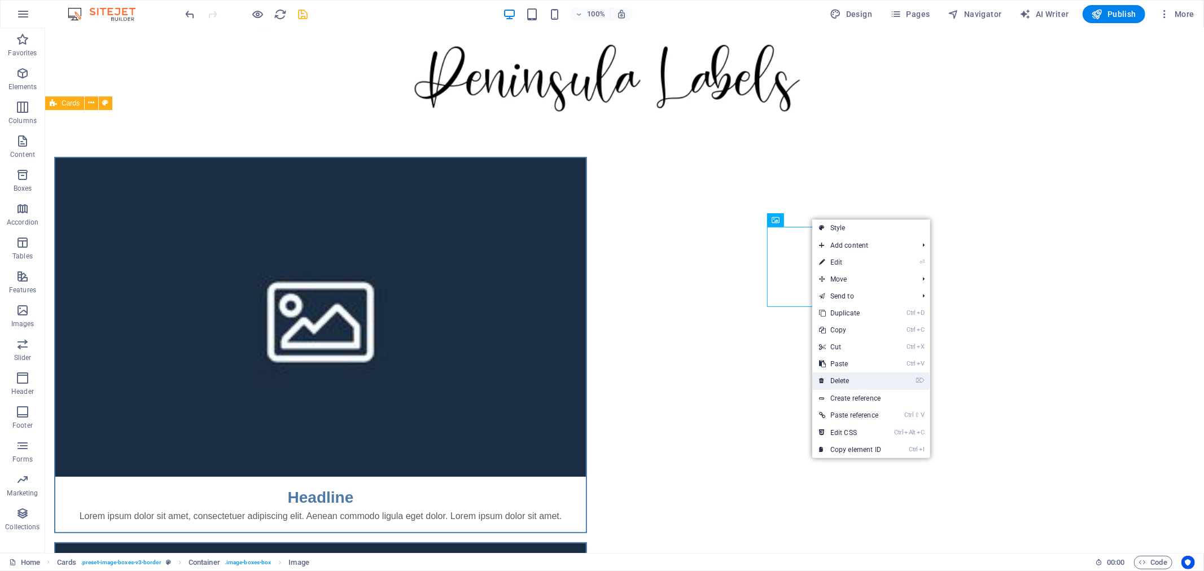
click at [850, 379] on link "⌦ Delete" at bounding box center [850, 380] width 76 height 17
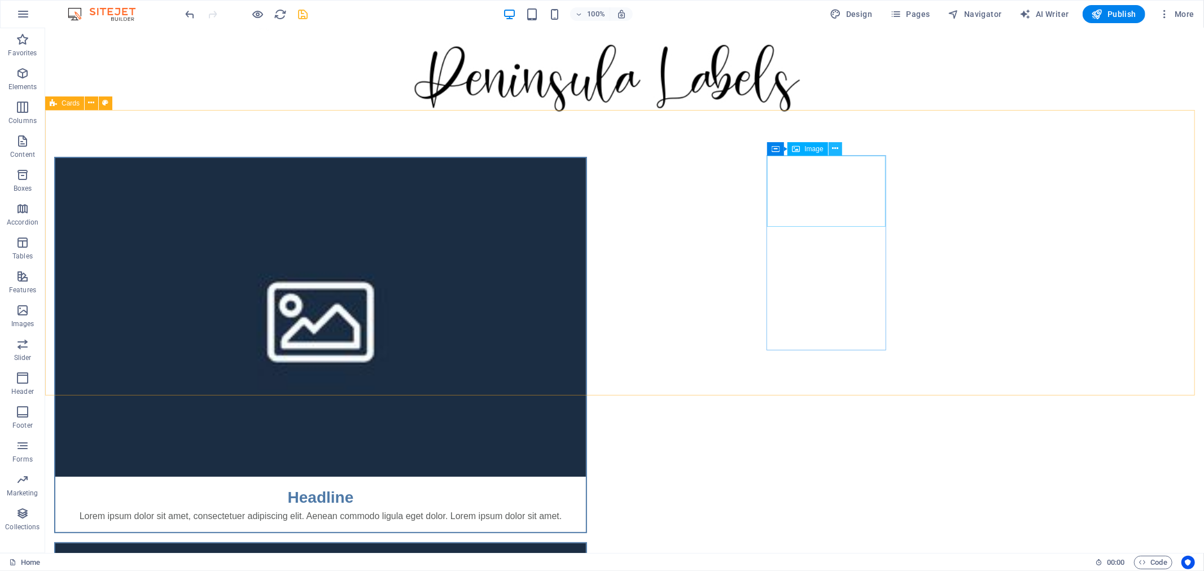
click at [831, 149] on button at bounding box center [835, 149] width 14 height 14
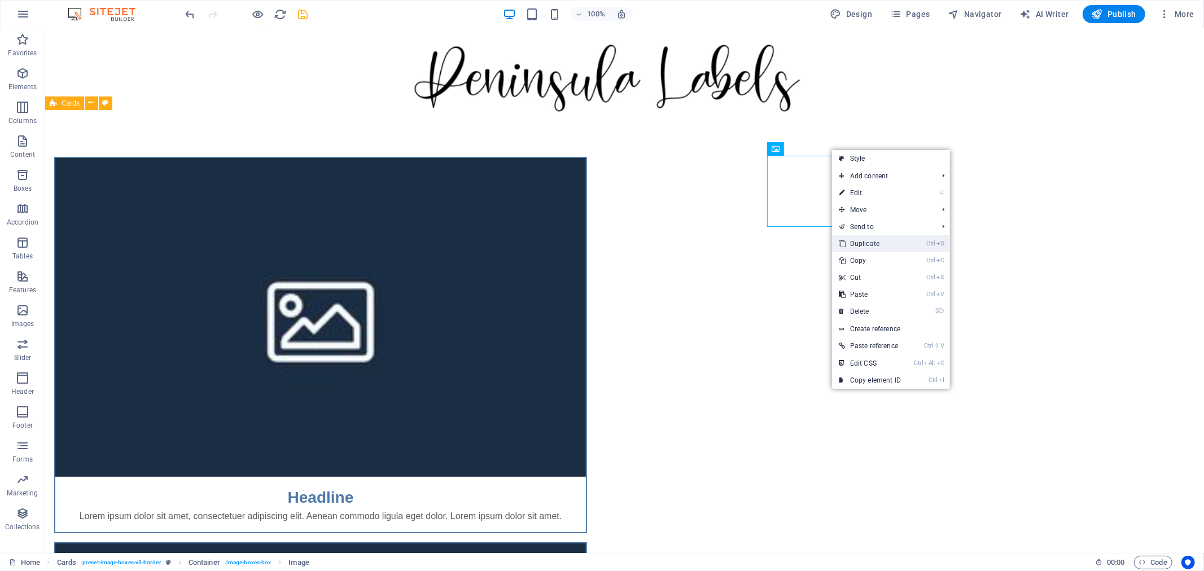
click at [850, 239] on link "Ctrl D Duplicate" at bounding box center [870, 243] width 76 height 17
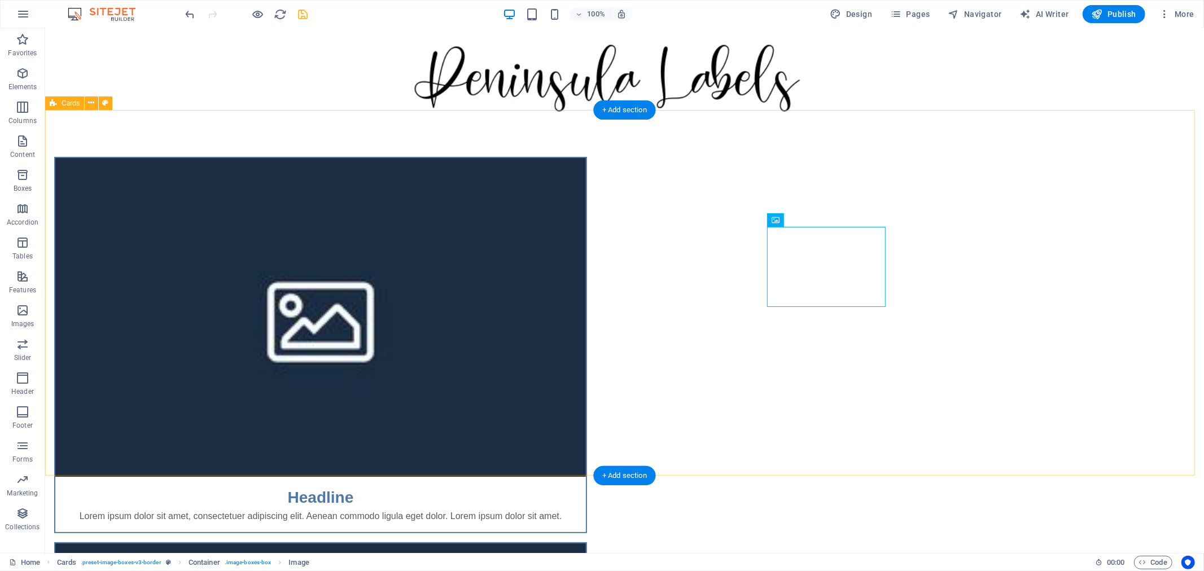
drag, startPoint x: 858, startPoint y: 246, endPoint x: 932, endPoint y: 254, distance: 74.3
click at [813, 221] on icon at bounding box center [814, 220] width 6 height 12
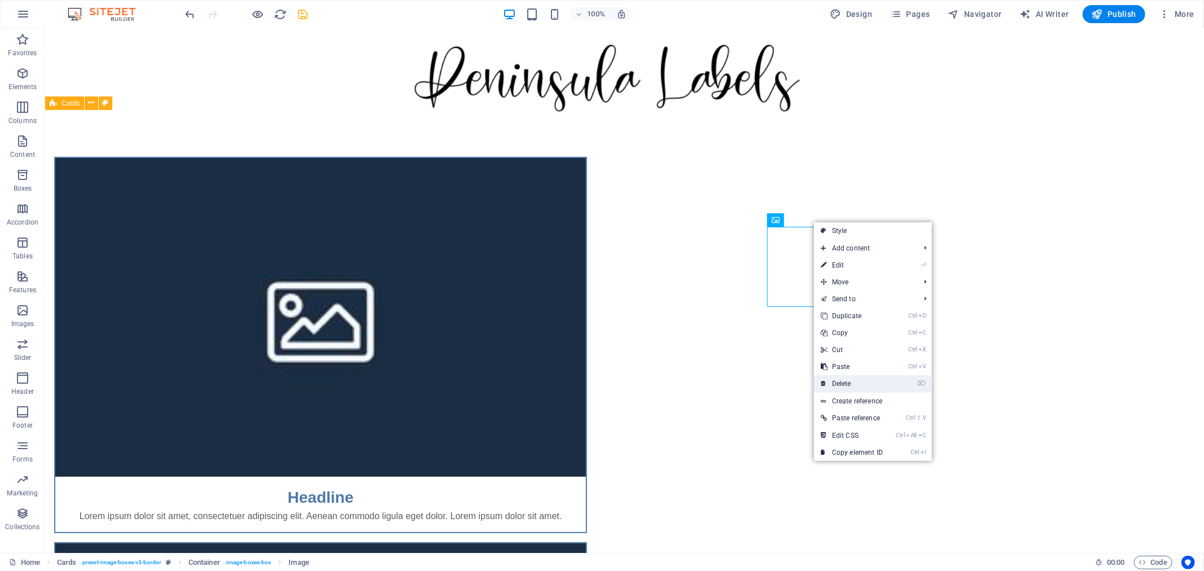
drag, startPoint x: 848, startPoint y: 385, endPoint x: 802, endPoint y: 356, distance: 54.0
click at [848, 385] on link "⌦ Delete" at bounding box center [852, 383] width 76 height 17
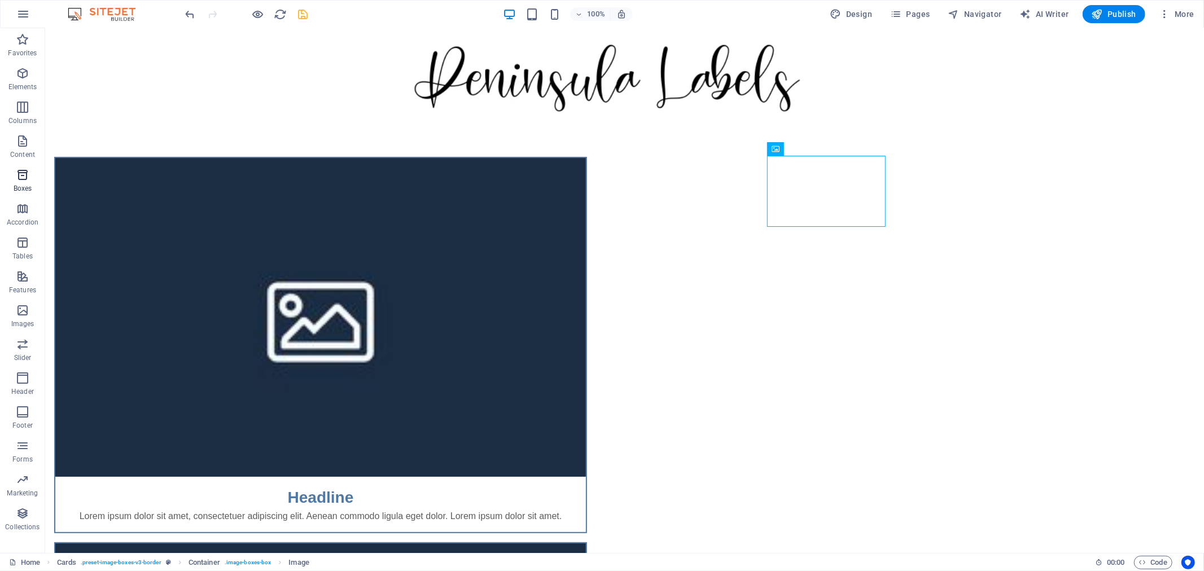
click at [30, 173] on span "Boxes" at bounding box center [22, 181] width 45 height 27
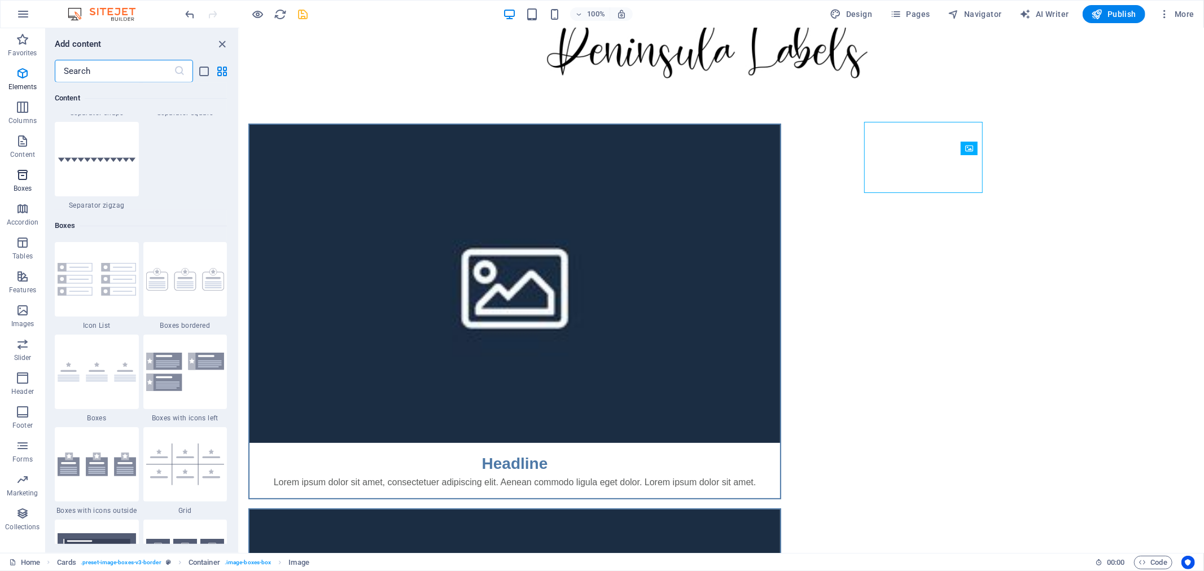
scroll to position [3112, 0]
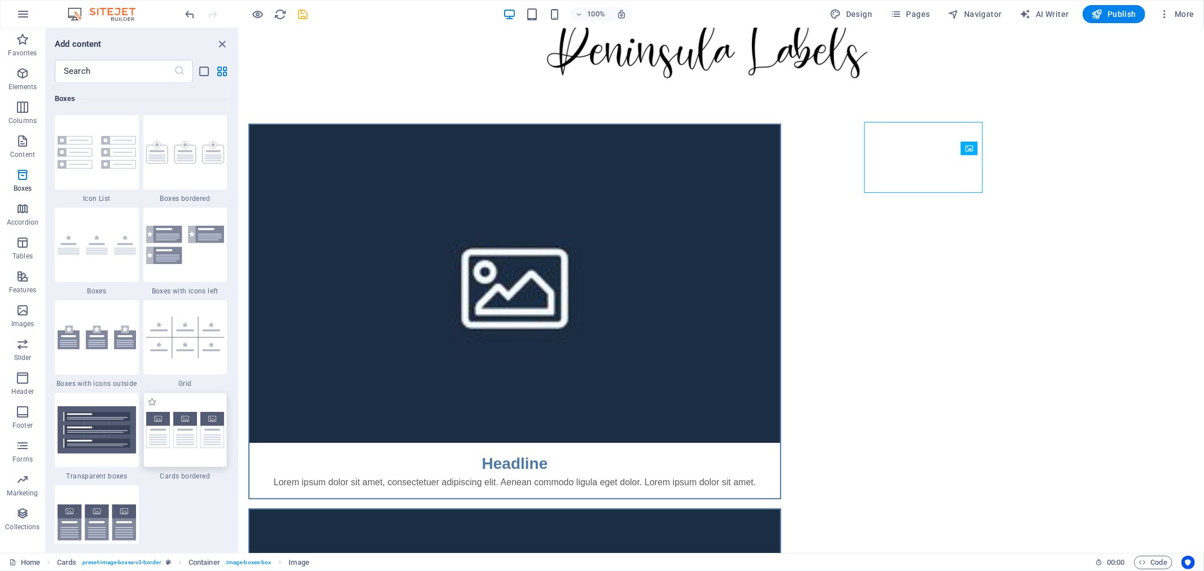
click at [183, 432] on img at bounding box center [185, 430] width 78 height 37
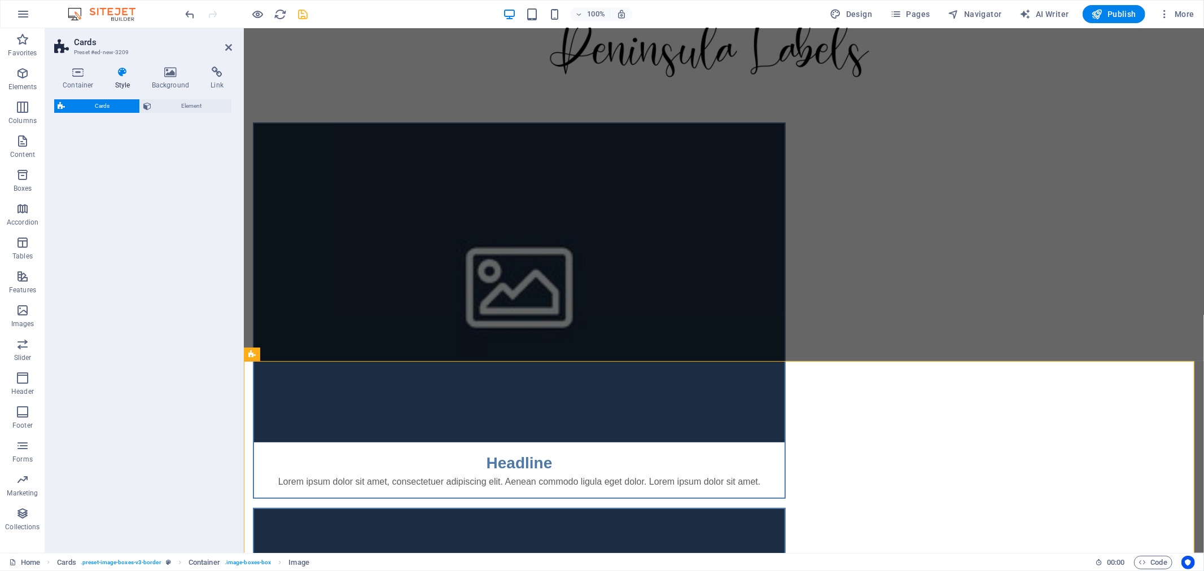
select select "rem"
select select "preset-image-boxes-v3-border"
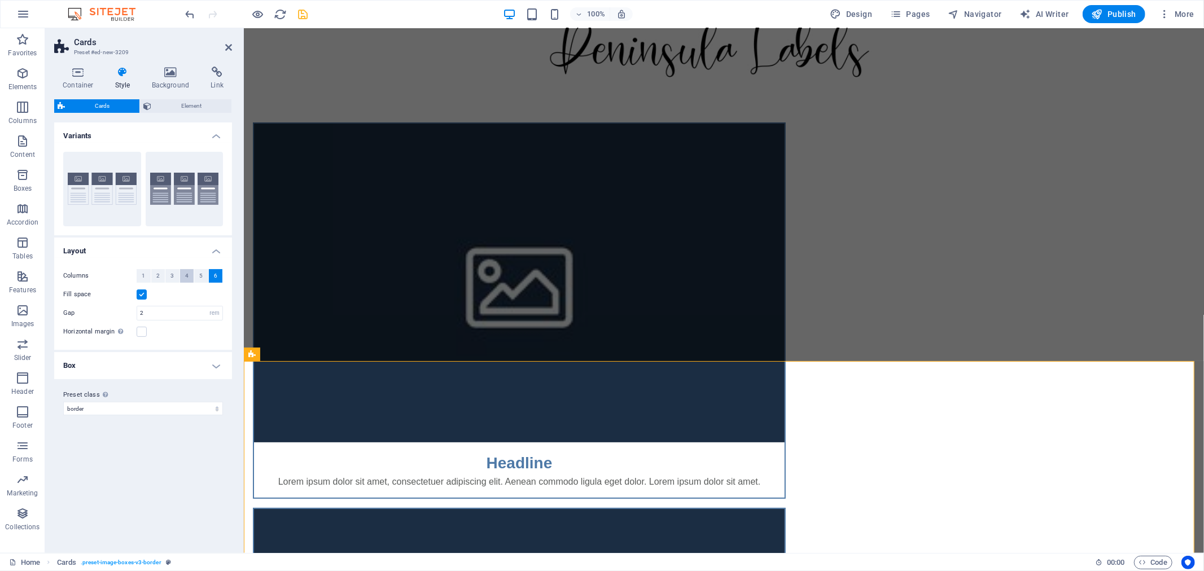
click at [185, 277] on span "4" at bounding box center [186, 276] width 3 height 14
click at [199, 275] on span "5" at bounding box center [200, 276] width 3 height 14
click at [216, 271] on span "6" at bounding box center [215, 276] width 3 height 14
click at [150, 213] on button "Default" at bounding box center [185, 189] width 78 height 74
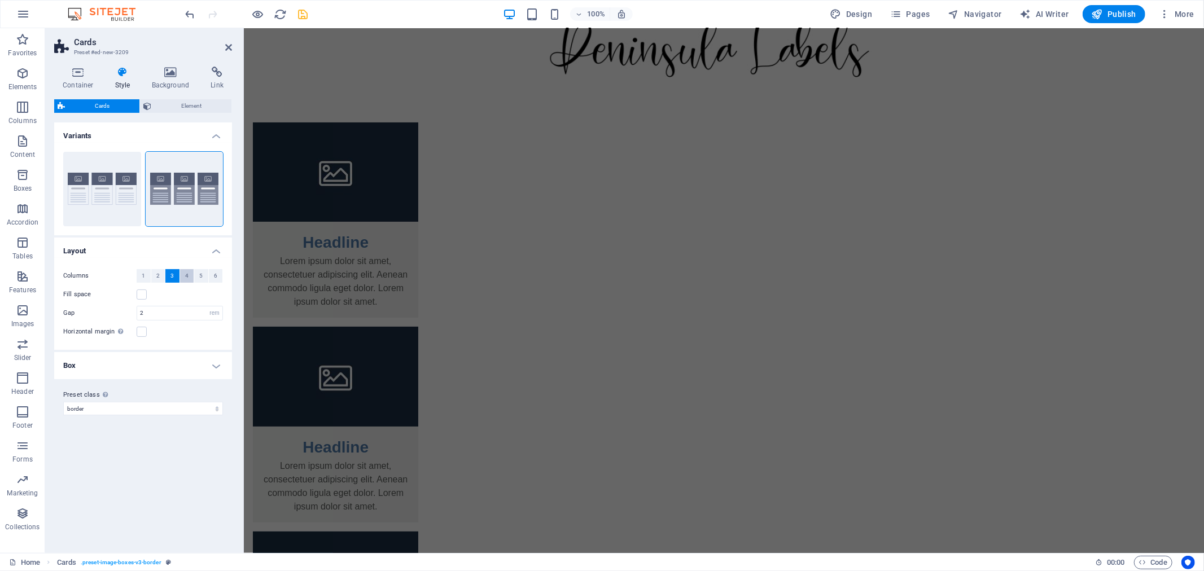
click at [187, 275] on span "4" at bounding box center [186, 276] width 3 height 14
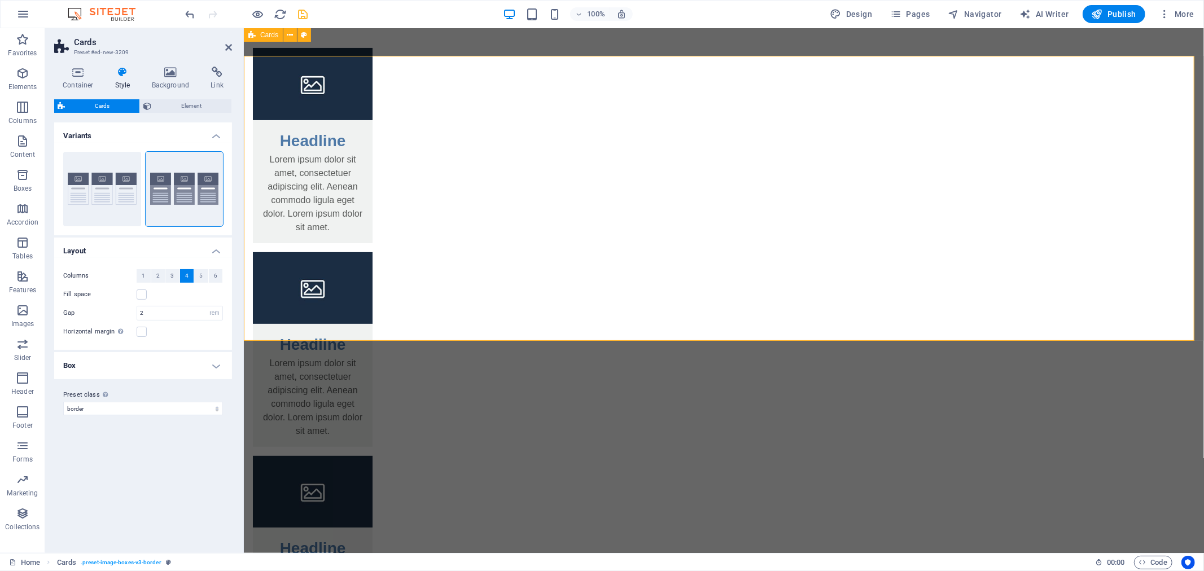
scroll to position [168, 0]
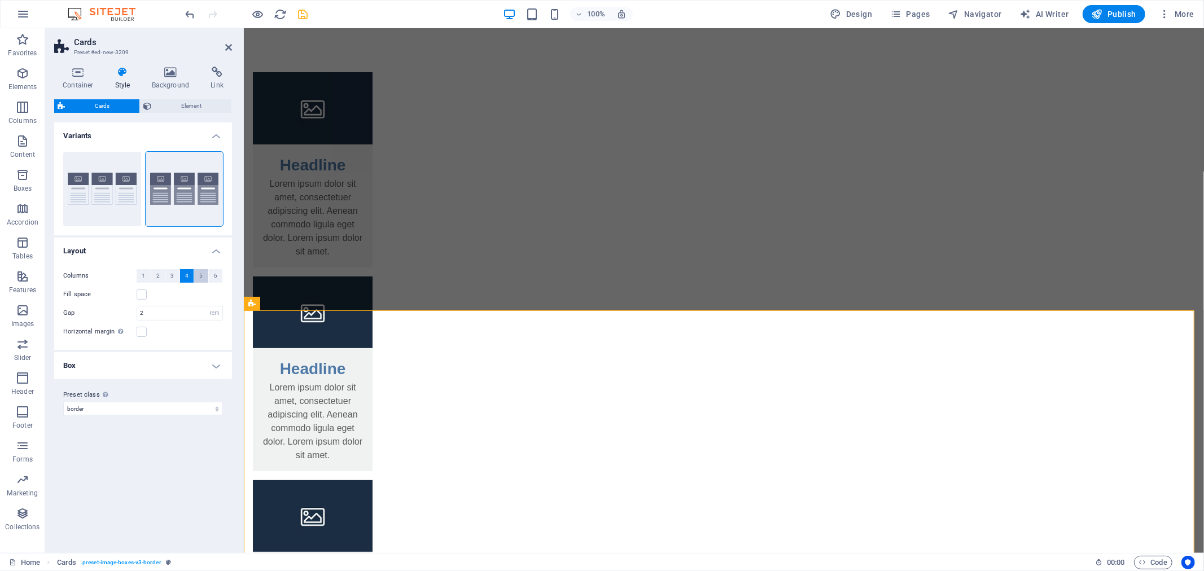
click at [198, 273] on button "5" at bounding box center [201, 276] width 14 height 14
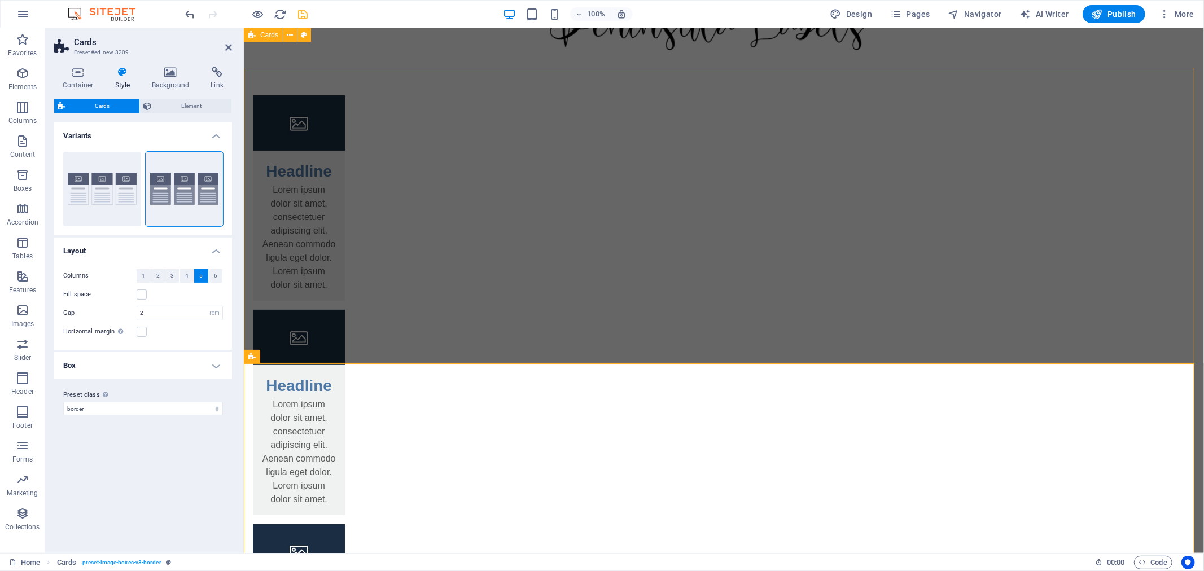
scroll to position [125, 0]
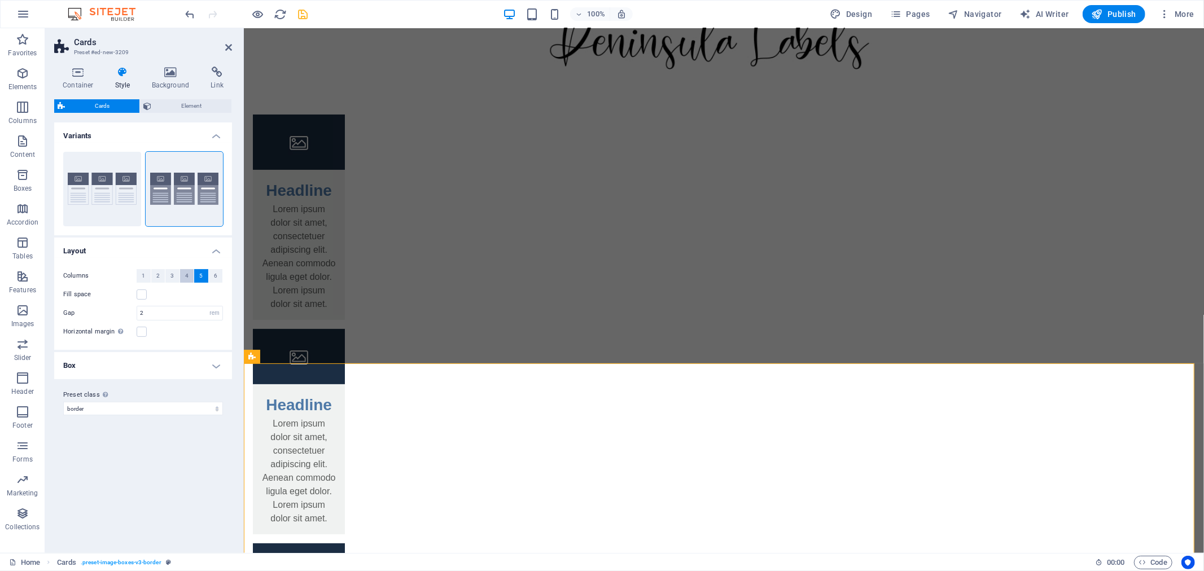
click at [185, 274] on span "4" at bounding box center [186, 276] width 3 height 14
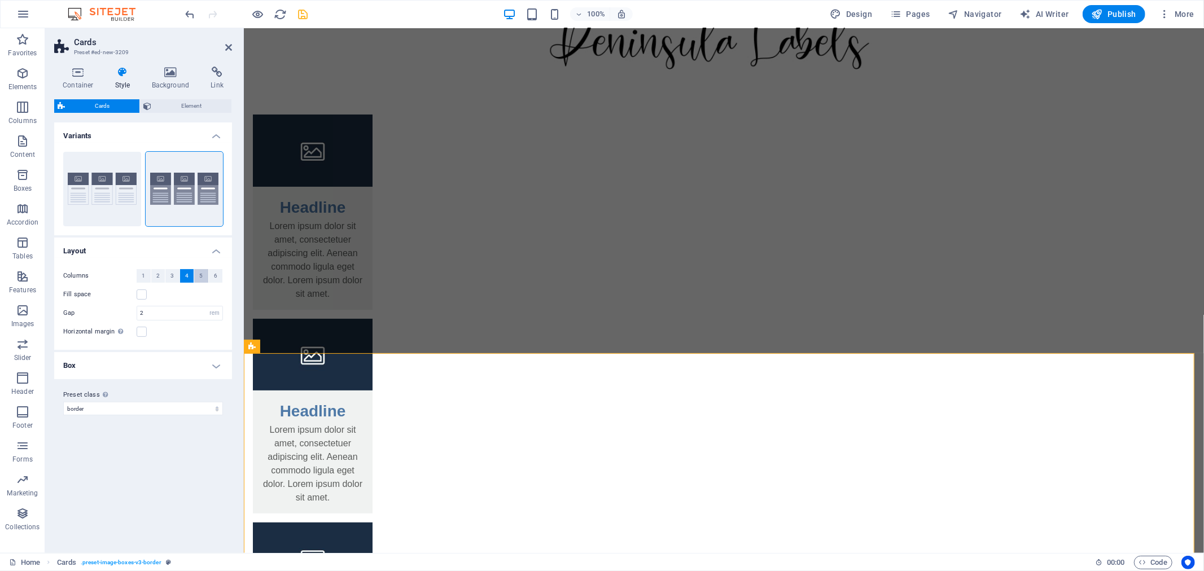
click at [203, 274] on button "5" at bounding box center [201, 276] width 14 height 14
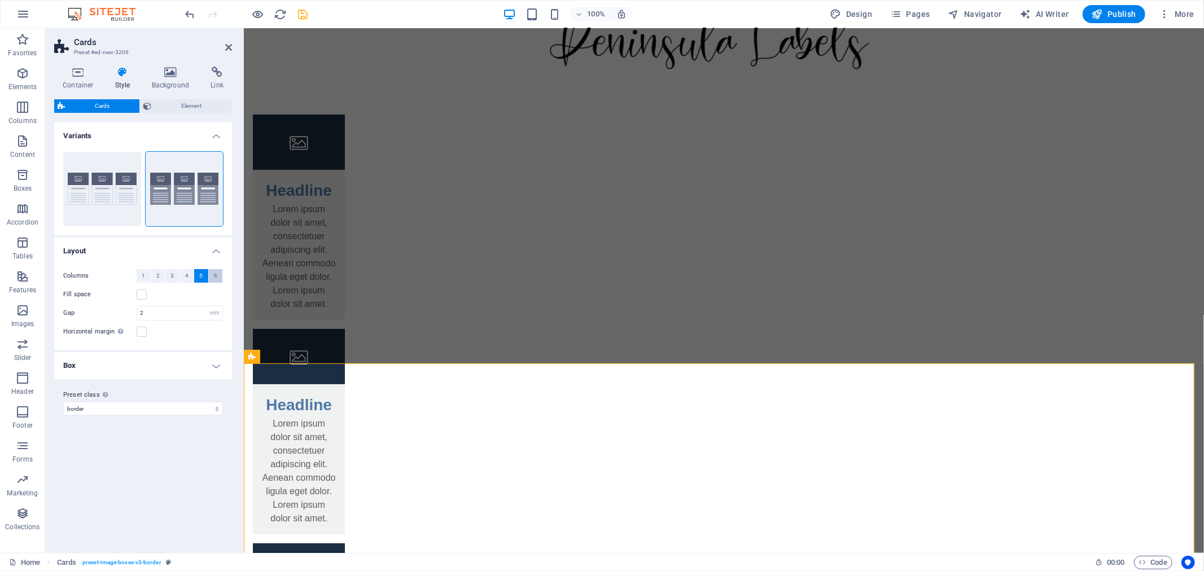
click at [220, 278] on button "6" at bounding box center [216, 276] width 14 height 14
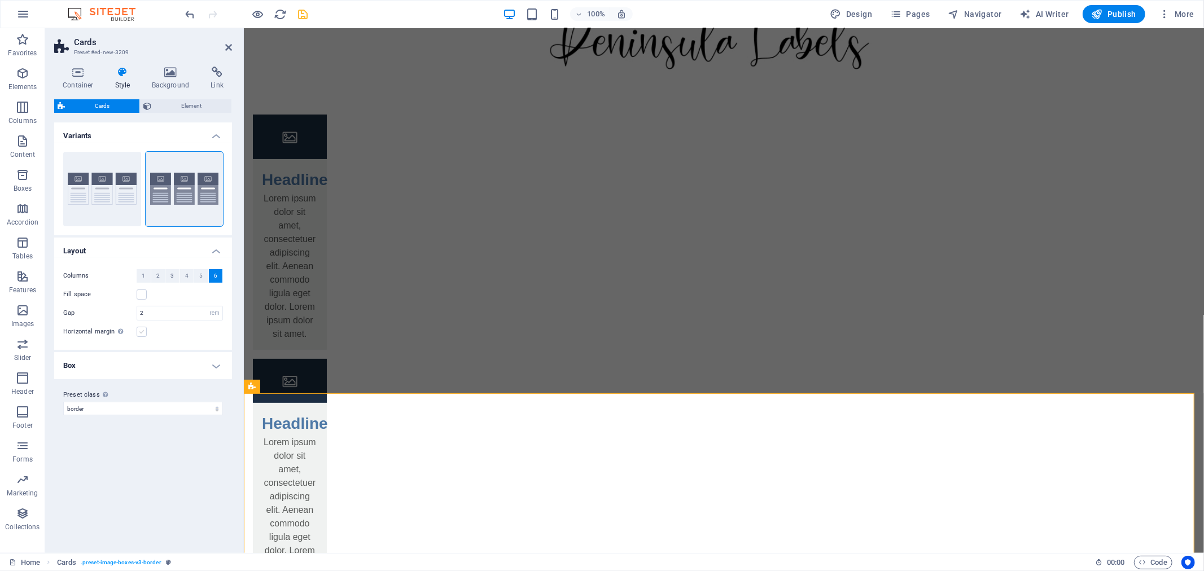
click at [138, 331] on label at bounding box center [142, 332] width 10 height 10
click at [0, 0] on input "Horizontal margin Only if the containers "Content width" is not set to "Default"" at bounding box center [0, 0] width 0 height 0
click at [133, 365] on h4 "Box" at bounding box center [143, 365] width 178 height 27
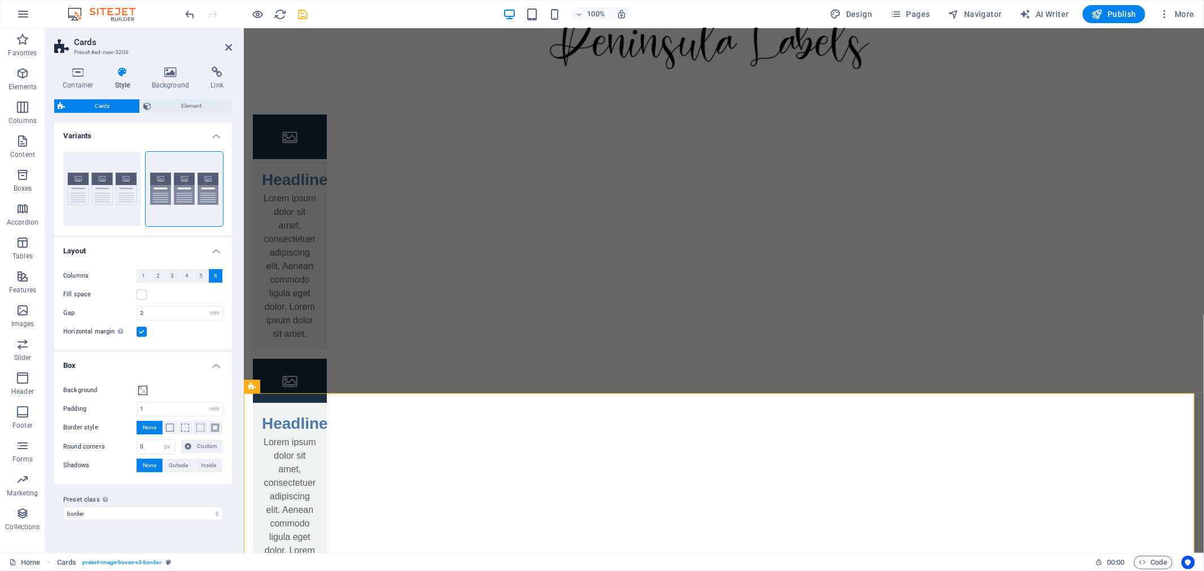
click at [140, 421] on button "None" at bounding box center [150, 428] width 26 height 14
click at [177, 468] on span "Outside" at bounding box center [178, 466] width 19 height 14
type input "2"
type input "4"
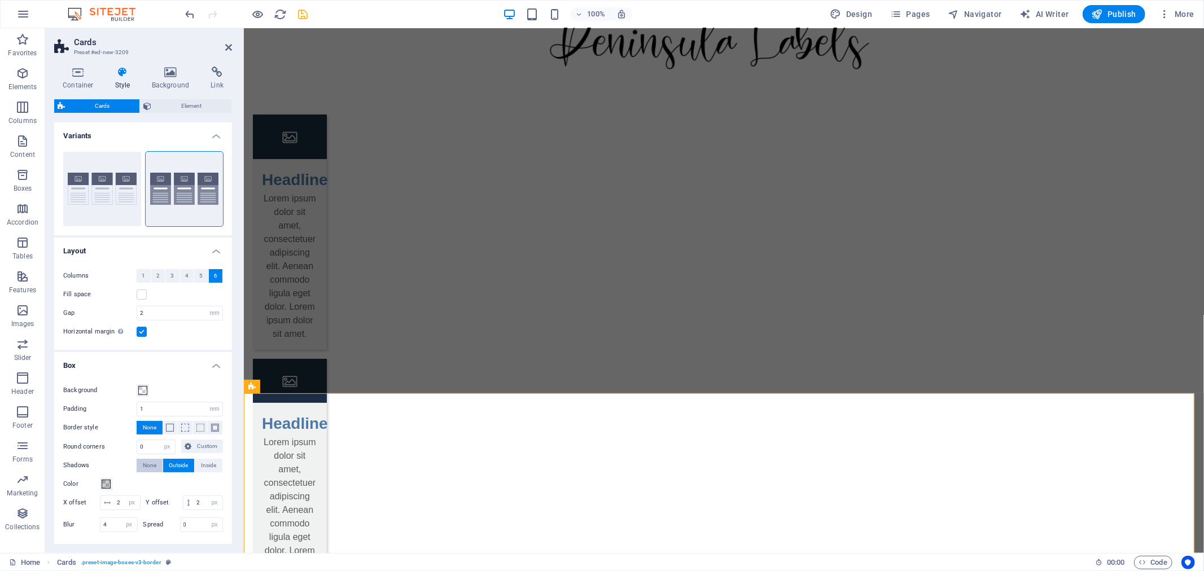
click at [153, 466] on span "None" at bounding box center [150, 466] width 14 height 14
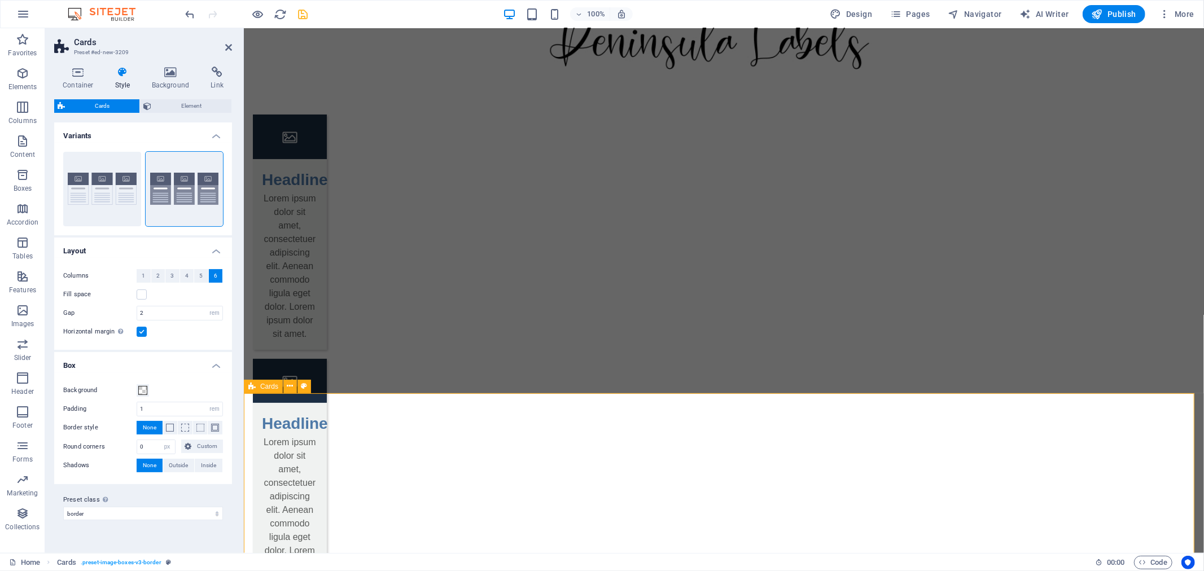
select select "rem"
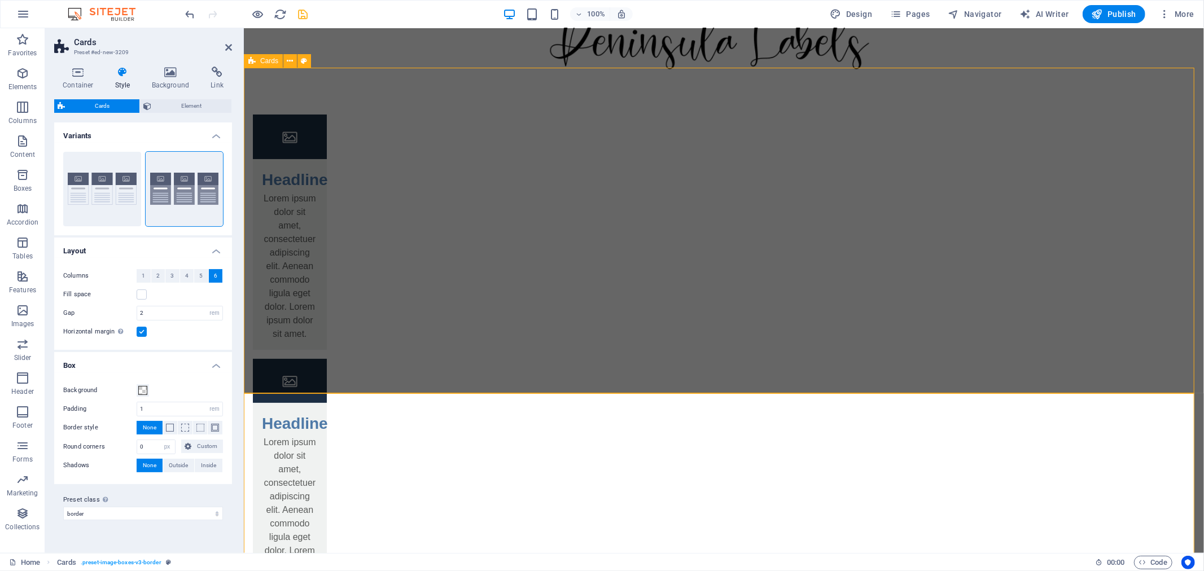
select select "px"
select select "preset-image-boxes-v3-border"
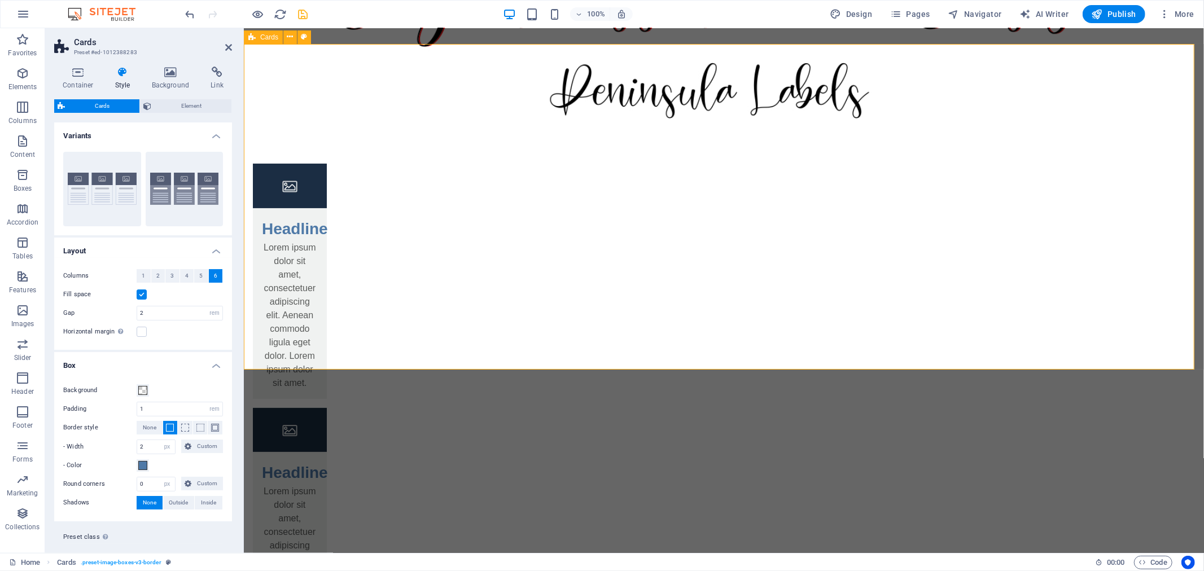
scroll to position [0, 0]
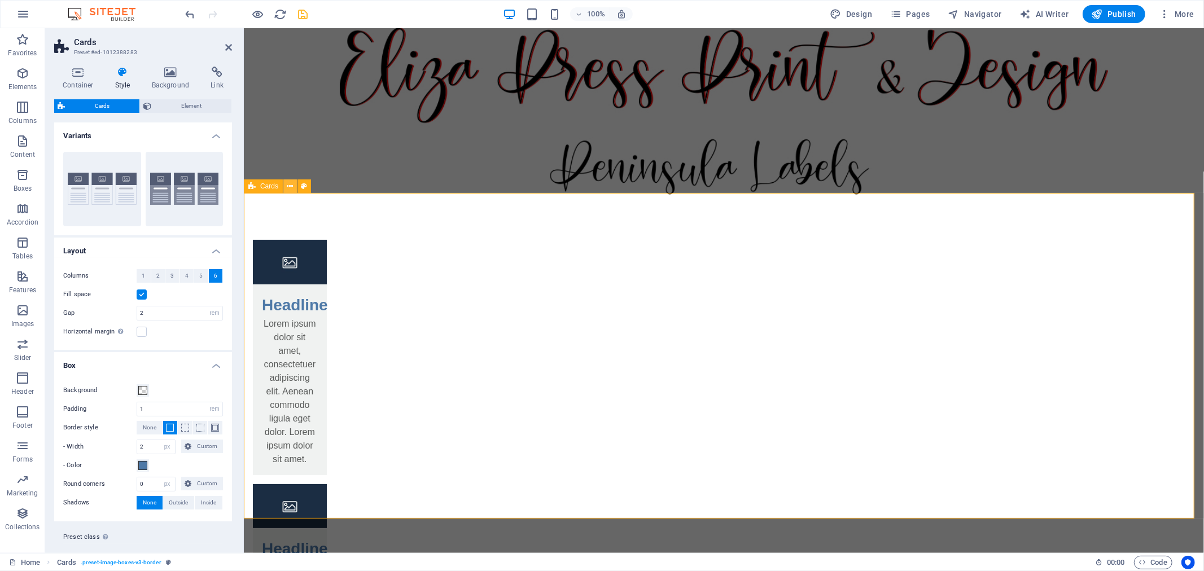
click at [294, 183] on button at bounding box center [290, 186] width 14 height 14
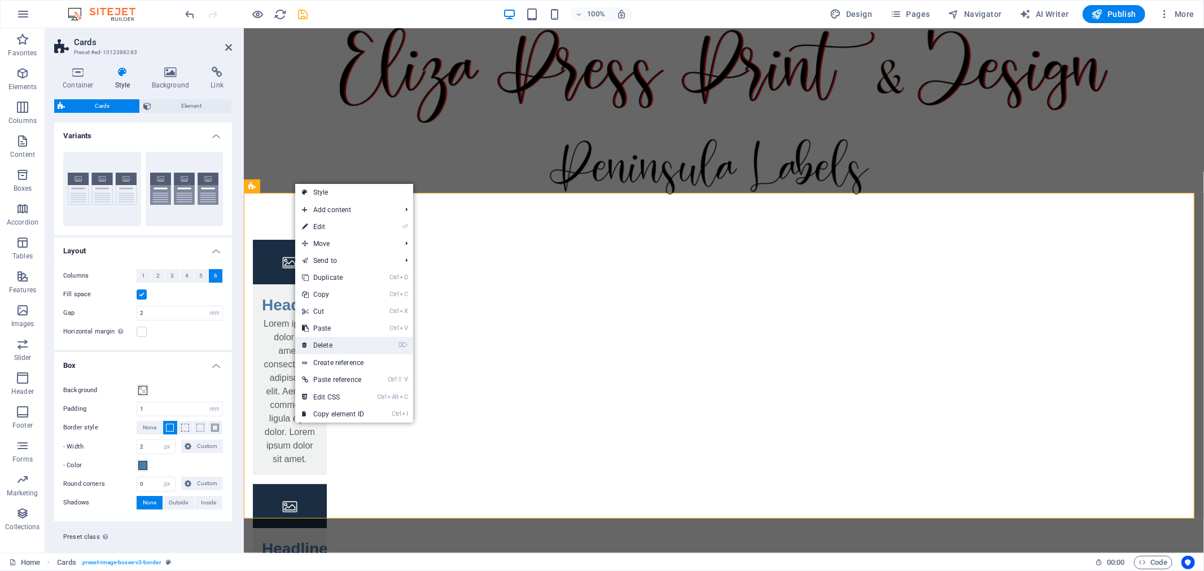
click at [315, 346] on link "⌦ Delete" at bounding box center [333, 345] width 76 height 17
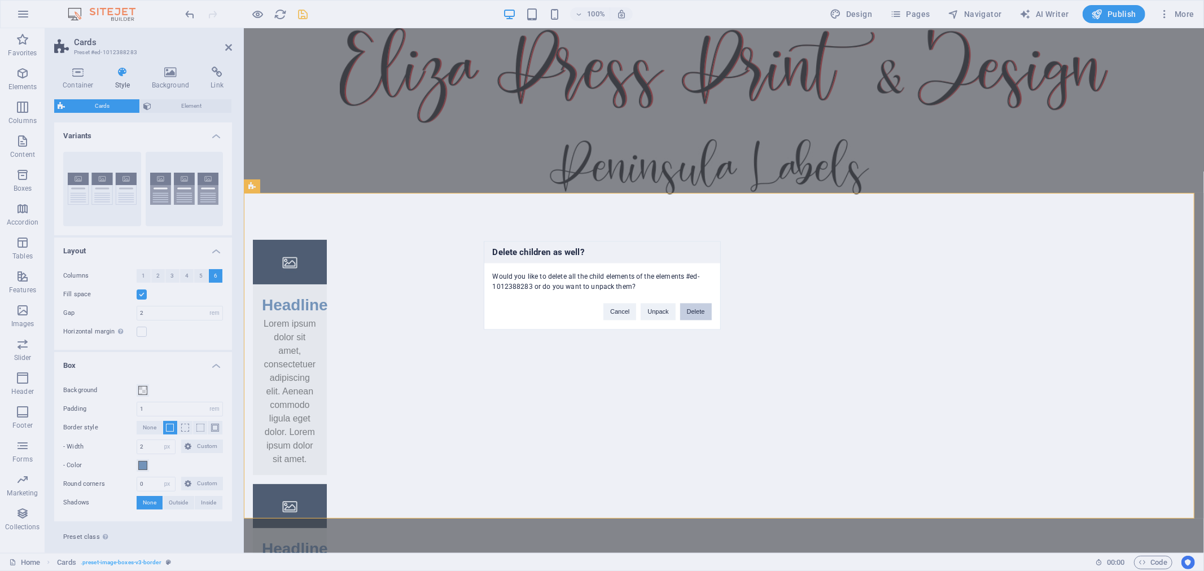
click at [687, 308] on button "Delete" at bounding box center [696, 312] width 32 height 17
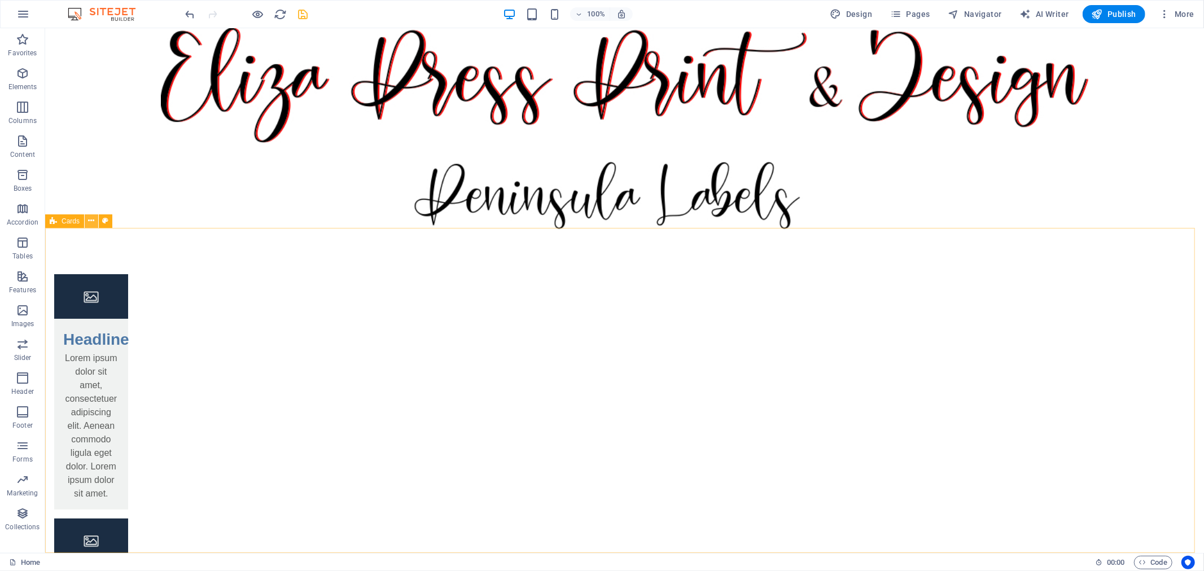
click at [93, 221] on icon at bounding box center [92, 221] width 6 height 12
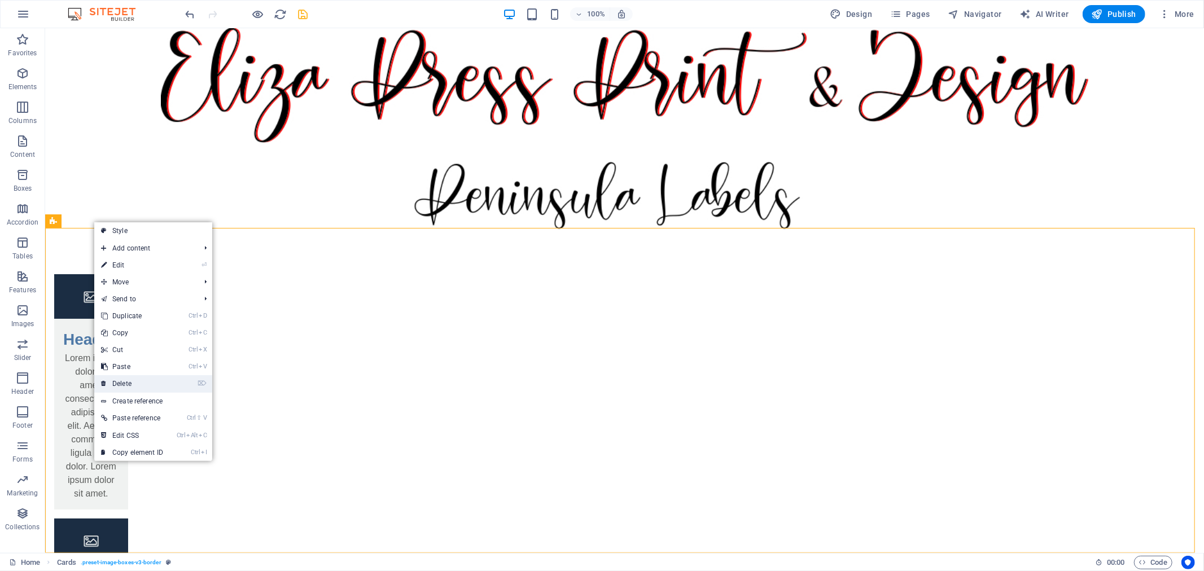
click at [144, 385] on link "⌦ Delete" at bounding box center [132, 383] width 76 height 17
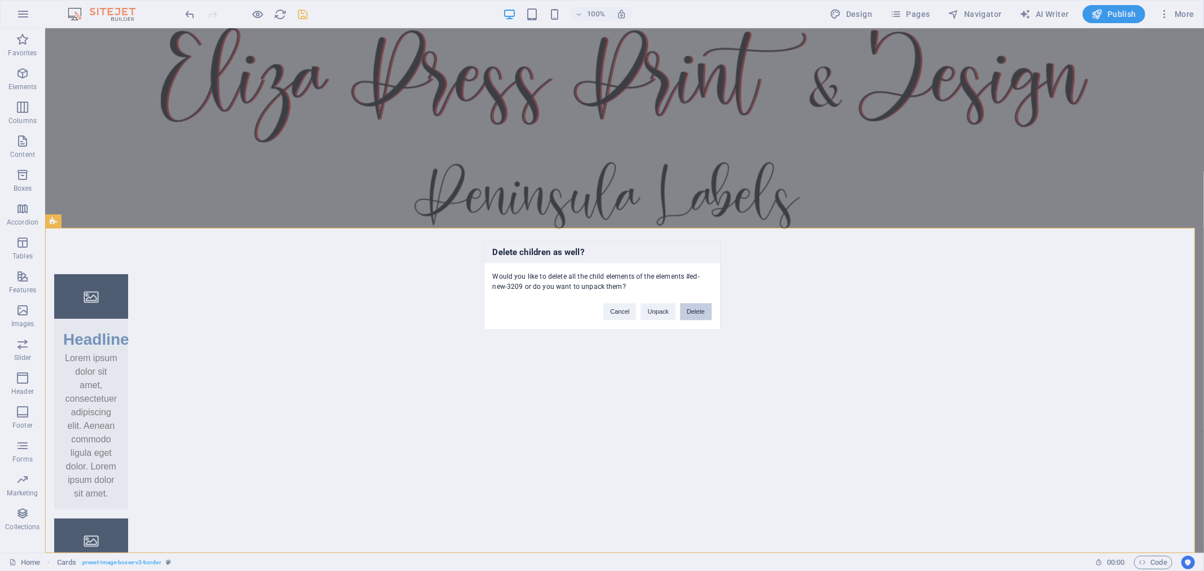
click at [692, 313] on button "Delete" at bounding box center [696, 312] width 32 height 17
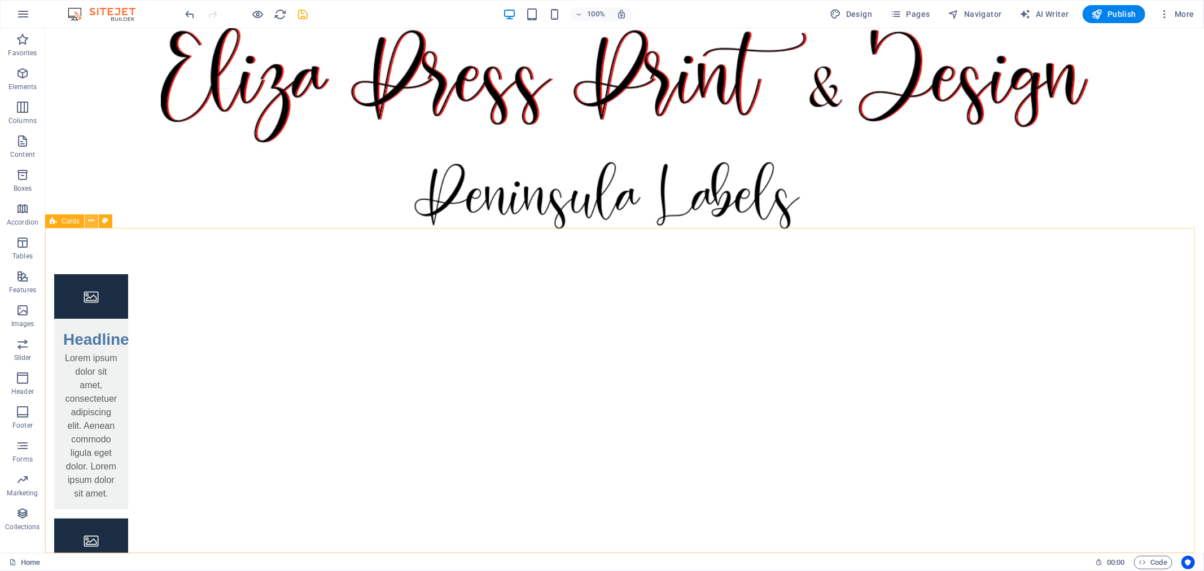
click at [93, 225] on icon at bounding box center [92, 221] width 6 height 12
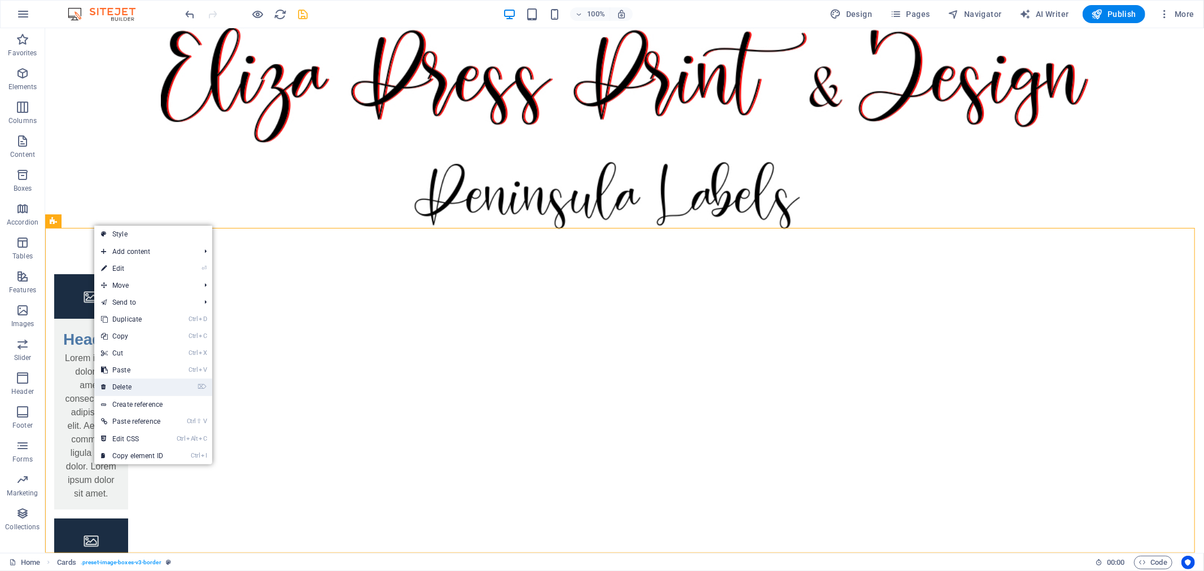
click at [137, 382] on link "⌦ Delete" at bounding box center [132, 387] width 76 height 17
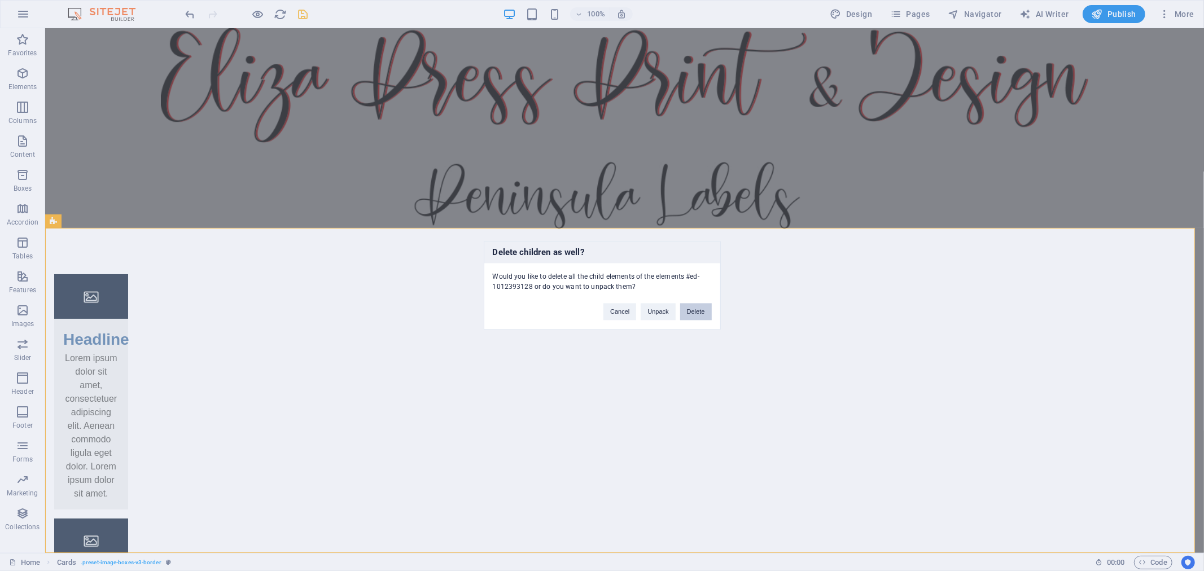
click at [696, 311] on button "Delete" at bounding box center [696, 312] width 32 height 17
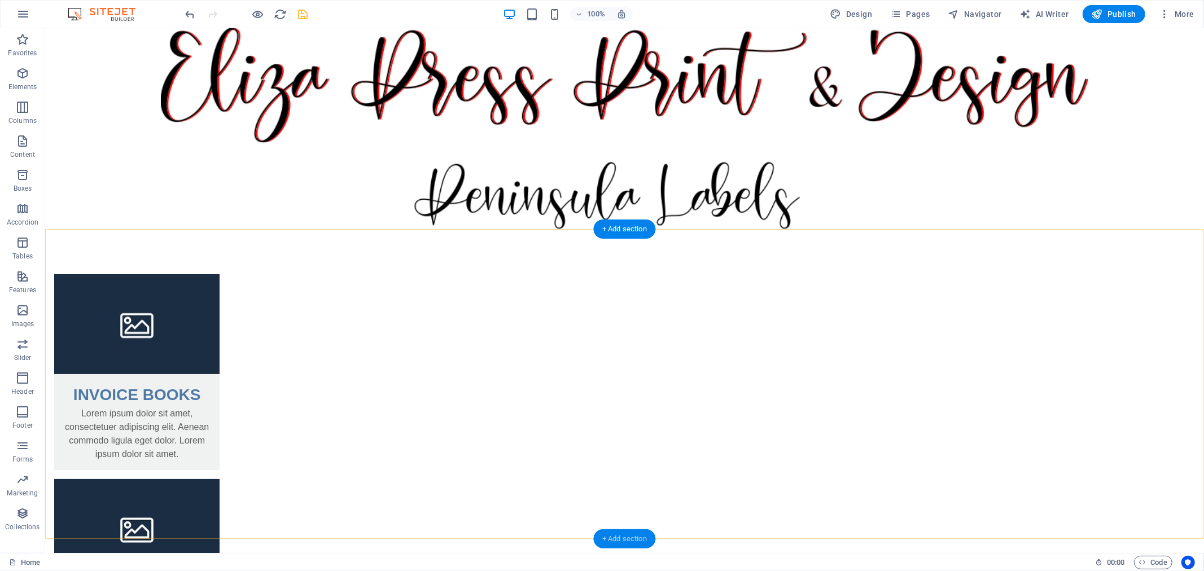
click at [613, 538] on div "+ Add section" at bounding box center [624, 538] width 63 height 19
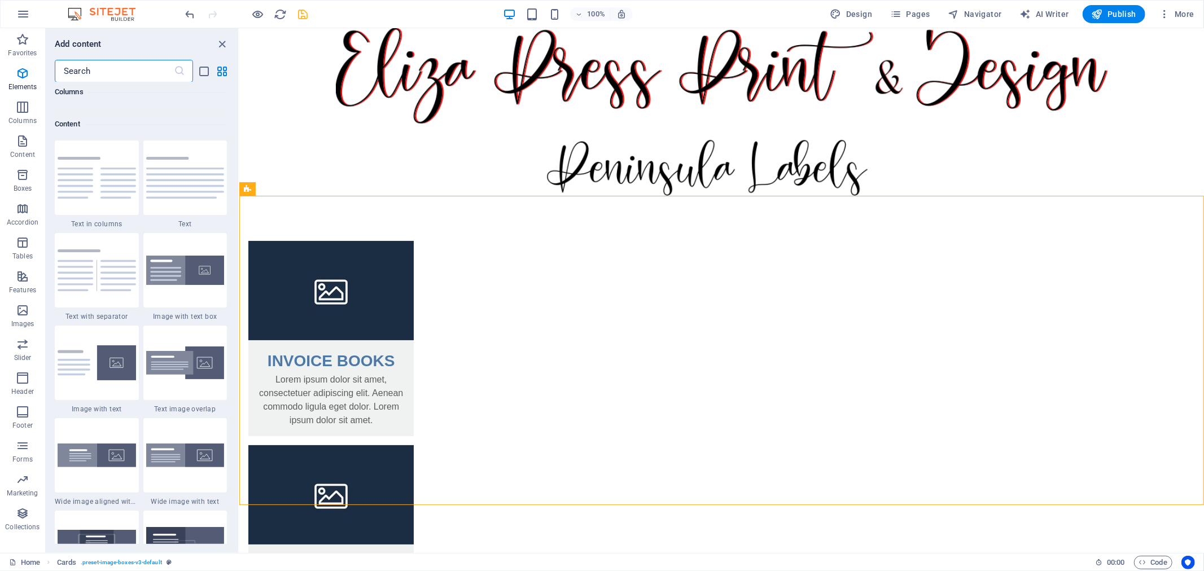
scroll to position [1973, 0]
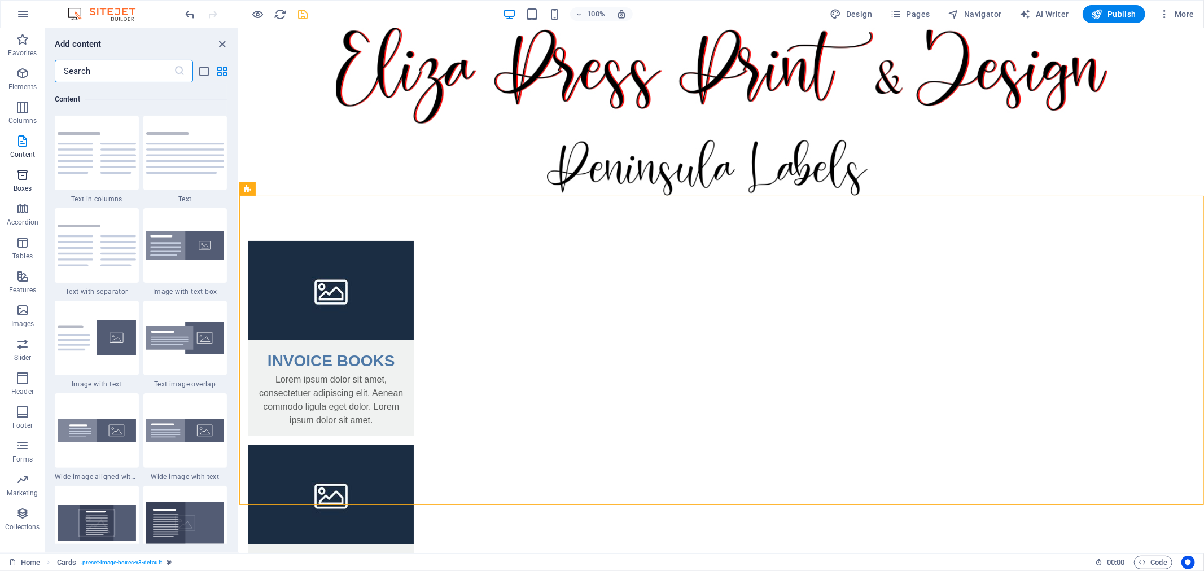
click at [19, 181] on icon "button" at bounding box center [23, 175] width 14 height 14
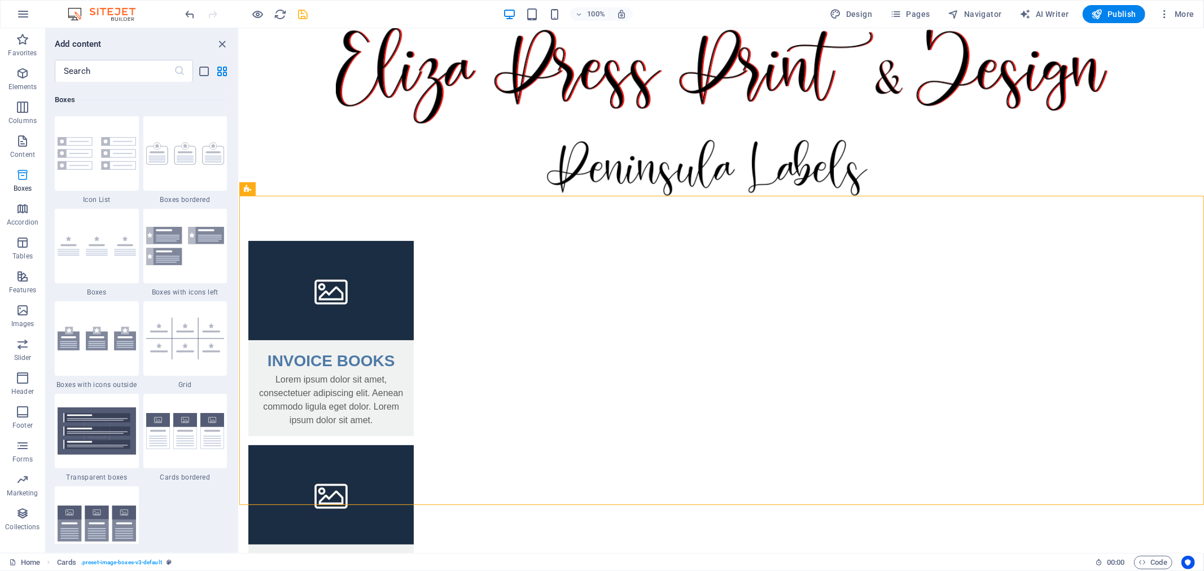
scroll to position [3111, 0]
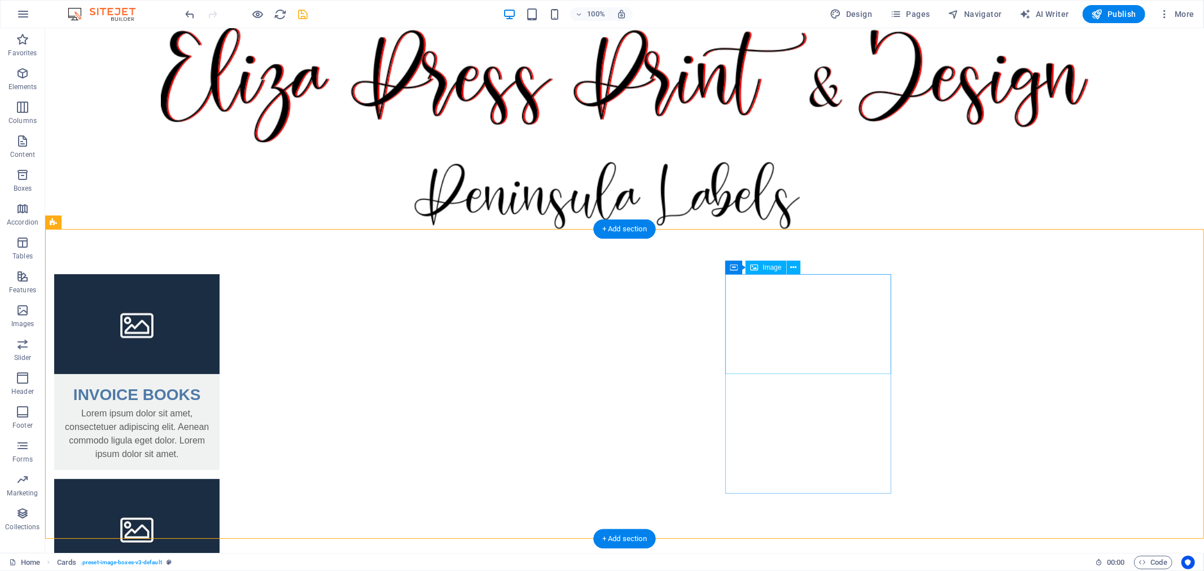
click at [794, 265] on icon at bounding box center [793, 268] width 6 height 12
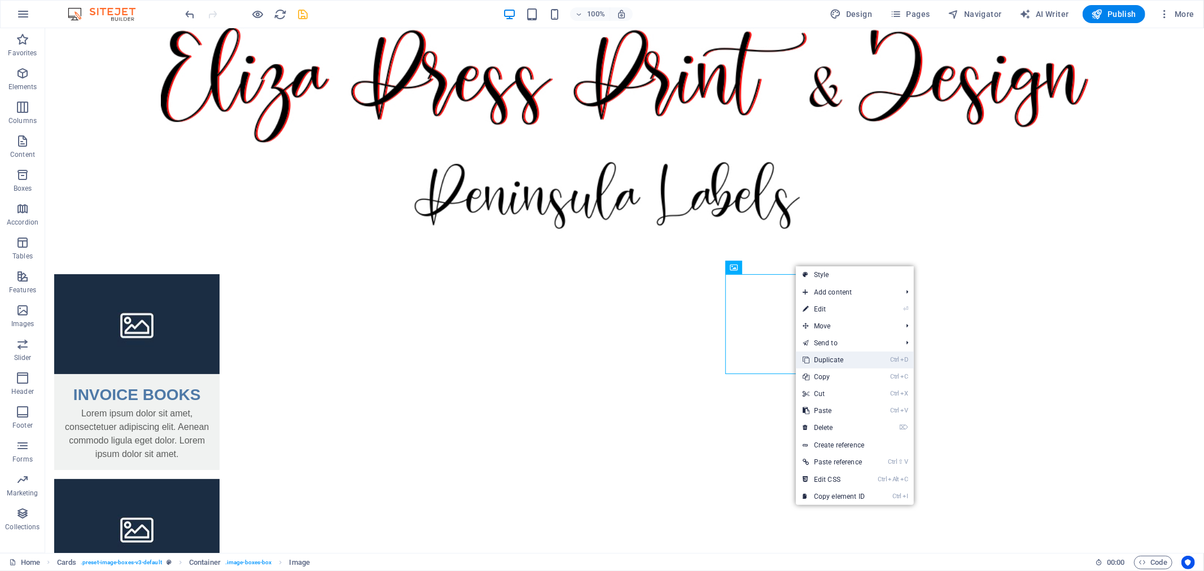
click at [821, 361] on link "Ctrl D Duplicate" at bounding box center [834, 360] width 76 height 17
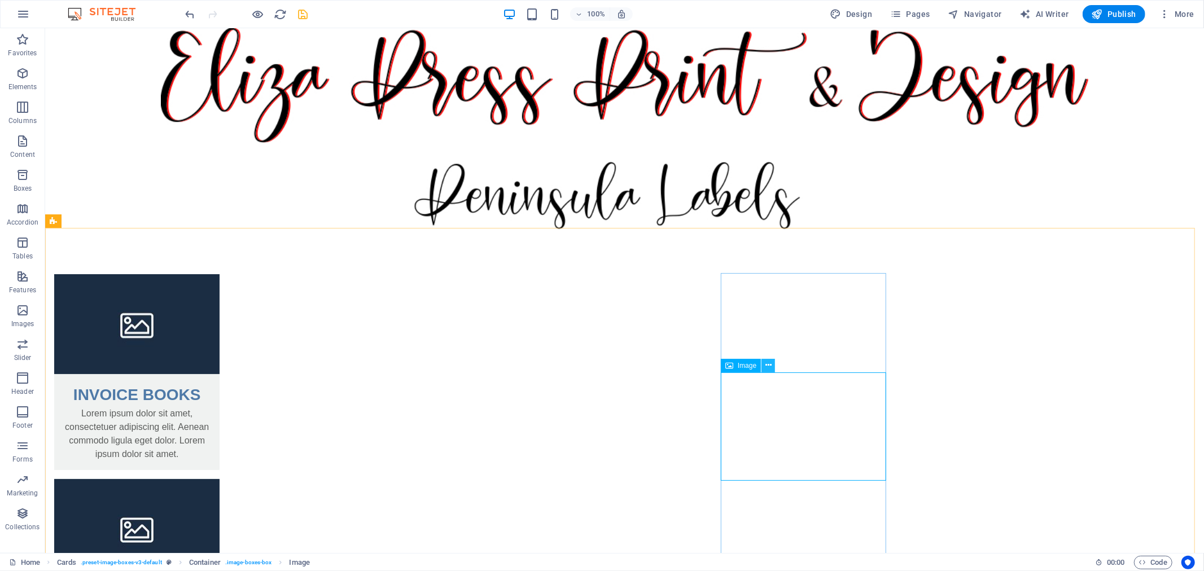
click at [765, 367] on icon at bounding box center [768, 365] width 6 height 12
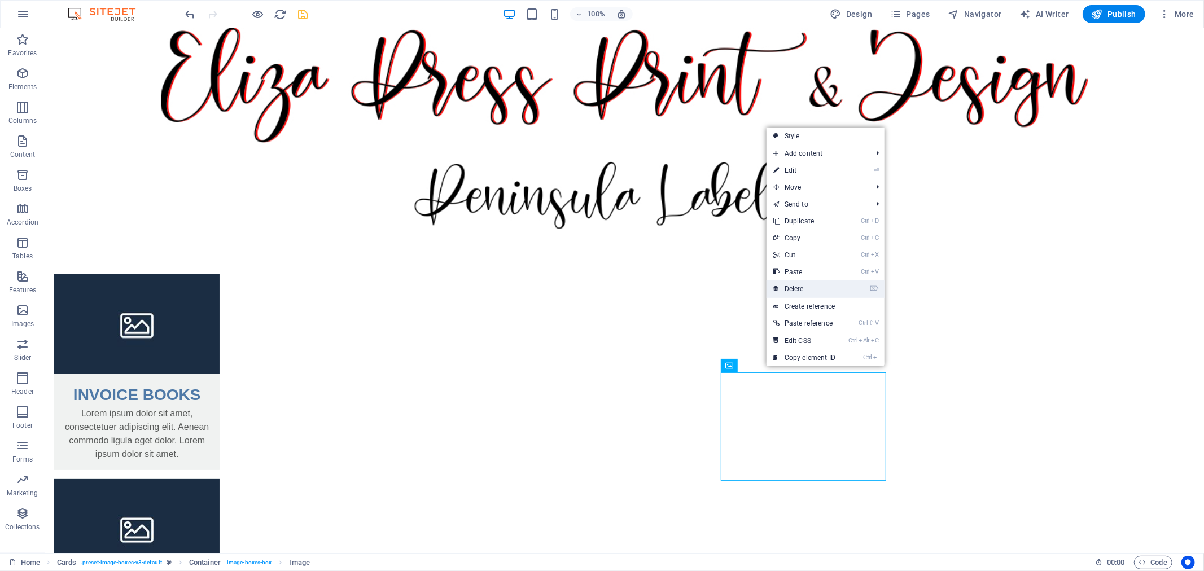
click at [789, 288] on link "⌦ Delete" at bounding box center [804, 288] width 76 height 17
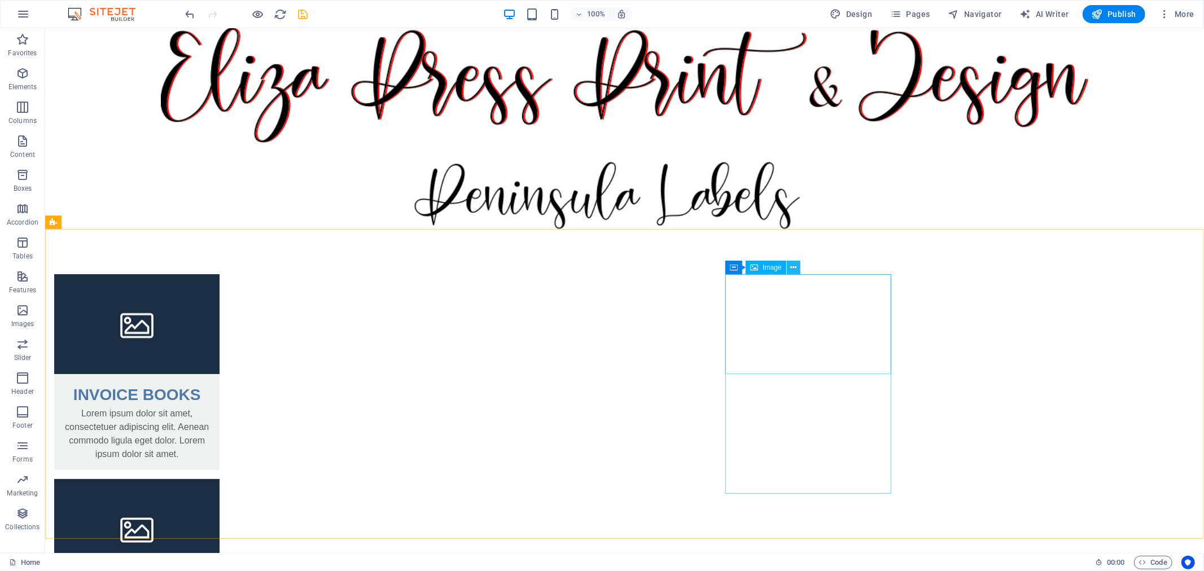
click at [796, 270] on icon at bounding box center [793, 268] width 6 height 12
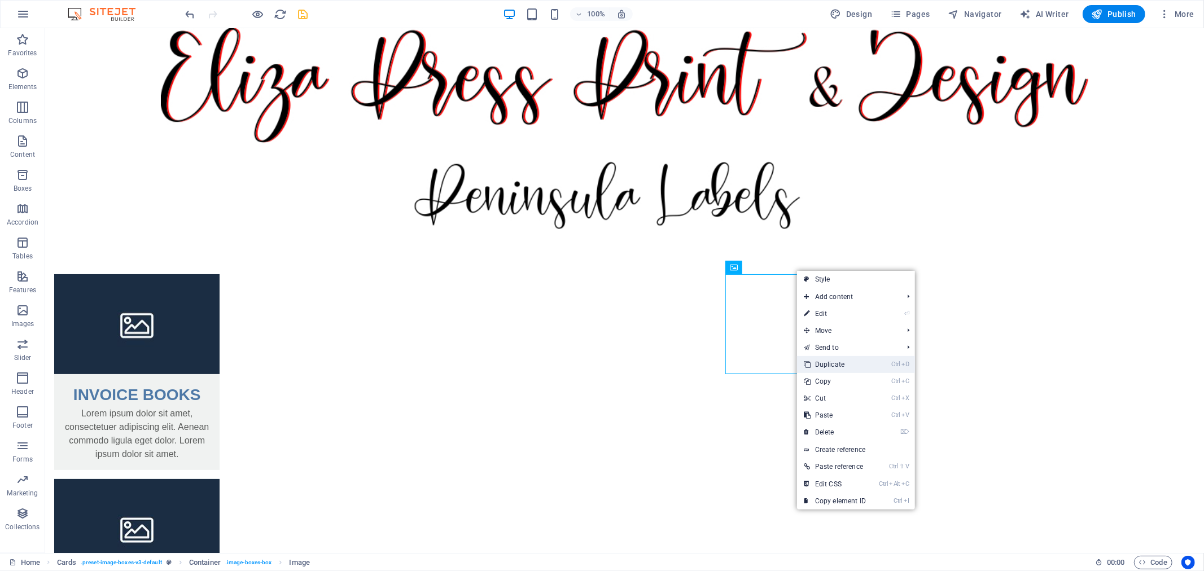
click at [815, 361] on link "Ctrl D Duplicate" at bounding box center [835, 364] width 76 height 17
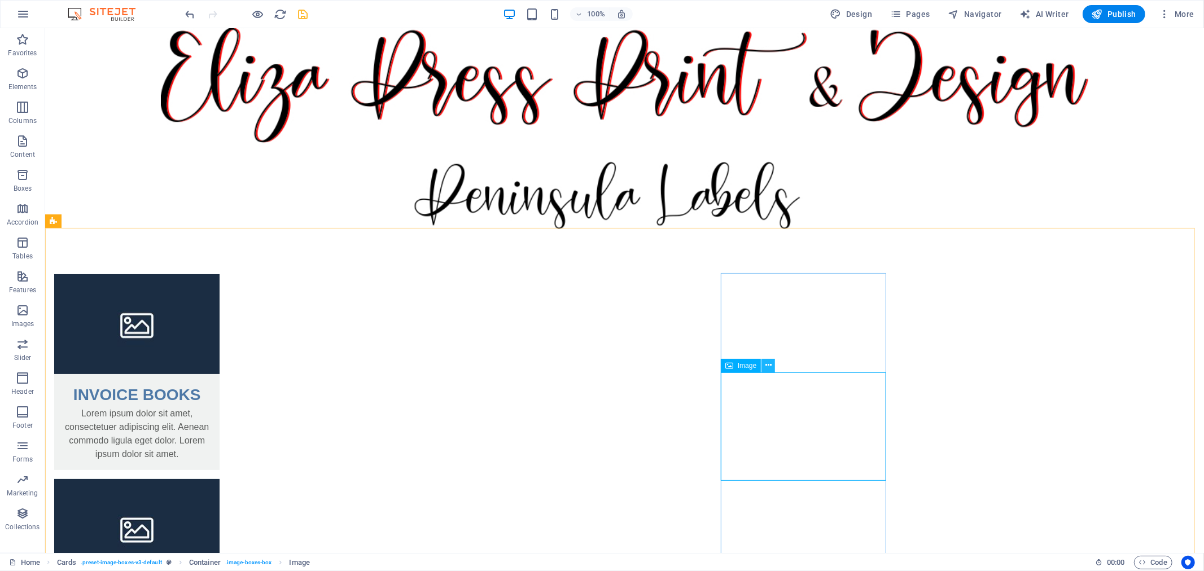
click at [769, 362] on icon at bounding box center [768, 365] width 6 height 12
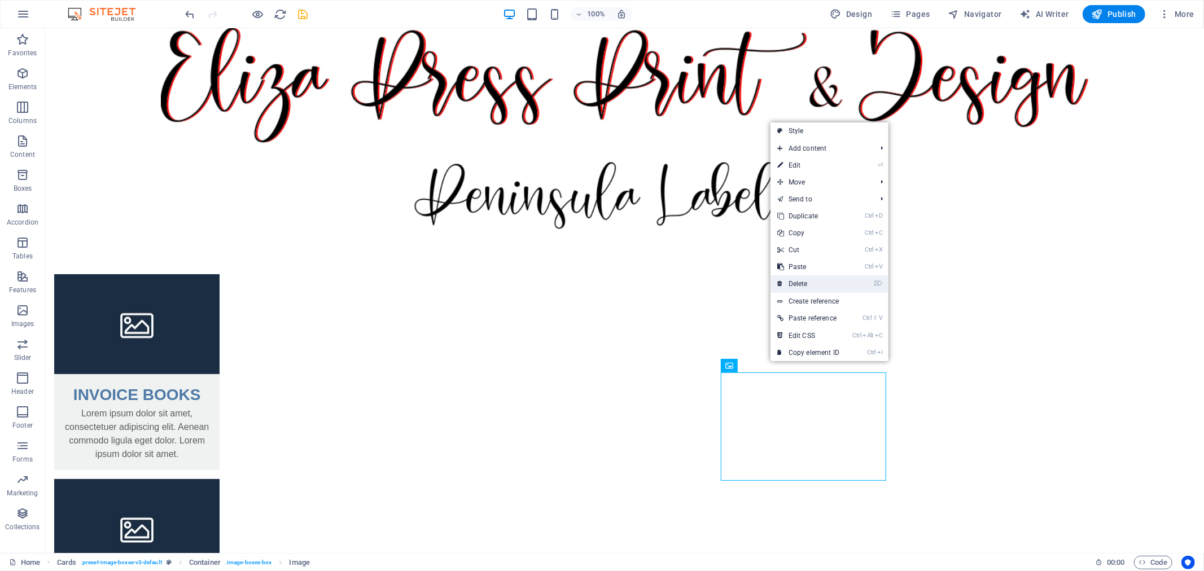
click at [798, 283] on link "⌦ Delete" at bounding box center [808, 283] width 76 height 17
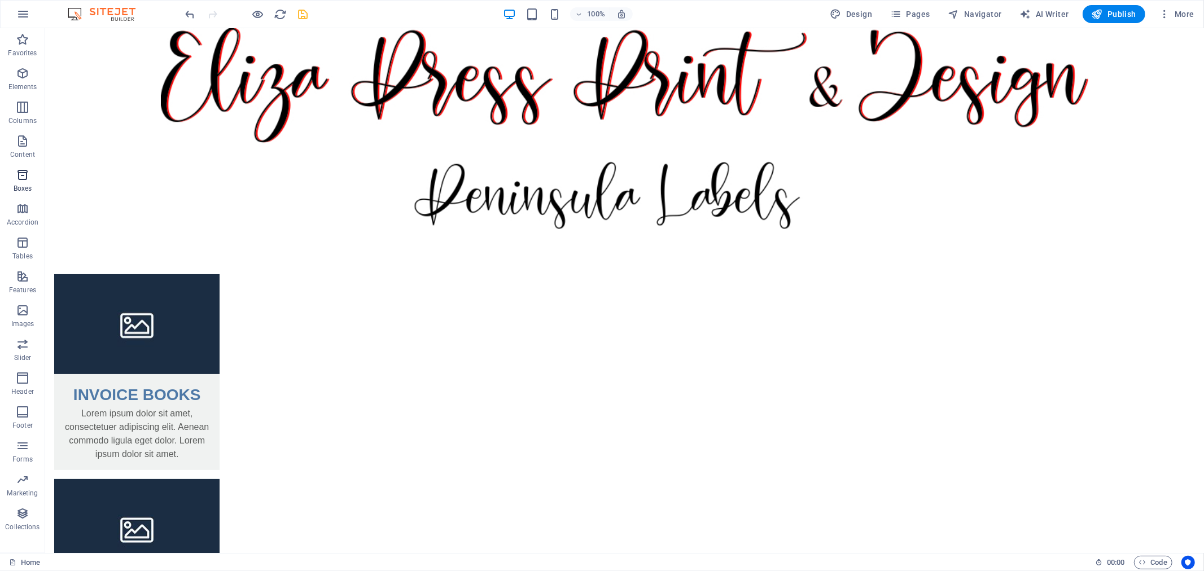
click at [28, 178] on icon "button" at bounding box center [23, 175] width 14 height 14
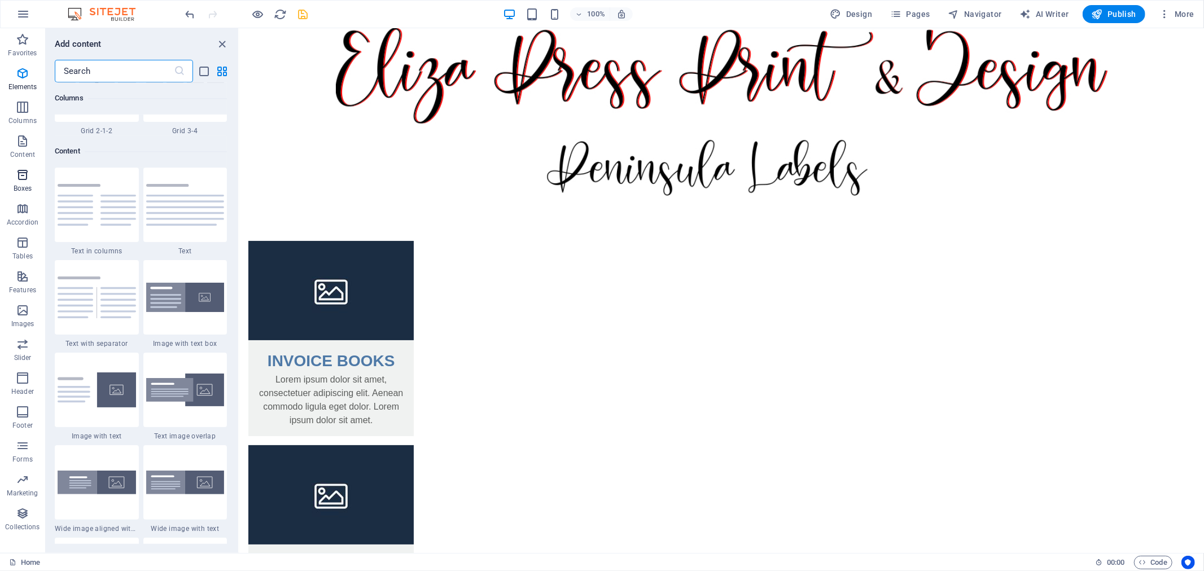
scroll to position [3112, 0]
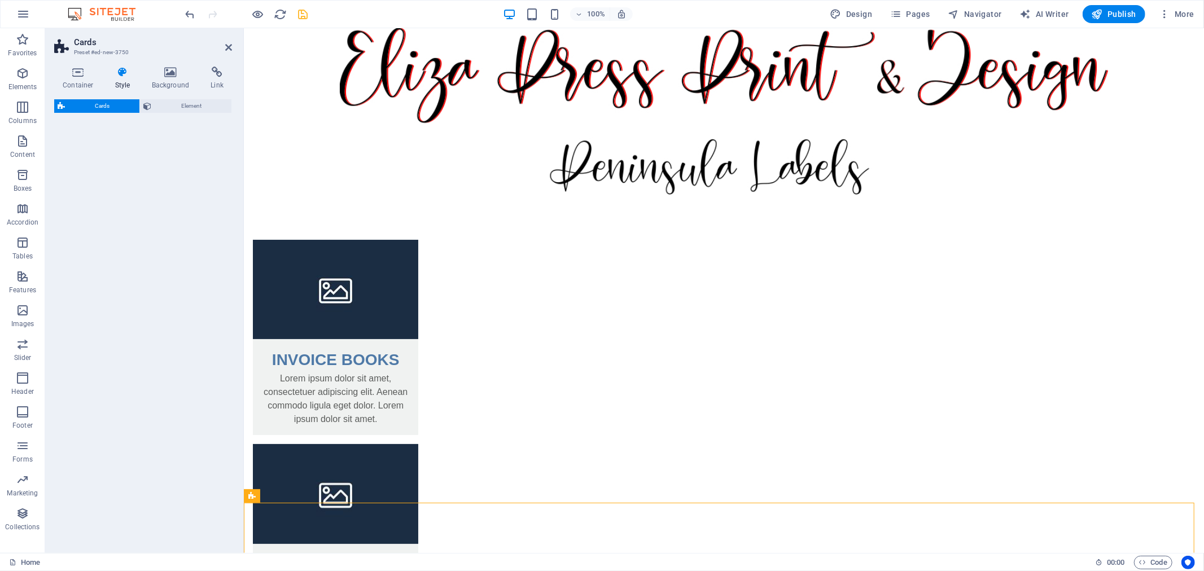
select select "rem"
select select "preset-image-boxes-v3-border"
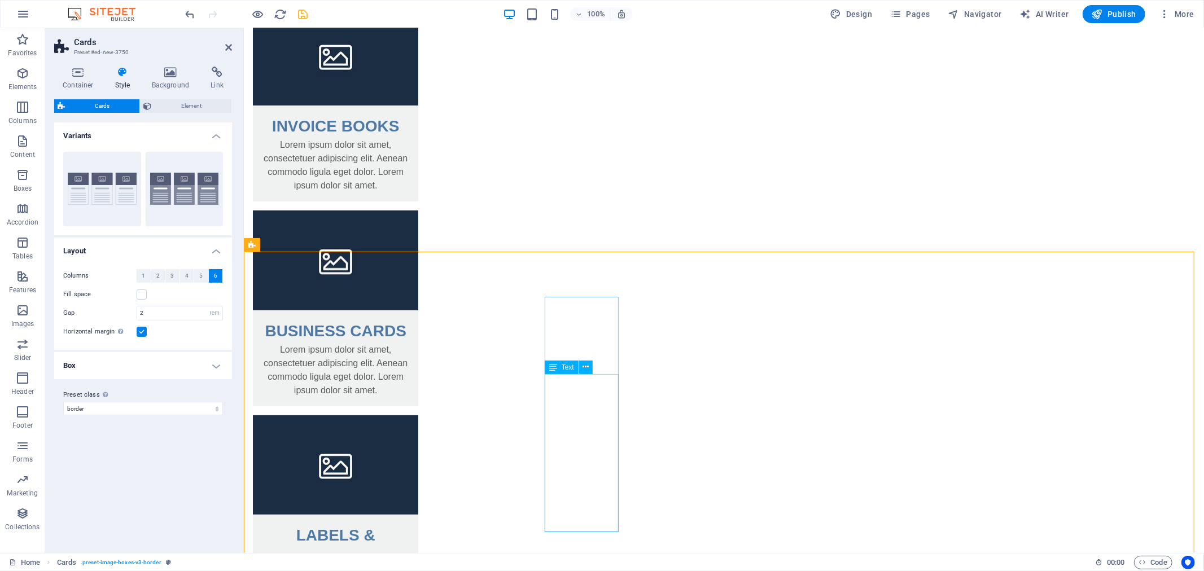
scroll to position [251, 0]
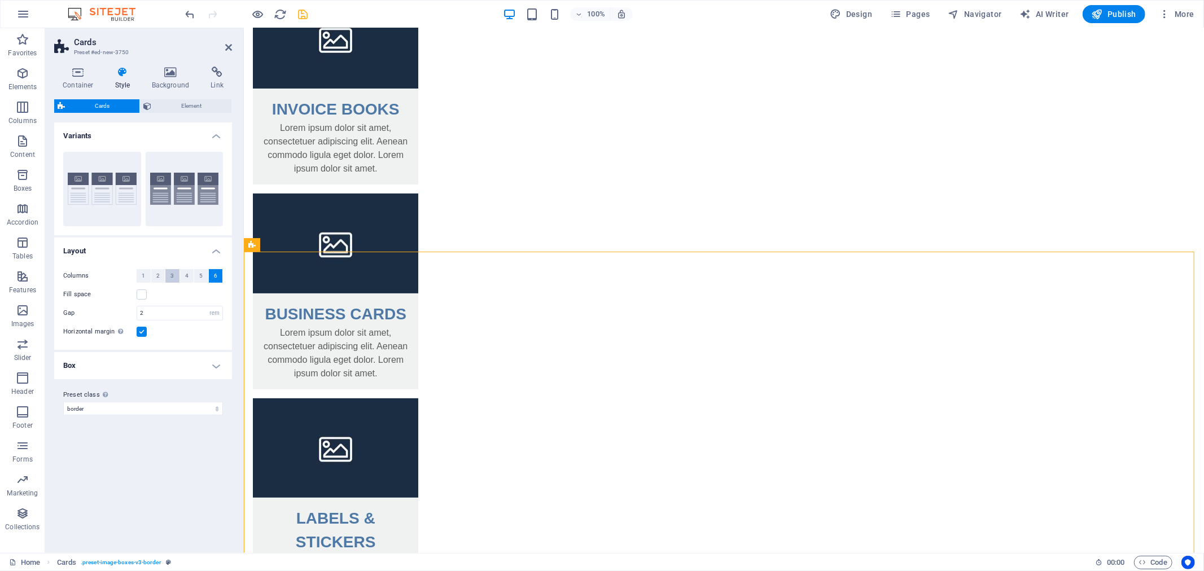
click at [169, 273] on button "3" at bounding box center [172, 276] width 14 height 14
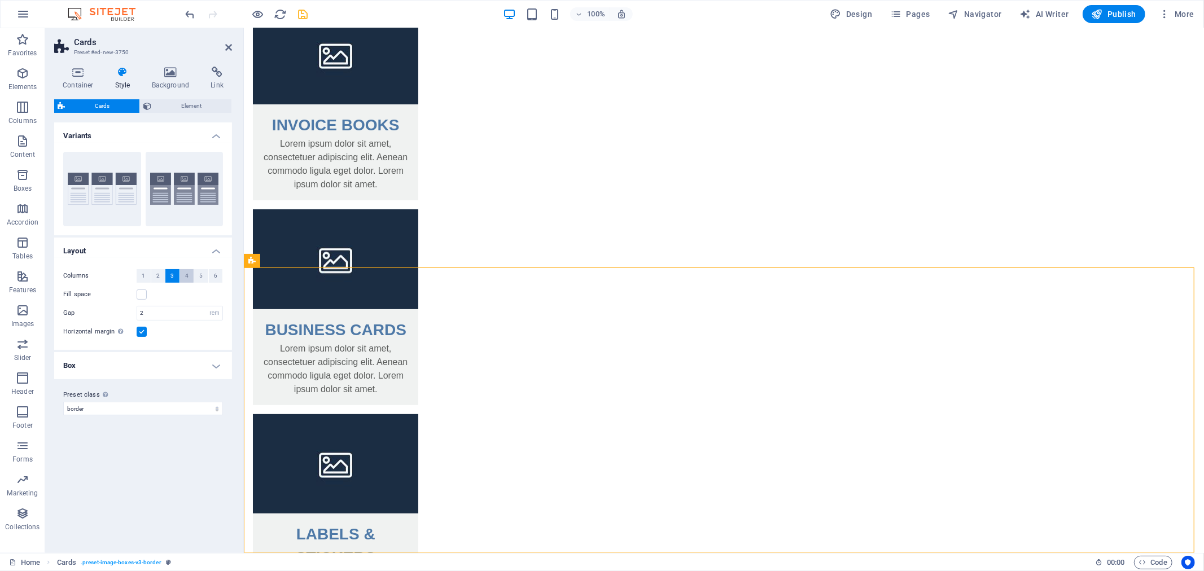
click at [183, 273] on button "4" at bounding box center [187, 276] width 14 height 14
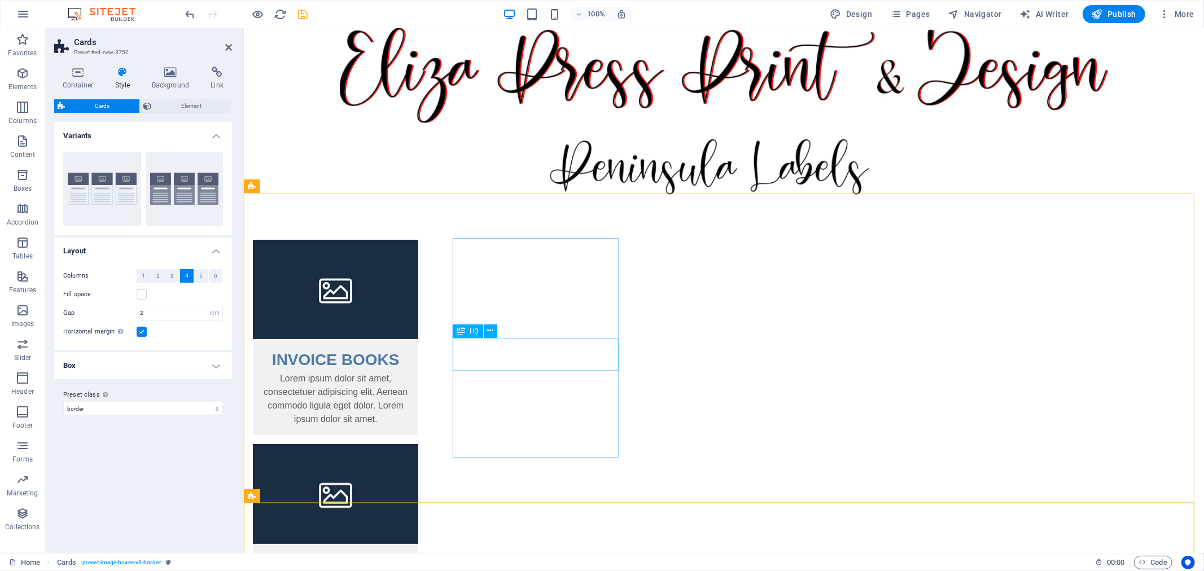
scroll to position [234, 0]
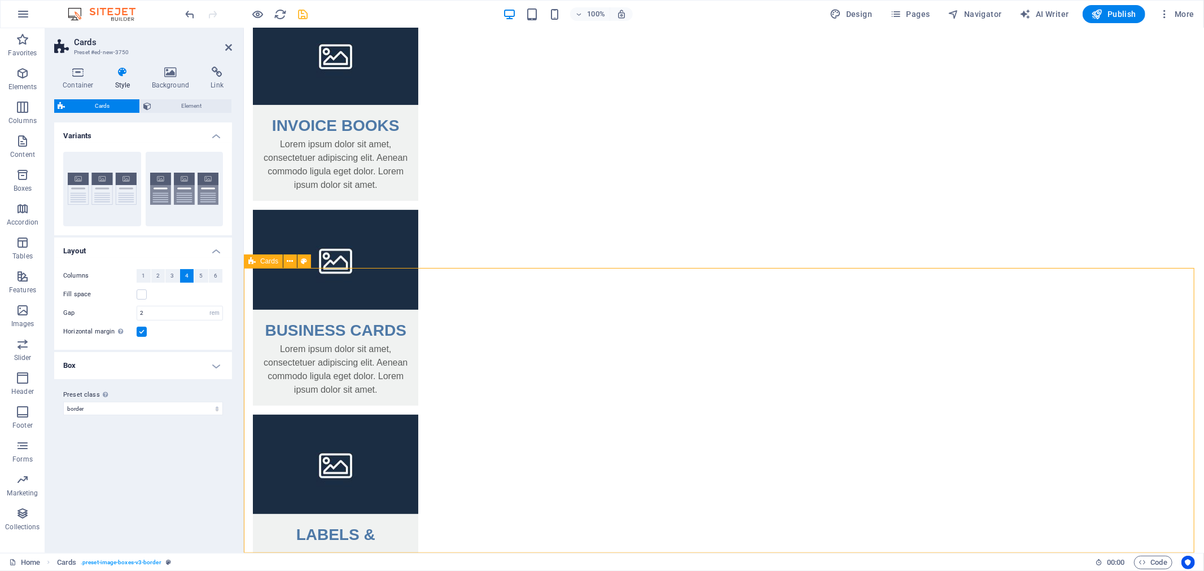
click at [200, 273] on span "5" at bounding box center [200, 276] width 3 height 14
click at [147, 330] on div "Horizontal margin Only if the containers "Content width" is not set to "Default"" at bounding box center [143, 332] width 160 height 14
click at [138, 368] on h4 "Box" at bounding box center [143, 365] width 178 height 27
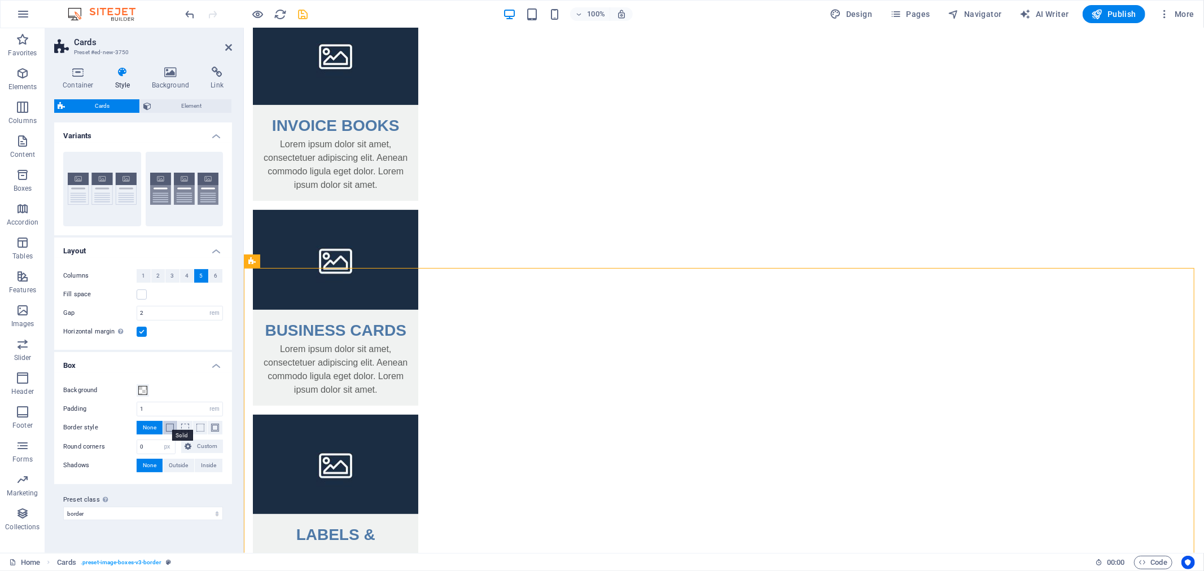
click at [171, 429] on span at bounding box center [170, 428] width 8 height 8
click at [151, 422] on span "None" at bounding box center [150, 428] width 14 height 14
click at [140, 387] on span at bounding box center [142, 390] width 9 height 9
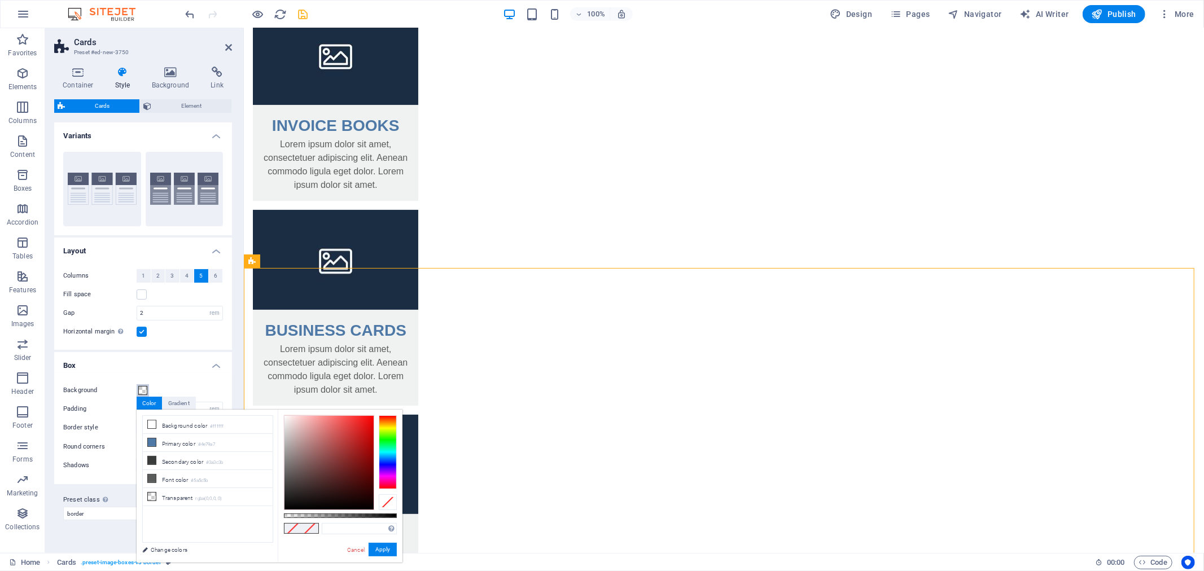
click at [140, 387] on span at bounding box center [142, 390] width 9 height 9
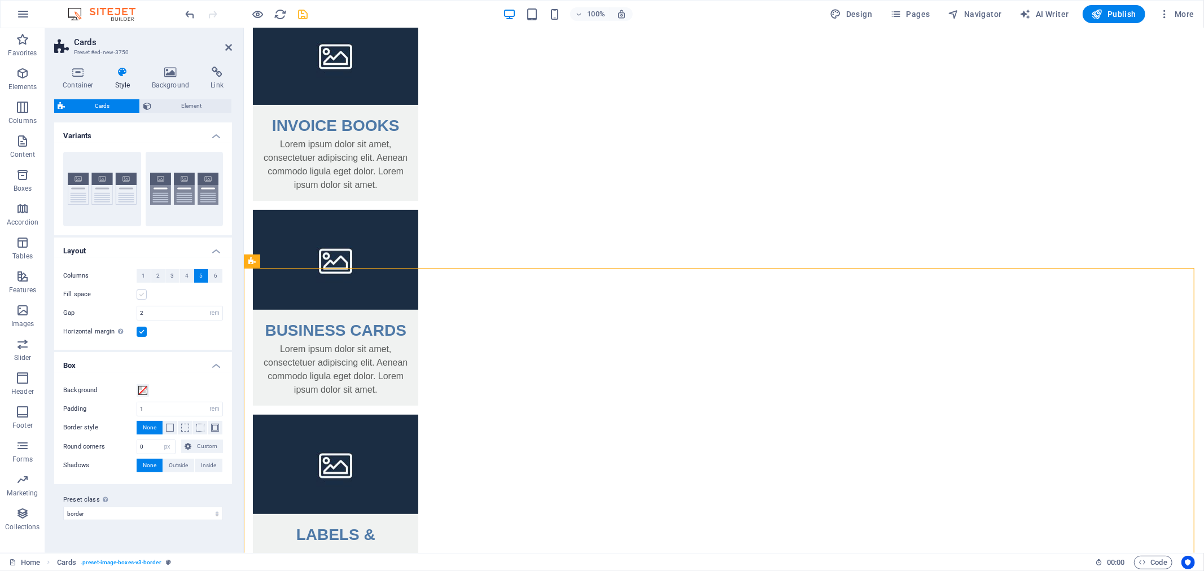
click at [139, 295] on label at bounding box center [142, 294] width 10 height 10
click at [0, 0] on input "Fill space" at bounding box center [0, 0] width 0 height 0
click at [188, 275] on button "4" at bounding box center [187, 276] width 14 height 14
click at [217, 274] on button "6" at bounding box center [216, 276] width 14 height 14
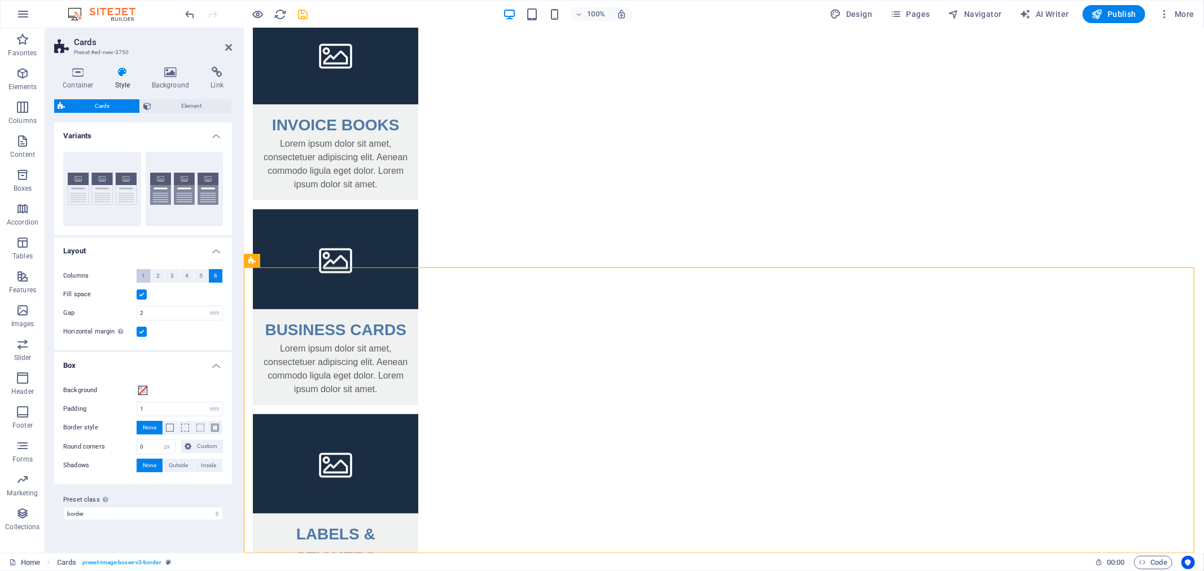
click at [147, 274] on button "1" at bounding box center [144, 276] width 14 height 14
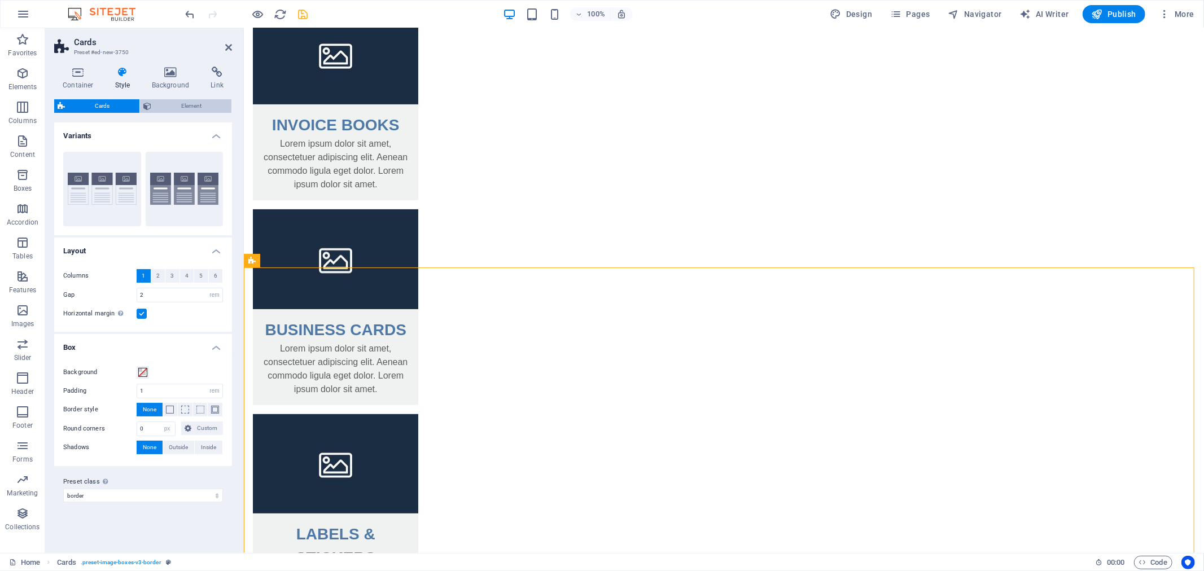
click at [146, 110] on icon at bounding box center [147, 106] width 8 height 14
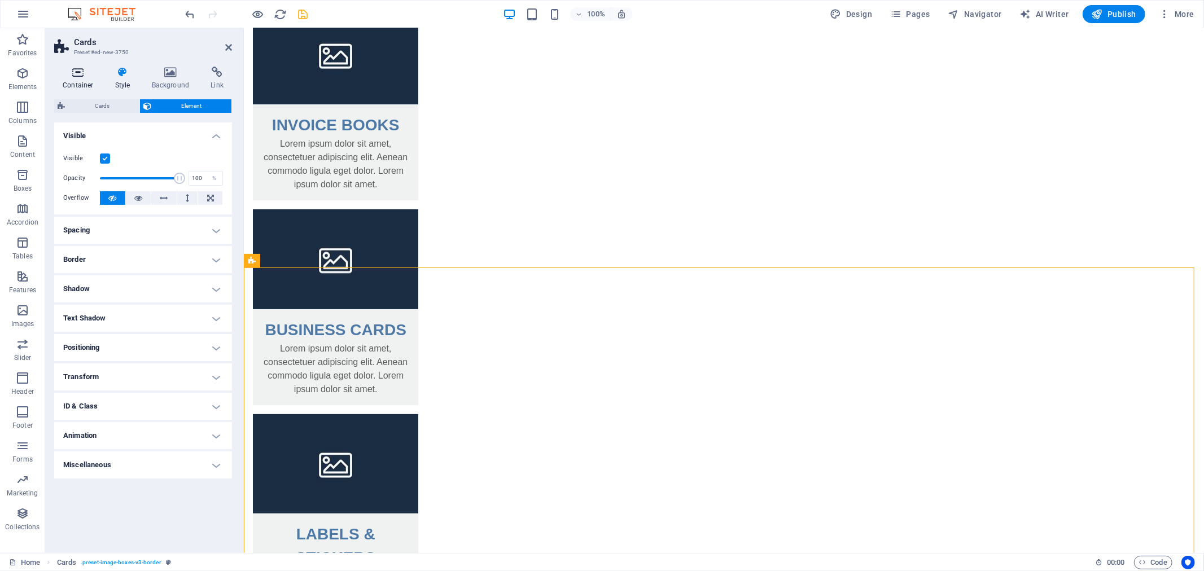
click at [78, 80] on h4 "Container" at bounding box center [80, 79] width 52 height 24
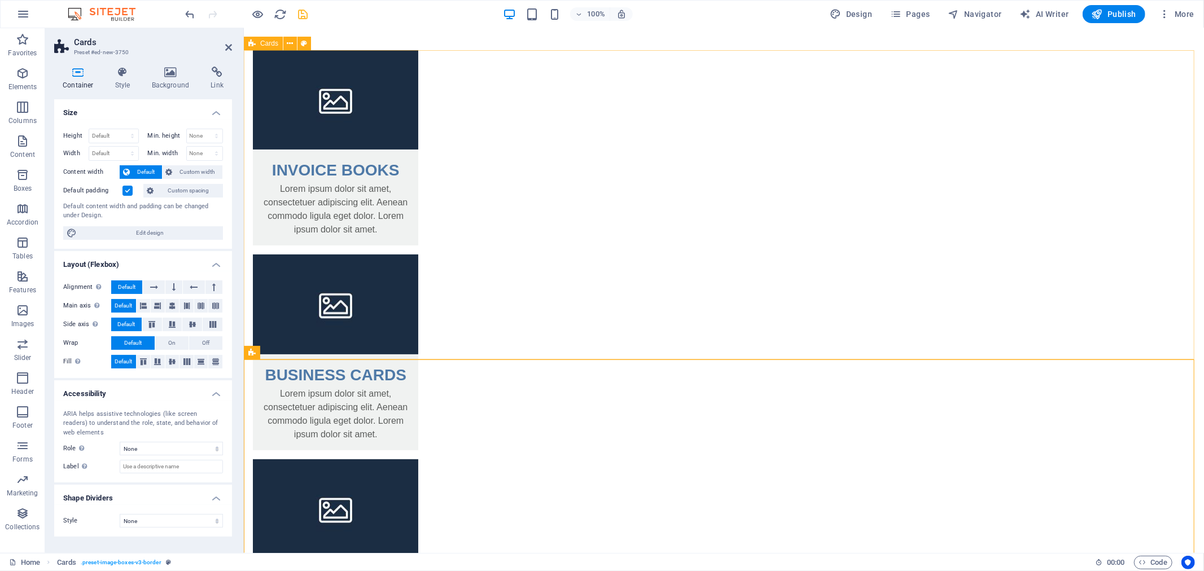
scroll to position [136, 0]
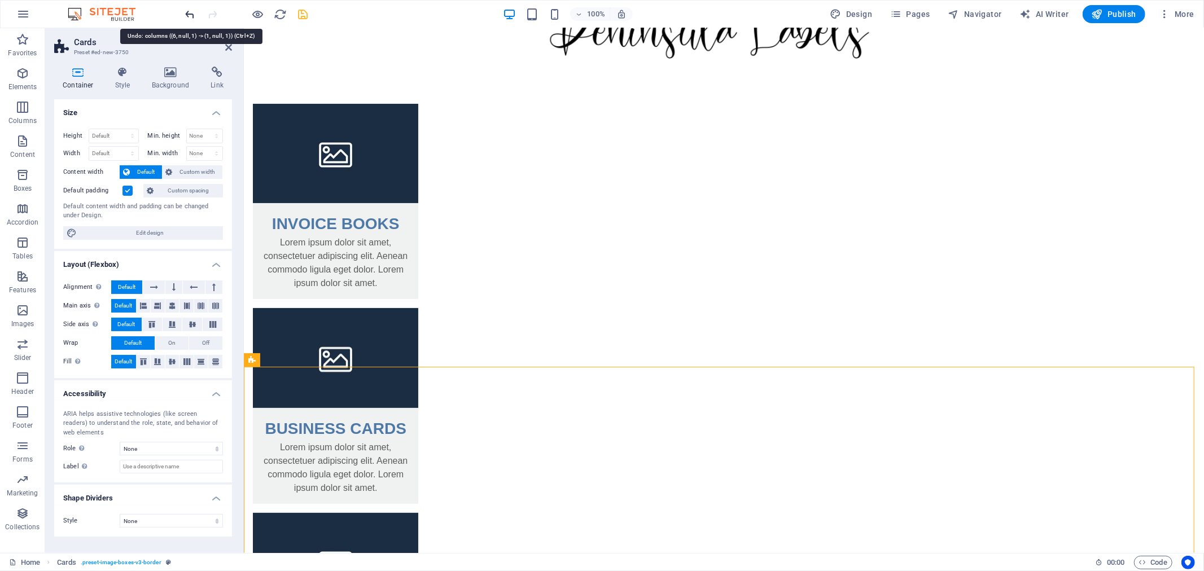
click at [184, 10] on icon "undo" at bounding box center [190, 14] width 13 height 13
click at [188, 12] on icon "undo" at bounding box center [190, 14] width 13 height 13
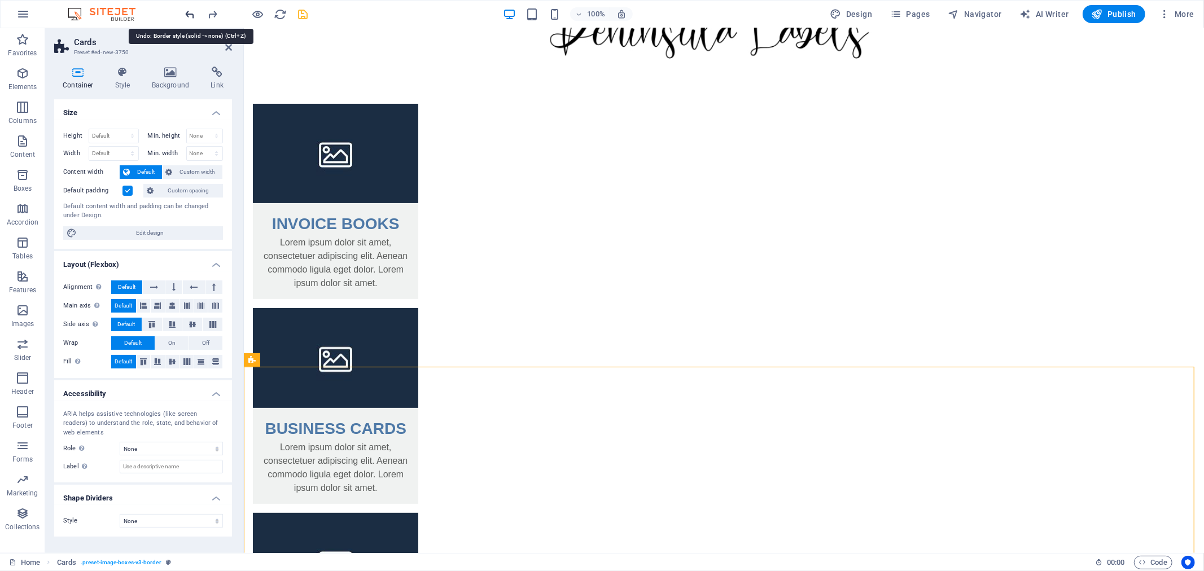
click at [188, 12] on icon "undo" at bounding box center [190, 14] width 13 height 13
click at [215, 8] on icon "redo" at bounding box center [213, 14] width 13 height 13
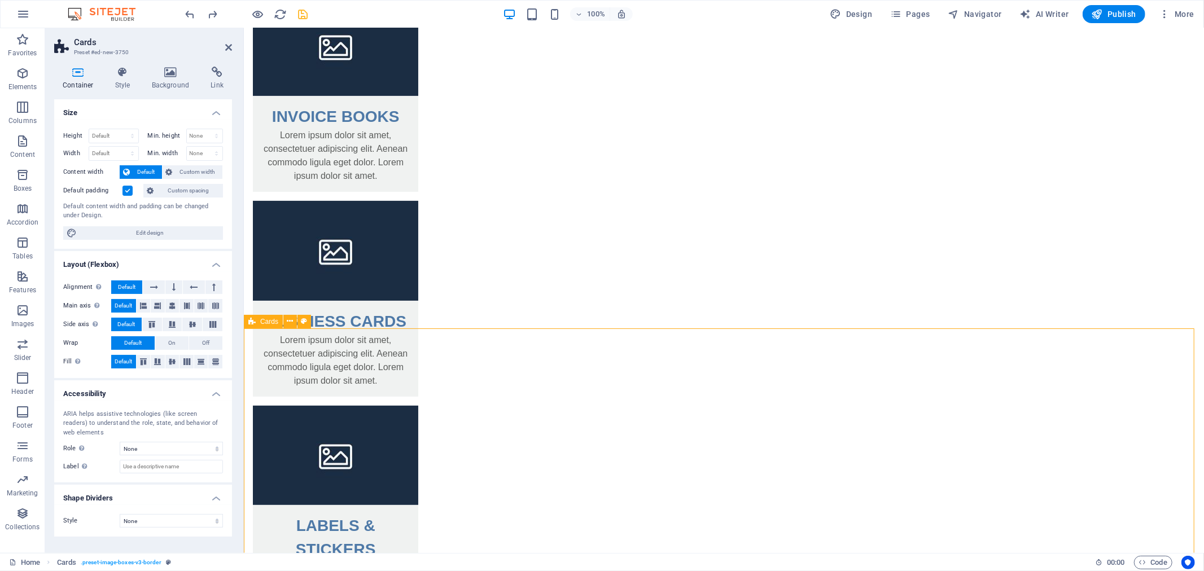
scroll to position [245, 0]
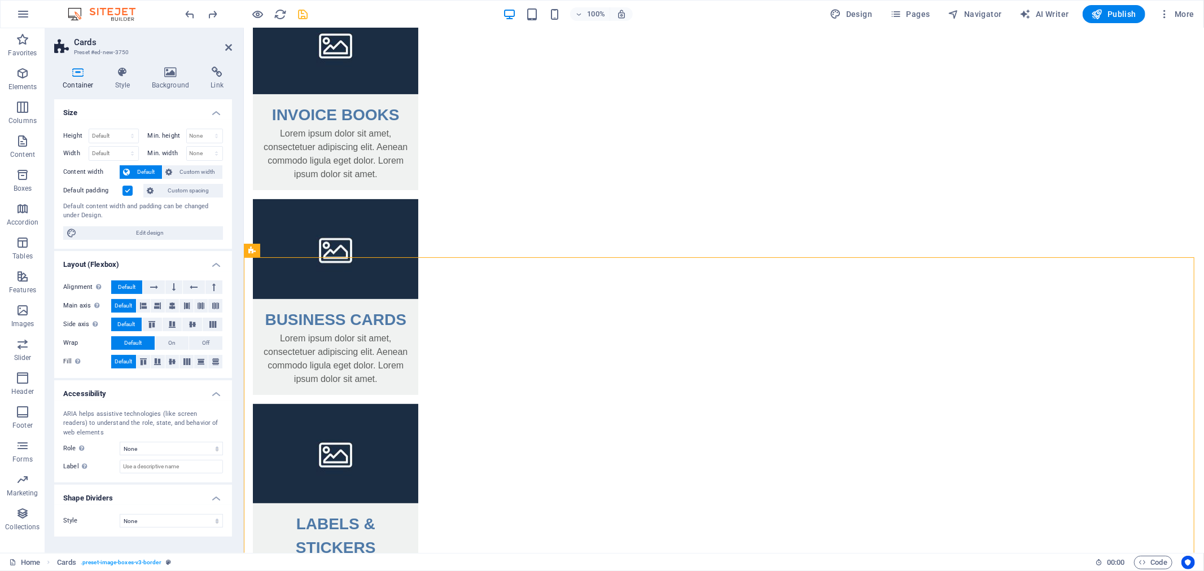
click at [87, 67] on icon at bounding box center [78, 72] width 48 height 11
click at [212, 12] on icon "redo" at bounding box center [213, 14] width 13 height 13
click at [115, 76] on icon at bounding box center [123, 72] width 32 height 11
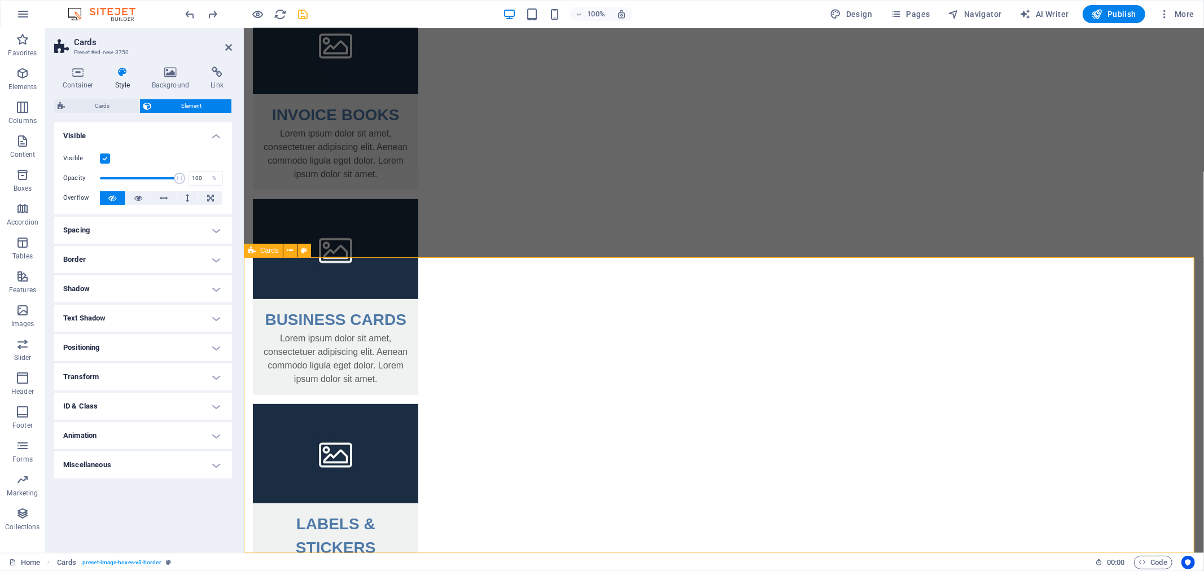
click at [999, 193] on div "INVOICE BOOKS Lorem ipsum dolor sit amet, consectetuer adipiscing elit. Aenean …" at bounding box center [723, 308] width 960 height 718
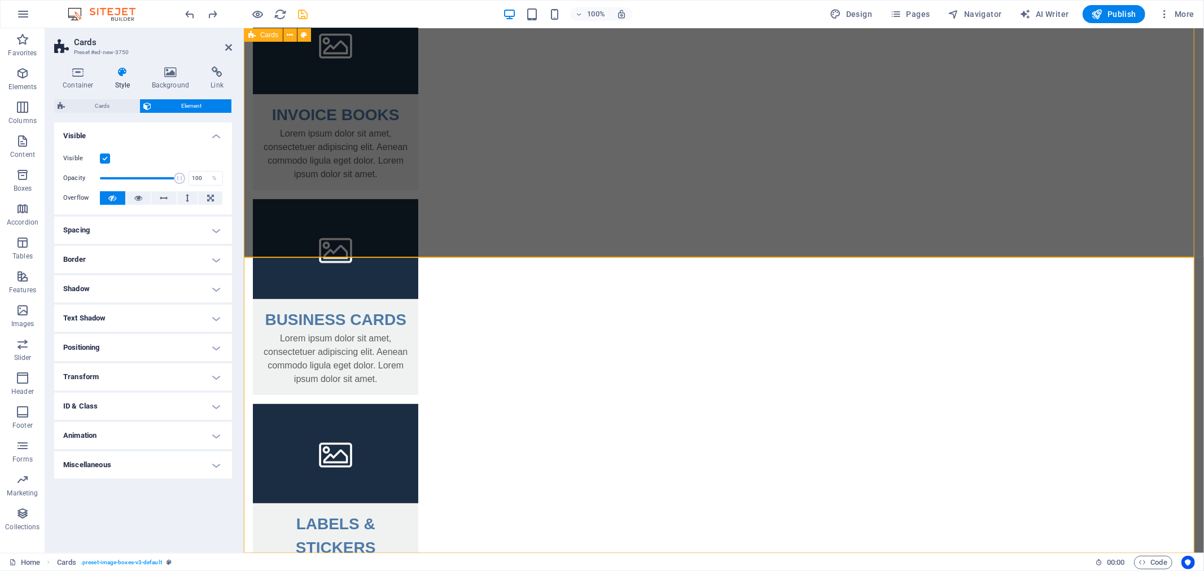
scroll to position [279, 0]
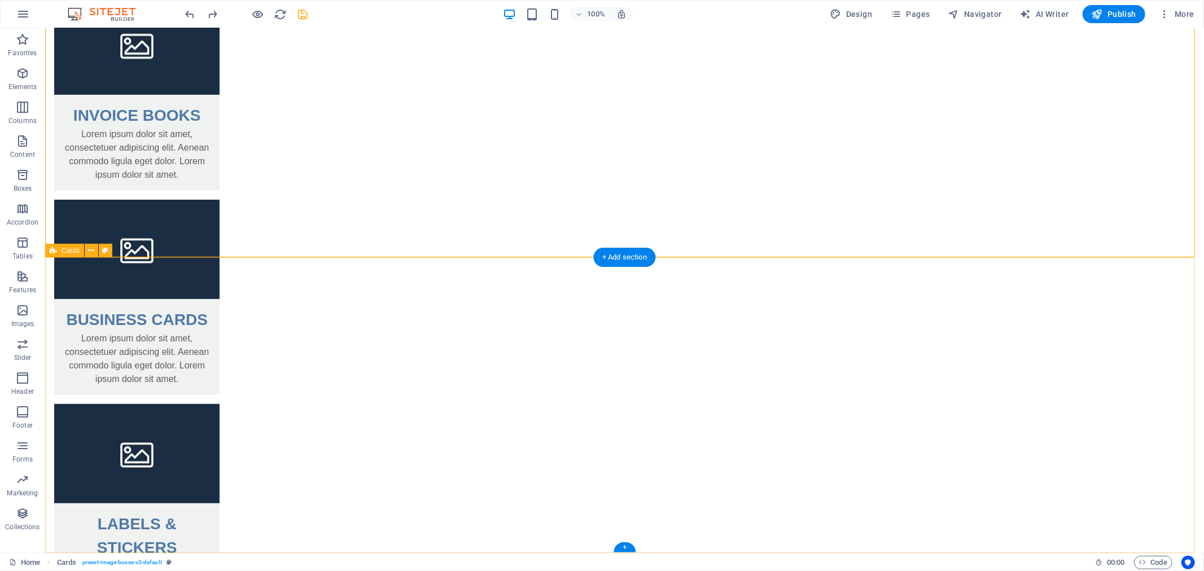
click at [85, 249] on button at bounding box center [92, 251] width 14 height 14
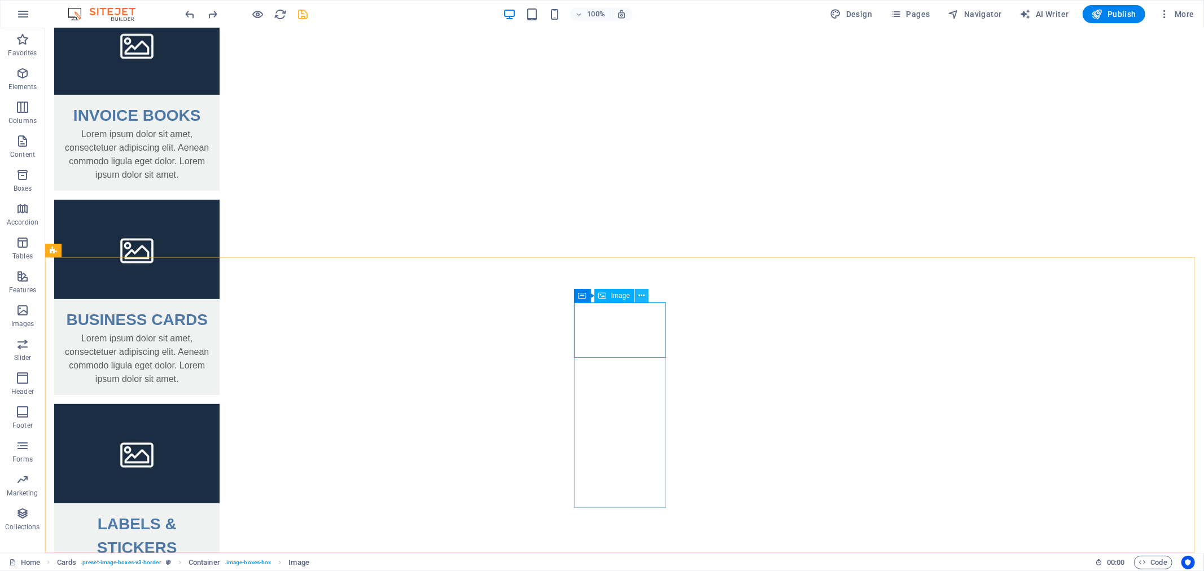
click at [642, 292] on icon at bounding box center [642, 296] width 6 height 12
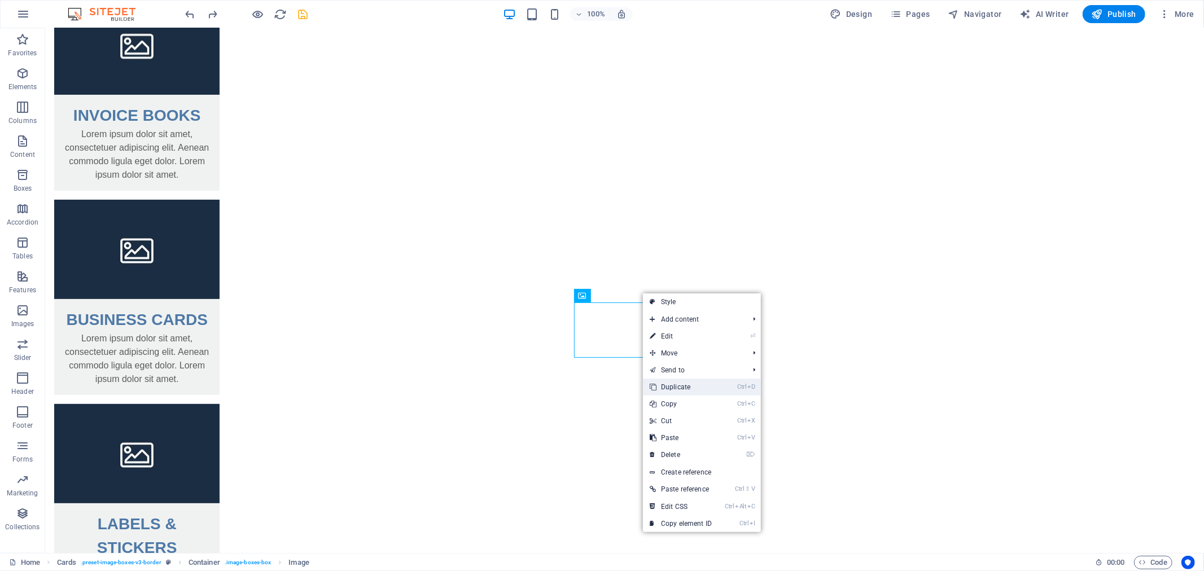
click at [695, 387] on link "Ctrl D Duplicate" at bounding box center [681, 387] width 76 height 17
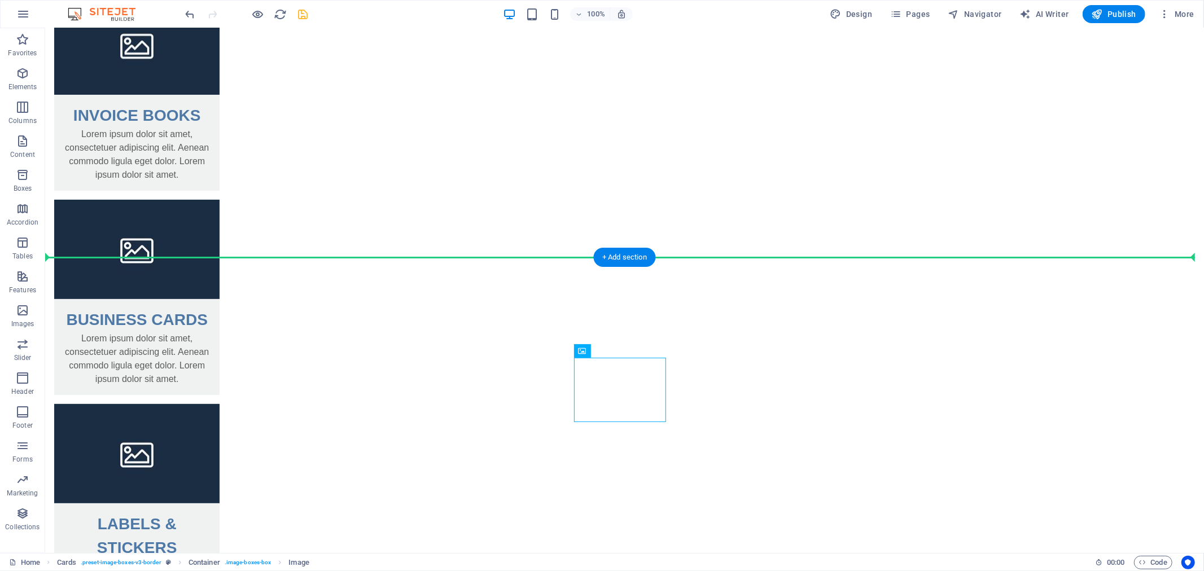
drag, startPoint x: 642, startPoint y: 380, endPoint x: 696, endPoint y: 350, distance: 62.6
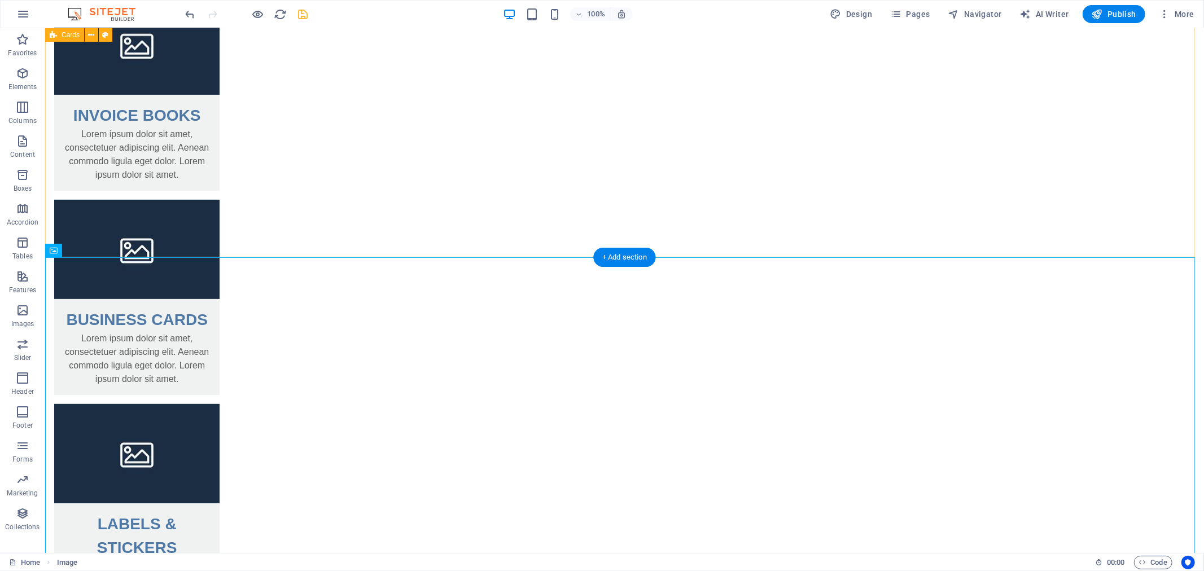
click at [93, 242] on div "INVOICE BOOKS Lorem ipsum dolor sit amet, consectetuer adipiscing elit. Aenean …" at bounding box center [624, 308] width 1158 height 718
click at [93, 250] on icon at bounding box center [93, 251] width 6 height 12
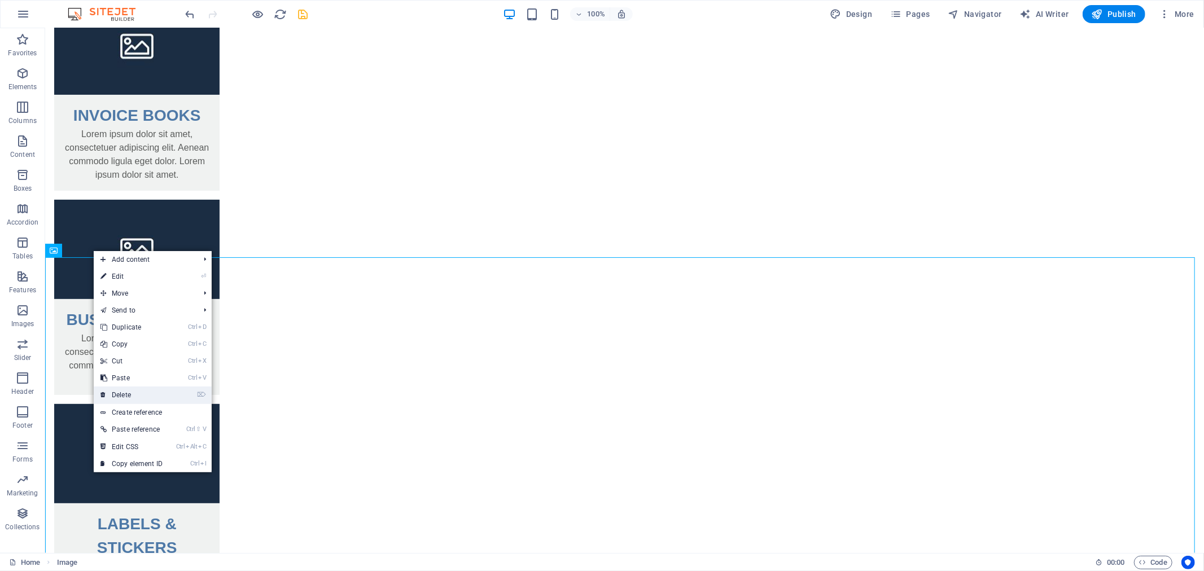
click at [142, 395] on link "⌦ Delete" at bounding box center [132, 395] width 76 height 17
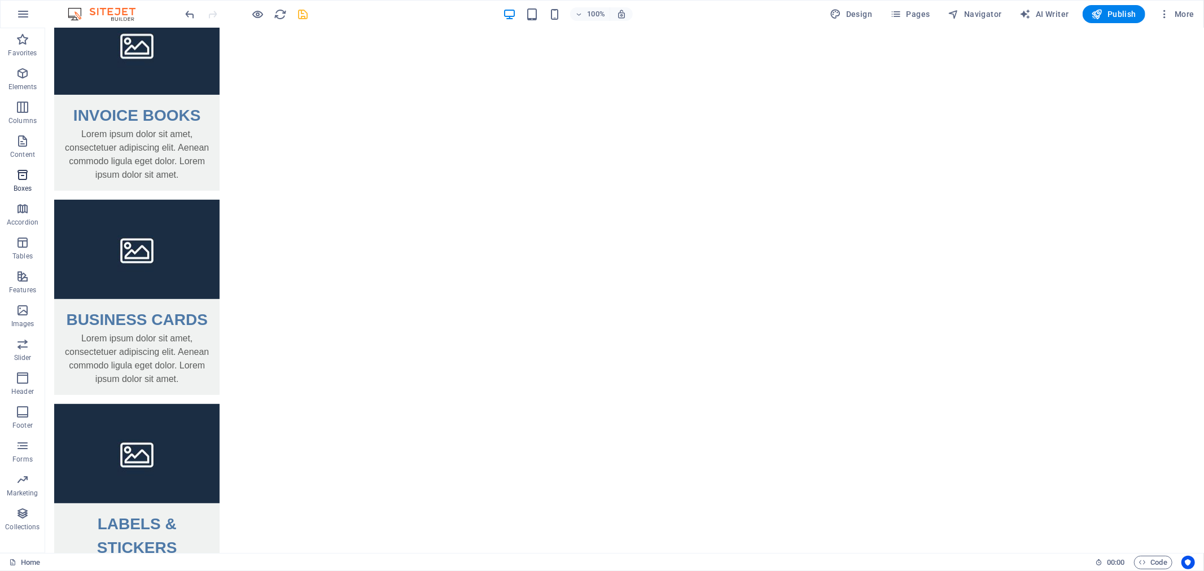
click at [25, 168] on icon "button" at bounding box center [23, 175] width 14 height 14
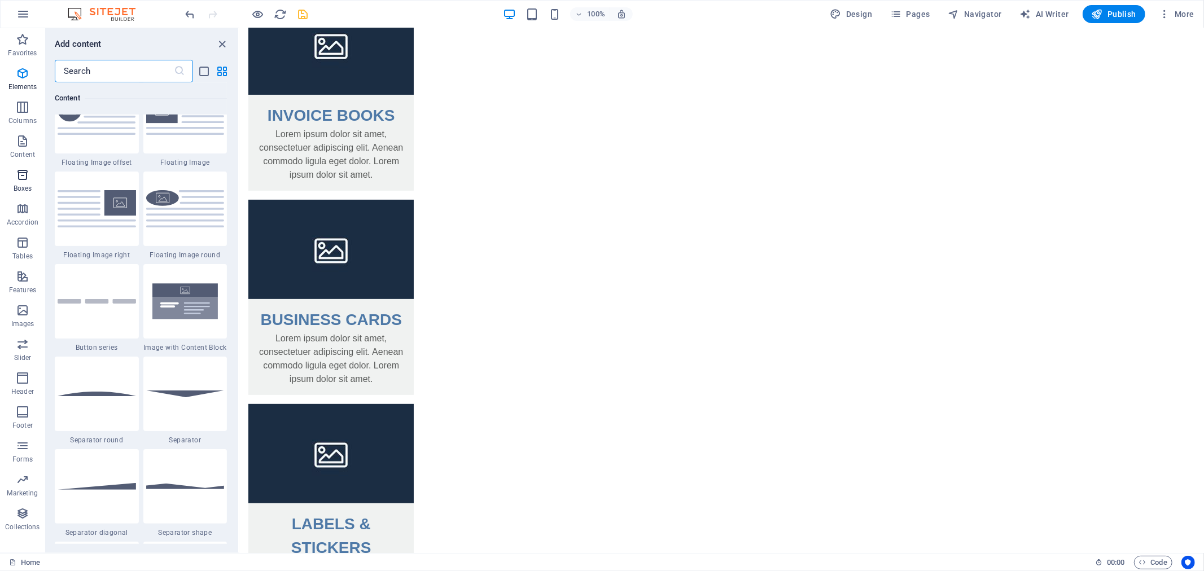
scroll to position [3112, 0]
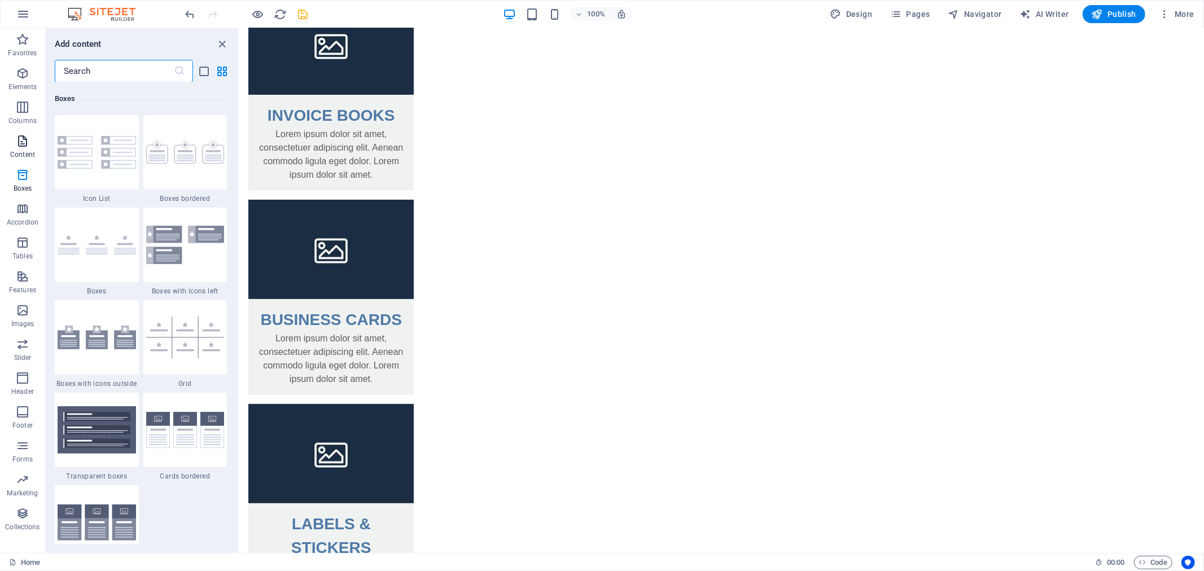
click at [31, 138] on span "Content" at bounding box center [22, 147] width 45 height 27
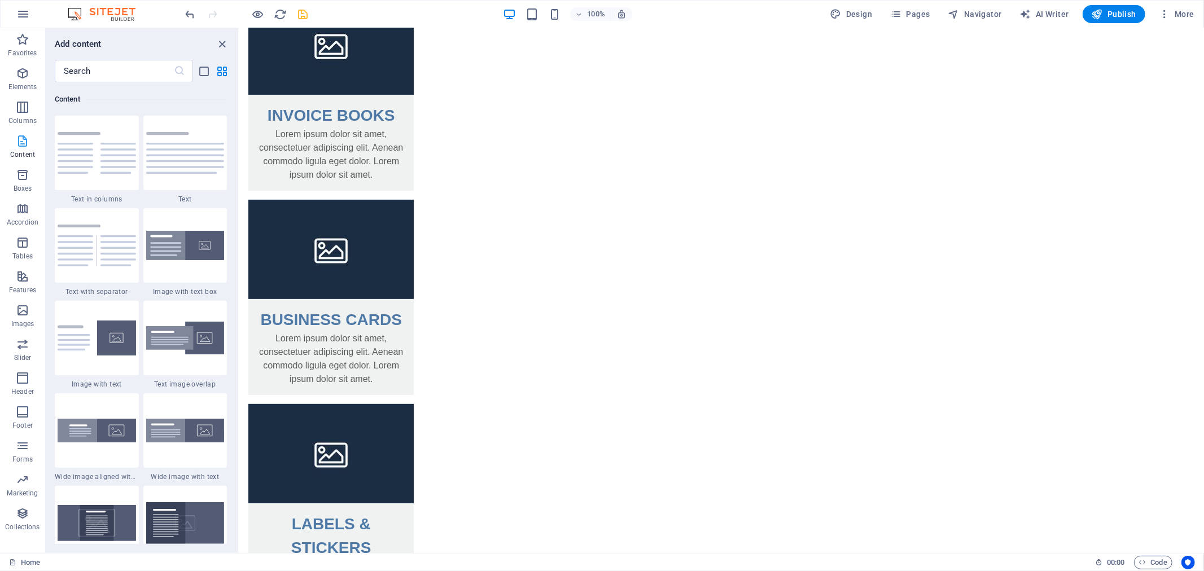
scroll to position [1973, 0]
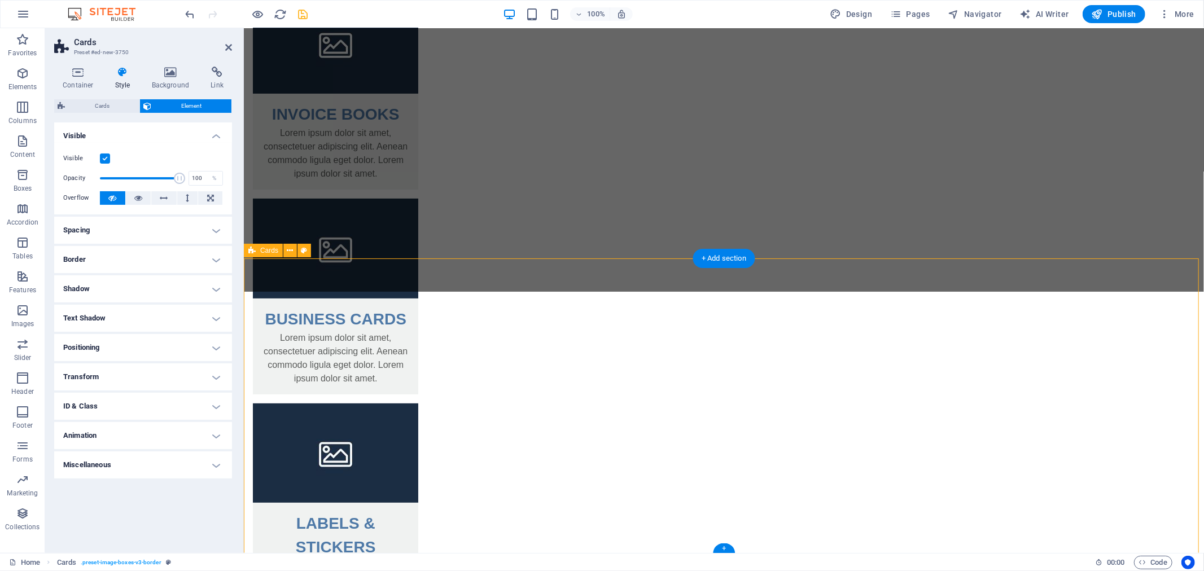
scroll to position [245, 0]
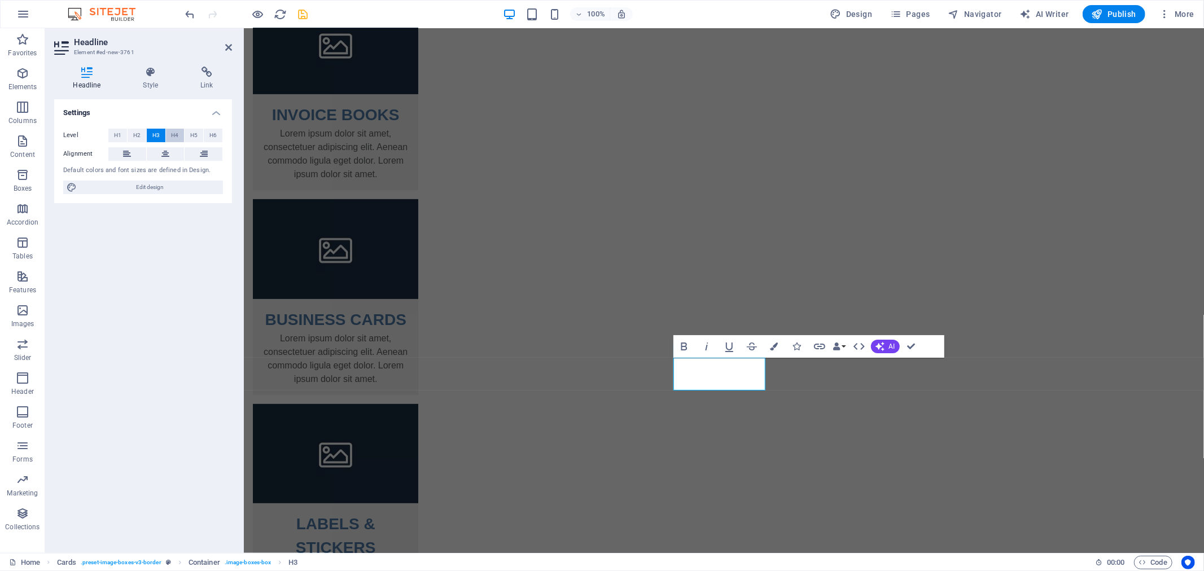
click at [177, 133] on span "H4" at bounding box center [174, 136] width 7 height 14
click at [131, 187] on span "Edit design" at bounding box center [149, 188] width 139 height 14
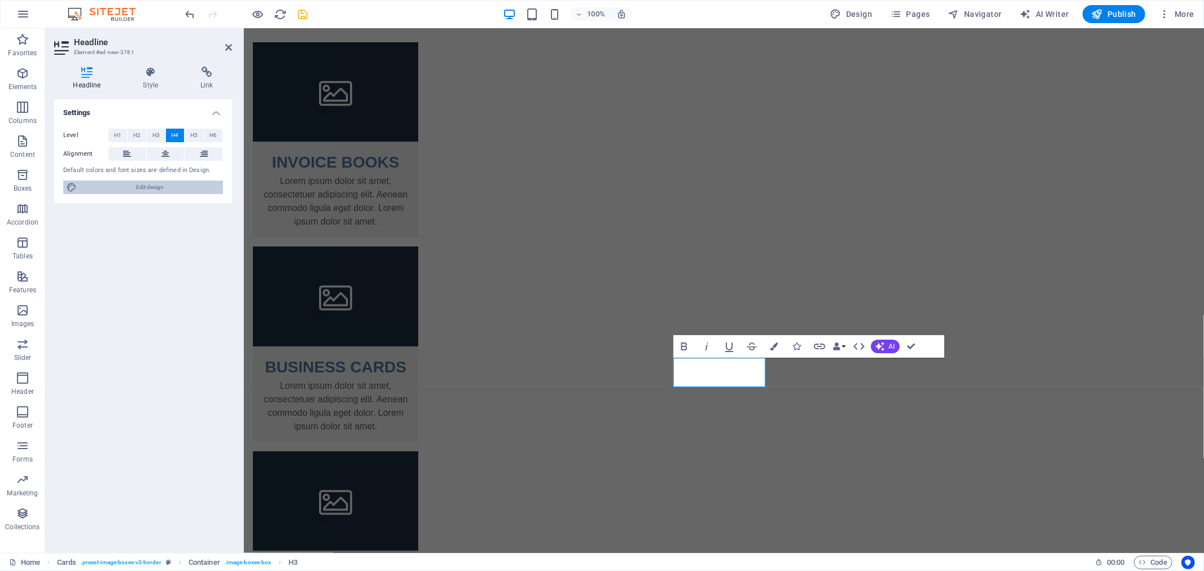
select select "px"
select select "400"
select select "px"
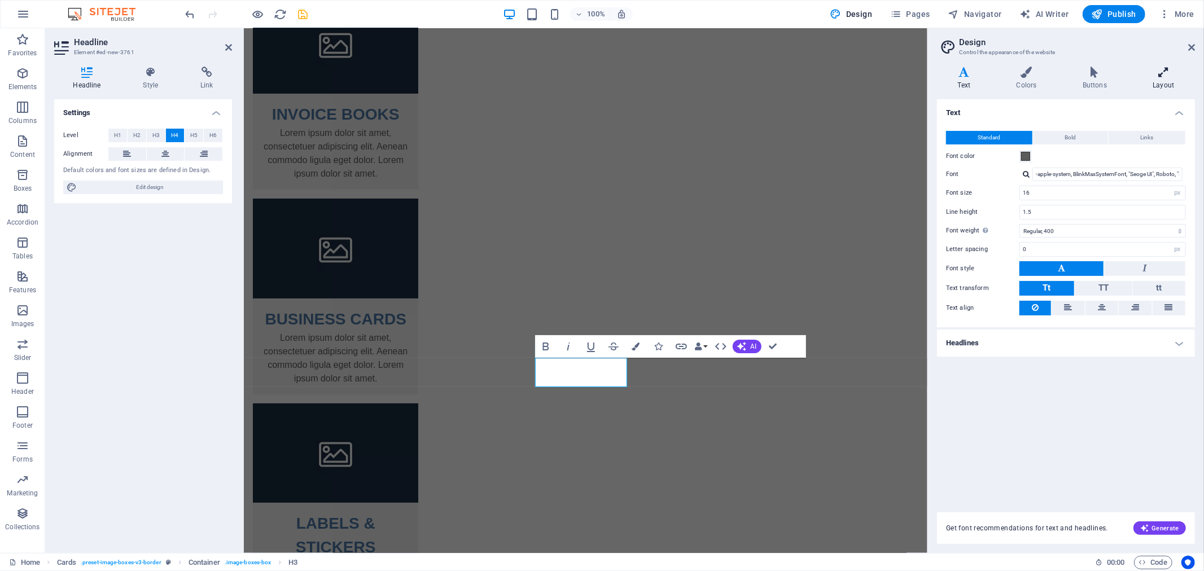
click at [1157, 78] on h4 "Layout" at bounding box center [1163, 79] width 63 height 24
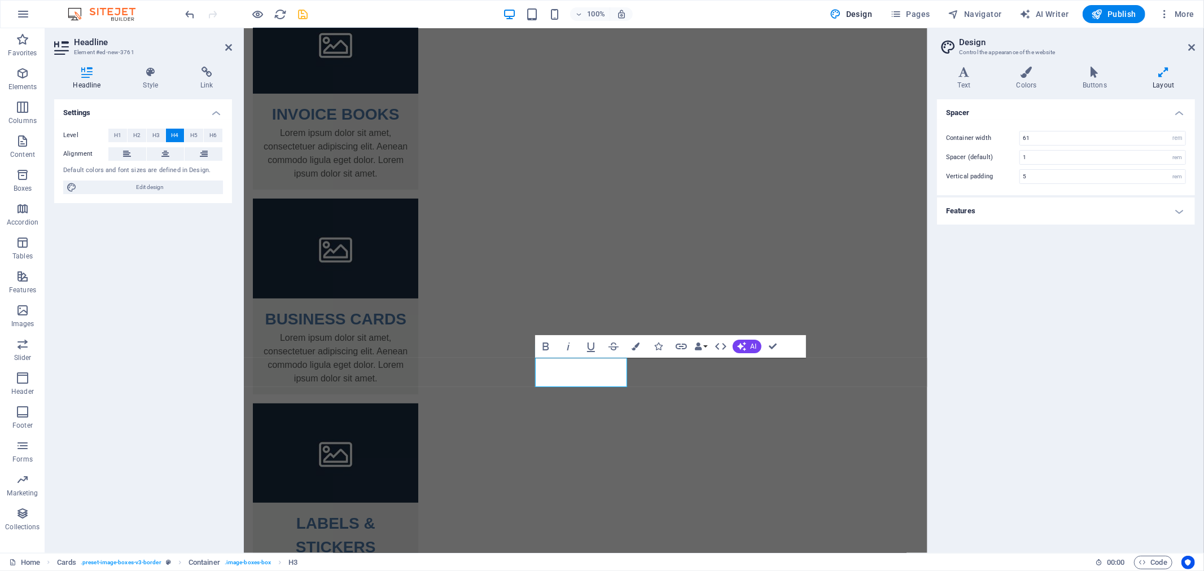
click at [1050, 202] on h4 "Features" at bounding box center [1066, 210] width 258 height 27
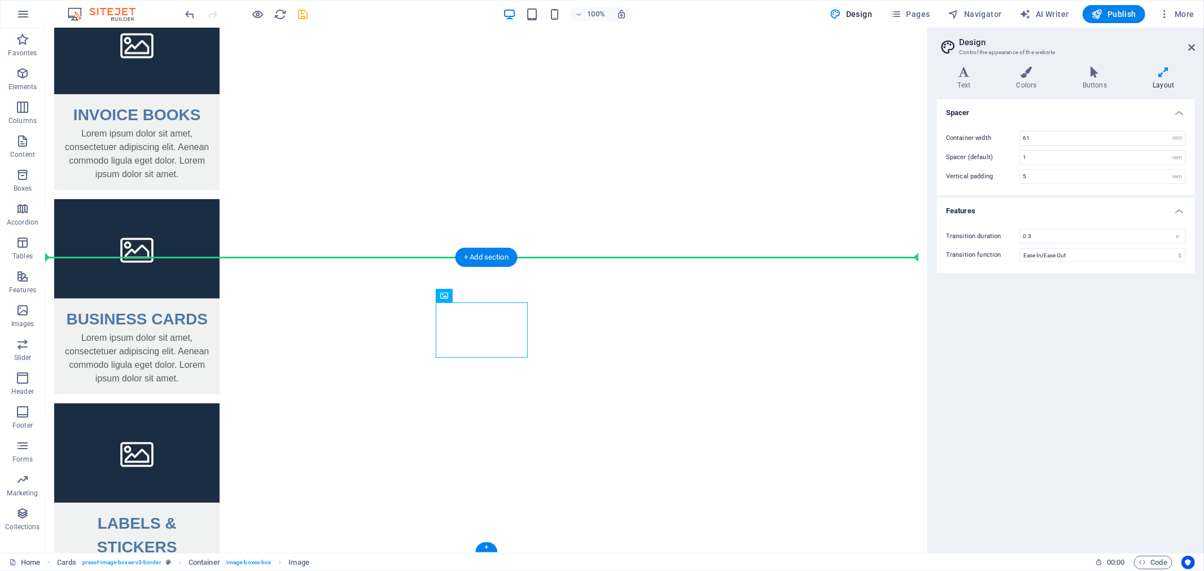
drag, startPoint x: 520, startPoint y: 322, endPoint x: 592, endPoint y: 305, distance: 74.1
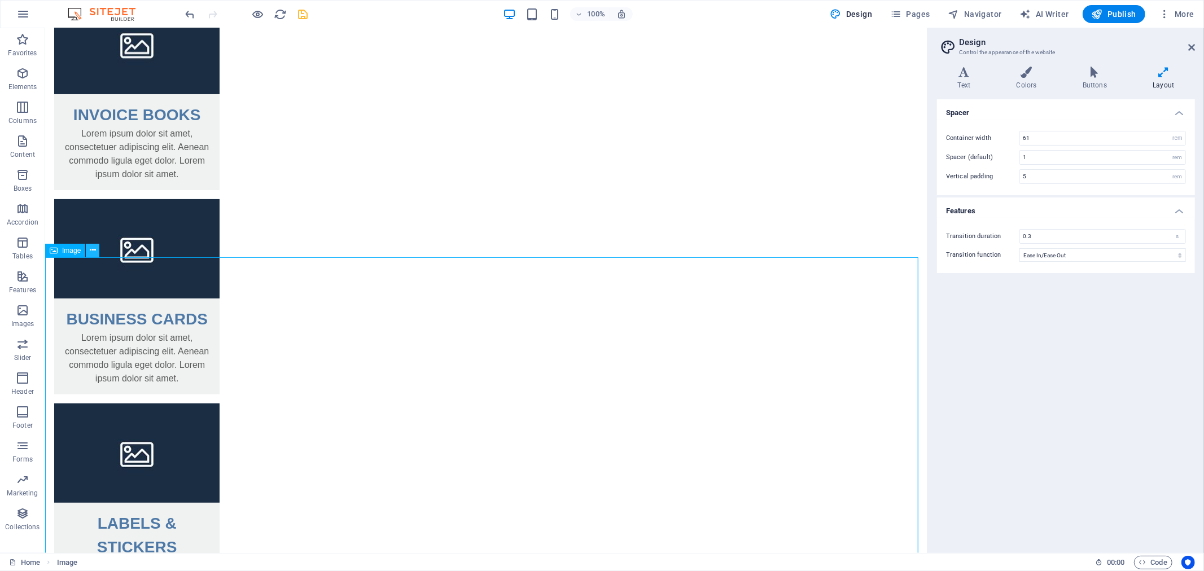
click at [96, 249] on button at bounding box center [93, 251] width 14 height 14
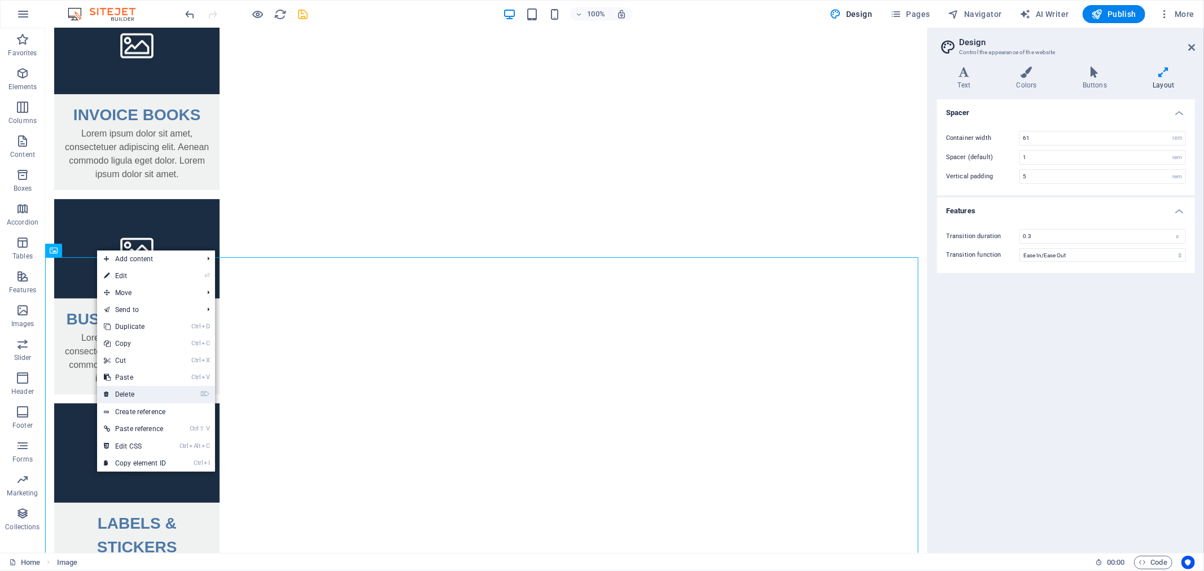
click at [134, 394] on link "⌦ Delete" at bounding box center [135, 394] width 76 height 17
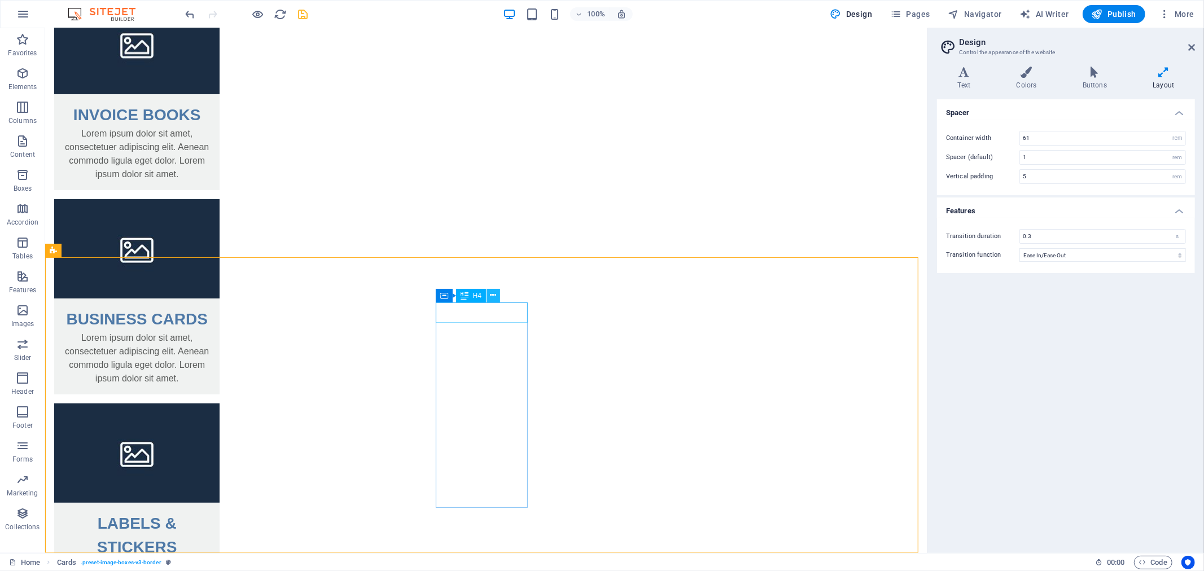
click at [491, 293] on icon at bounding box center [493, 295] width 6 height 12
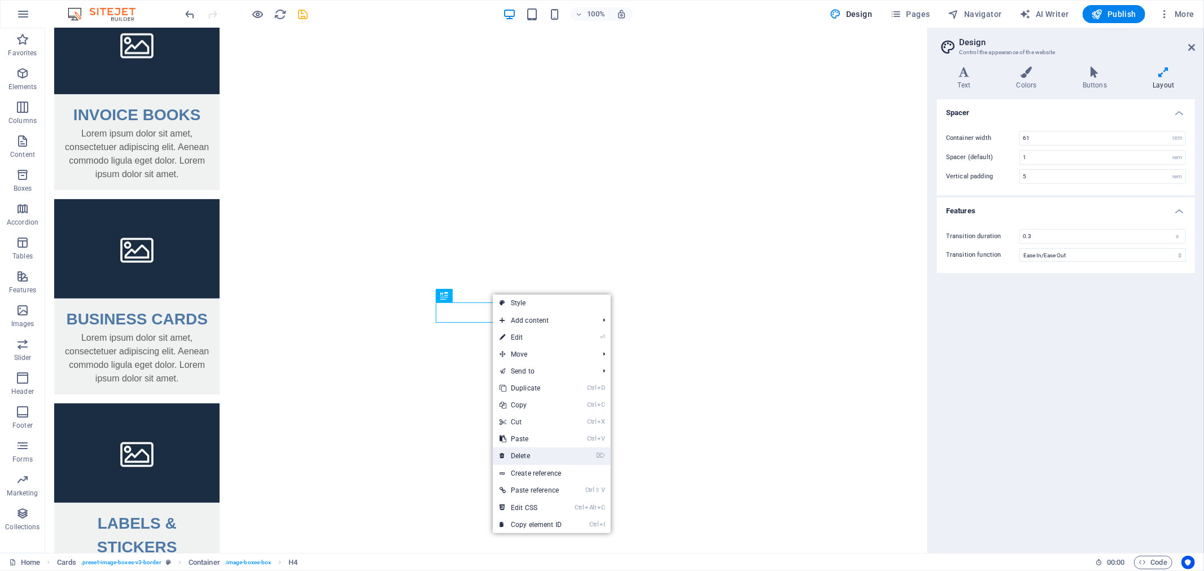
click at [528, 459] on link "⌦ Delete" at bounding box center [531, 455] width 76 height 17
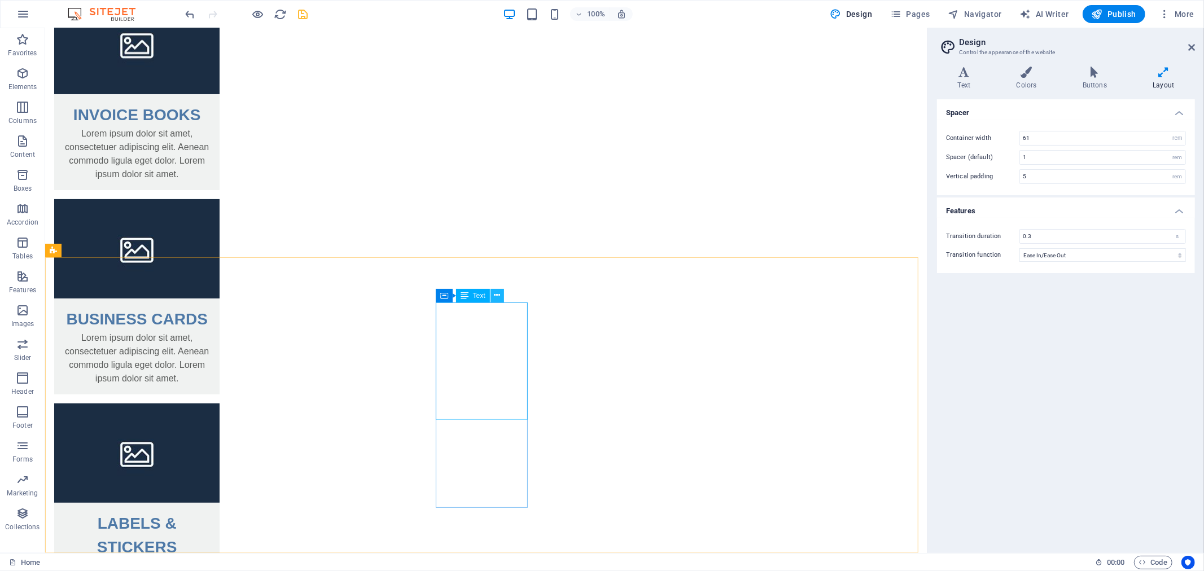
click at [495, 291] on icon at bounding box center [497, 295] width 6 height 12
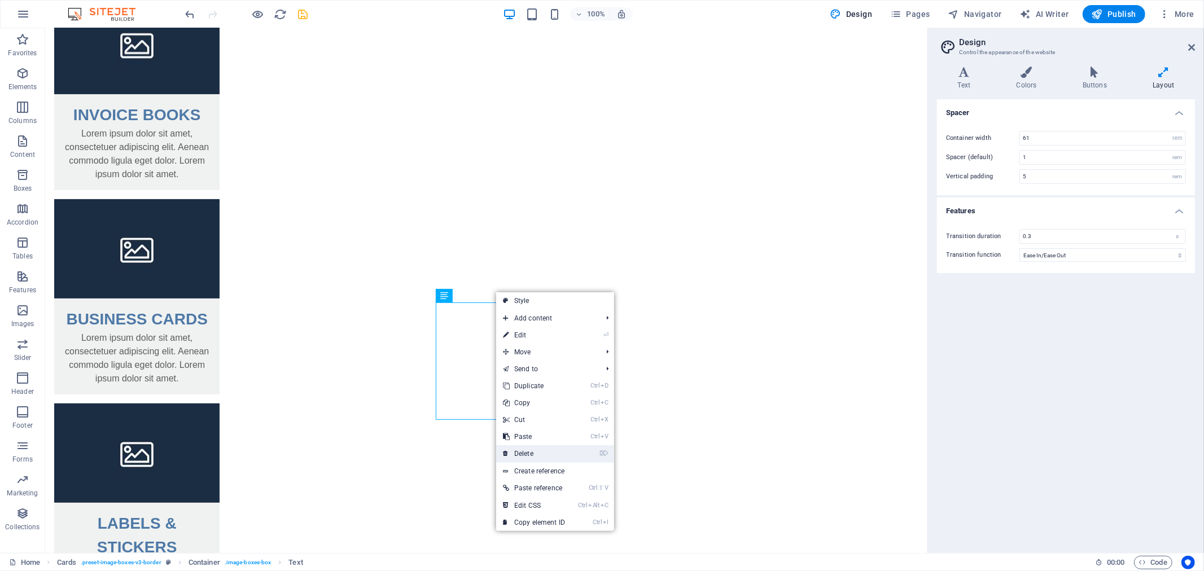
click at [550, 457] on link "⌦ Delete" at bounding box center [534, 453] width 76 height 17
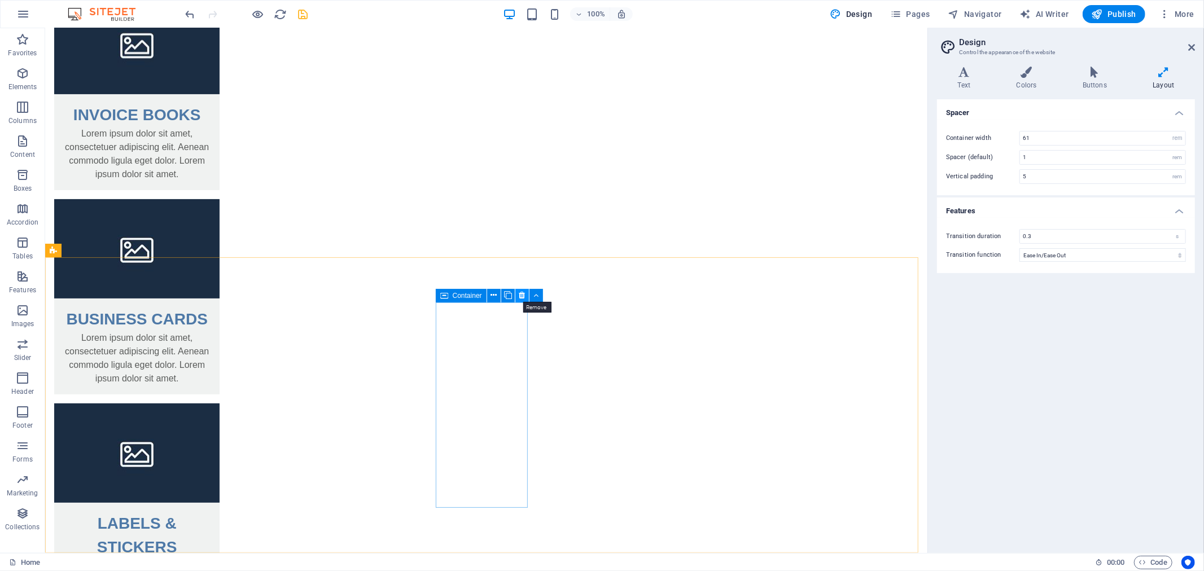
click at [522, 291] on icon at bounding box center [522, 295] width 6 height 12
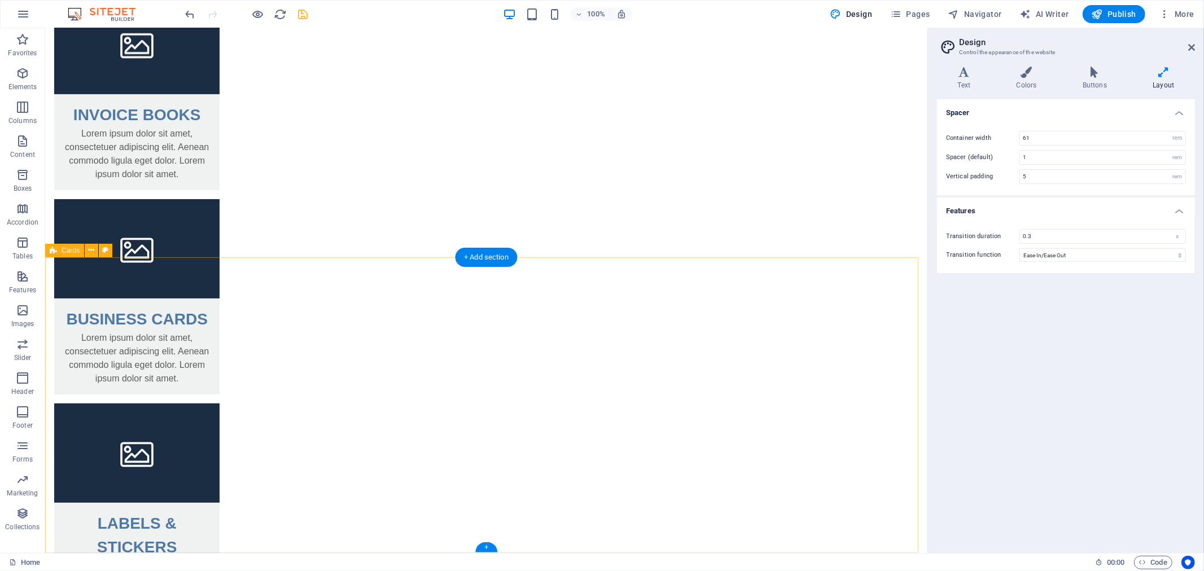
click at [93, 250] on icon at bounding box center [92, 250] width 6 height 12
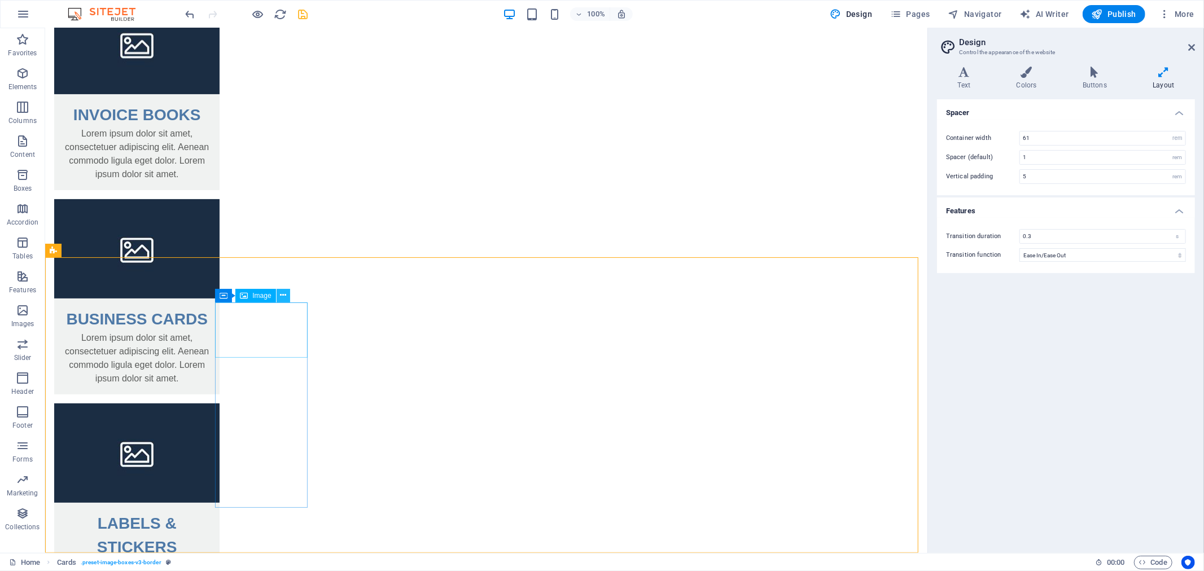
click at [286, 293] on button at bounding box center [283, 296] width 14 height 14
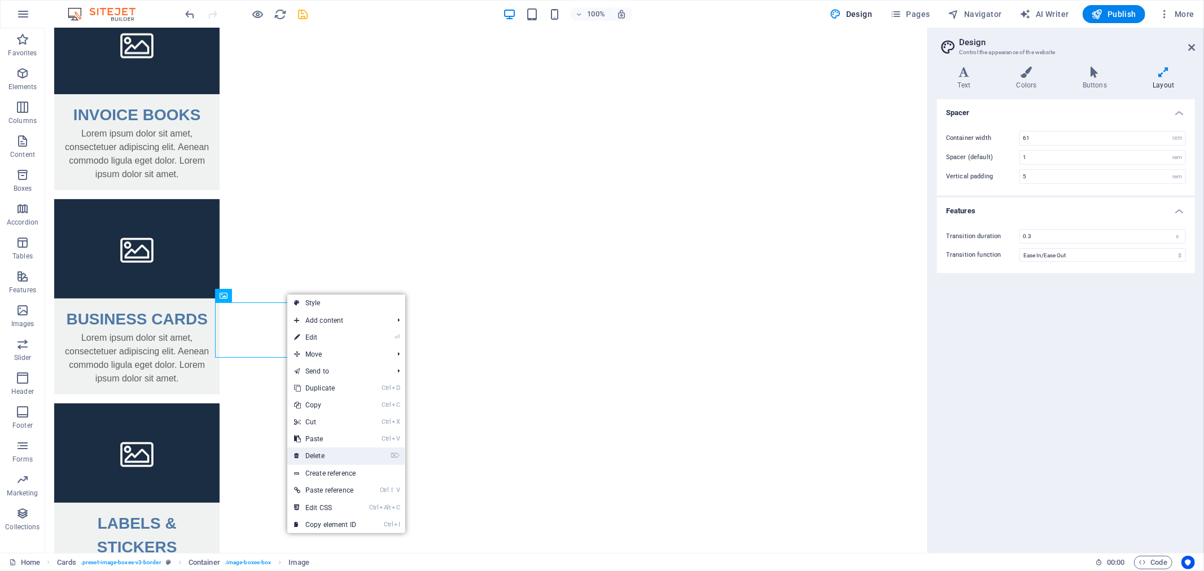
drag, startPoint x: 316, startPoint y: 456, endPoint x: 326, endPoint y: 398, distance: 58.9
click at [316, 456] on link "⌦ Delete" at bounding box center [325, 455] width 76 height 17
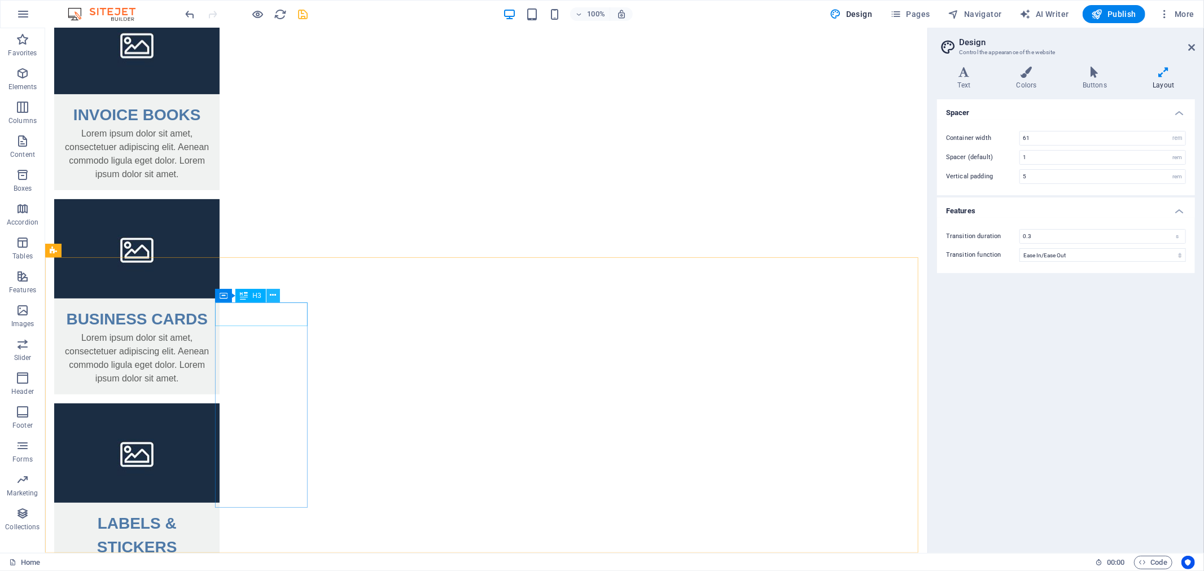
click at [274, 295] on icon at bounding box center [273, 295] width 6 height 12
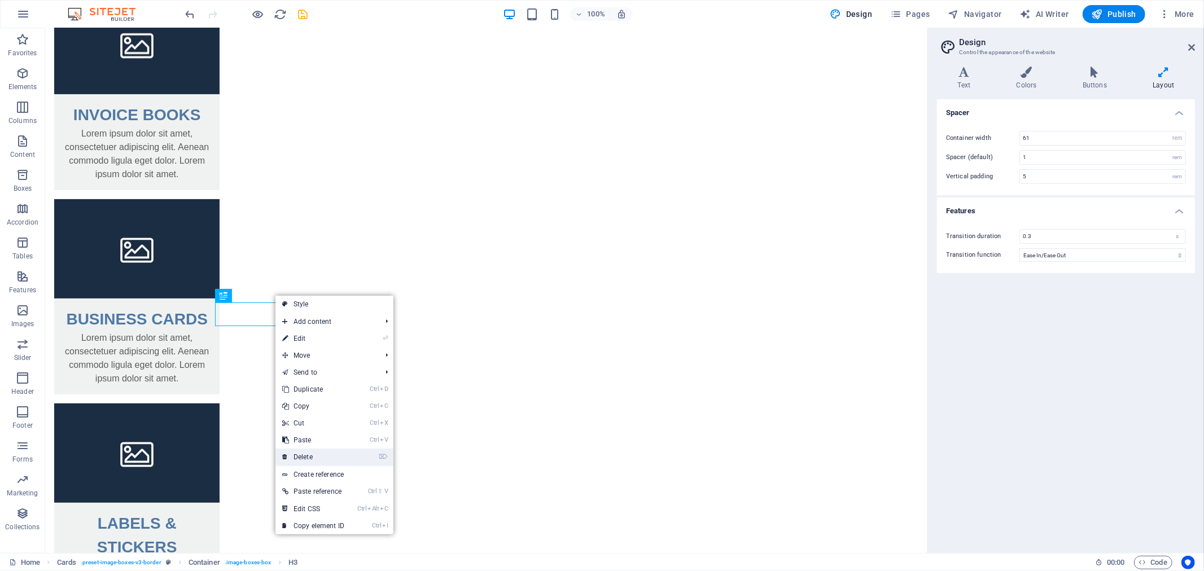
click at [311, 457] on link "⌦ Delete" at bounding box center [313, 457] width 76 height 17
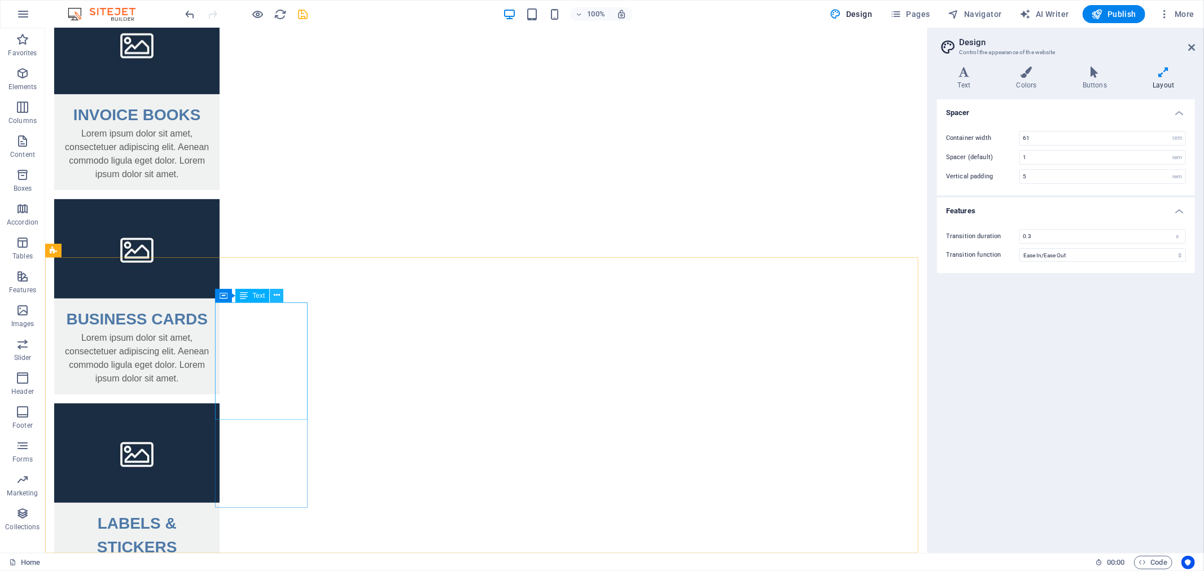
click at [272, 293] on button at bounding box center [277, 296] width 14 height 14
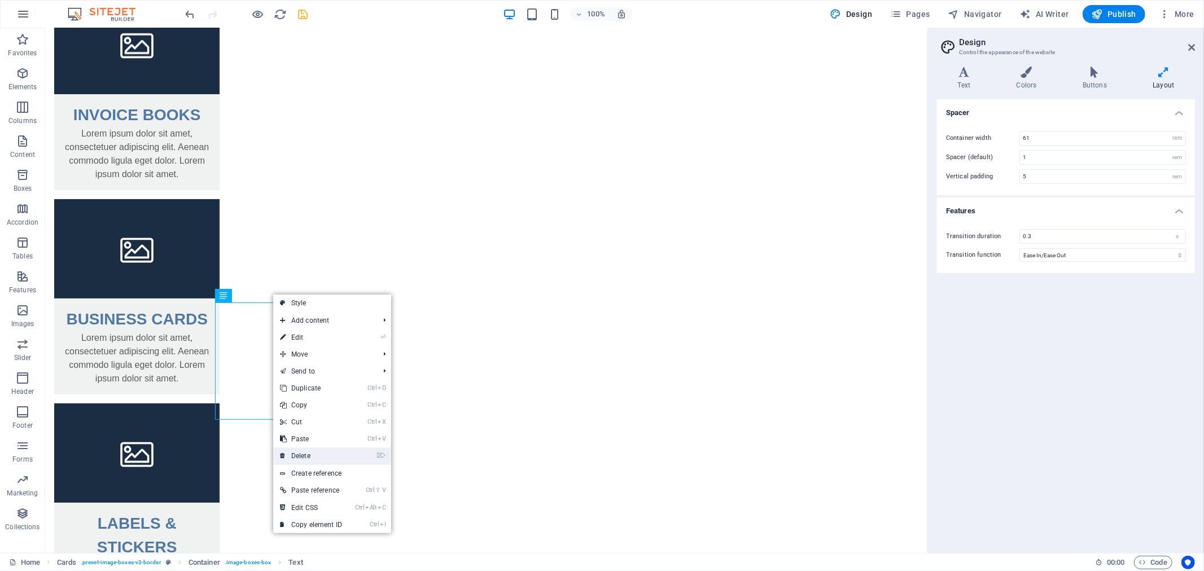
click at [296, 455] on link "⌦ Delete" at bounding box center [311, 455] width 76 height 17
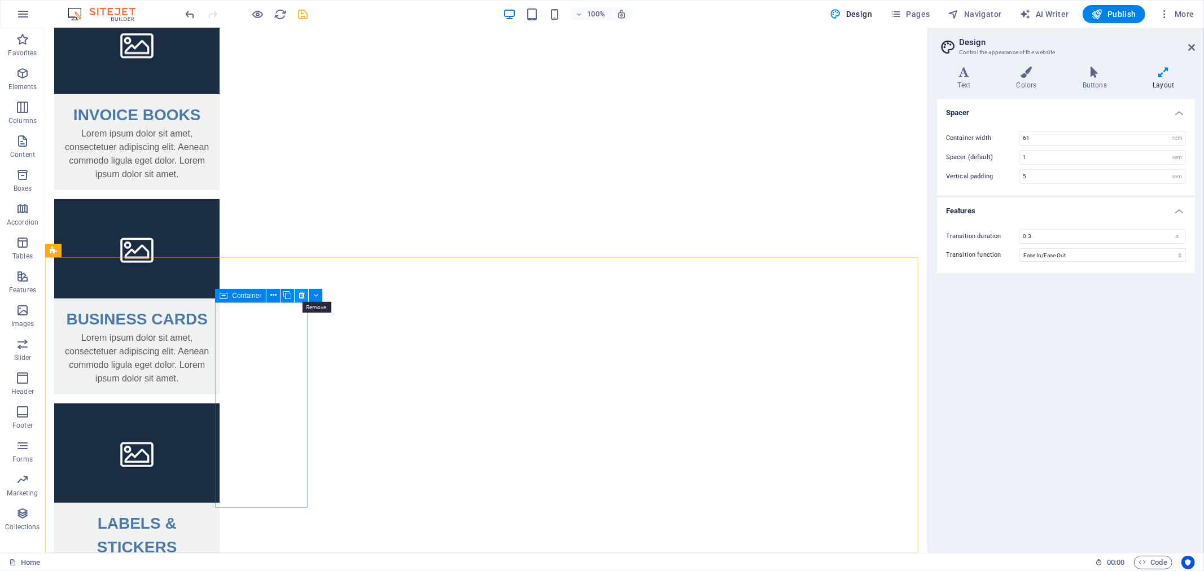
click at [297, 289] on button at bounding box center [302, 296] width 14 height 14
click at [284, 296] on icon at bounding box center [283, 295] width 6 height 12
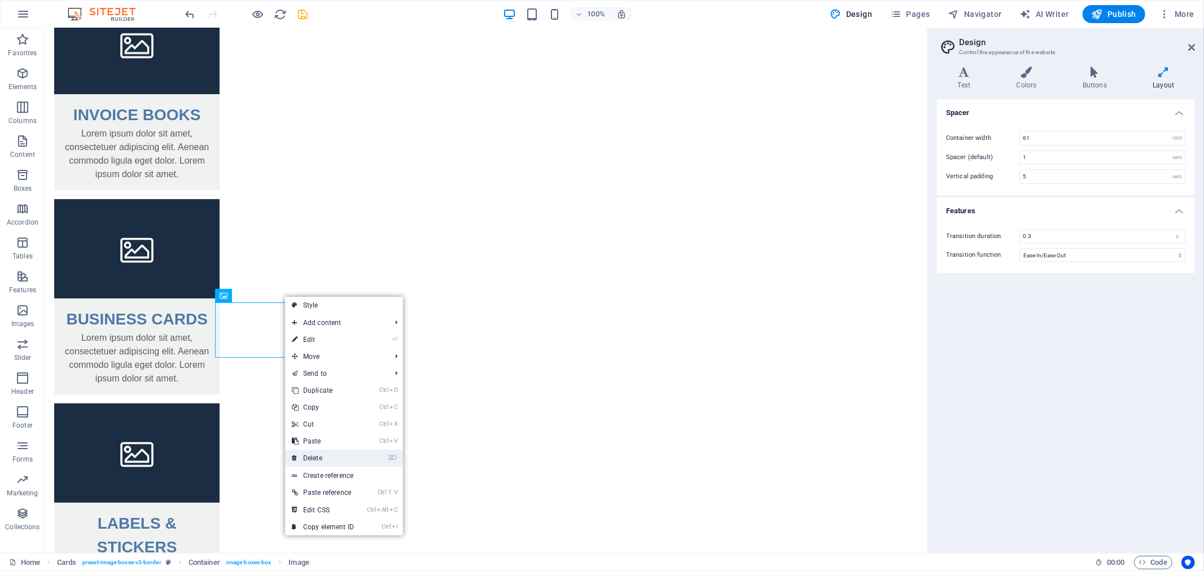
click at [329, 460] on link "⌦ Delete" at bounding box center [323, 458] width 76 height 17
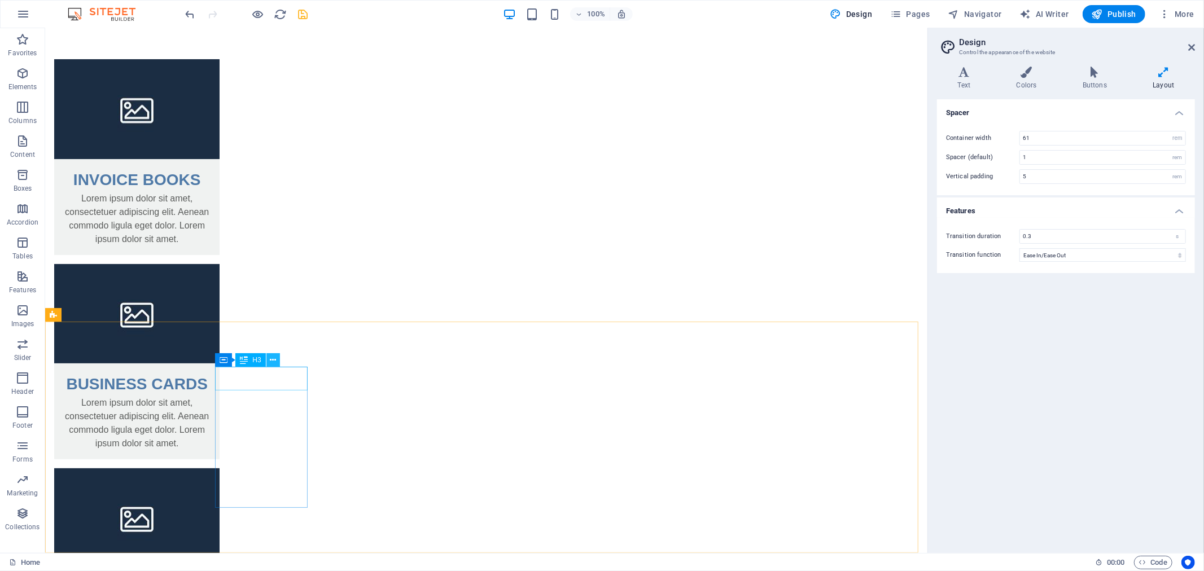
click at [271, 354] on icon at bounding box center [273, 360] width 6 height 12
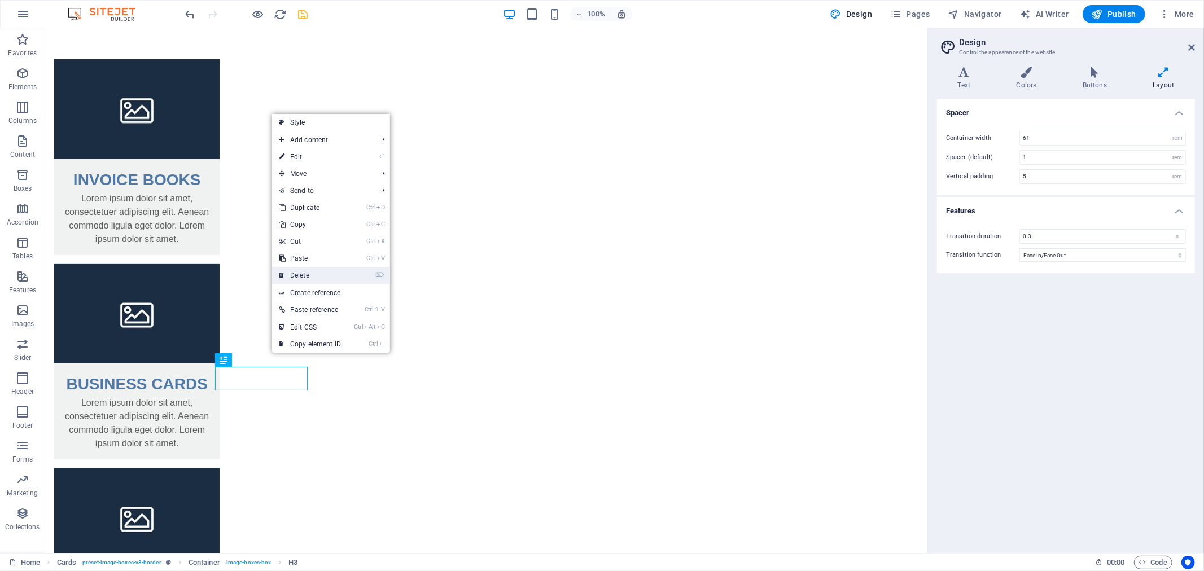
click at [311, 273] on link "⌦ Delete" at bounding box center [310, 275] width 76 height 17
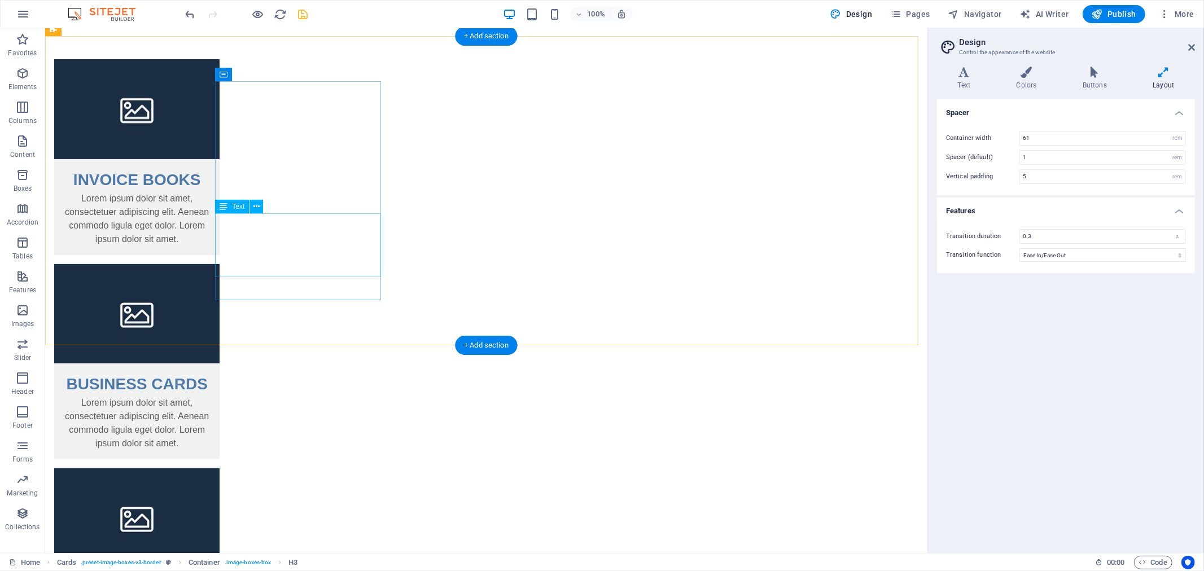
scroll to position [143, 0]
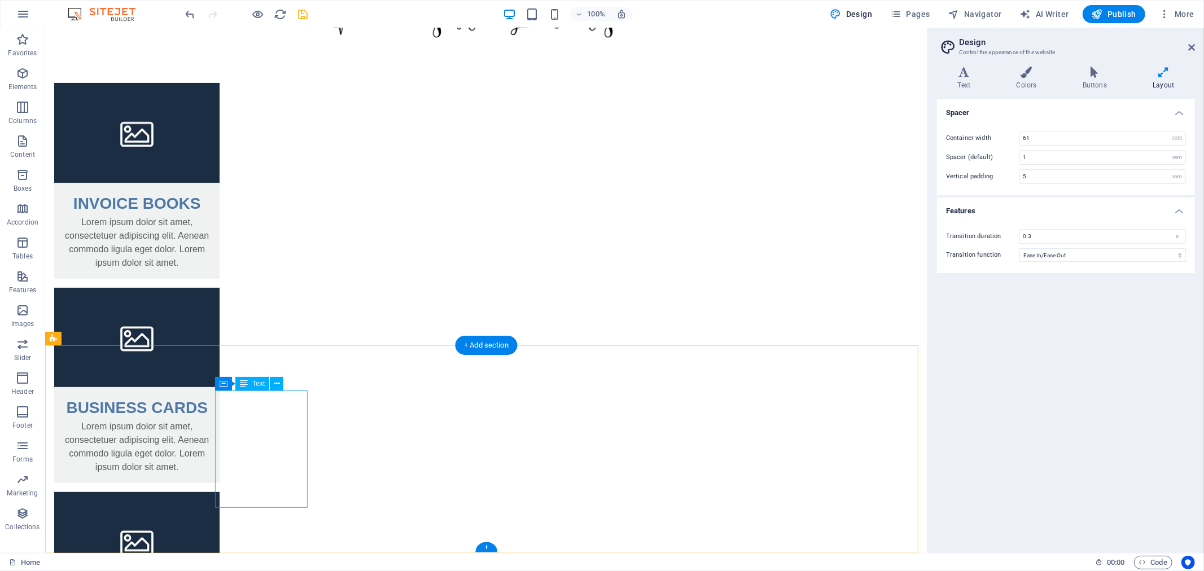
click at [277, 380] on icon at bounding box center [277, 384] width 6 height 12
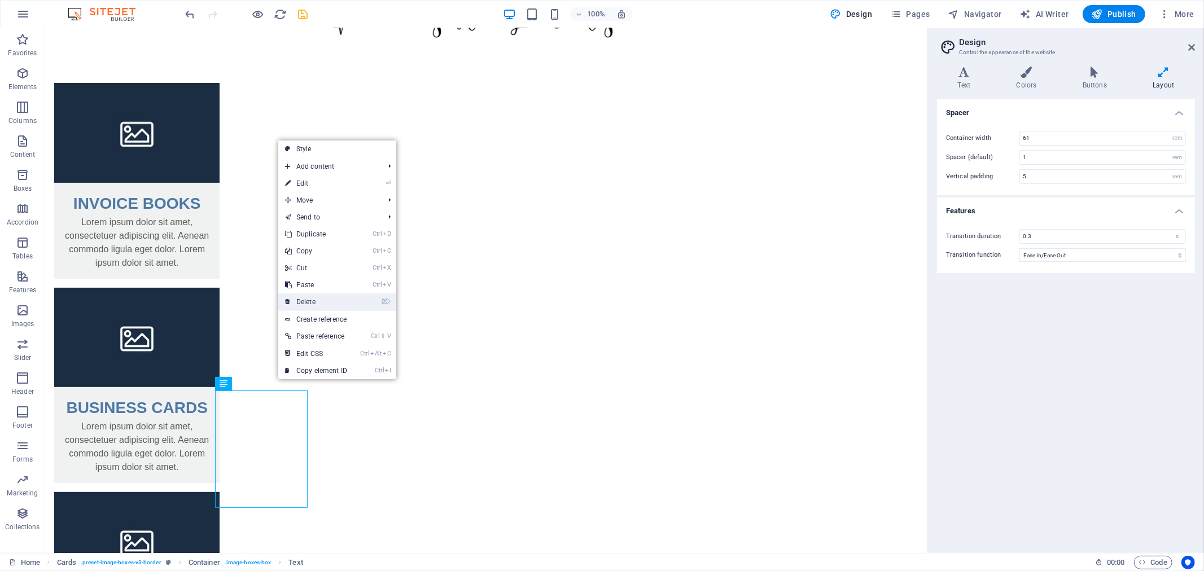
click at [318, 303] on link "⌦ Delete" at bounding box center [316, 301] width 76 height 17
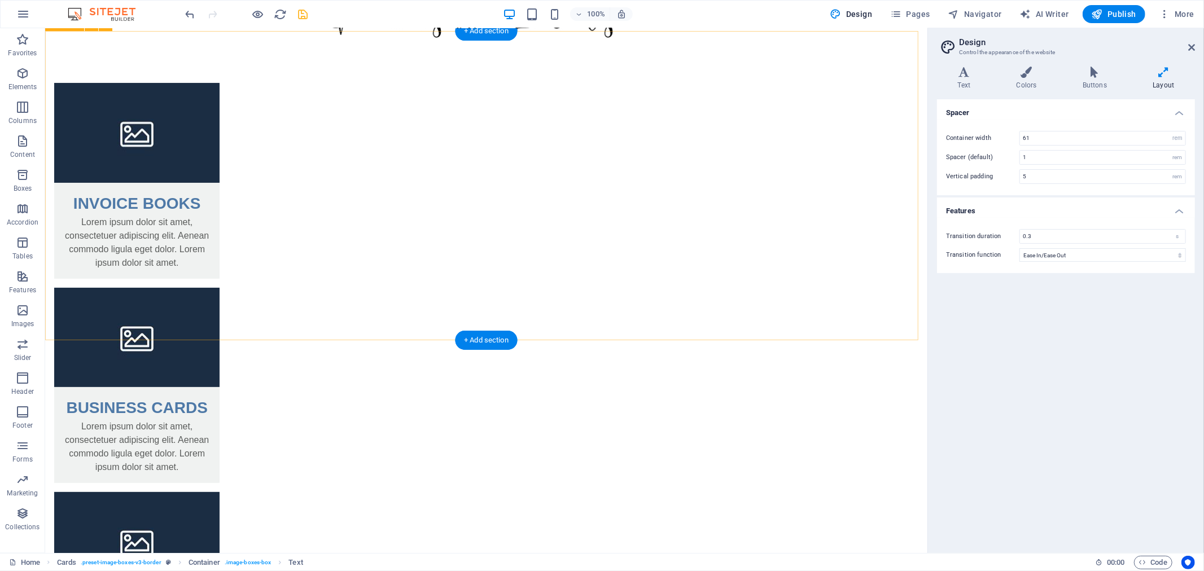
scroll to position [148, 0]
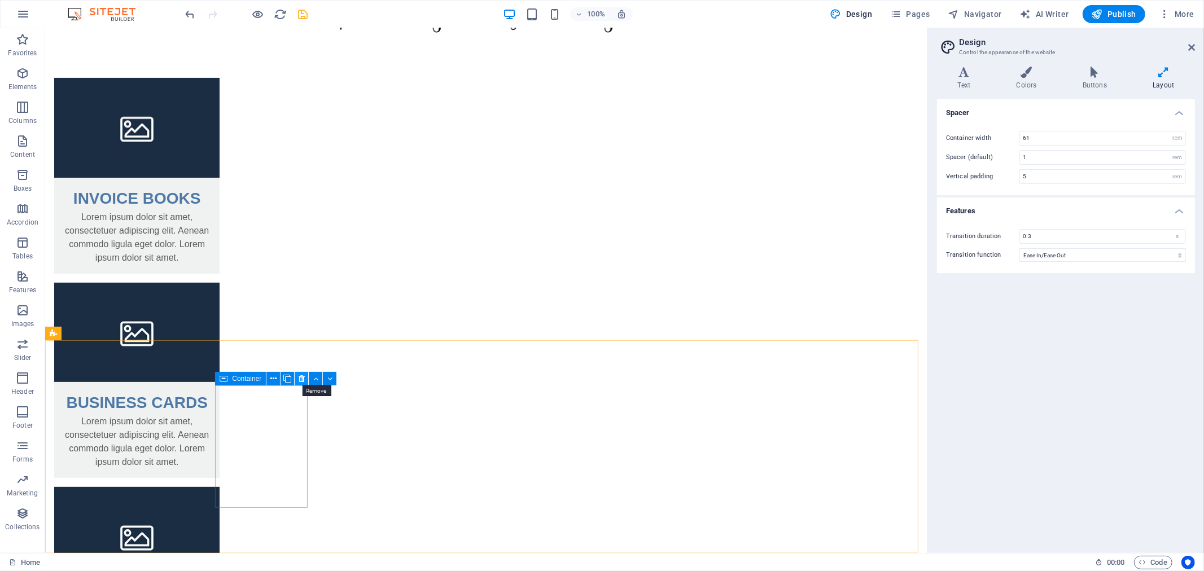
click at [304, 378] on icon at bounding box center [301, 379] width 6 height 12
click at [303, 374] on icon at bounding box center [301, 379] width 6 height 12
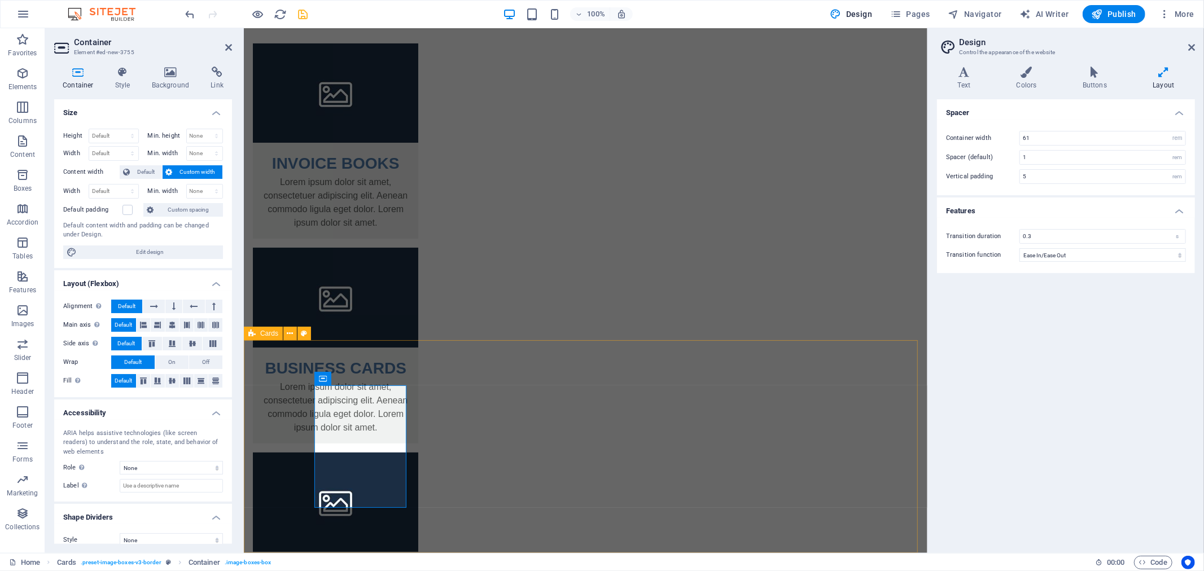
scroll to position [114, 0]
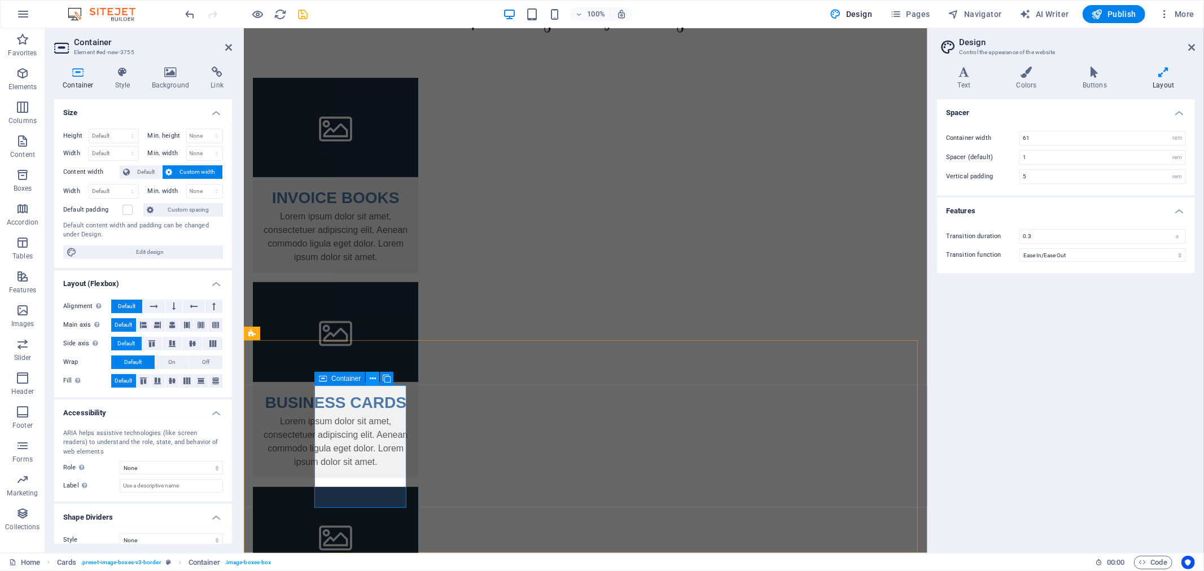
click at [371, 378] on icon at bounding box center [373, 379] width 6 height 12
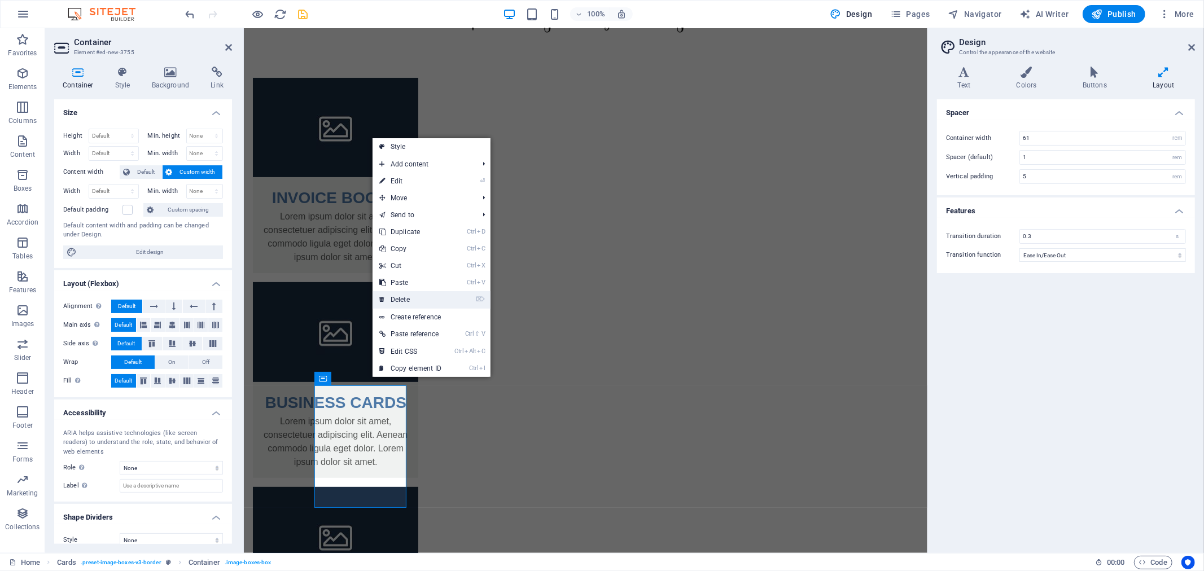
click at [403, 301] on link "⌦ Delete" at bounding box center [410, 299] width 76 height 17
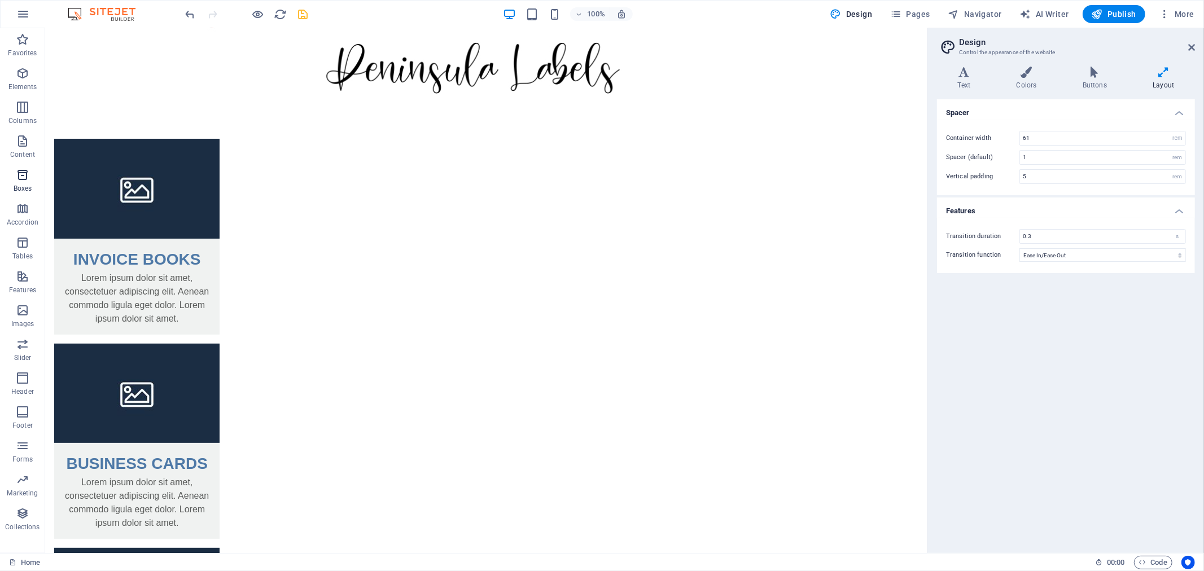
click at [25, 181] on icon "button" at bounding box center [23, 175] width 14 height 14
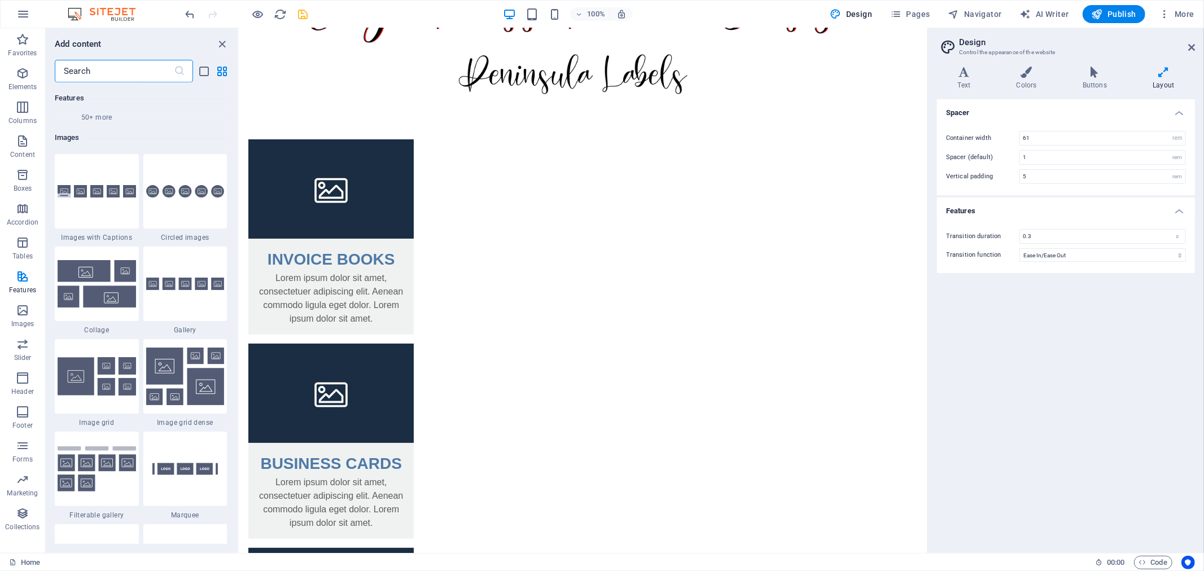
scroll to position [5683, 0]
click at [206, 307] on div at bounding box center [185, 283] width 84 height 74
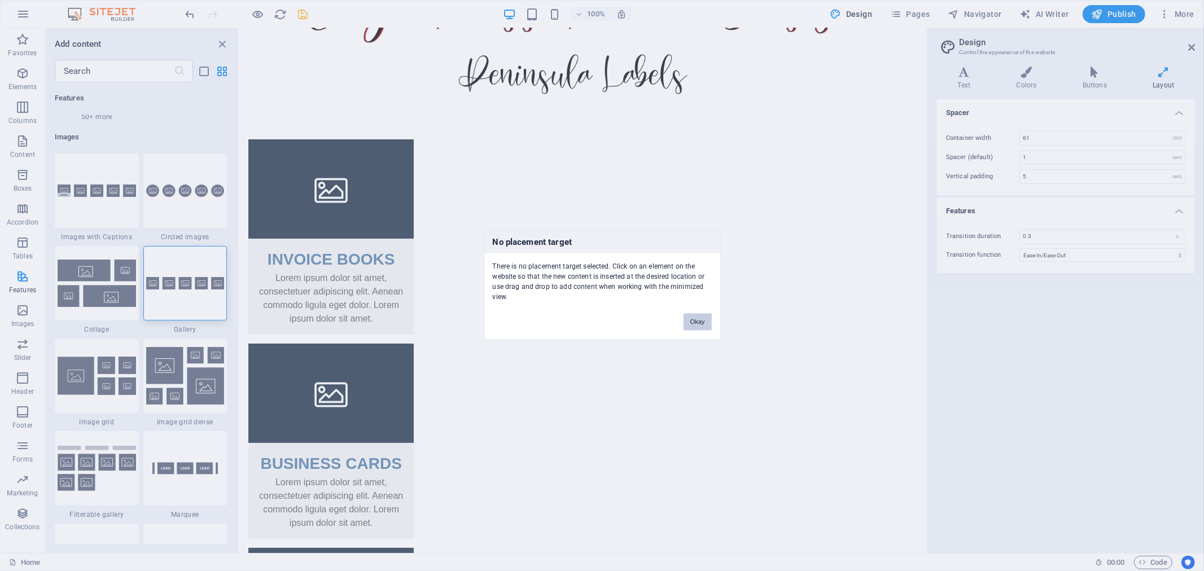
click at [705, 320] on button "Okay" at bounding box center [697, 322] width 28 height 17
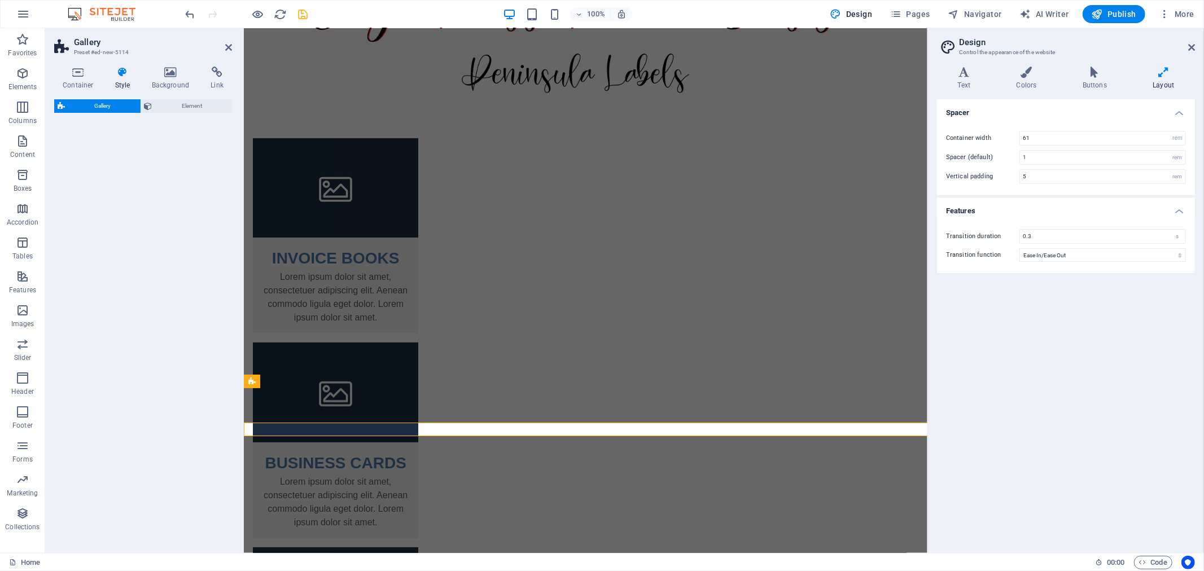
scroll to position [173, 0]
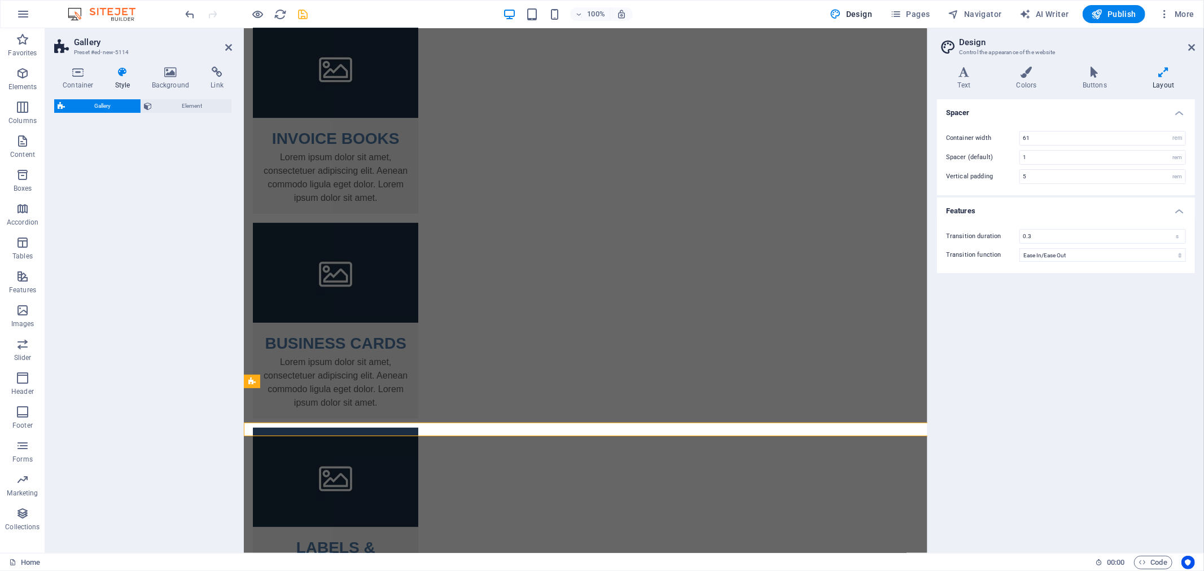
select select "rem"
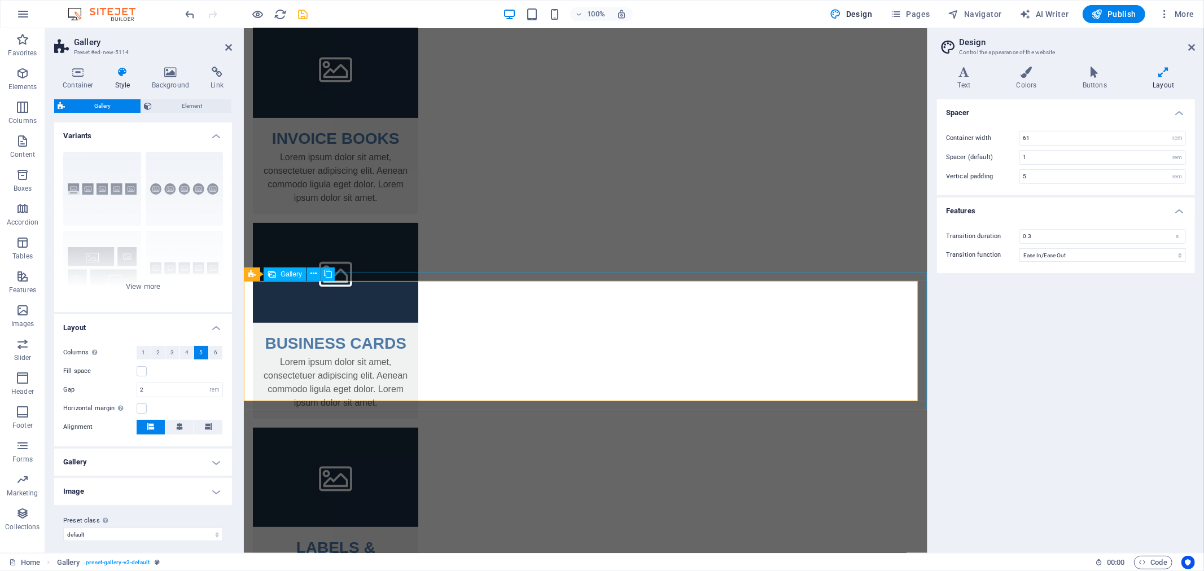
select select "4"
select select "px"
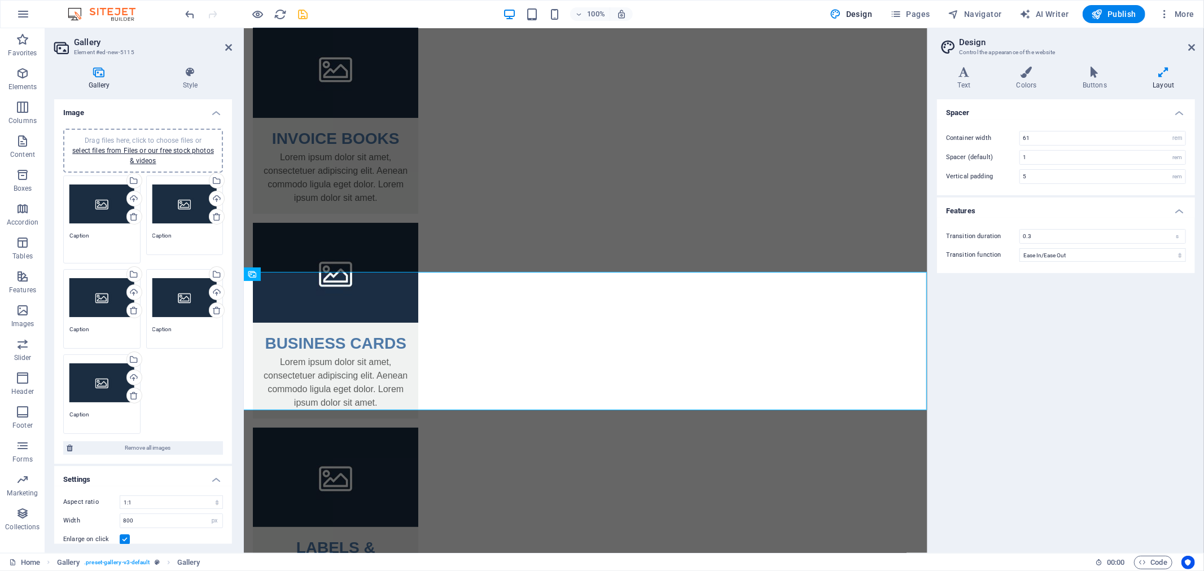
click at [81, 232] on textarea "Caption" at bounding box center [101, 243] width 65 height 25
drag, startPoint x: 120, startPoint y: 236, endPoint x: 50, endPoint y: 232, distance: 70.1
click at [50, 232] on div "Gallery Style Image Drag files here, click to choose files or select files from…" at bounding box center [143, 305] width 196 height 495
type textarea "INVOICE BOOKS"
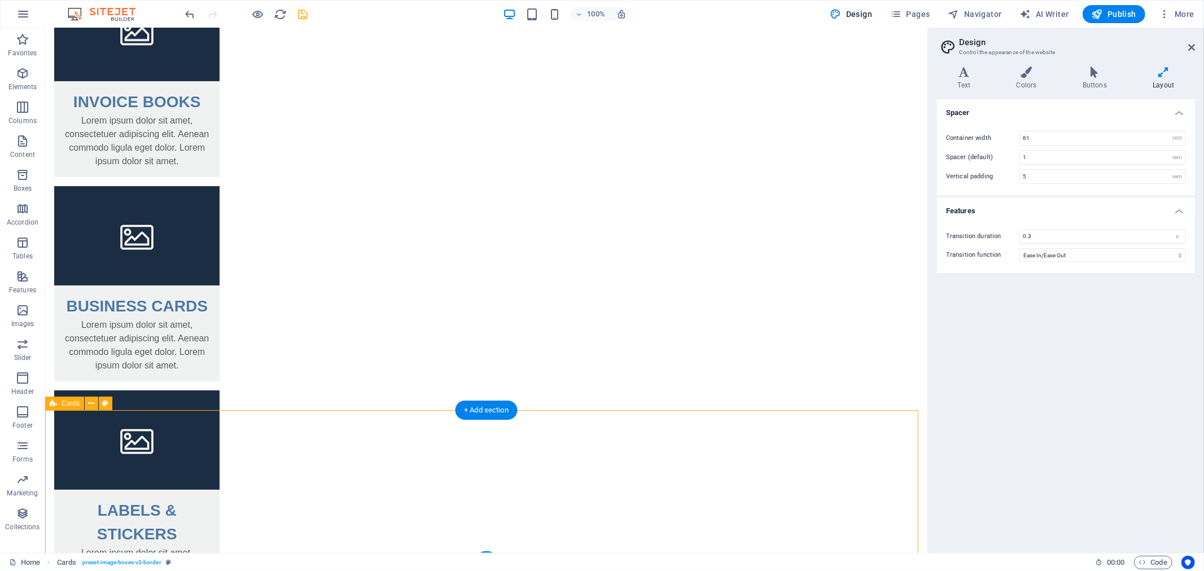
scroll to position [247, 0]
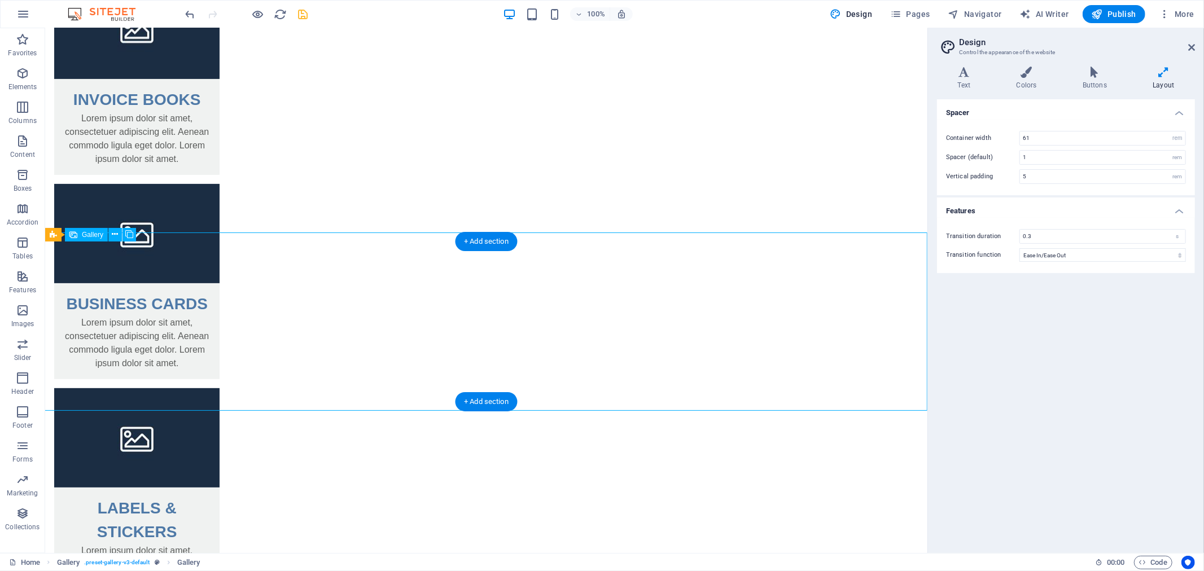
select select "4"
select select "px"
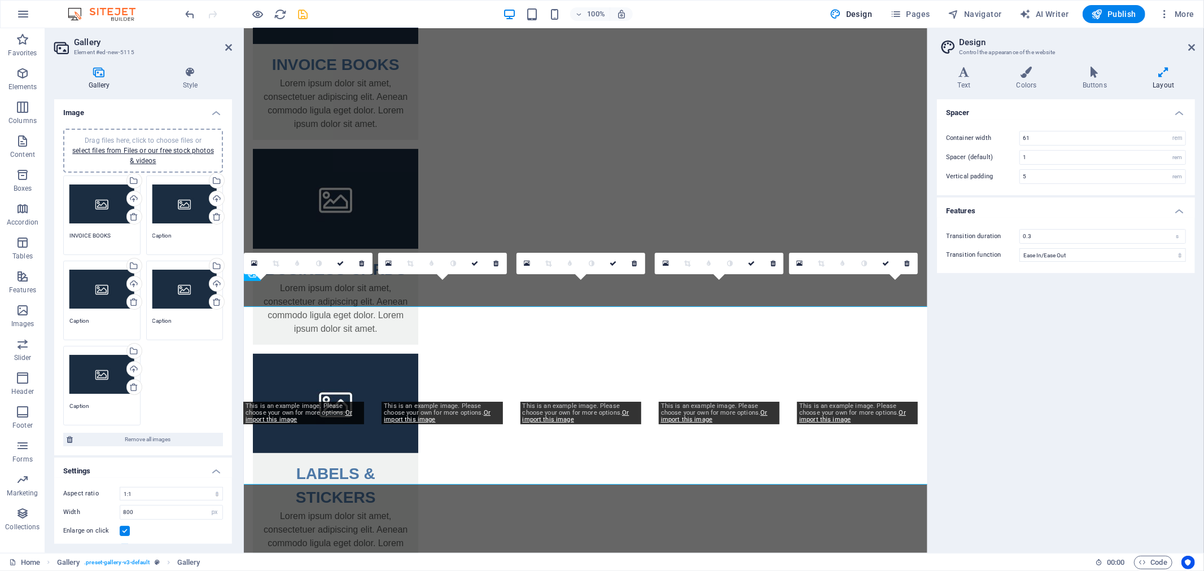
scroll to position [173, 0]
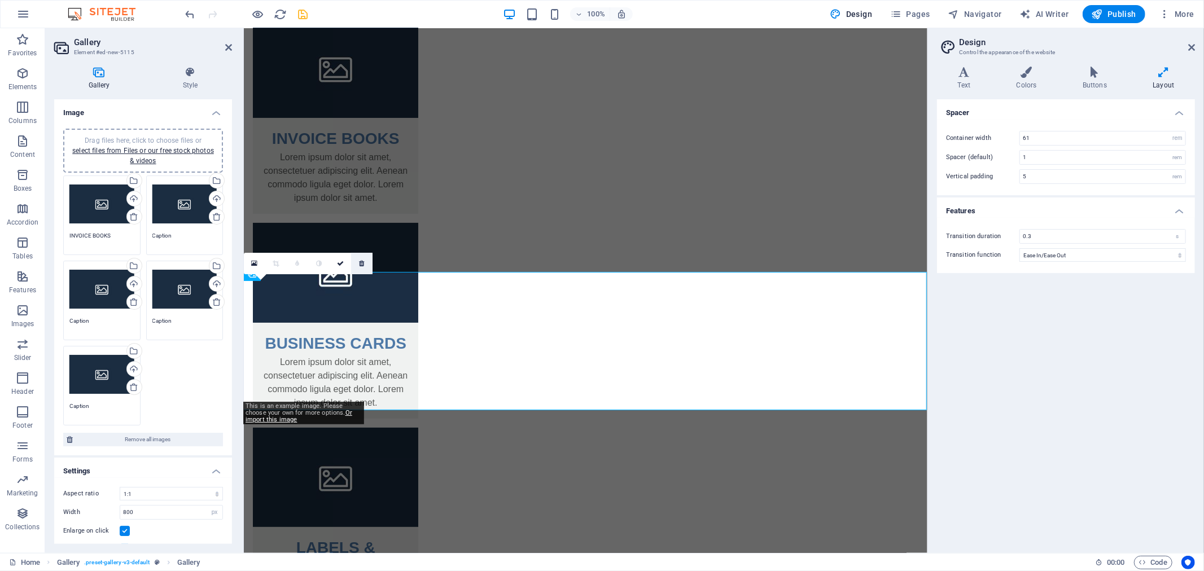
click at [362, 263] on icon at bounding box center [361, 263] width 5 height 7
type textarea "Caption"
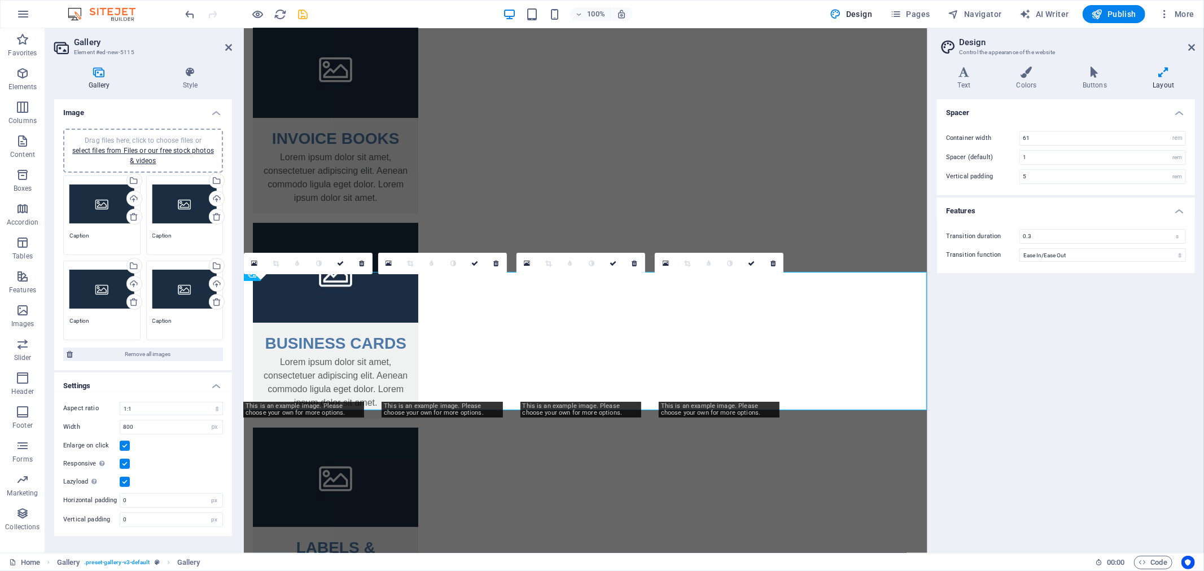
click at [362, 263] on icon at bounding box center [361, 263] width 5 height 7
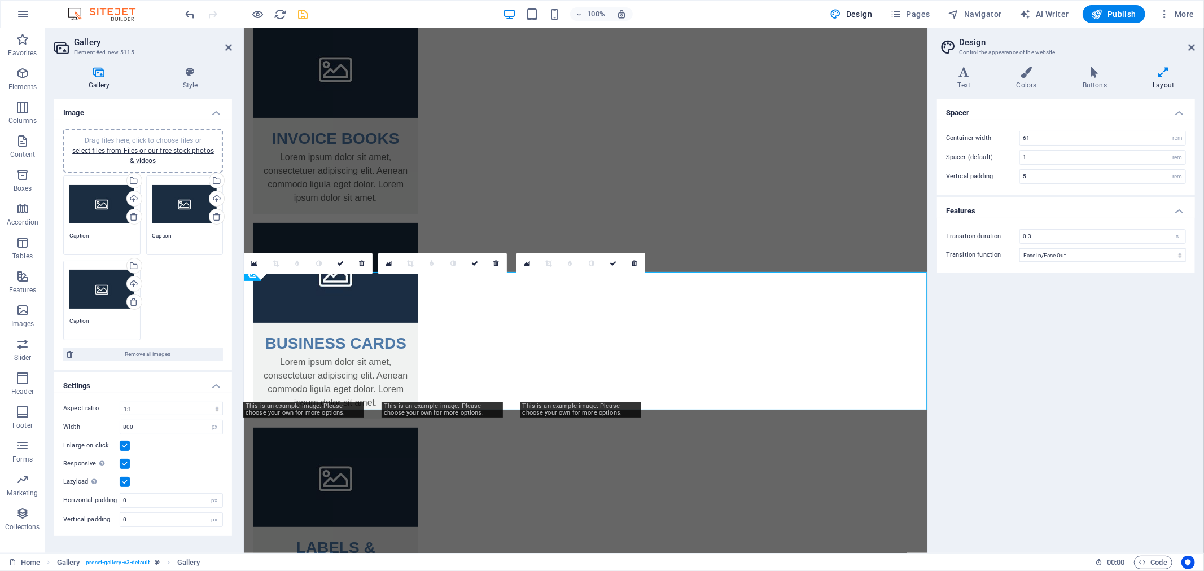
click at [362, 263] on icon at bounding box center [361, 263] width 5 height 7
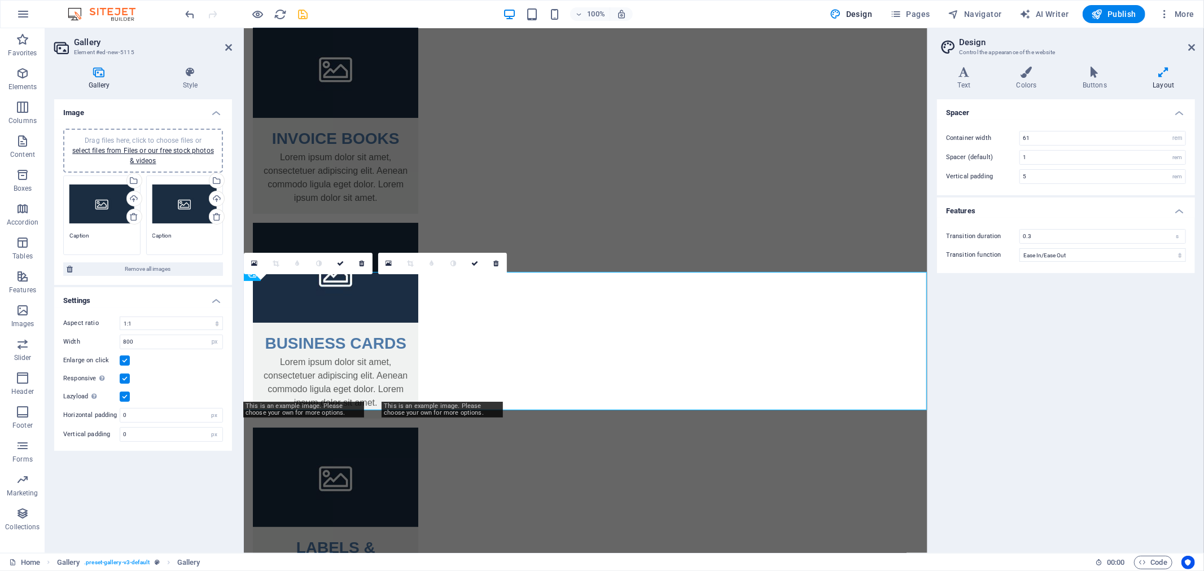
click at [362, 263] on icon at bounding box center [361, 263] width 5 height 7
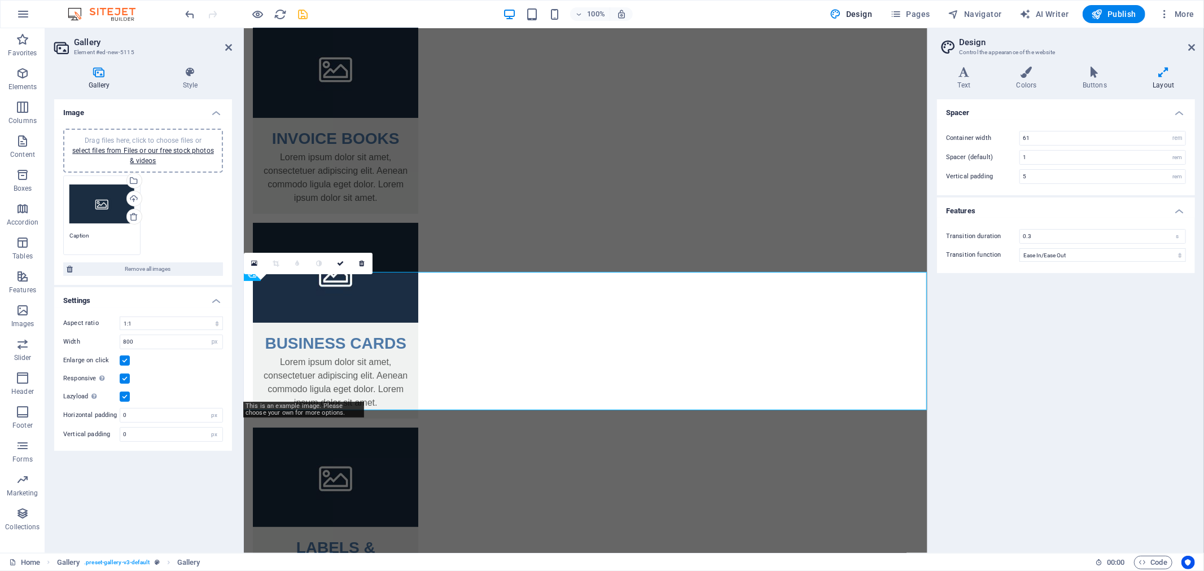
click at [362, 263] on icon at bounding box center [361, 263] width 5 height 7
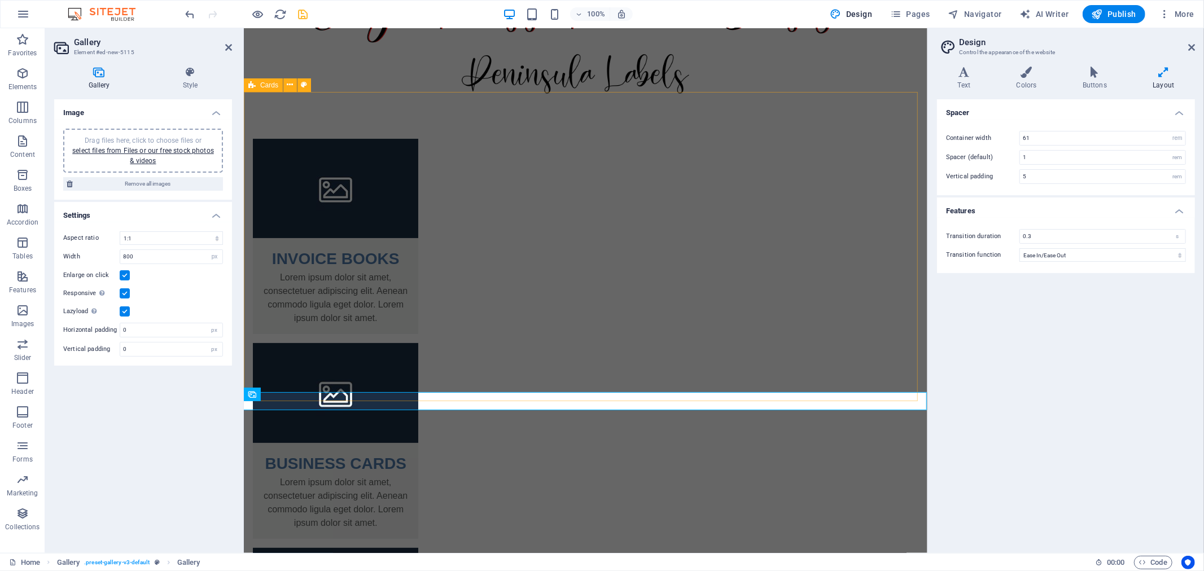
click at [480, 392] on div "INVOICE BOOKS Lorem ipsum dolor sit amet, consectetuer adipiscing elit. Aenean …" at bounding box center [584, 452] width 683 height 718
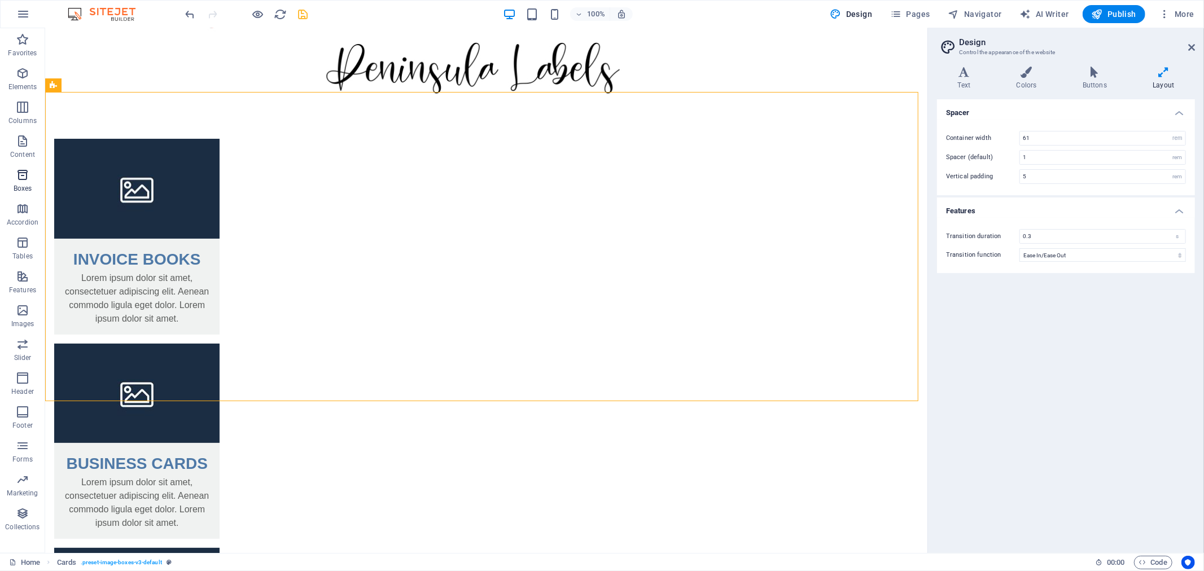
click at [20, 186] on p "Boxes" at bounding box center [23, 188] width 19 height 9
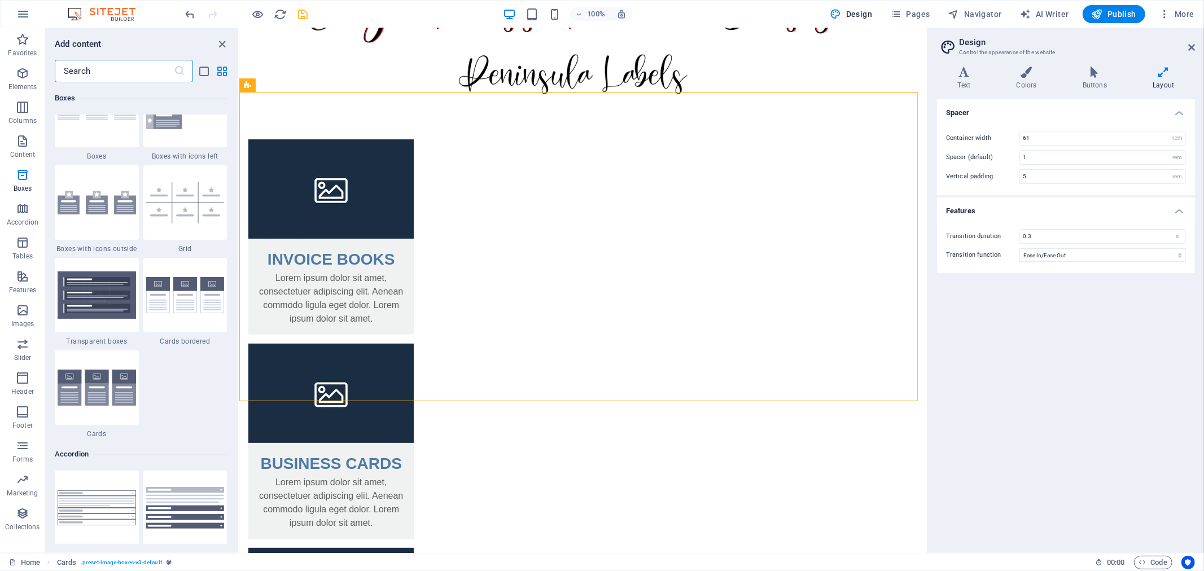
scroll to position [3175, 0]
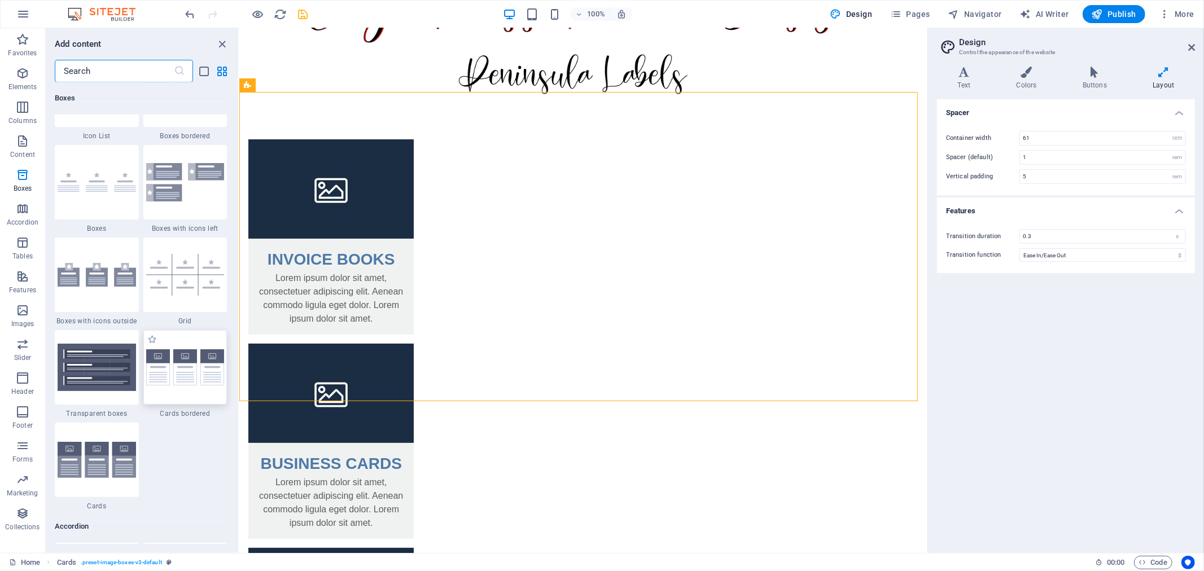
click at [183, 354] on img at bounding box center [185, 367] width 78 height 37
click at [239, 354] on div "Placeholder H2 Logo Image with text H2 Container Text Placeholder Container Gal…" at bounding box center [583, 290] width 688 height 525
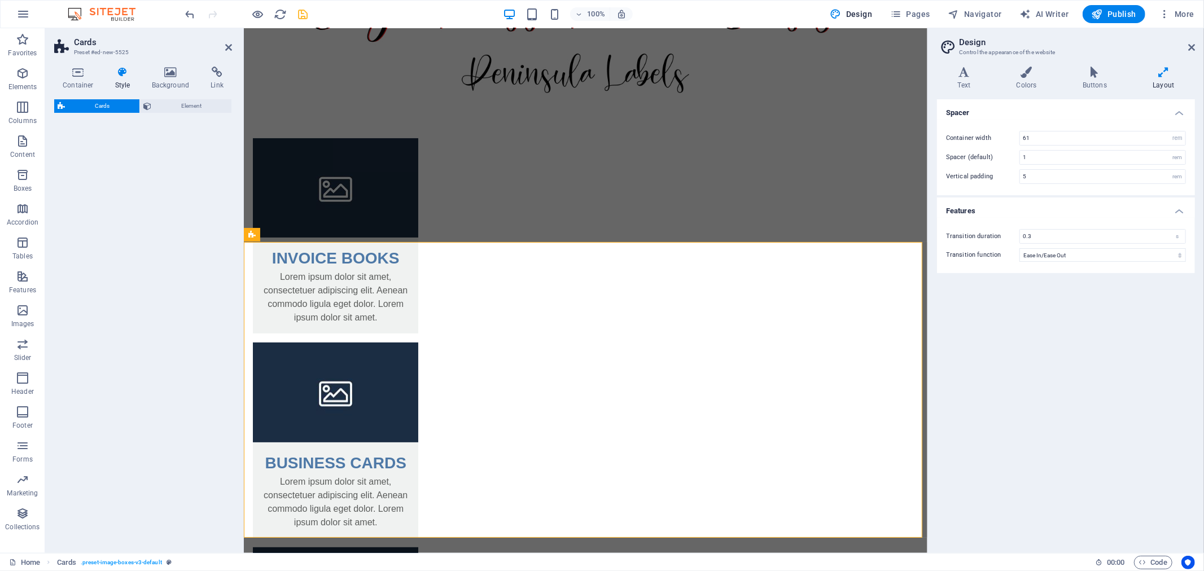
scroll to position [213, 0]
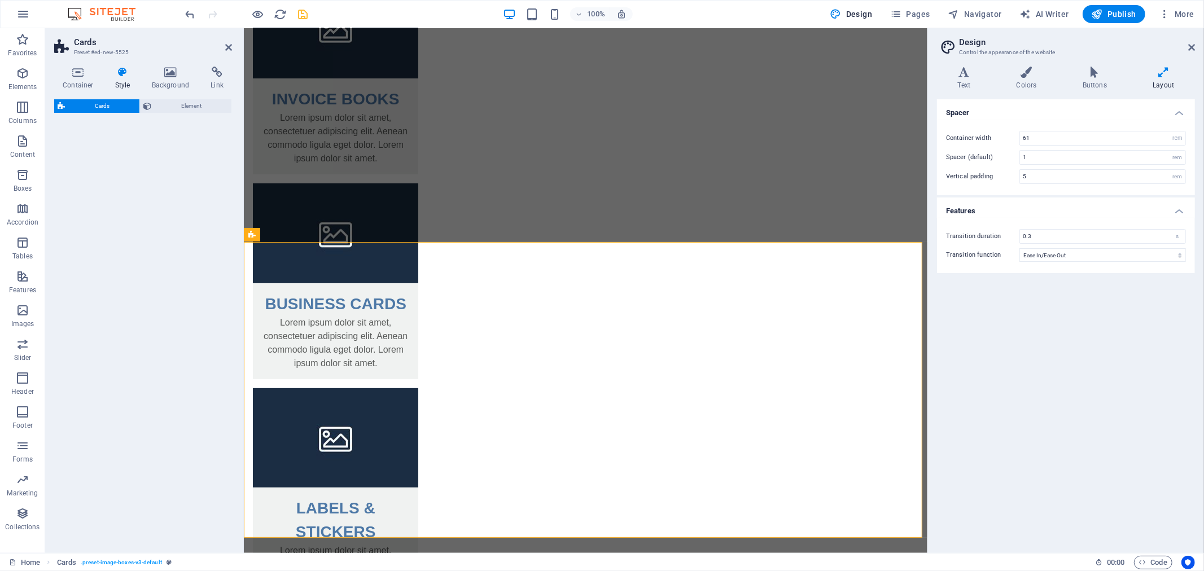
select select "rem"
select select "preset-image-boxes-v3-border"
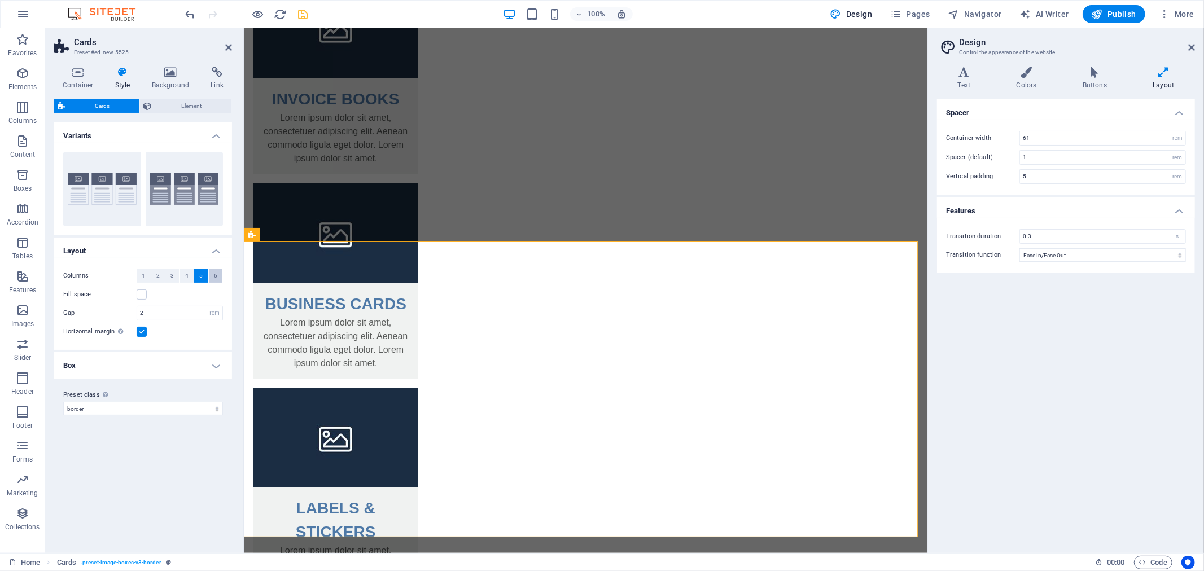
click at [216, 271] on span "6" at bounding box center [215, 276] width 3 height 14
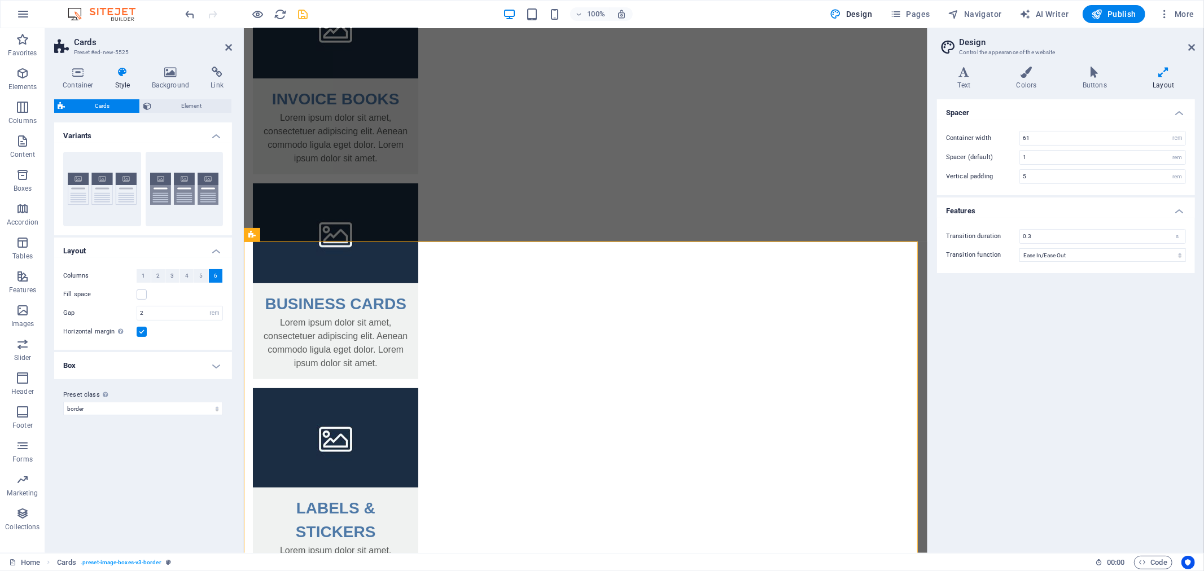
click at [216, 271] on span "6" at bounding box center [215, 276] width 3 height 14
click at [211, 284] on div "Columns 1 2 3 4 5 6 Fill space Gap 2 px rem % vw vh Horizontal margin Only if t…" at bounding box center [143, 304] width 182 height 92
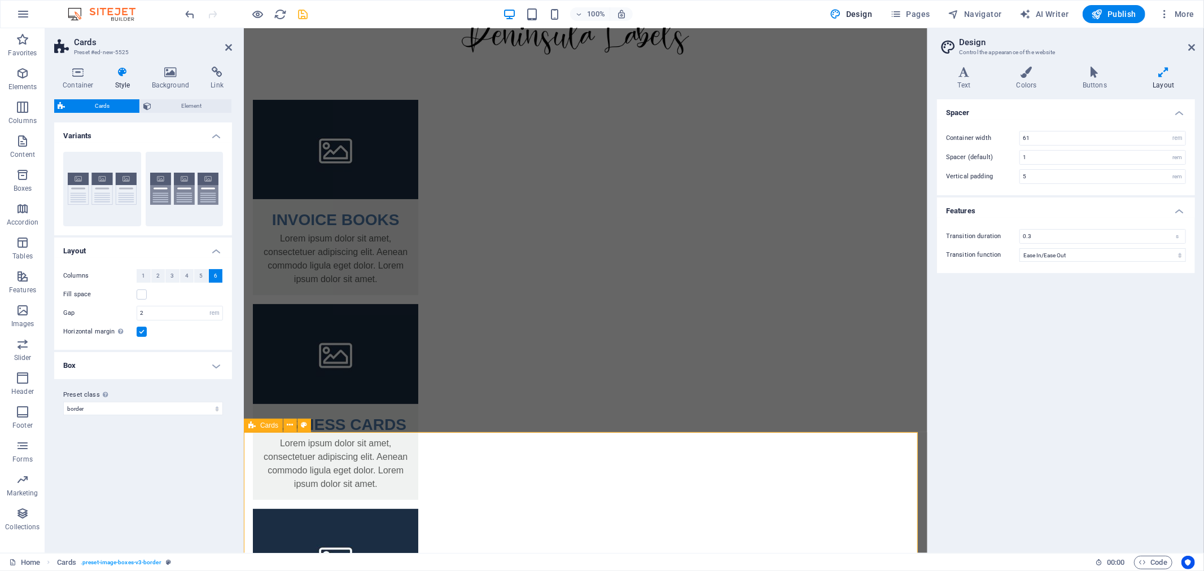
scroll to position [251, 0]
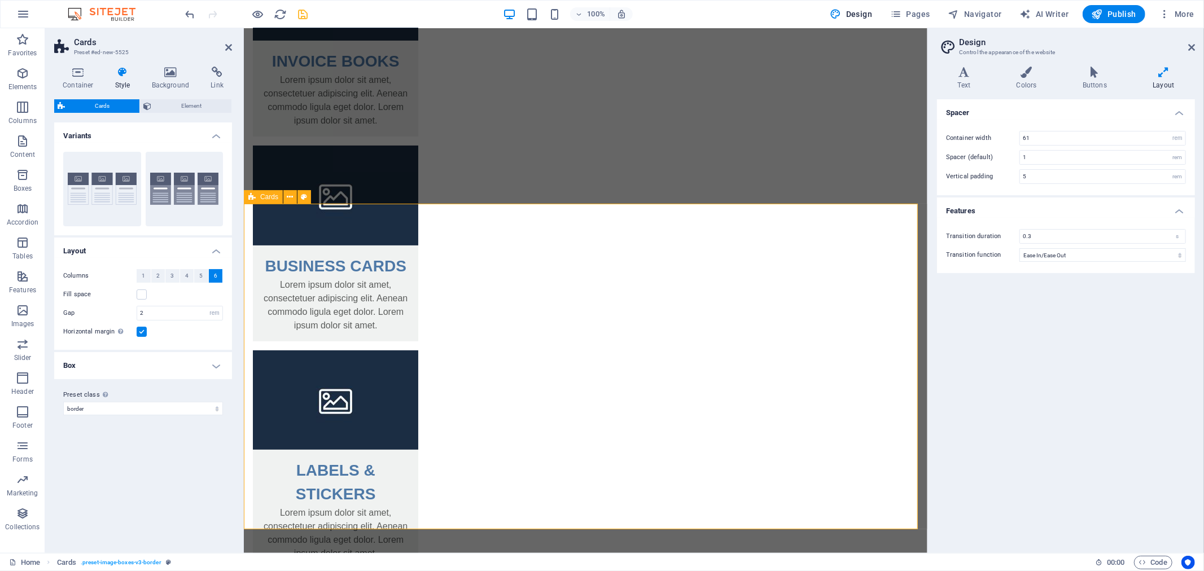
click at [302, 17] on icon "save" at bounding box center [303, 14] width 13 height 13
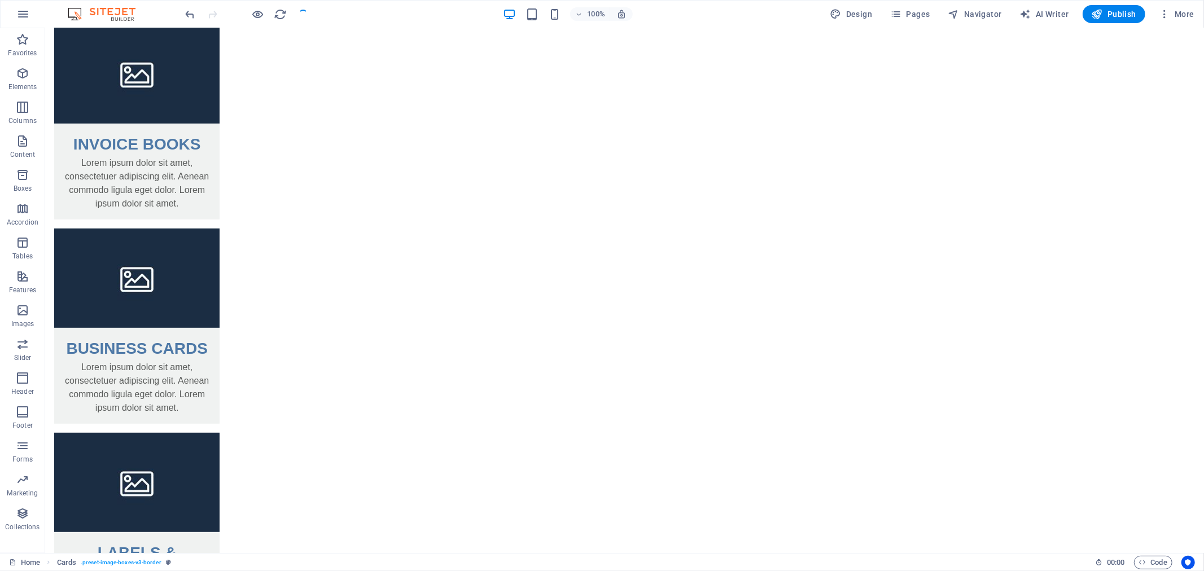
scroll to position [333, 0]
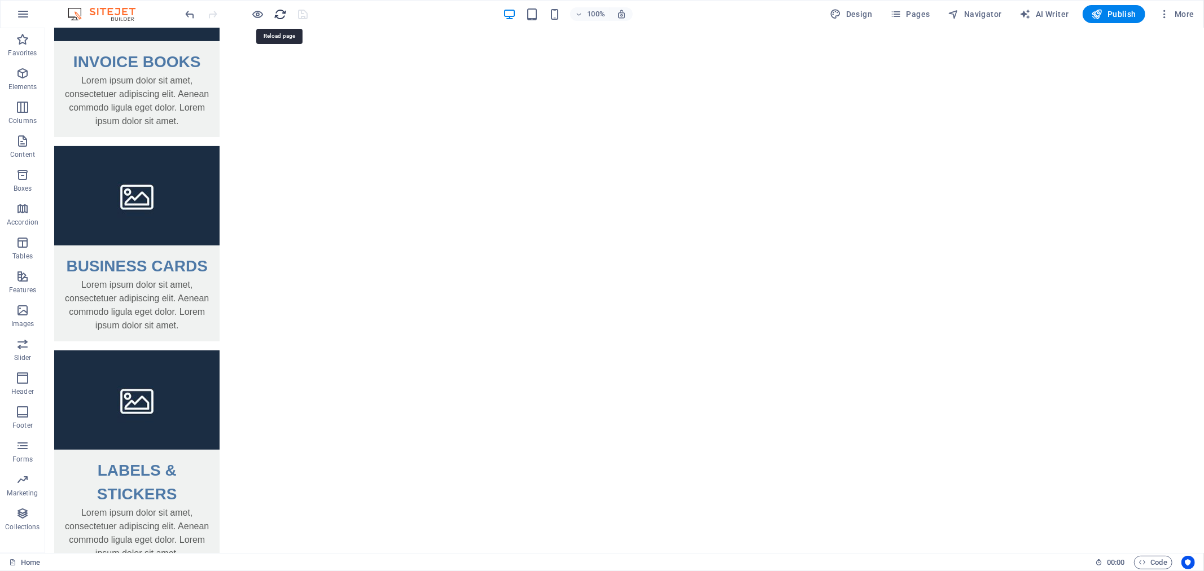
click at [276, 17] on icon "reload" at bounding box center [280, 14] width 13 height 13
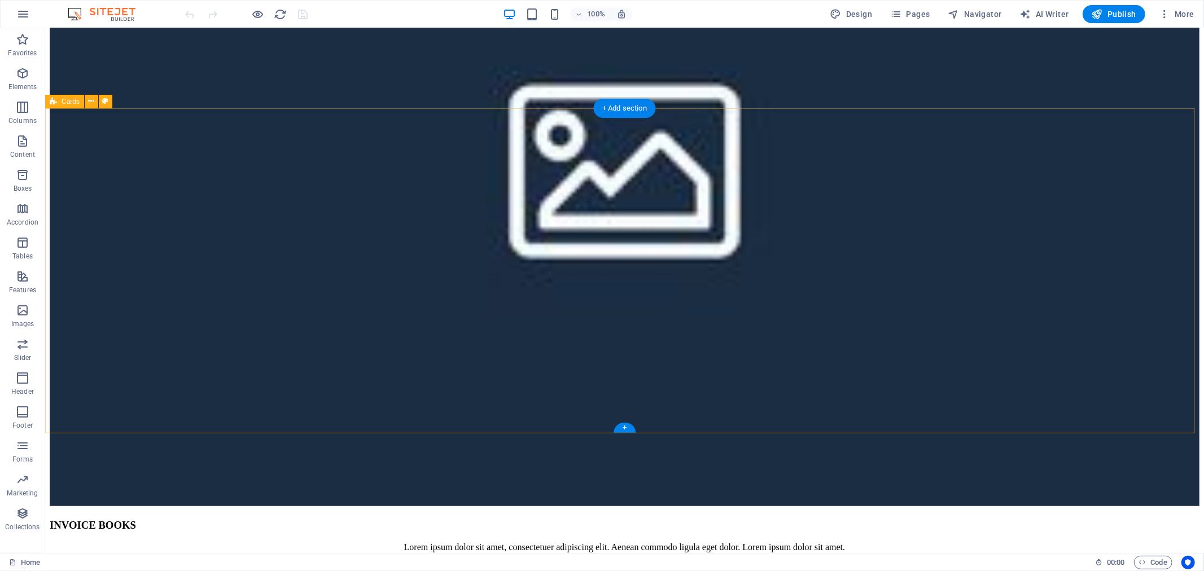
scroll to position [438, 0]
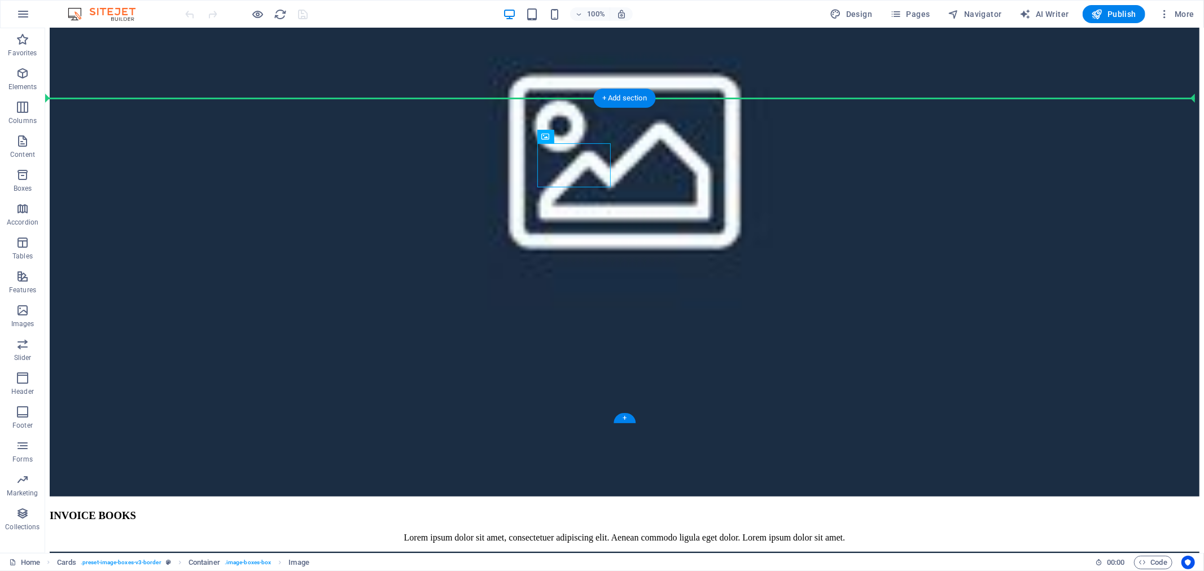
drag, startPoint x: 621, startPoint y: 169, endPoint x: 720, endPoint y: 177, distance: 99.6
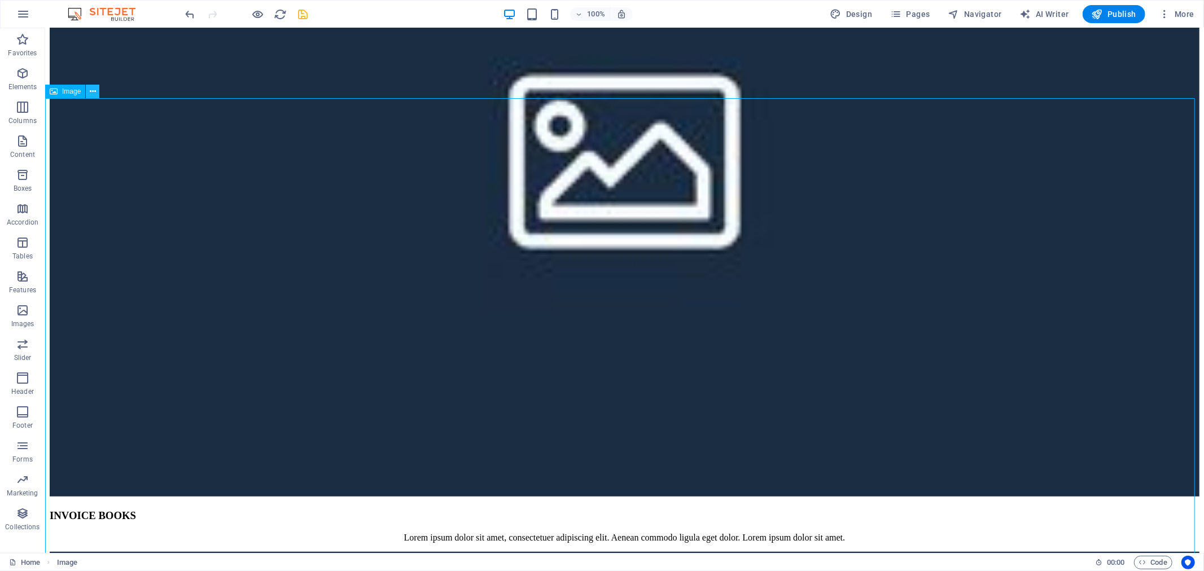
click at [88, 89] on button at bounding box center [93, 92] width 14 height 14
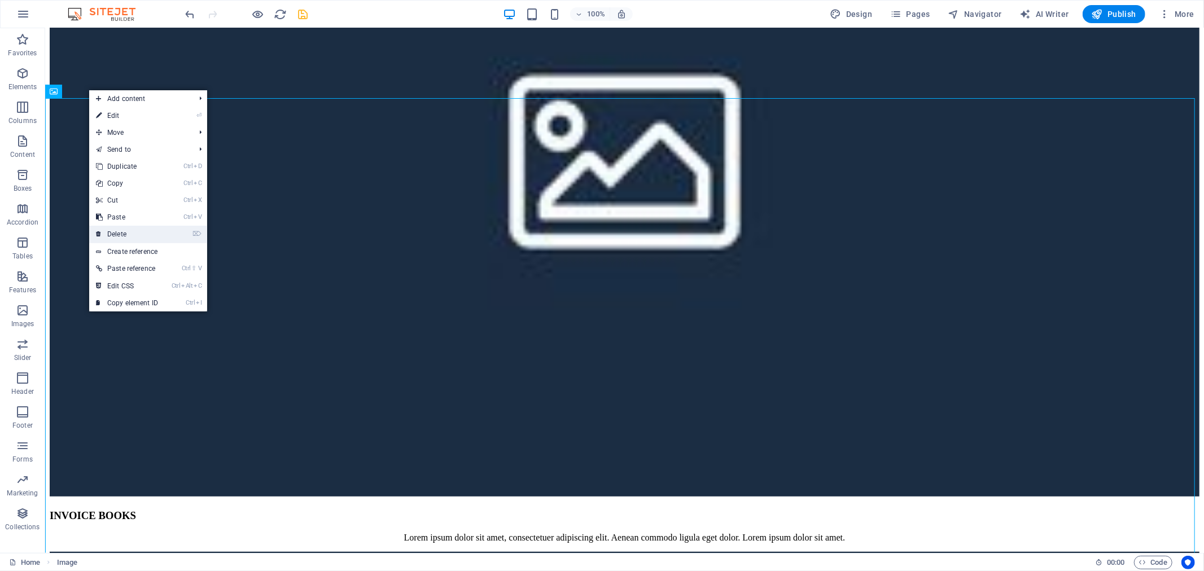
click at [116, 230] on link "⌦ Delete" at bounding box center [127, 234] width 76 height 17
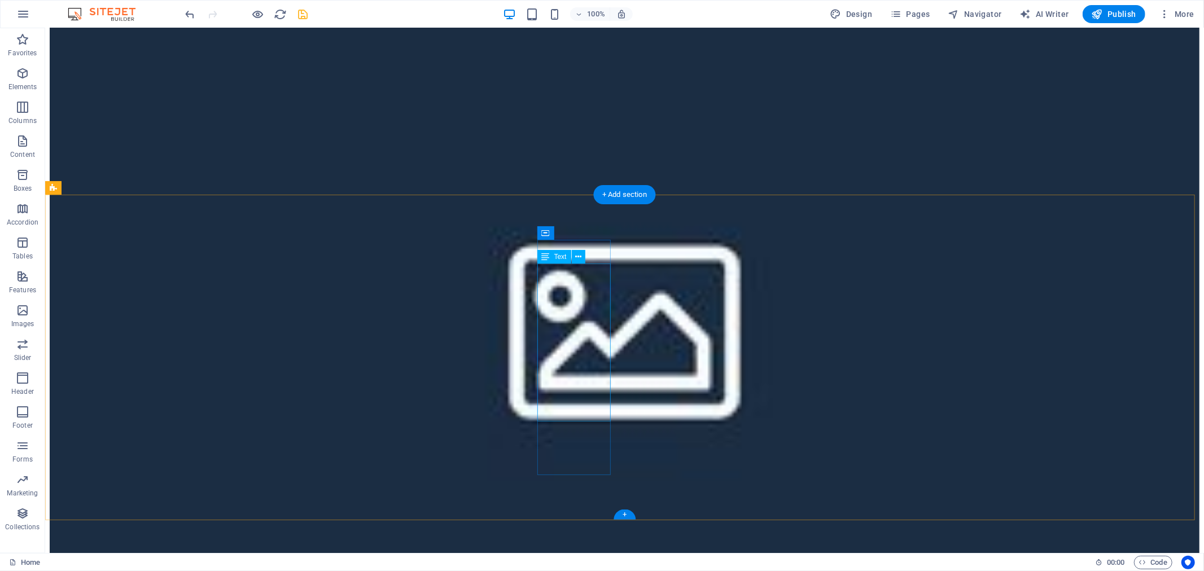
scroll to position [251, 0]
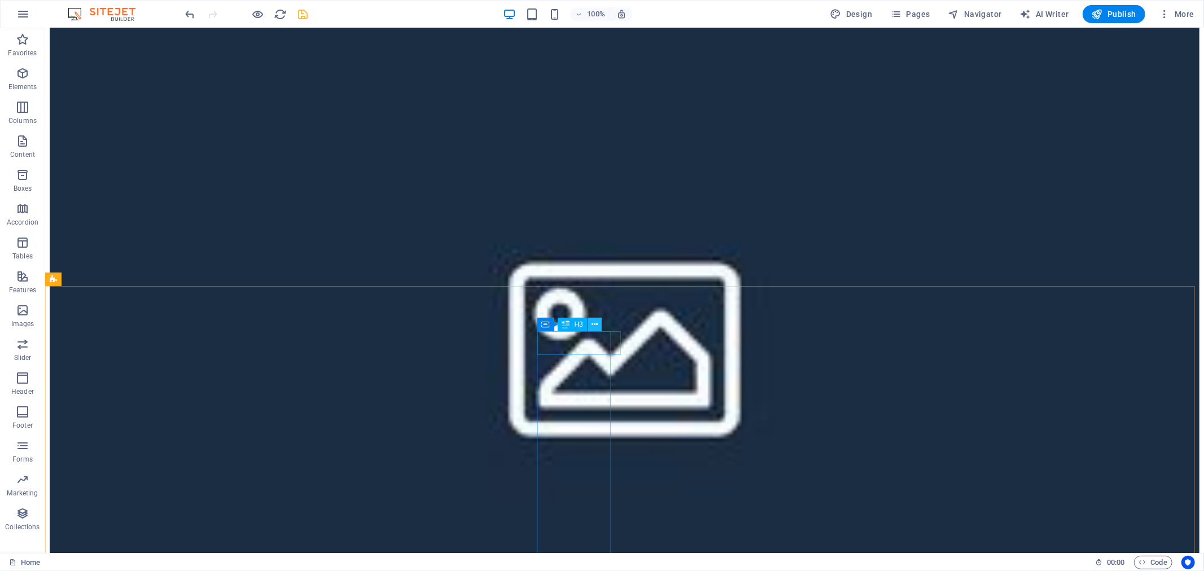
click at [597, 326] on icon at bounding box center [594, 325] width 6 height 12
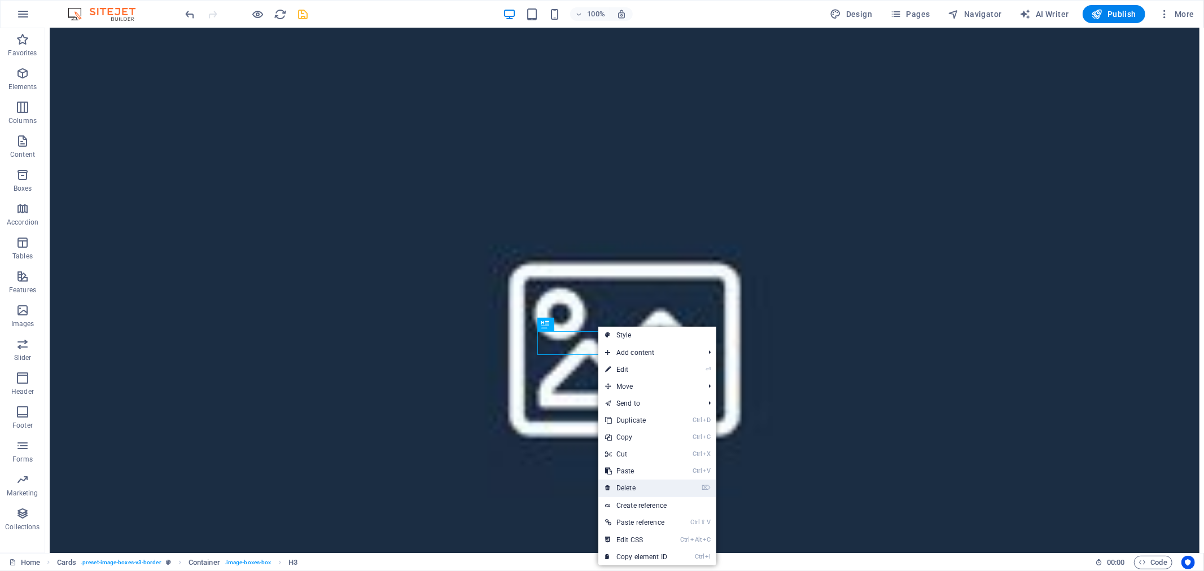
click at [633, 480] on link "⌦ Delete" at bounding box center [636, 488] width 76 height 17
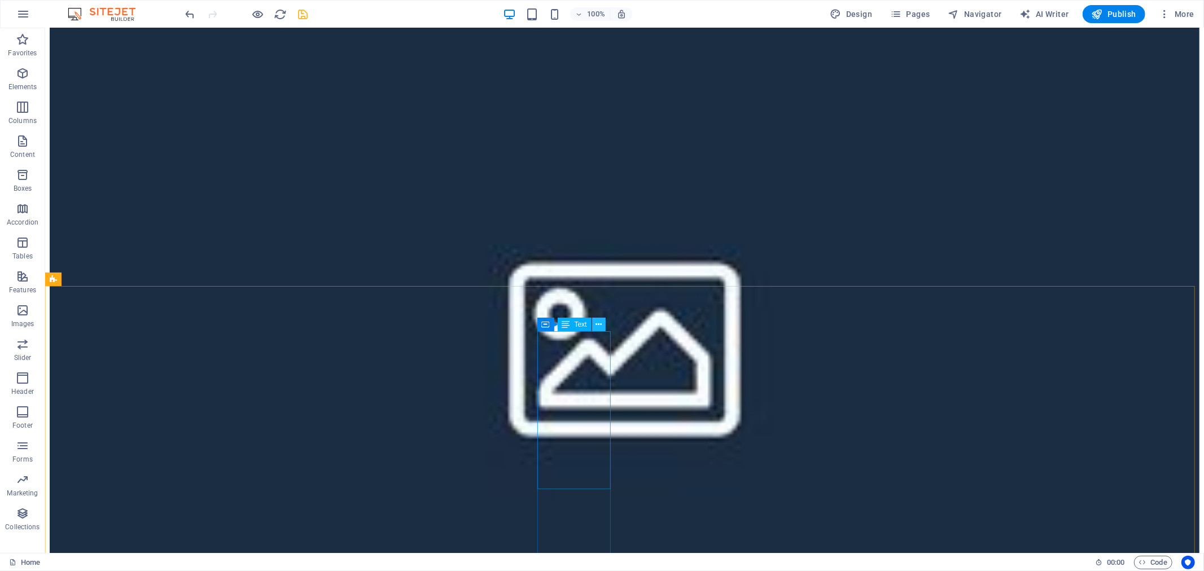
click at [600, 328] on icon at bounding box center [598, 325] width 6 height 12
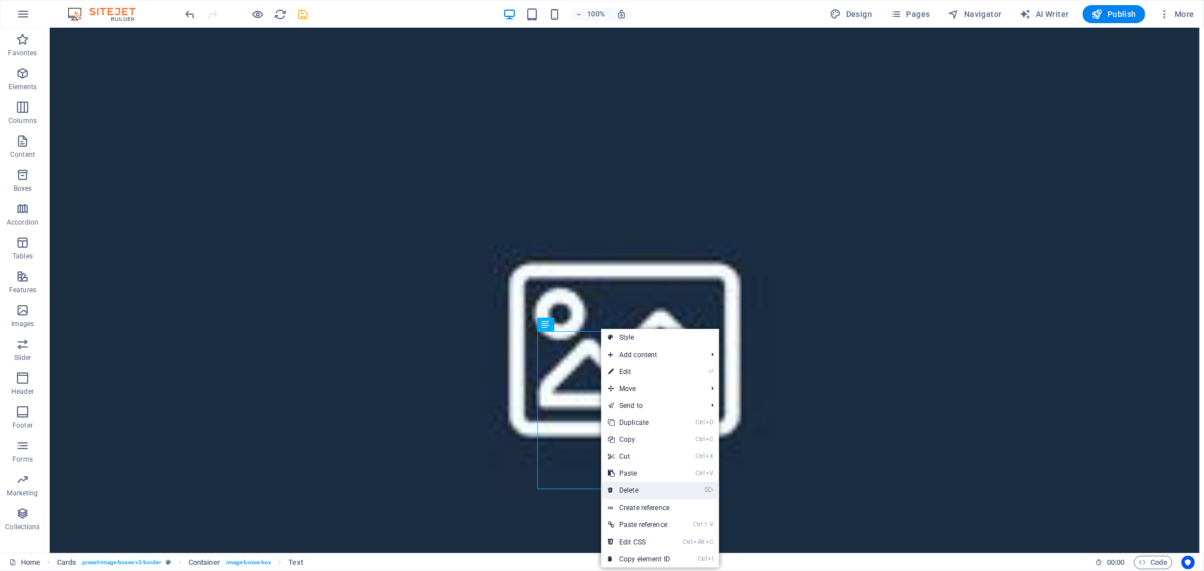
click at [618, 491] on link "⌦ Delete" at bounding box center [639, 490] width 76 height 17
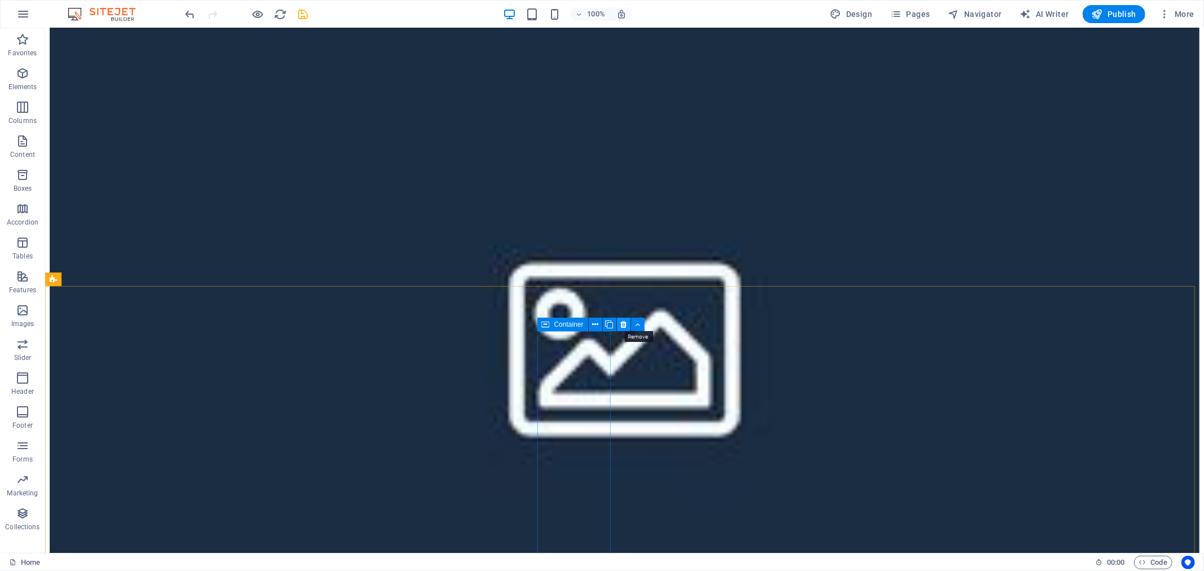
click at [621, 320] on icon at bounding box center [623, 325] width 6 height 12
click at [33, 177] on span "Boxes" at bounding box center [22, 181] width 45 height 27
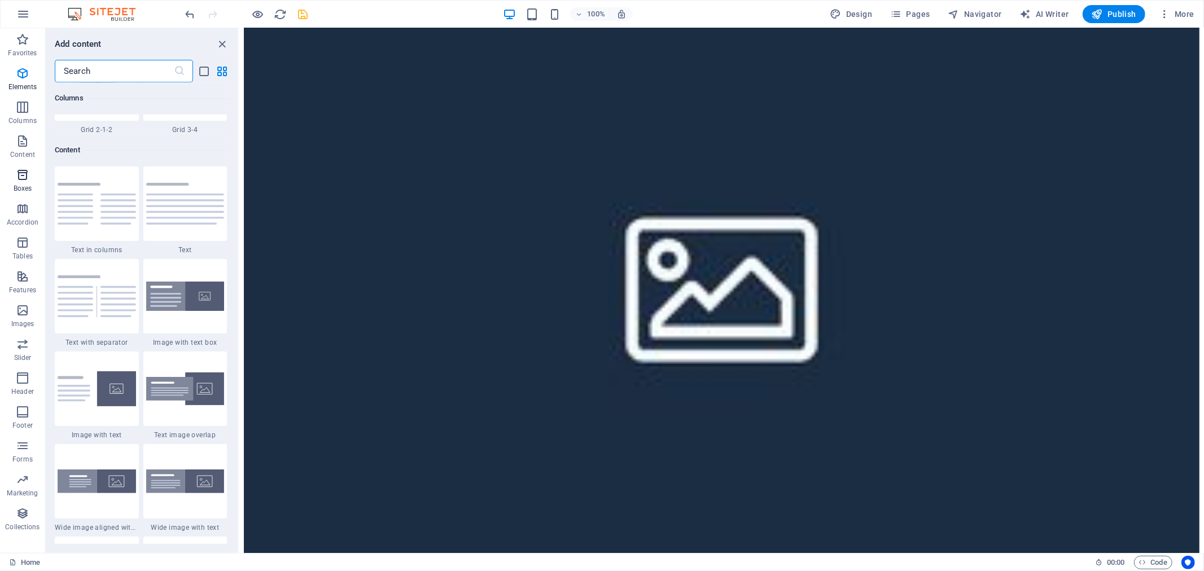
scroll to position [3112, 0]
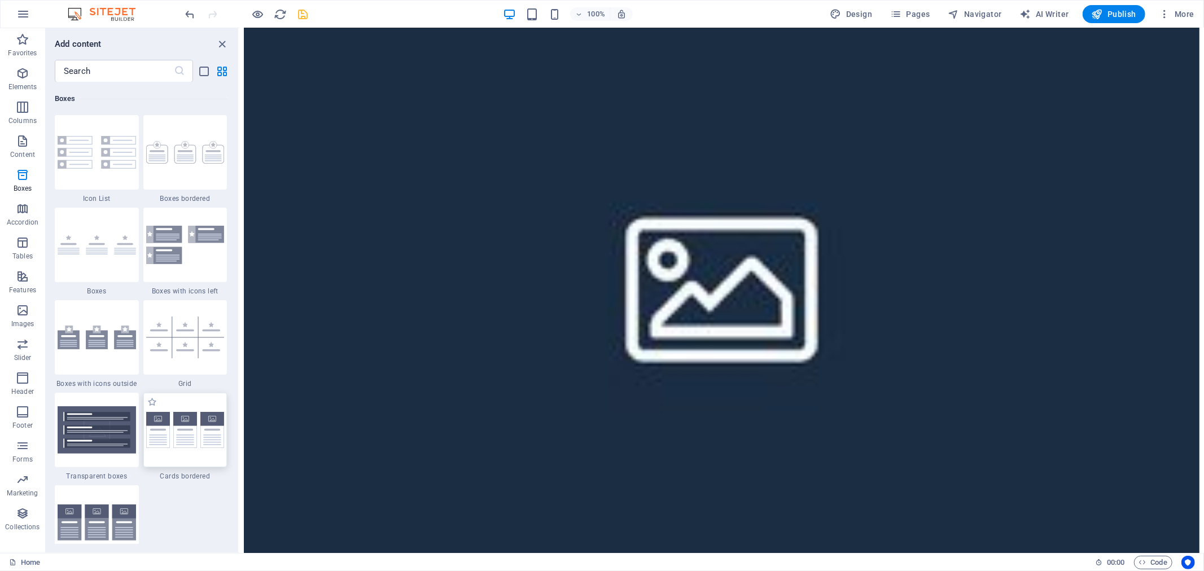
click at [188, 416] on img at bounding box center [185, 430] width 78 height 37
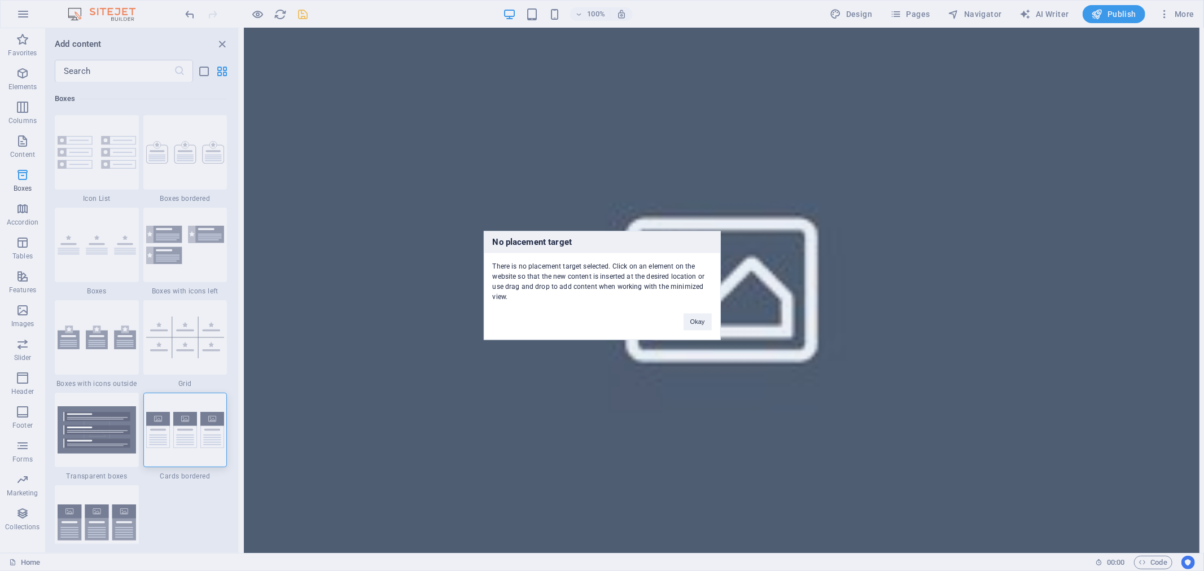
click at [201, 69] on div "No placement target There is no placement target selected. Click on an element …" at bounding box center [602, 285] width 1204 height 571
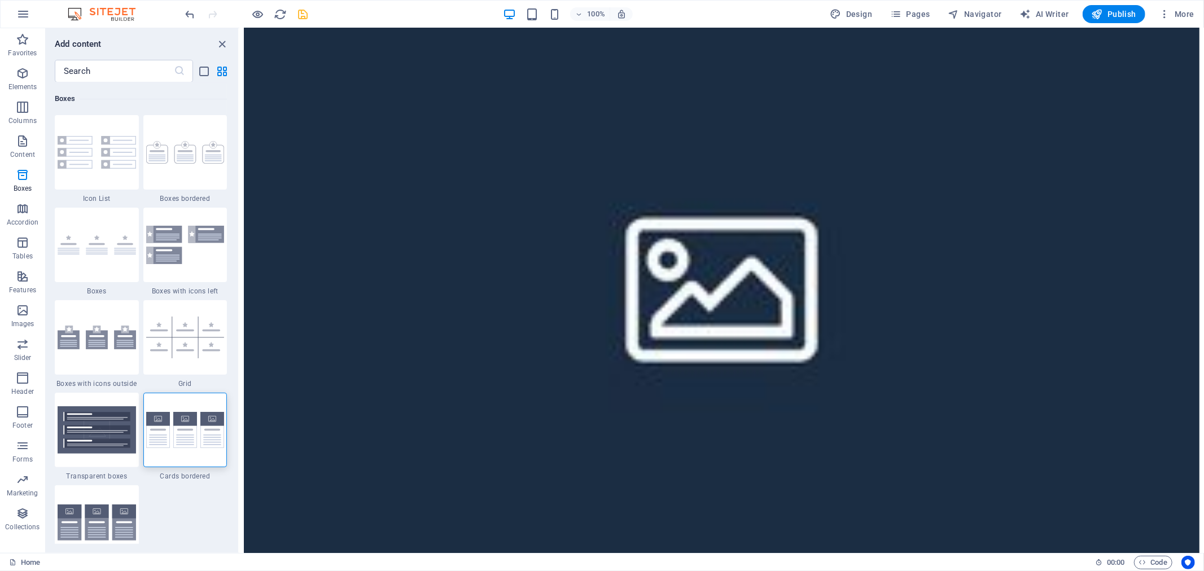
click at [201, 69] on icon "list-view" at bounding box center [204, 71] width 13 height 13
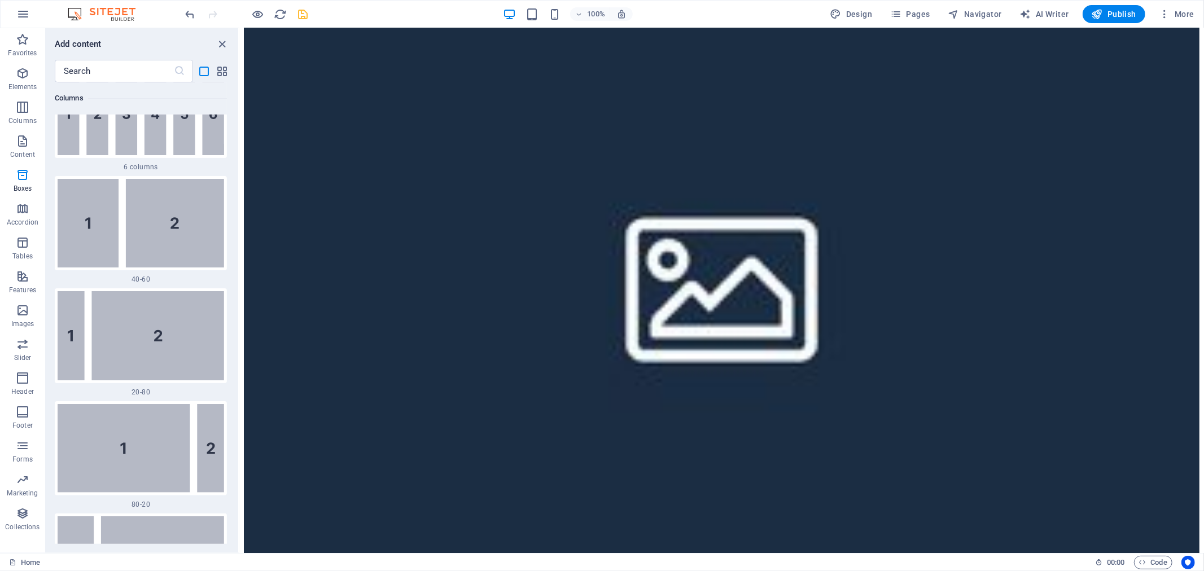
scroll to position [8016, 0]
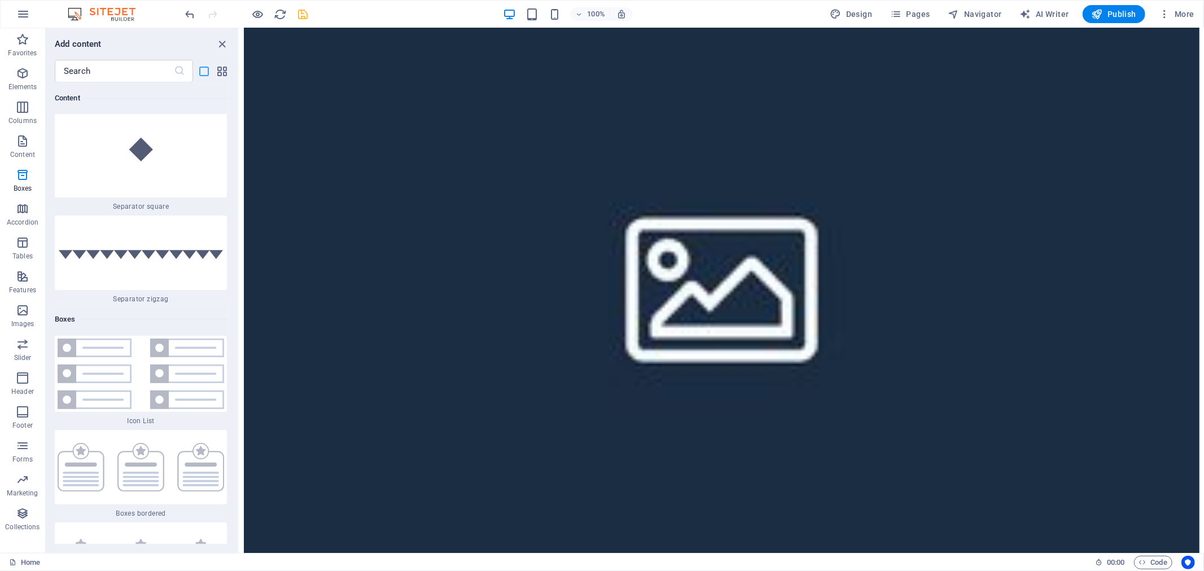
click at [206, 72] on icon "list-view" at bounding box center [204, 71] width 13 height 13
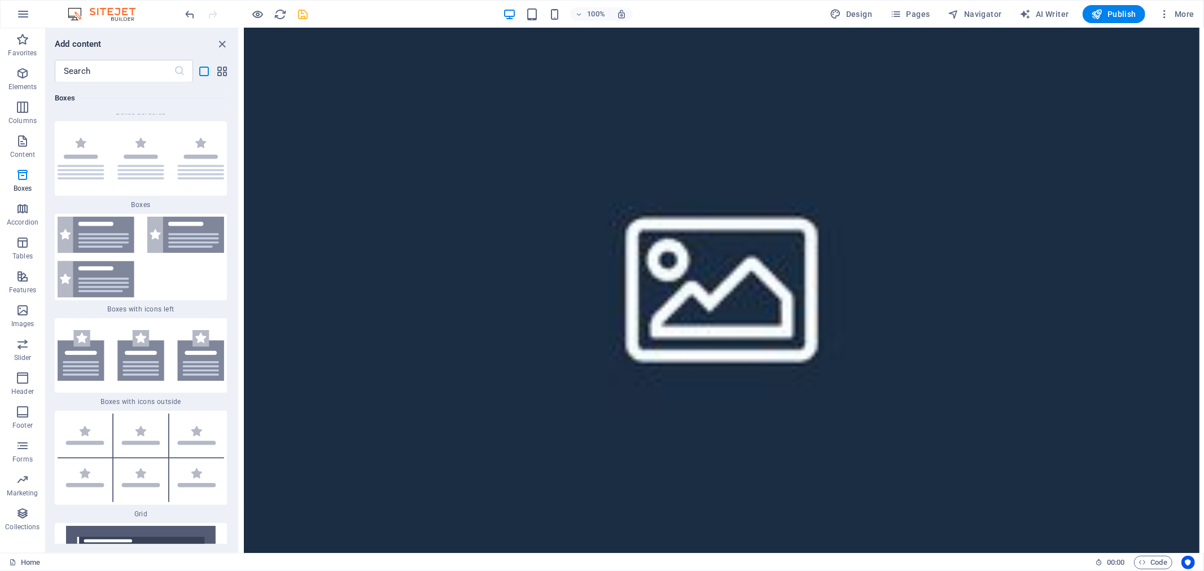
scroll to position [8518, 0]
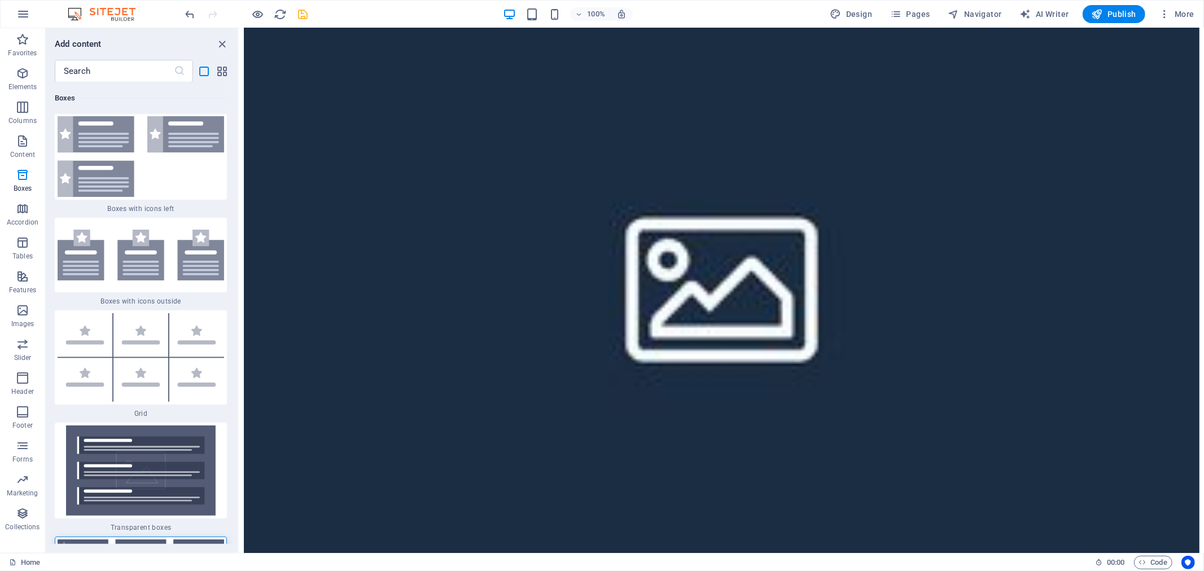
click at [142, 539] on img at bounding box center [141, 577] width 166 height 77
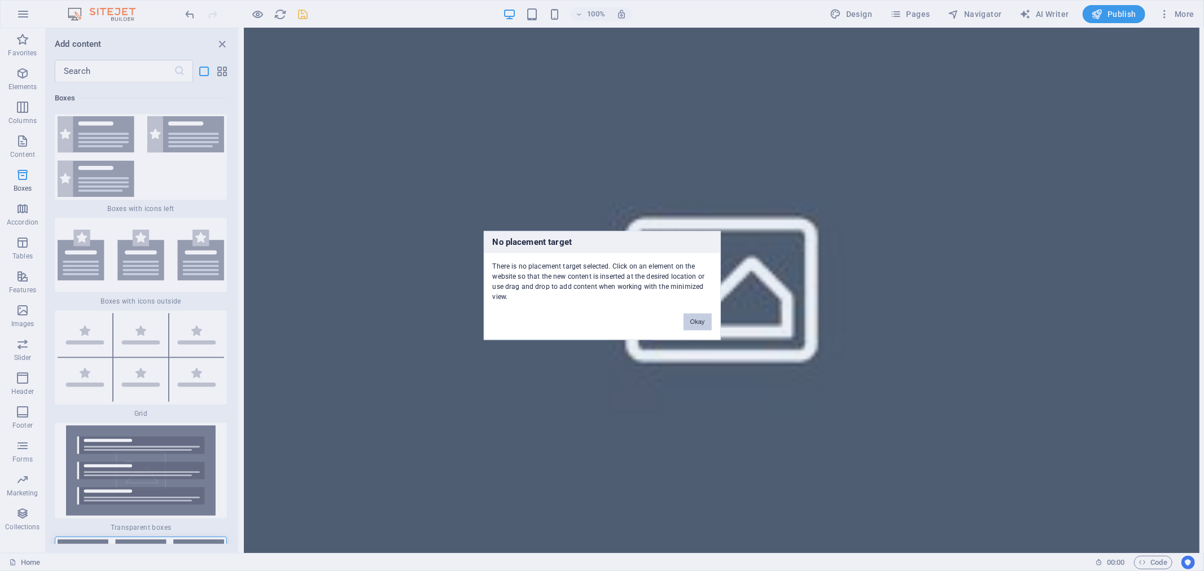
click at [696, 323] on button "Okay" at bounding box center [697, 322] width 28 height 17
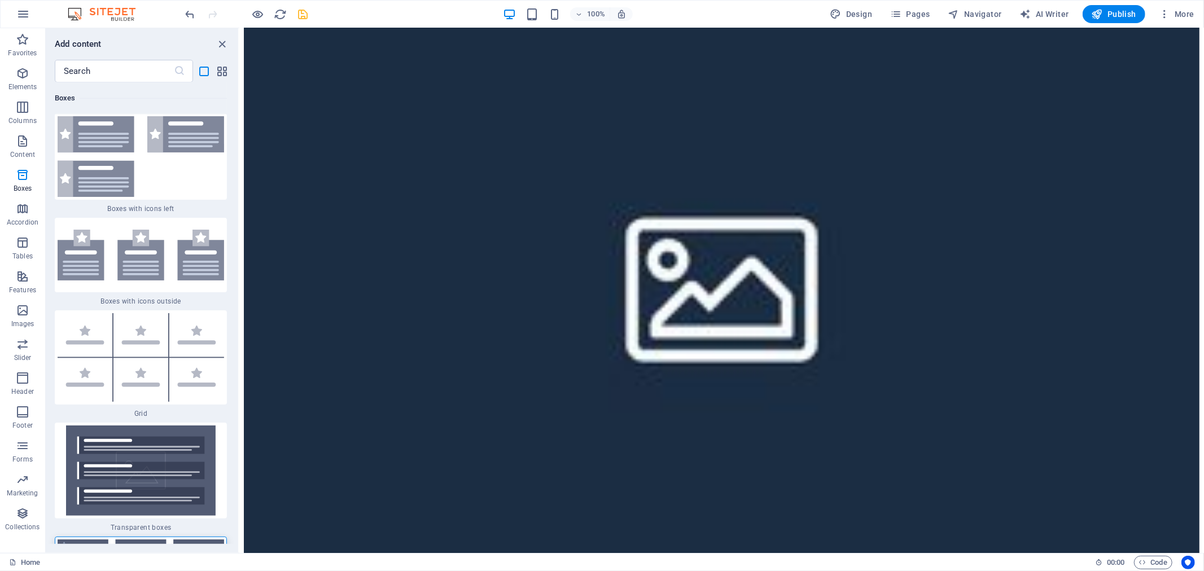
click at [184, 539] on img at bounding box center [141, 577] width 166 height 77
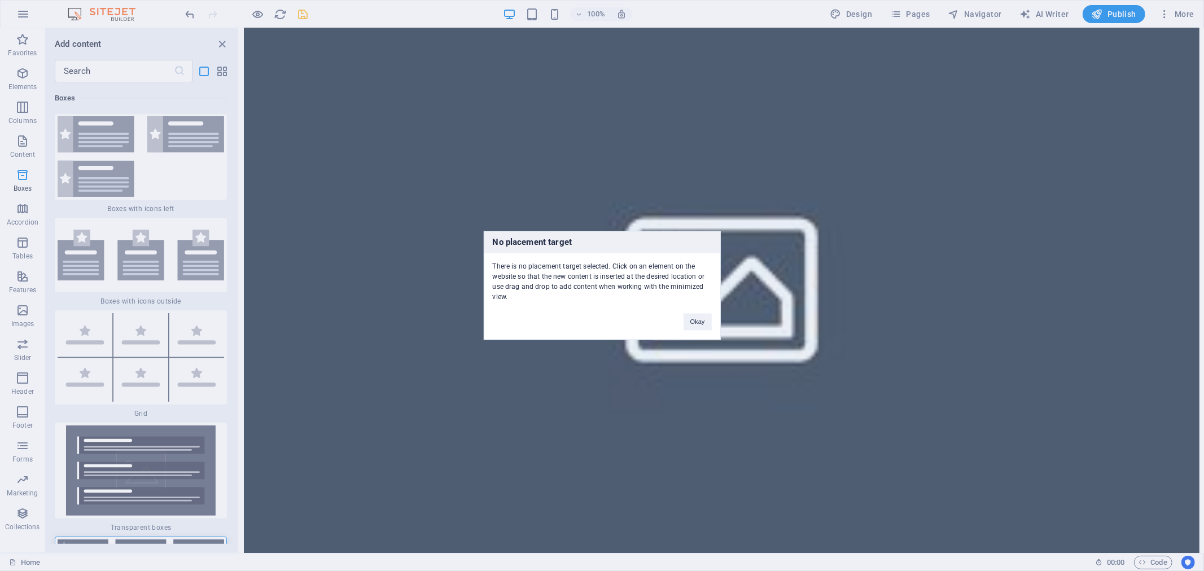
click at [184, 324] on div "No placement target There is no placement target selected. Click on an element …" at bounding box center [602, 285] width 1204 height 571
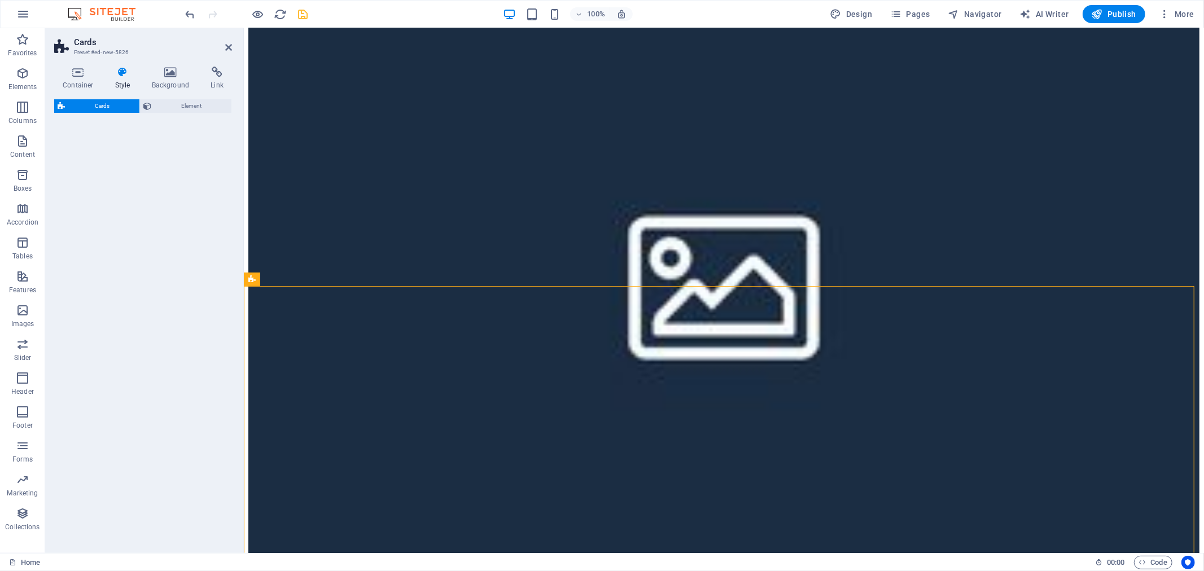
scroll to position [216, 0]
select select "rem"
select select "preset-image-boxes-v3-border"
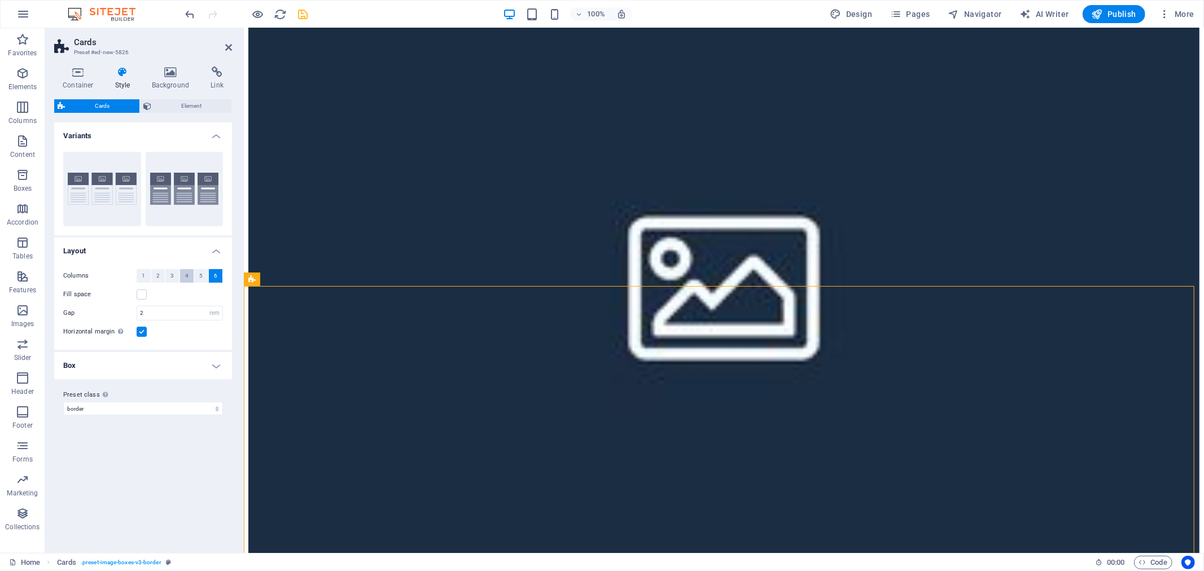
click at [187, 271] on span "4" at bounding box center [186, 276] width 3 height 14
click at [185, 273] on span "4" at bounding box center [186, 276] width 3 height 14
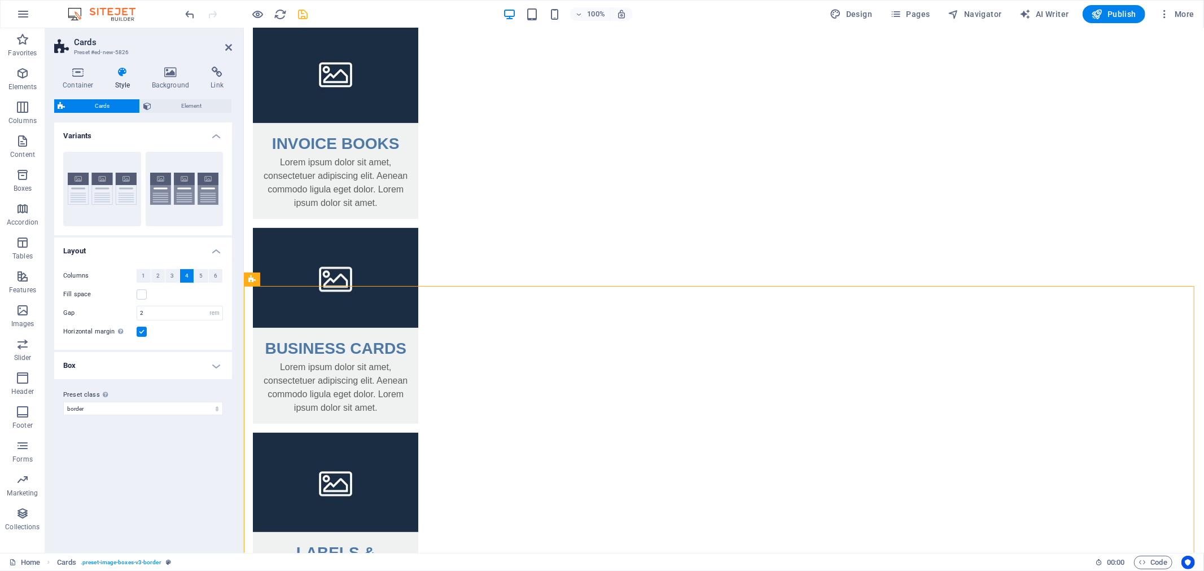
click at [185, 273] on span "4" at bounding box center [186, 276] width 3 height 14
drag, startPoint x: 428, startPoint y: 301, endPoint x: 386, endPoint y: 366, distance: 77.6
click at [201, 276] on span "5" at bounding box center [200, 276] width 3 height 14
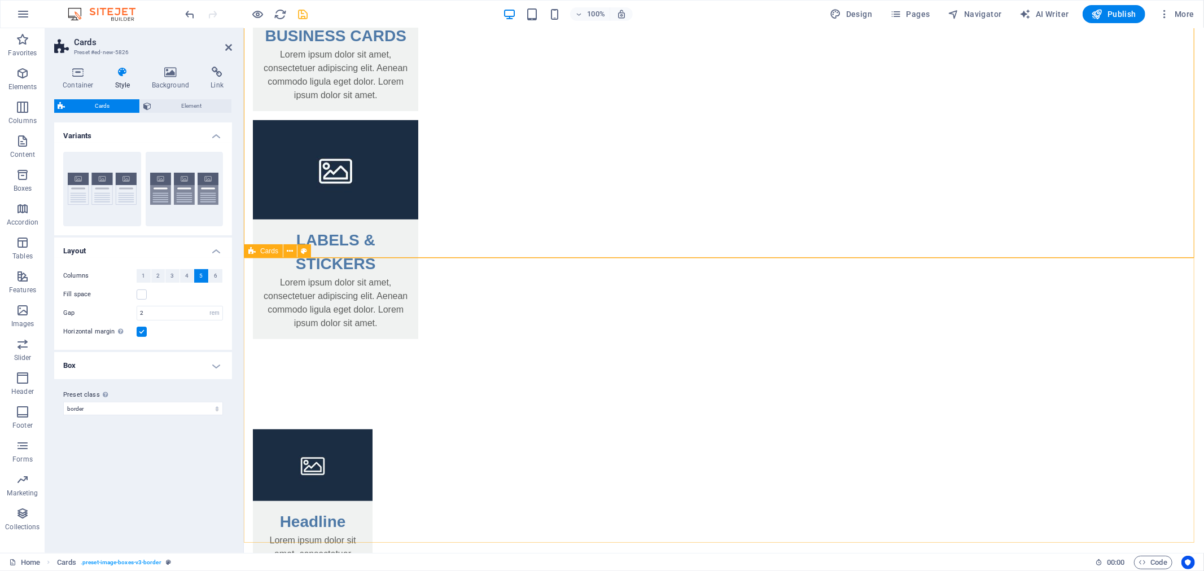
scroll to position [529, 0]
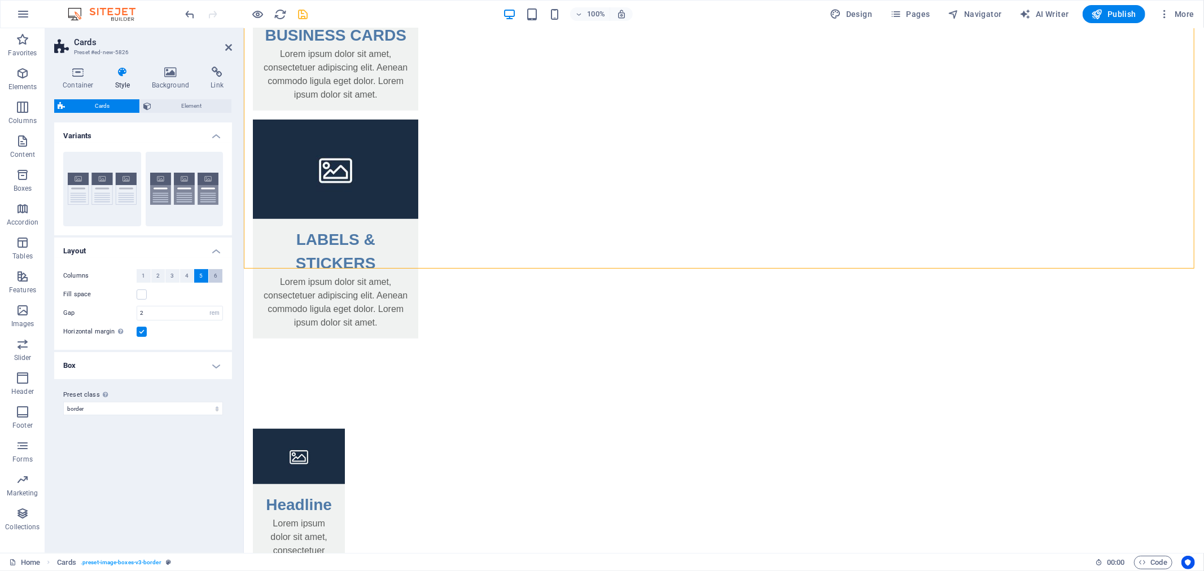
click at [217, 275] on button "6" at bounding box center [216, 276] width 14 height 14
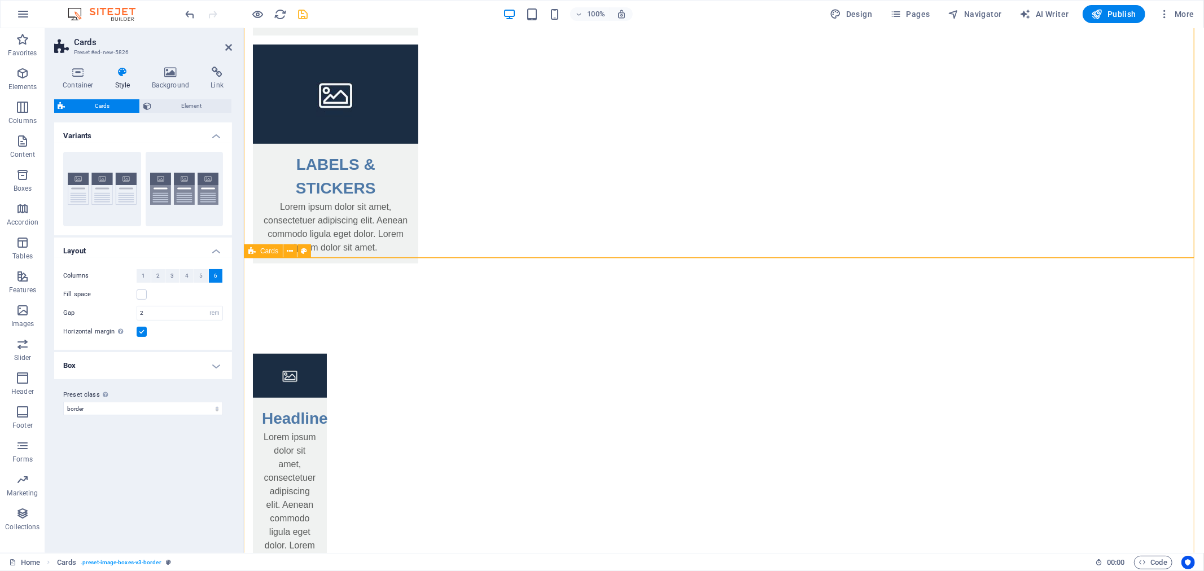
scroll to position [500, 0]
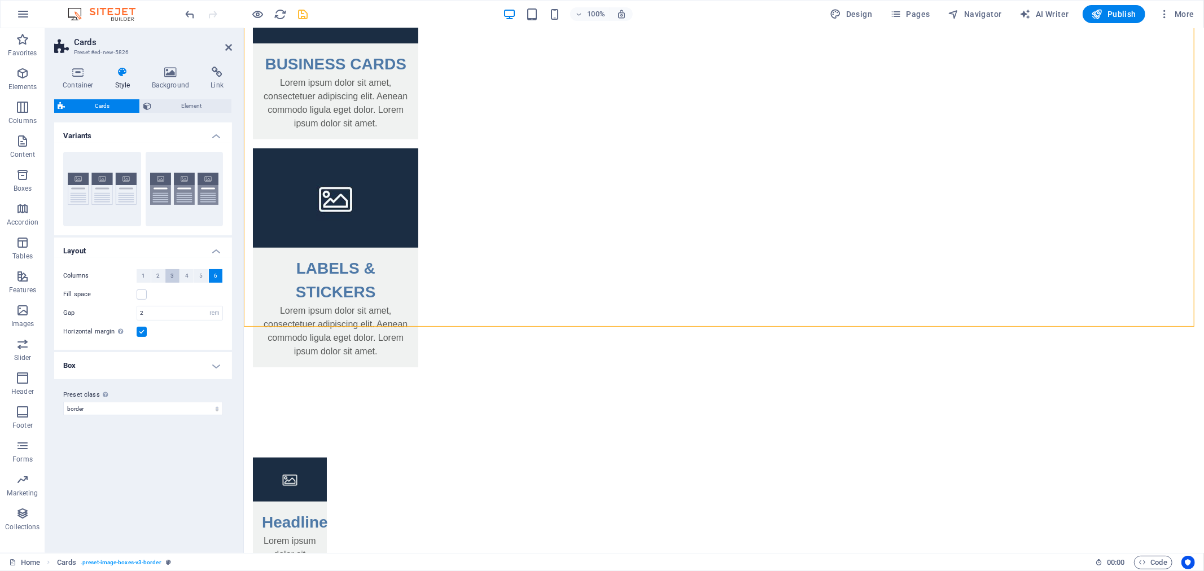
click at [170, 280] on span "3" at bounding box center [171, 276] width 3 height 14
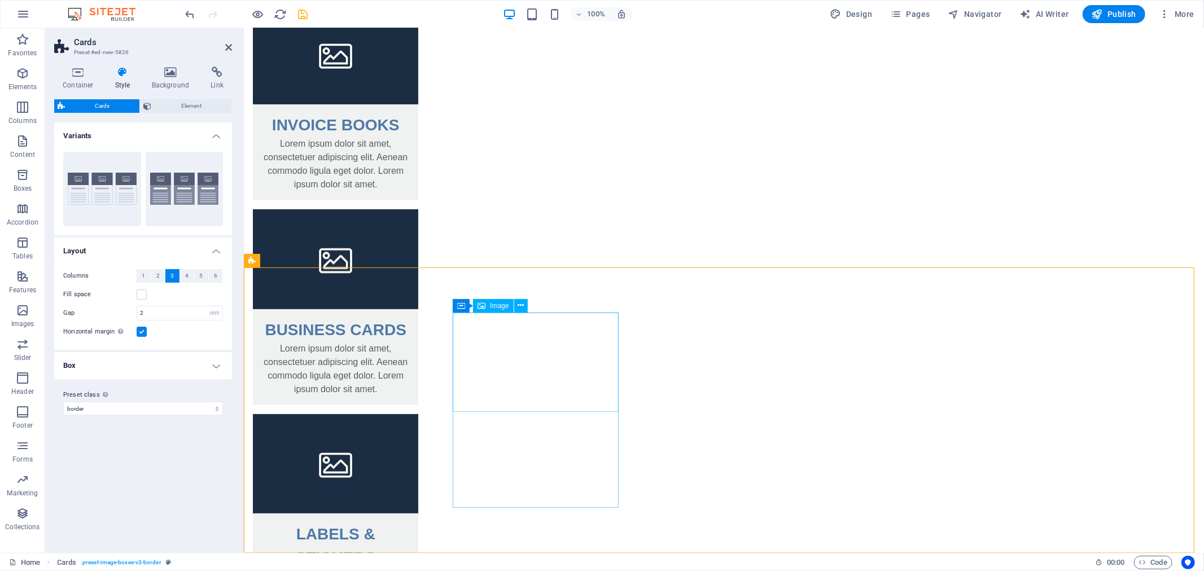
scroll to position [233, 0]
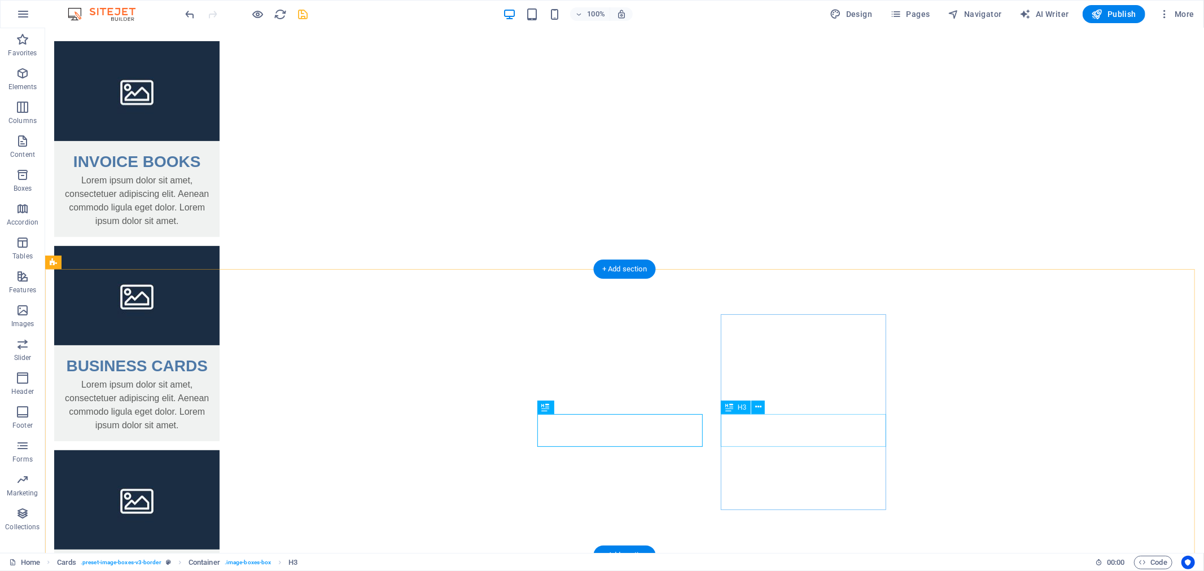
scroll to position [267, 0]
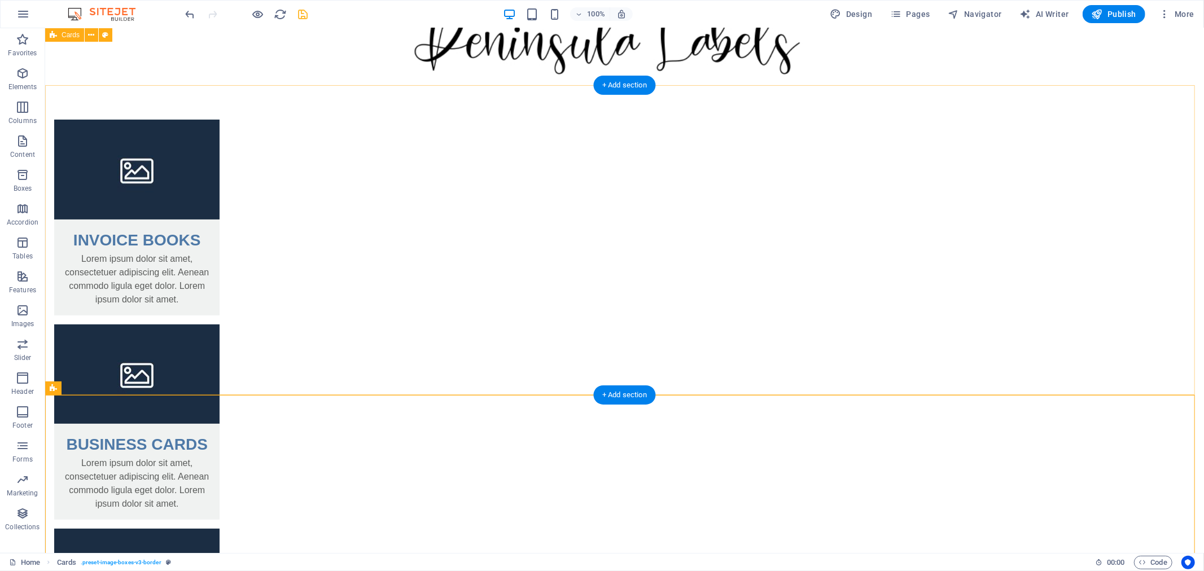
scroll to position [142, 0]
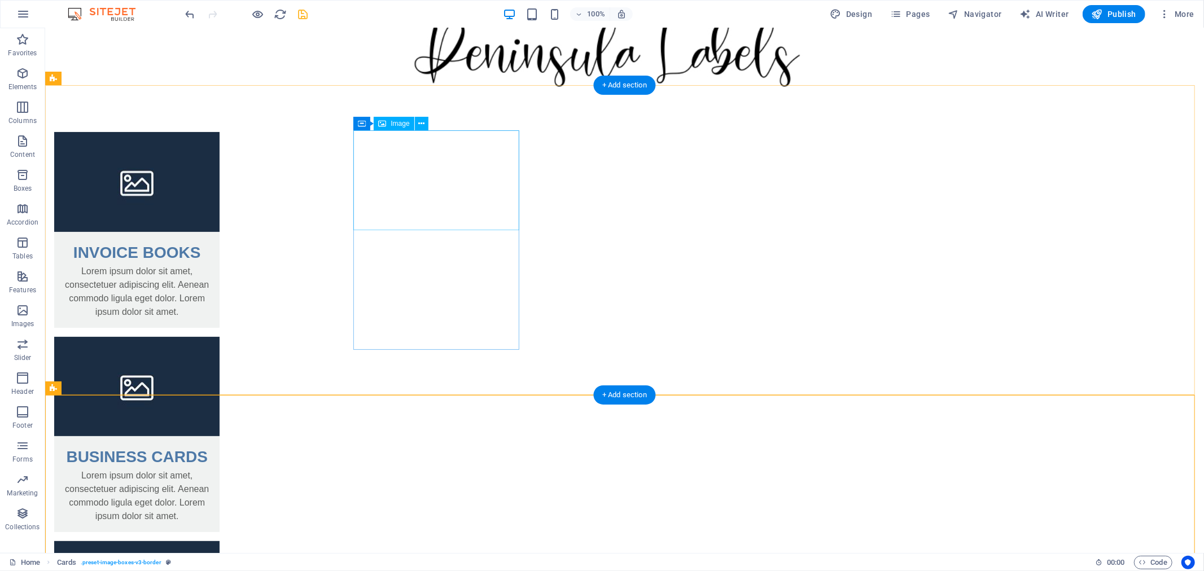
click at [219, 194] on figure at bounding box center [136, 180] width 165 height 99
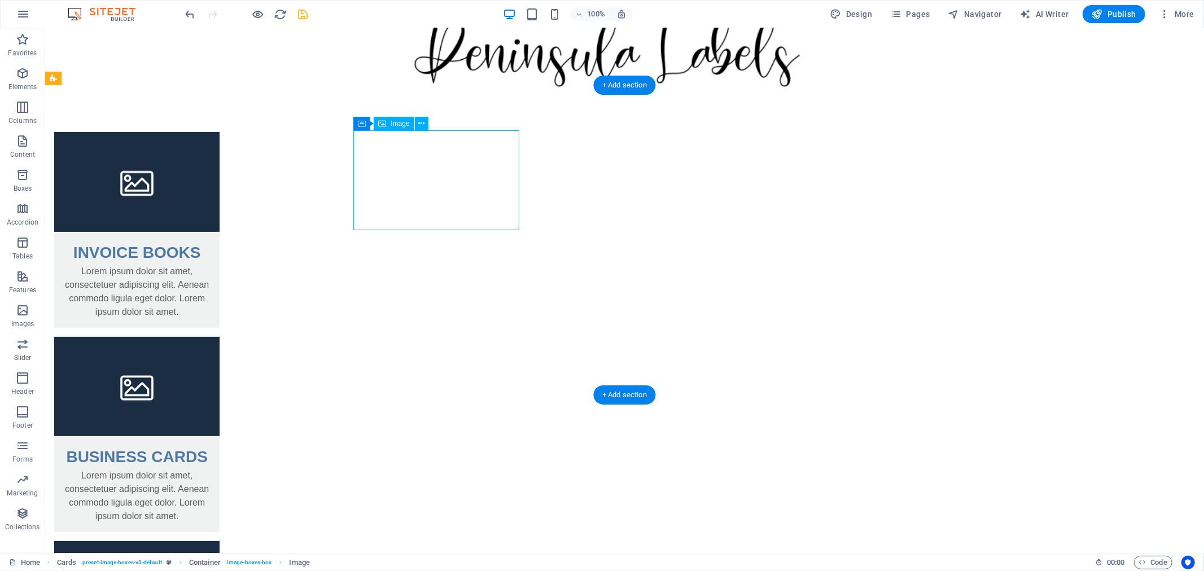
click at [219, 194] on figure at bounding box center [136, 180] width 165 height 99
select select "%"
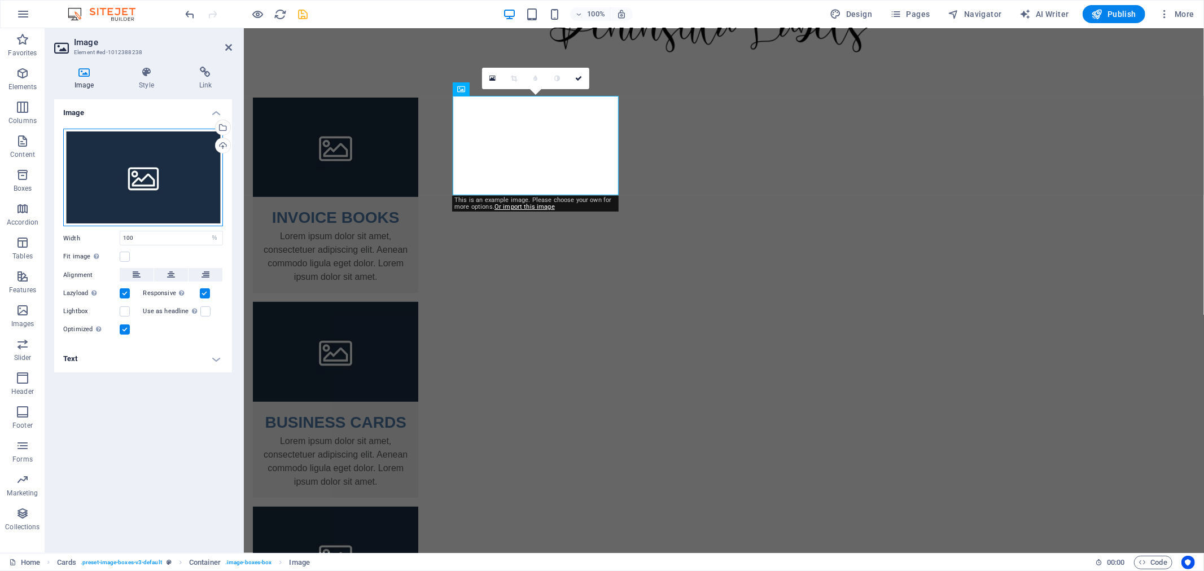
click at [137, 203] on div "Drag files here, click to choose files or select files from Files or our free s…" at bounding box center [143, 178] width 160 height 98
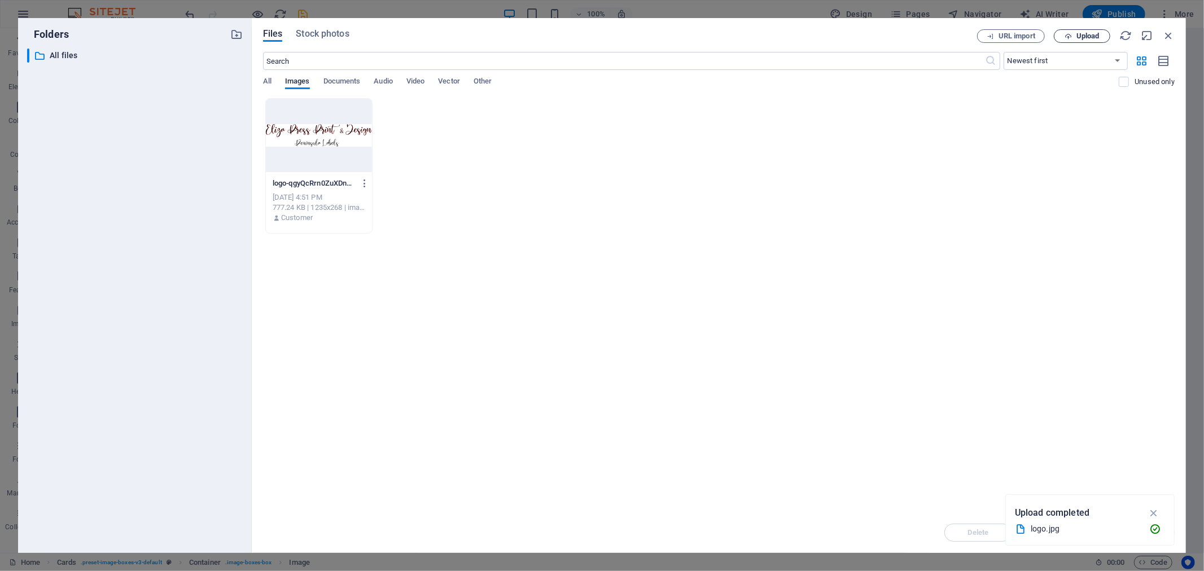
click at [1098, 37] on span "Upload" at bounding box center [1087, 36] width 23 height 7
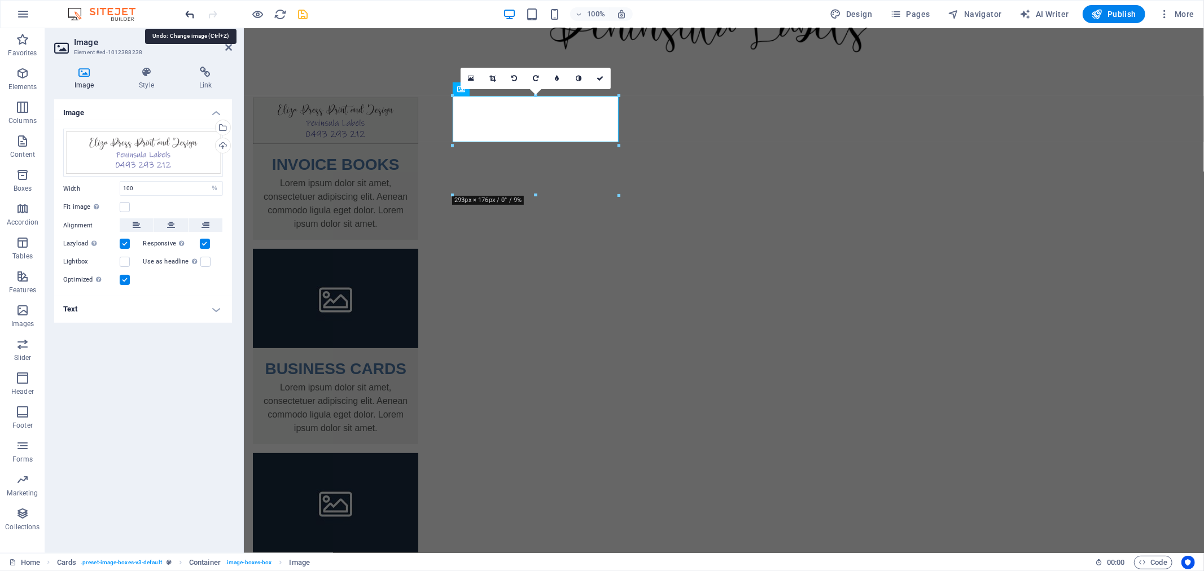
click at [184, 15] on icon "undo" at bounding box center [190, 14] width 13 height 13
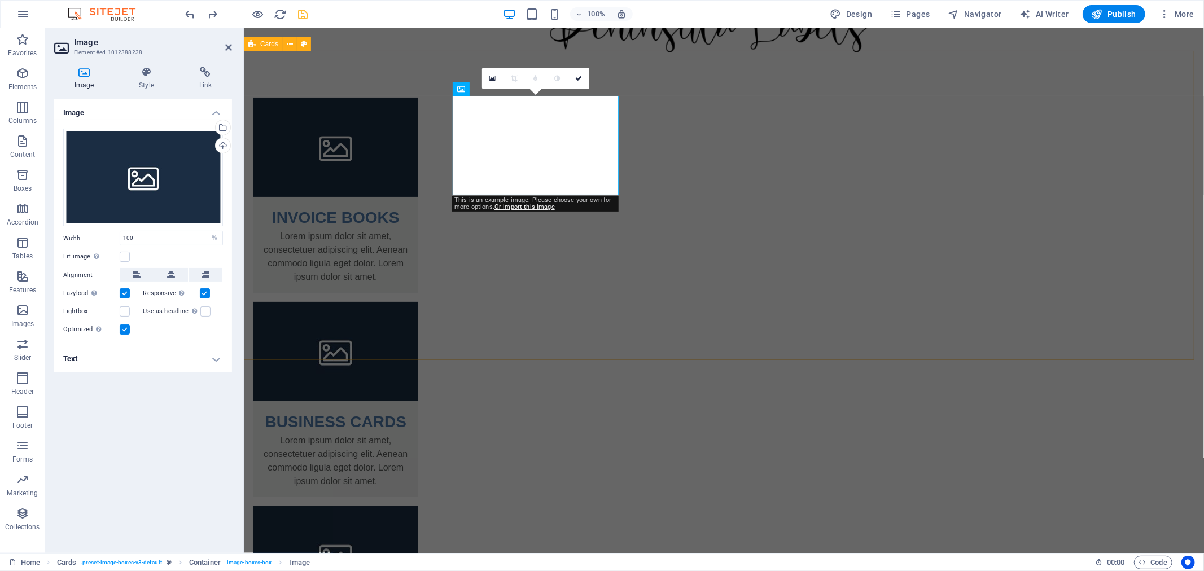
click at [364, 331] on div "INVOICE BOOKS Lorem ipsum dolor sit amet, consectetuer adipiscing elit. Aenean …" at bounding box center [723, 411] width 960 height 718
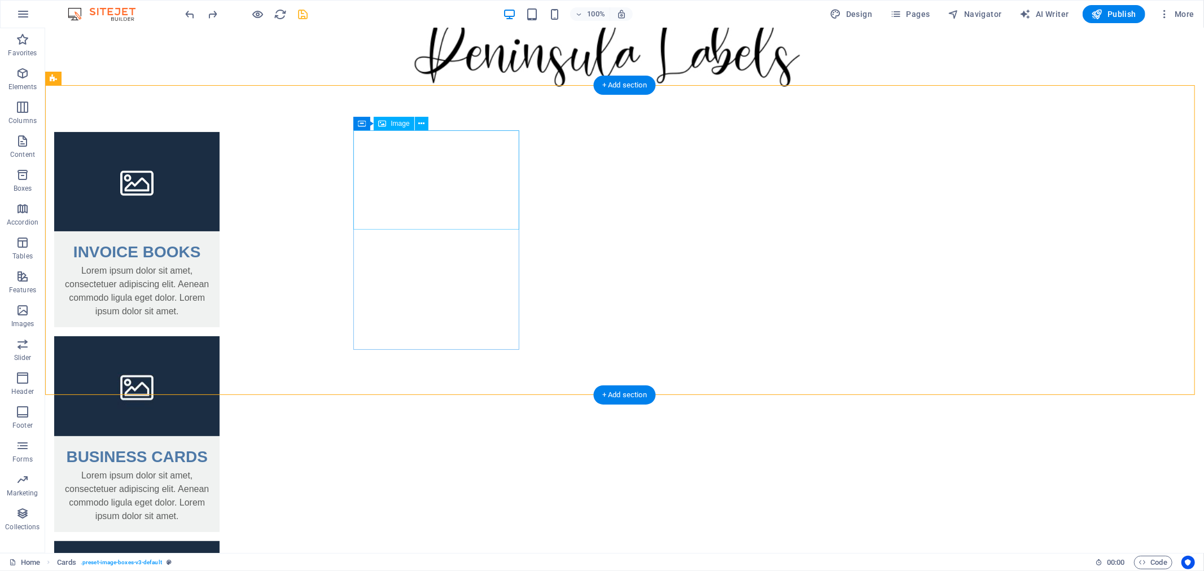
click at [219, 195] on figure at bounding box center [136, 180] width 165 height 99
select select "%"
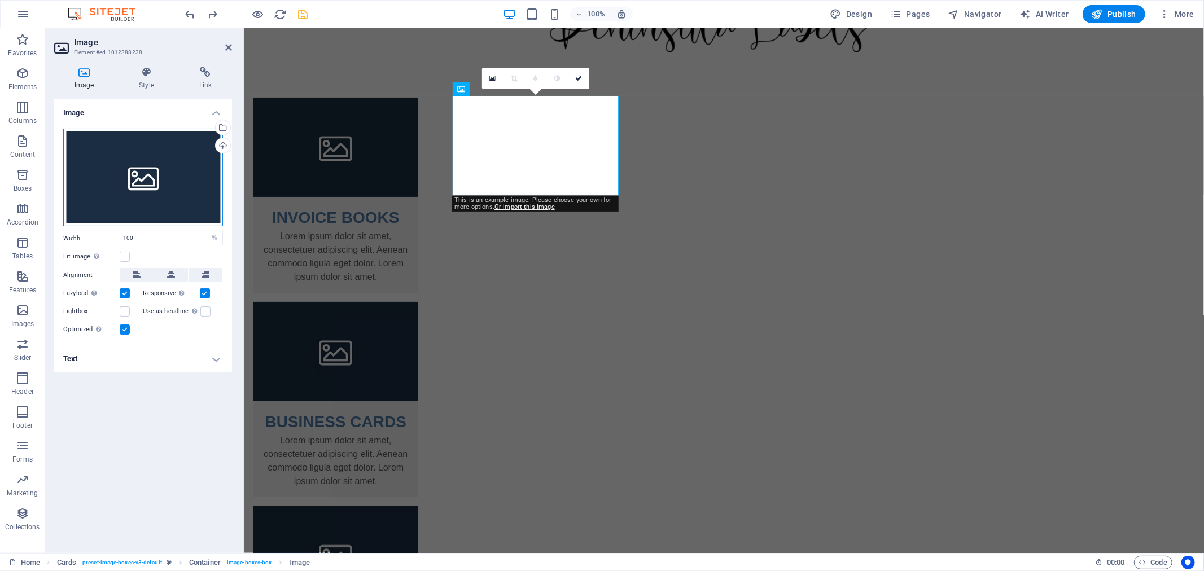
click at [146, 205] on div "Drag files here, click to choose files or select files from Files or our free s…" at bounding box center [143, 178] width 160 height 98
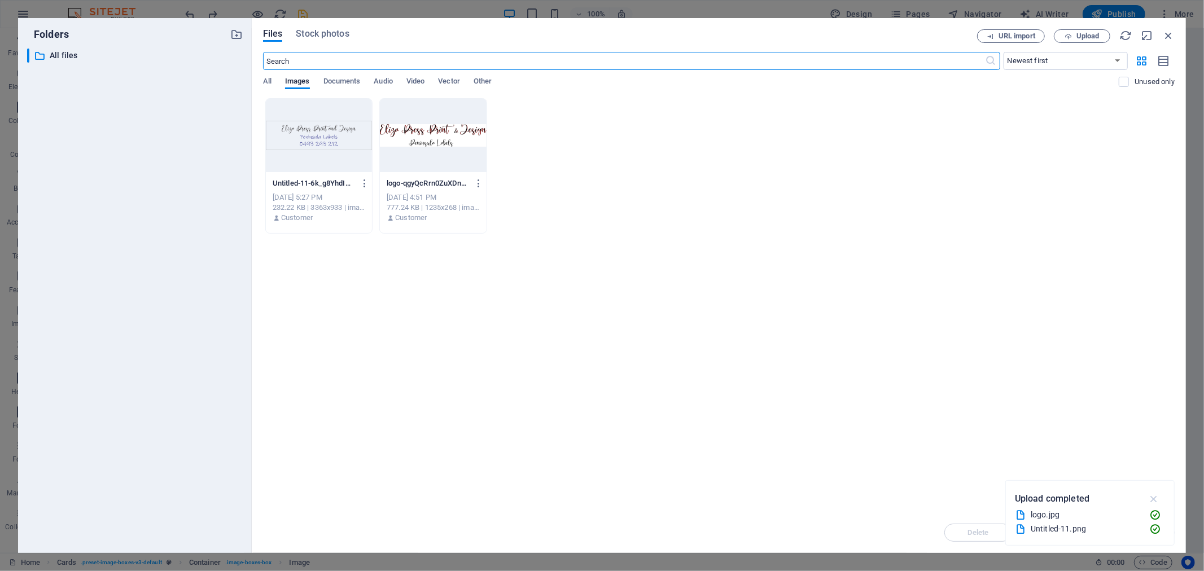
click at [1153, 499] on icon "button" at bounding box center [1153, 499] width 13 height 12
click at [1067, 30] on button "Upload" at bounding box center [1081, 36] width 56 height 14
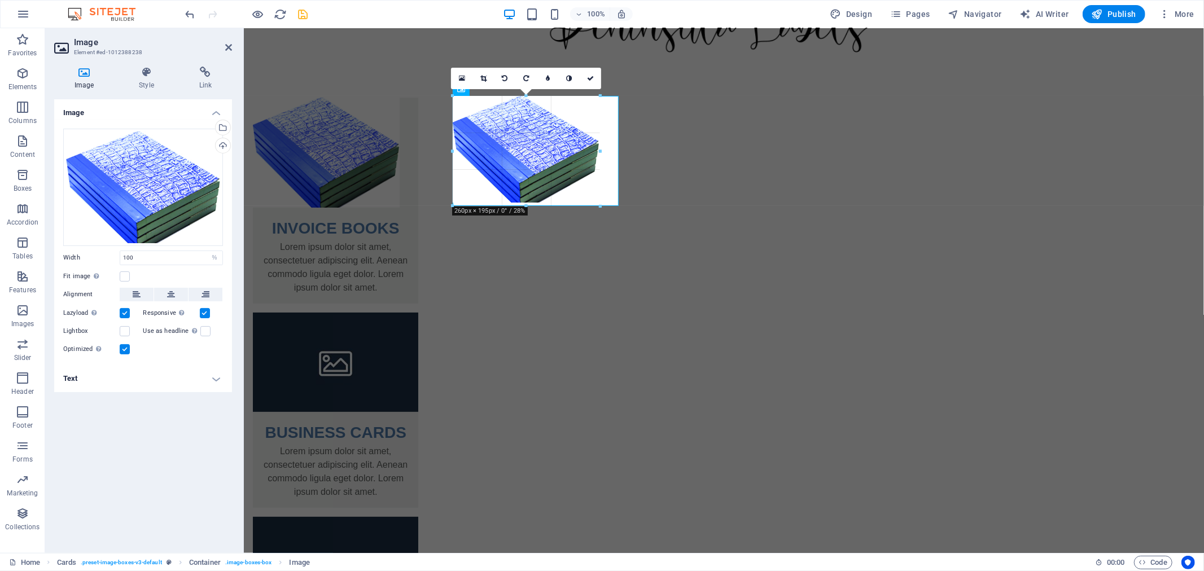
drag, startPoint x: 379, startPoint y: 188, endPoint x: 601, endPoint y: 181, distance: 222.5
type input "259"
select select "px"
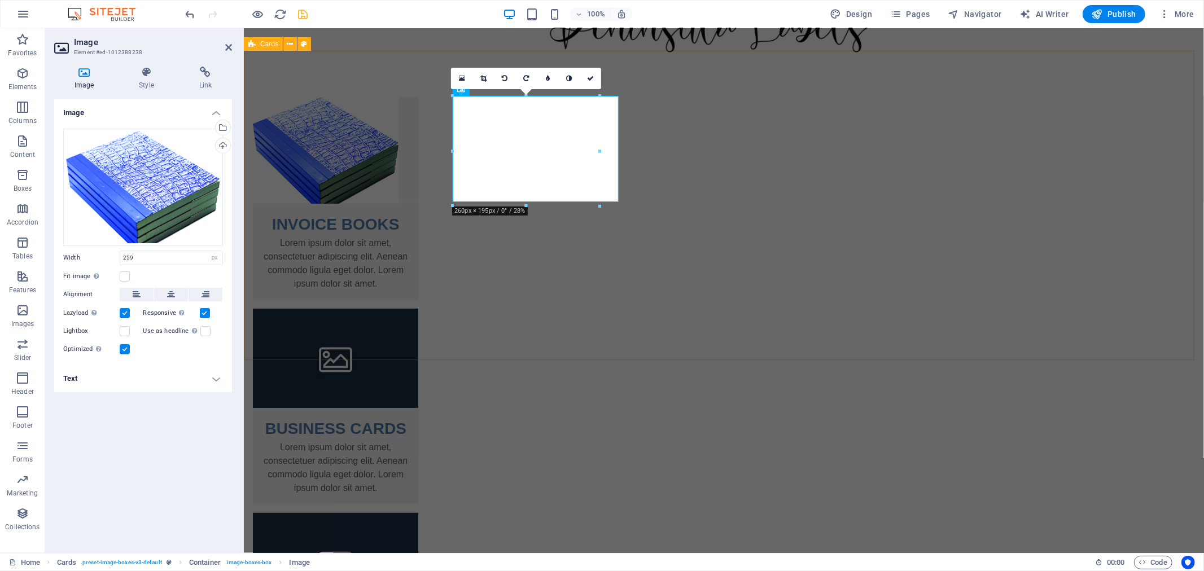
click at [633, 229] on div "INVOICE BOOKS Lorem ipsum dolor sit amet, consectetuer adipiscing elit. Aenean …" at bounding box center [723, 414] width 960 height 725
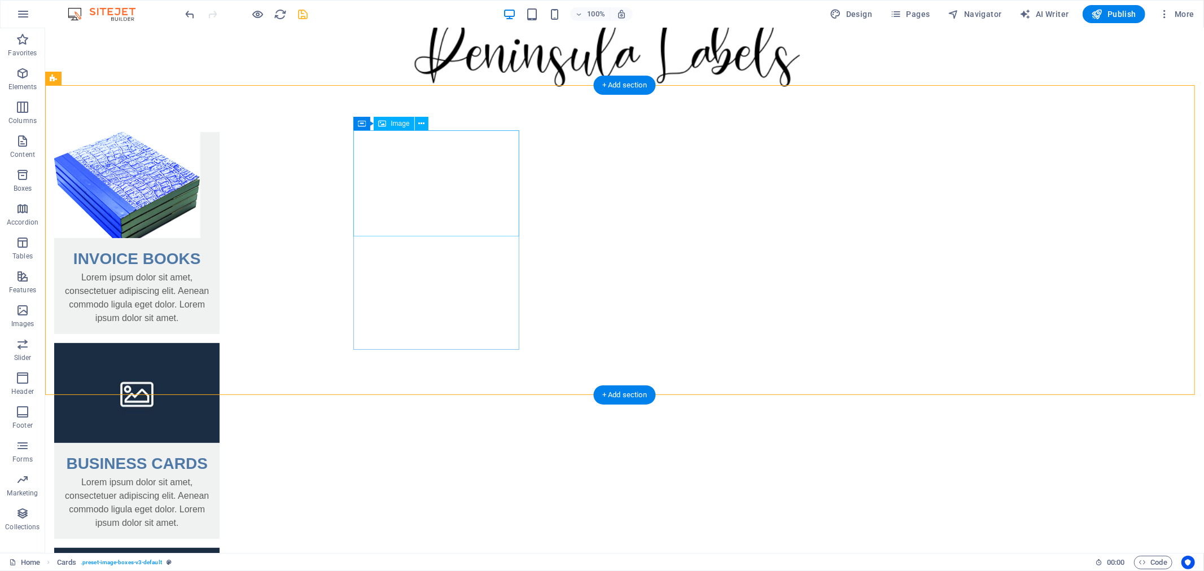
click at [219, 200] on figure at bounding box center [136, 184] width 165 height 106
select select "px"
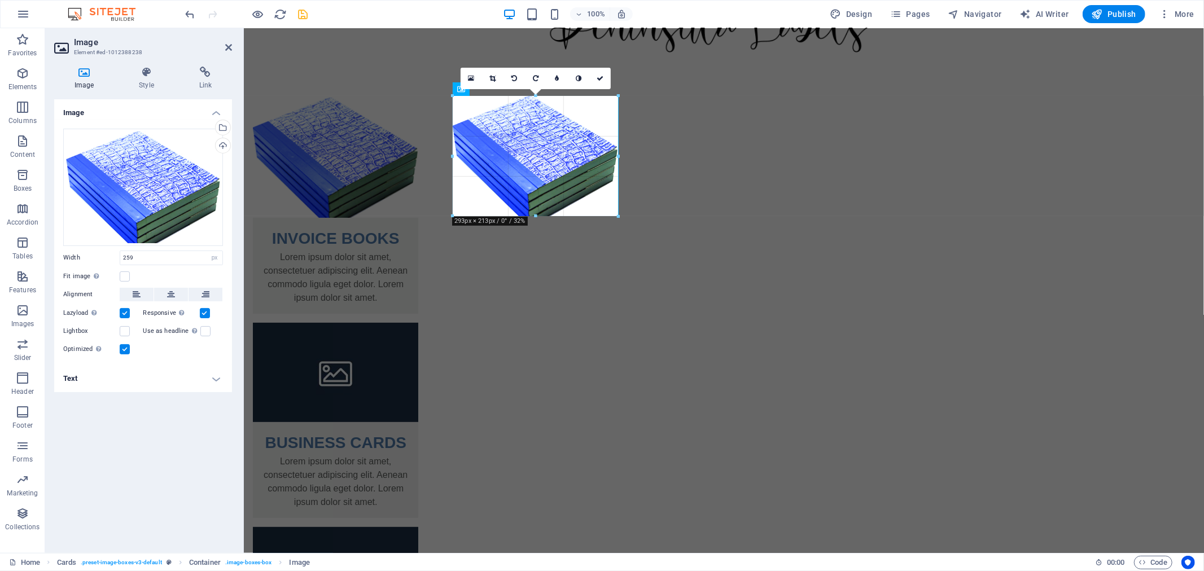
drag, startPoint x: 600, startPoint y: 201, endPoint x: 617, endPoint y: 218, distance: 23.1
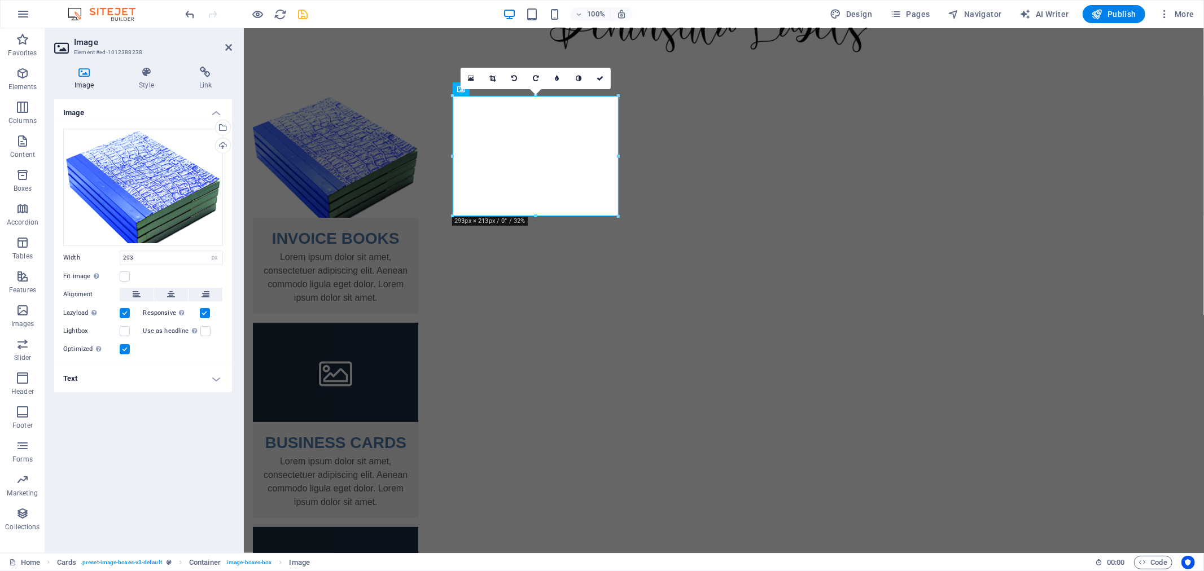
type input "293"
click at [601, 76] on icon at bounding box center [599, 78] width 7 height 7
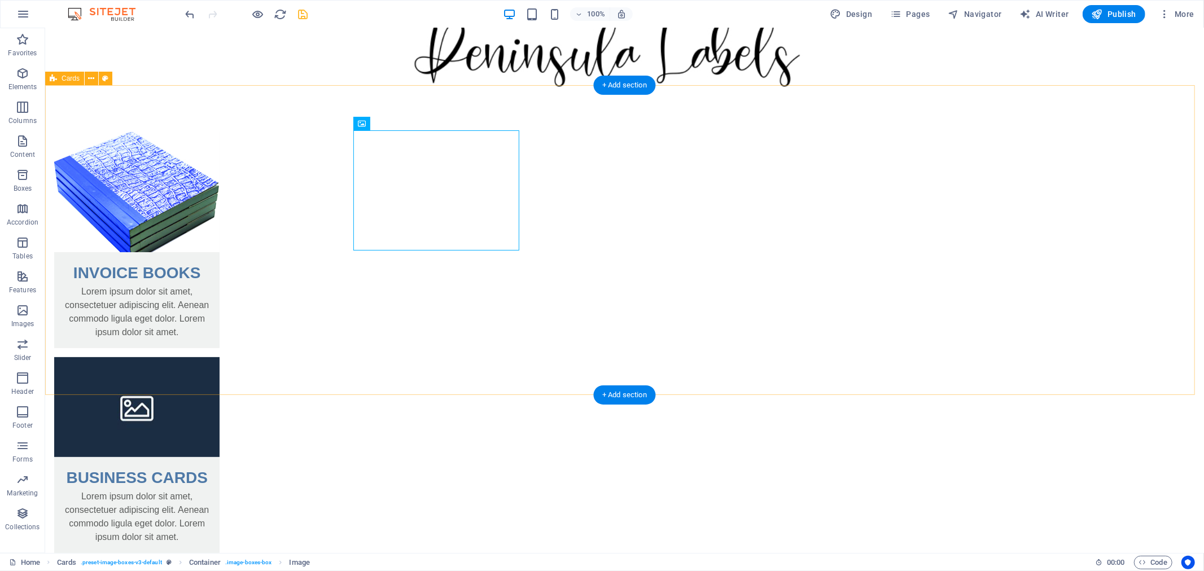
click at [278, 253] on div "INVOICE BOOKS Lorem ipsum dolor sit amet, consectetuer adipiscing elit. Aenean …" at bounding box center [624, 455] width 1158 height 739
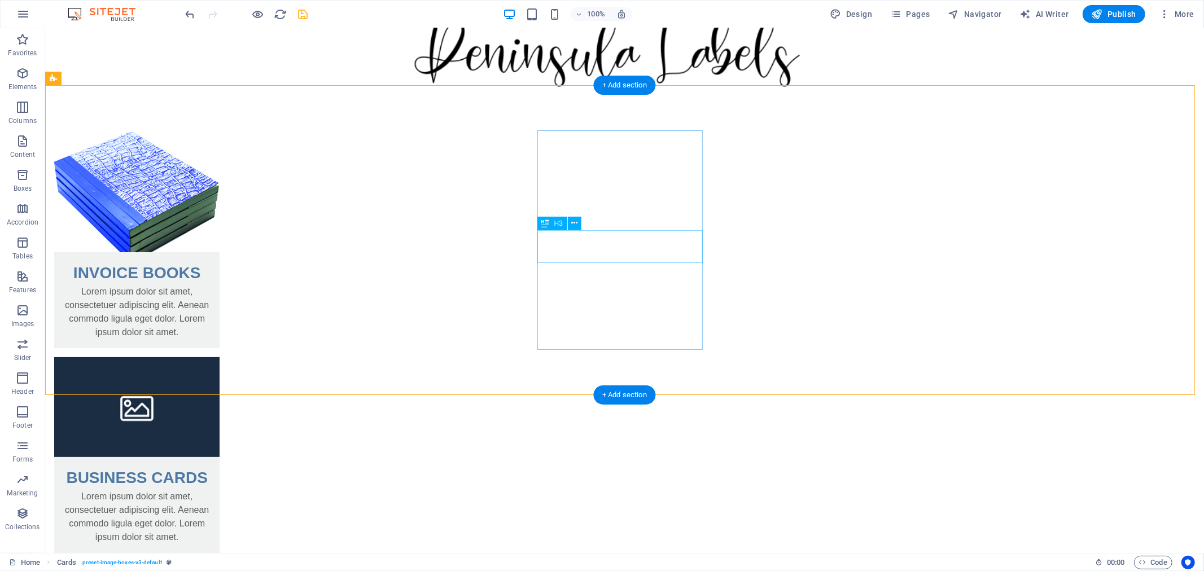
click at [219, 456] on div "BUSINESS CARDS" at bounding box center [136, 472] width 165 height 33
click at [219, 357] on figure at bounding box center [136, 406] width 165 height 99
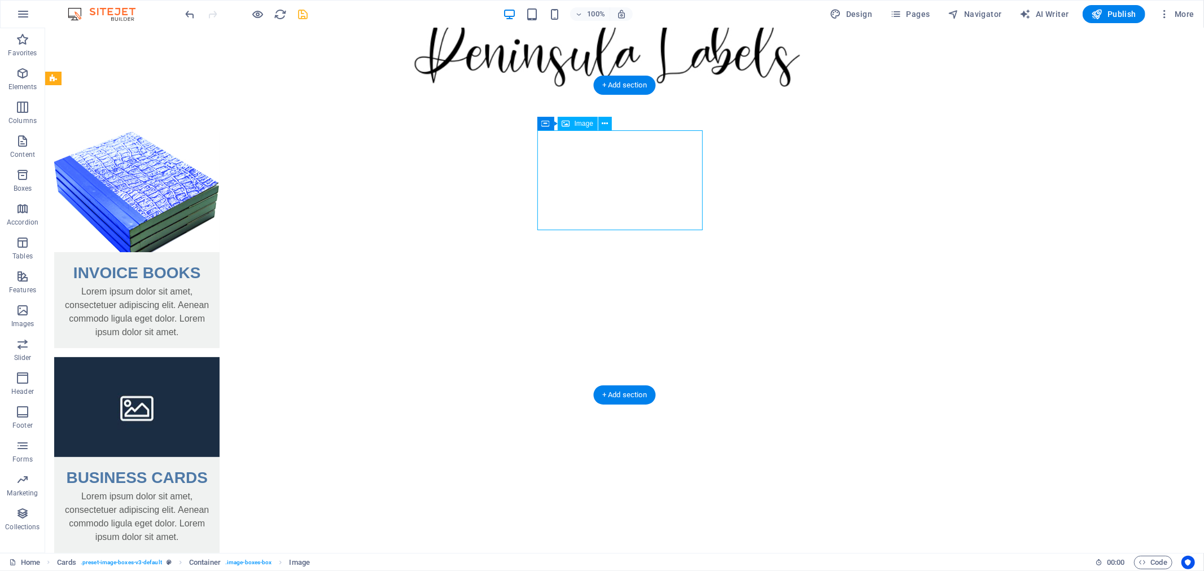
click at [219, 357] on figure at bounding box center [136, 406] width 165 height 99
select select "%"
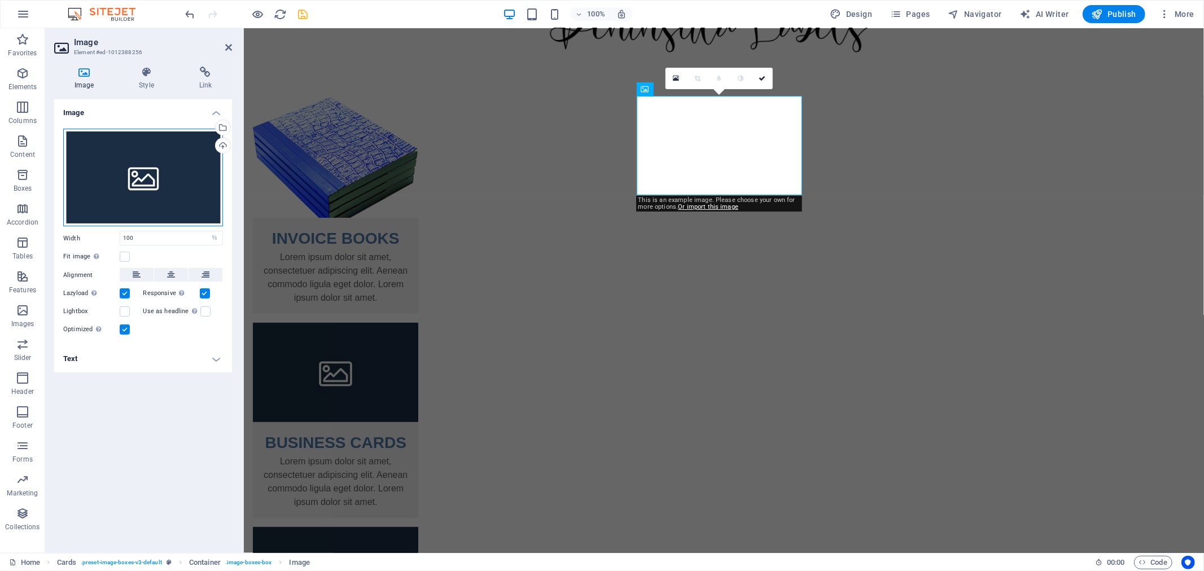
click at [98, 197] on div "Drag files here, click to choose files or select files from Files or our free s…" at bounding box center [143, 178] width 160 height 98
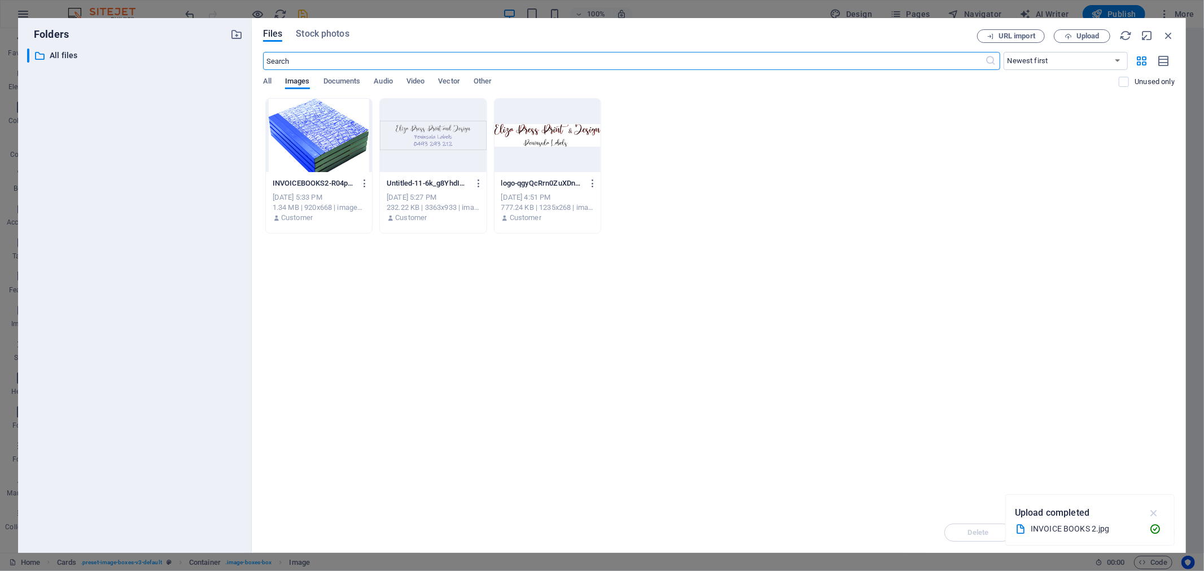
click at [1151, 507] on icon "button" at bounding box center [1153, 513] width 13 height 12
click at [1083, 33] on span "Upload" at bounding box center [1087, 36] width 23 height 7
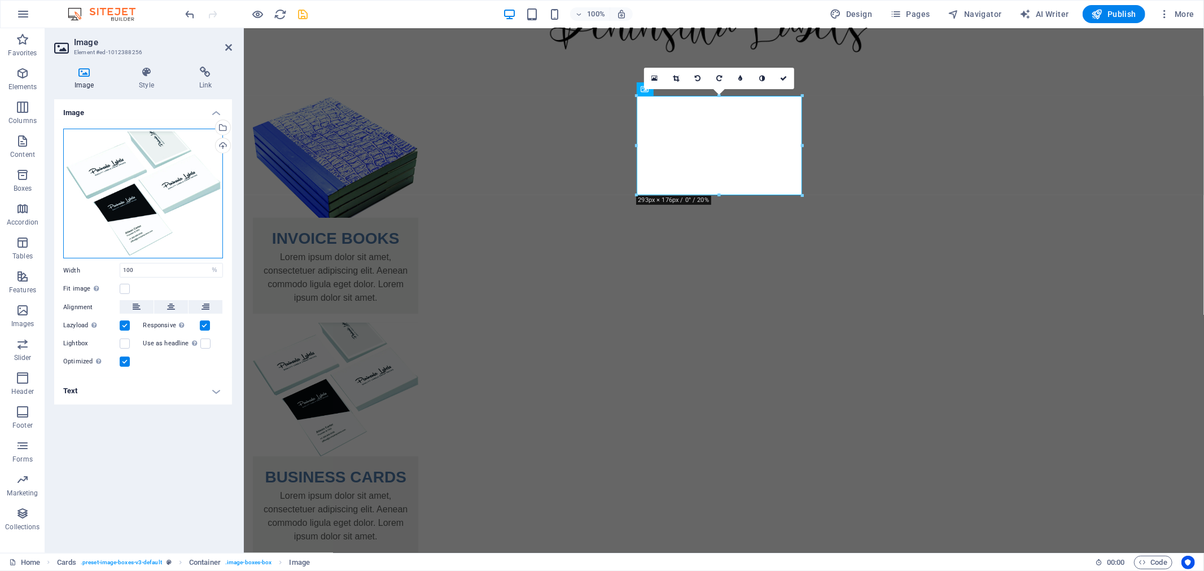
click at [122, 175] on div "Drag files here, click to choose files or select files from Files or our free s…" at bounding box center [143, 194] width 160 height 130
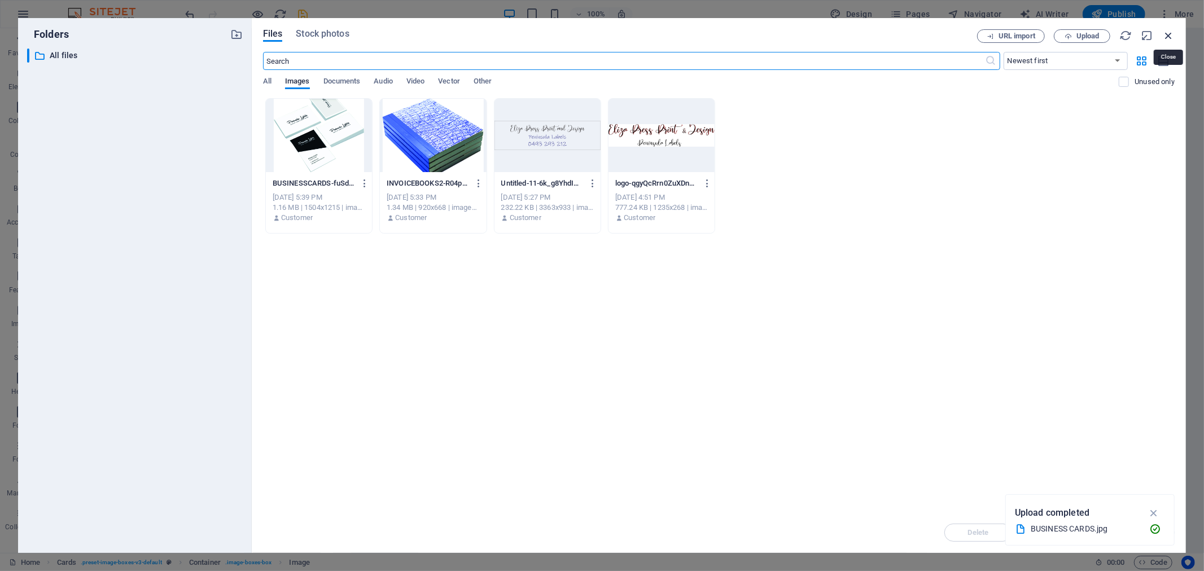
click at [1166, 34] on icon "button" at bounding box center [1168, 35] width 12 height 12
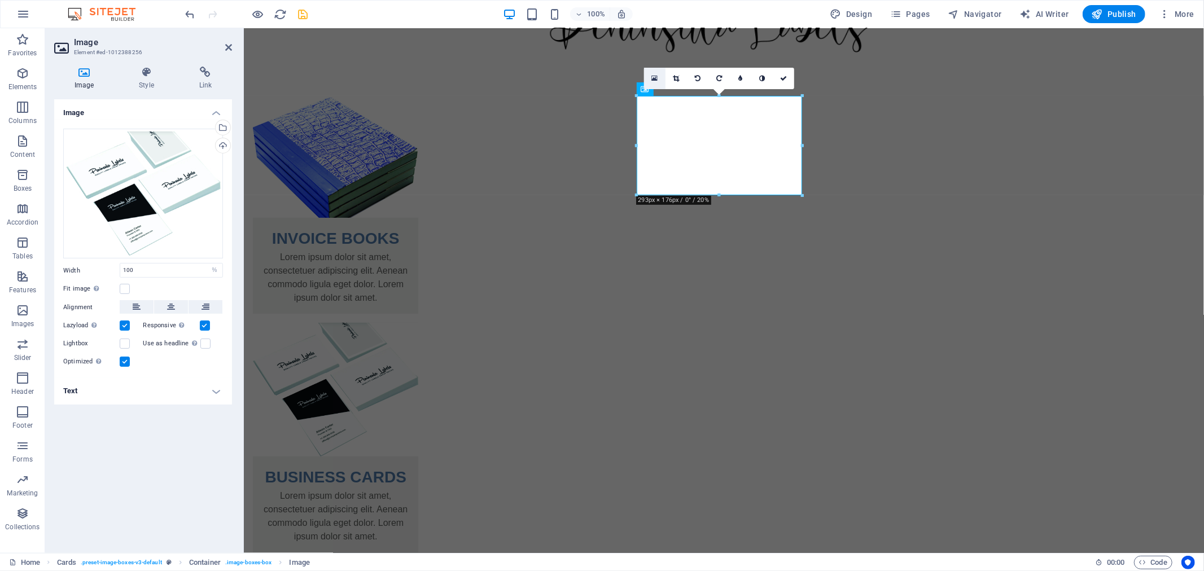
click at [655, 82] on link at bounding box center [654, 78] width 21 height 21
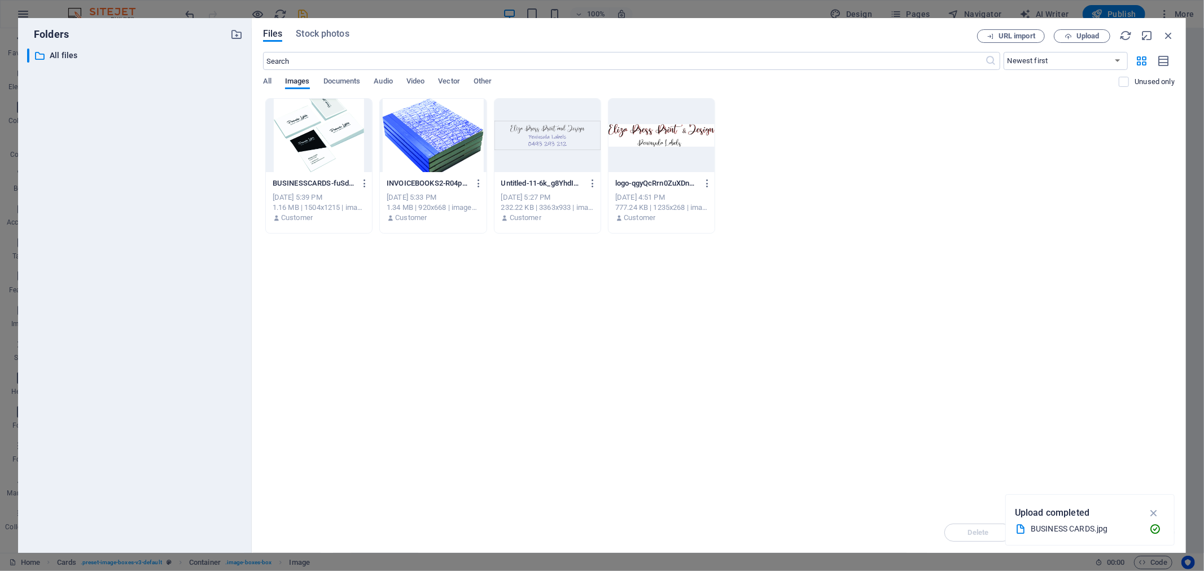
click at [349, 151] on div at bounding box center [319, 135] width 106 height 73
click at [349, 151] on div "1" at bounding box center [319, 135] width 106 height 73
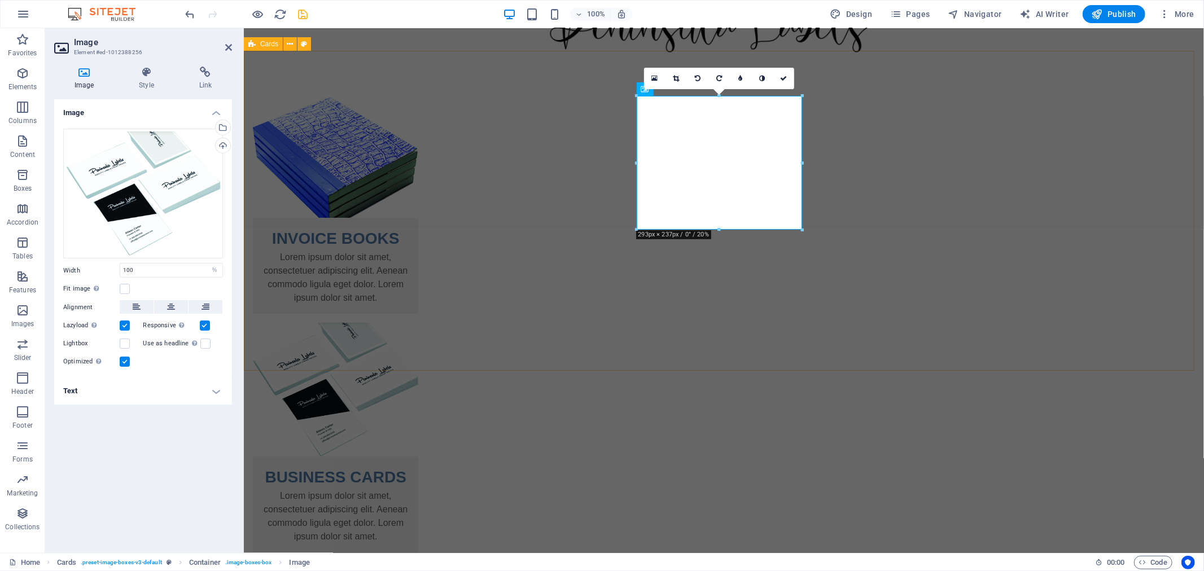
click at [419, 330] on div "INVOICE BOOKS Lorem ipsum dolor sit amet, consectetuer adipiscing elit. Aenean …" at bounding box center [723, 438] width 960 height 773
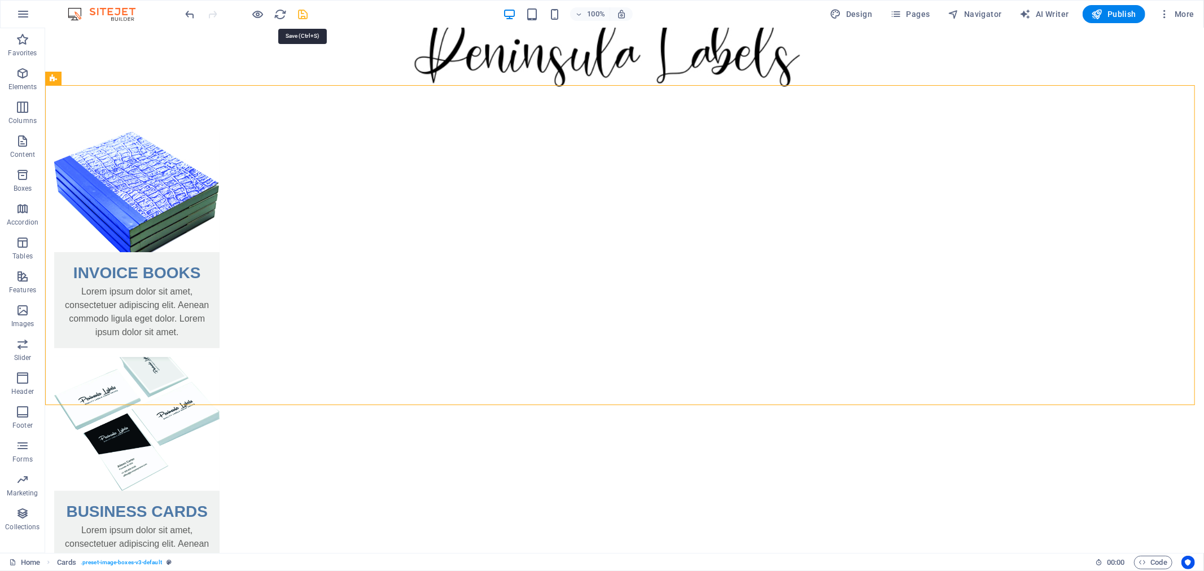
click at [300, 14] on icon "save" at bounding box center [303, 14] width 13 height 13
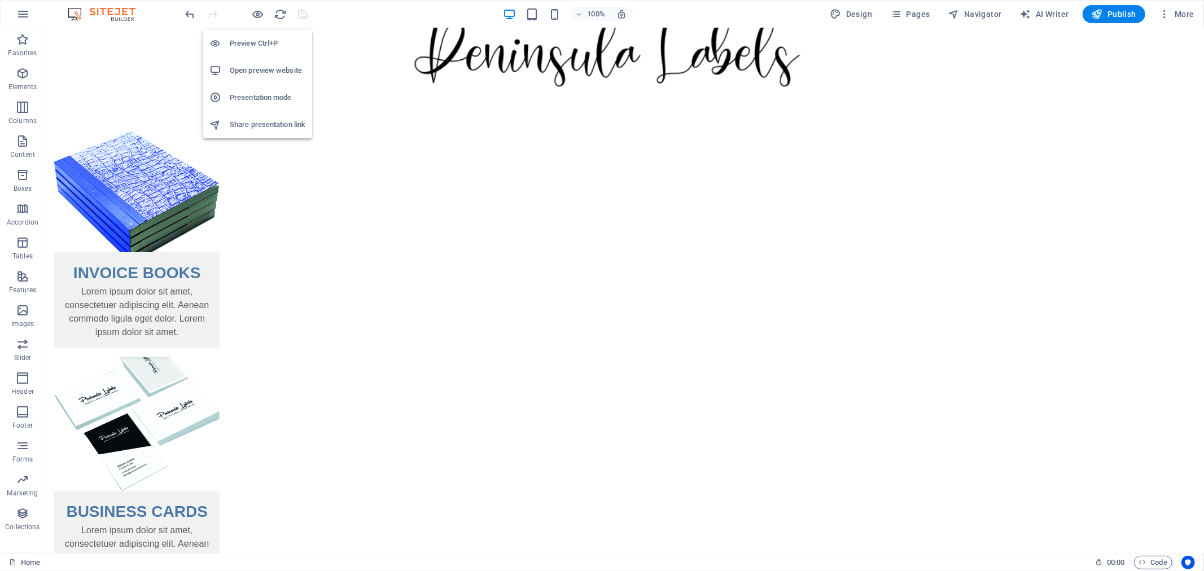
click at [250, 66] on h6 "Open preview website" at bounding box center [268, 71] width 76 height 14
